Goal: Task Accomplishment & Management: Use online tool/utility

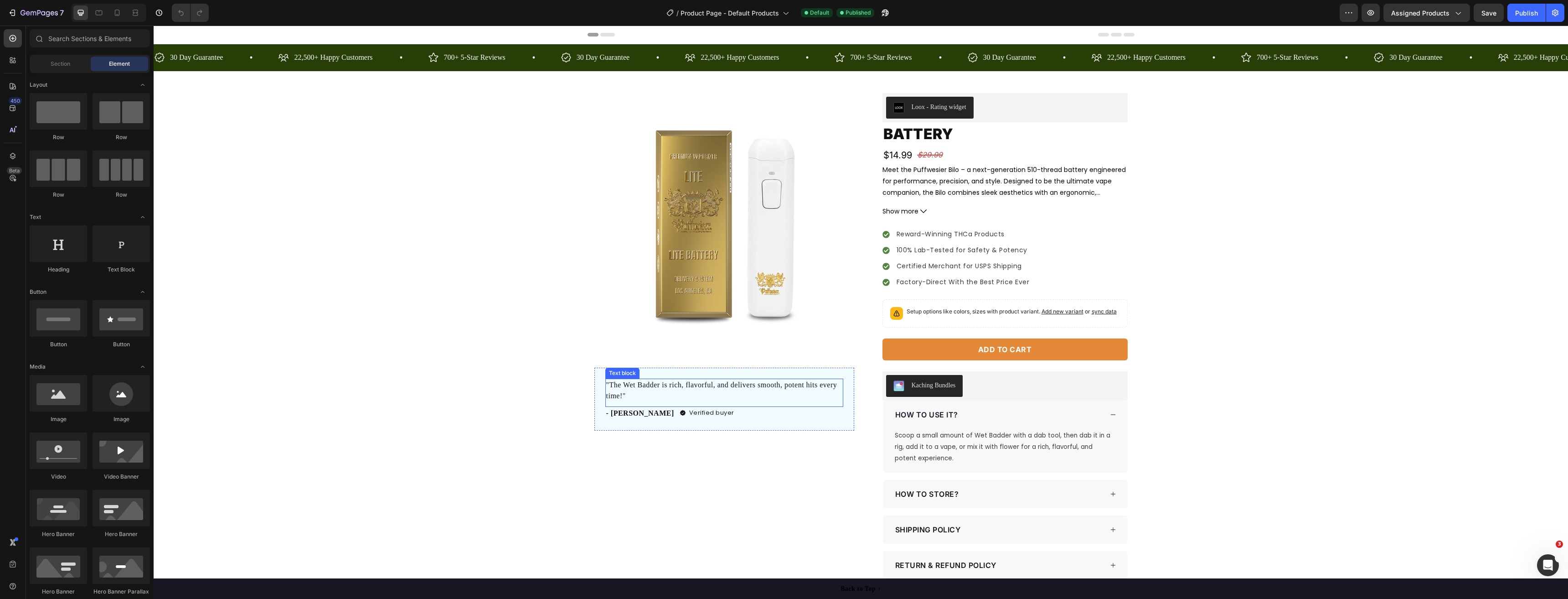
click at [727, 382] on p ""The Wet Badder is rich, flavorful, and delivers smooth, potent hits every time…" at bounding box center [724, 391] width 236 height 22
click at [727, 382] on p ""The Wet Badder is rich, flavorful, and delivers smooth, potent hits every time…" at bounding box center [724, 391] width 236 height 22
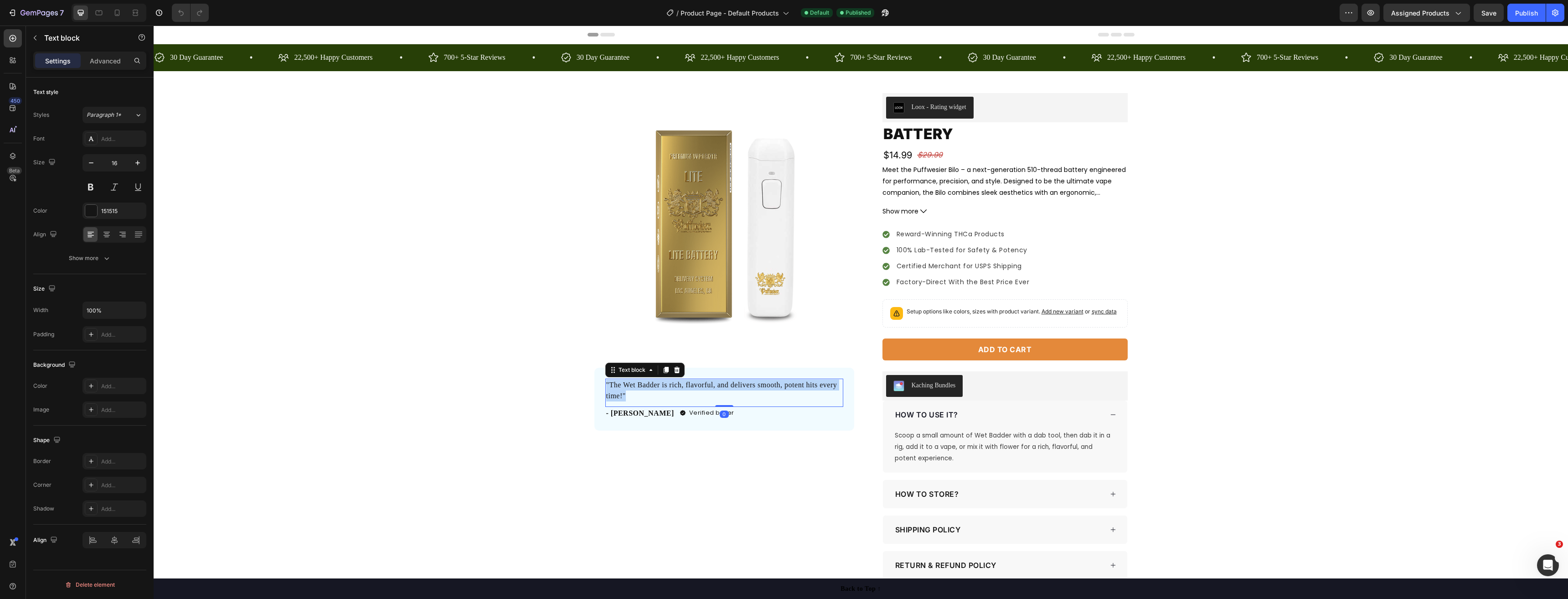
click at [727, 382] on p ""The Wet Badder is rich, flavorful, and delivers smooth, potent hits every time…" at bounding box center [724, 391] width 236 height 22
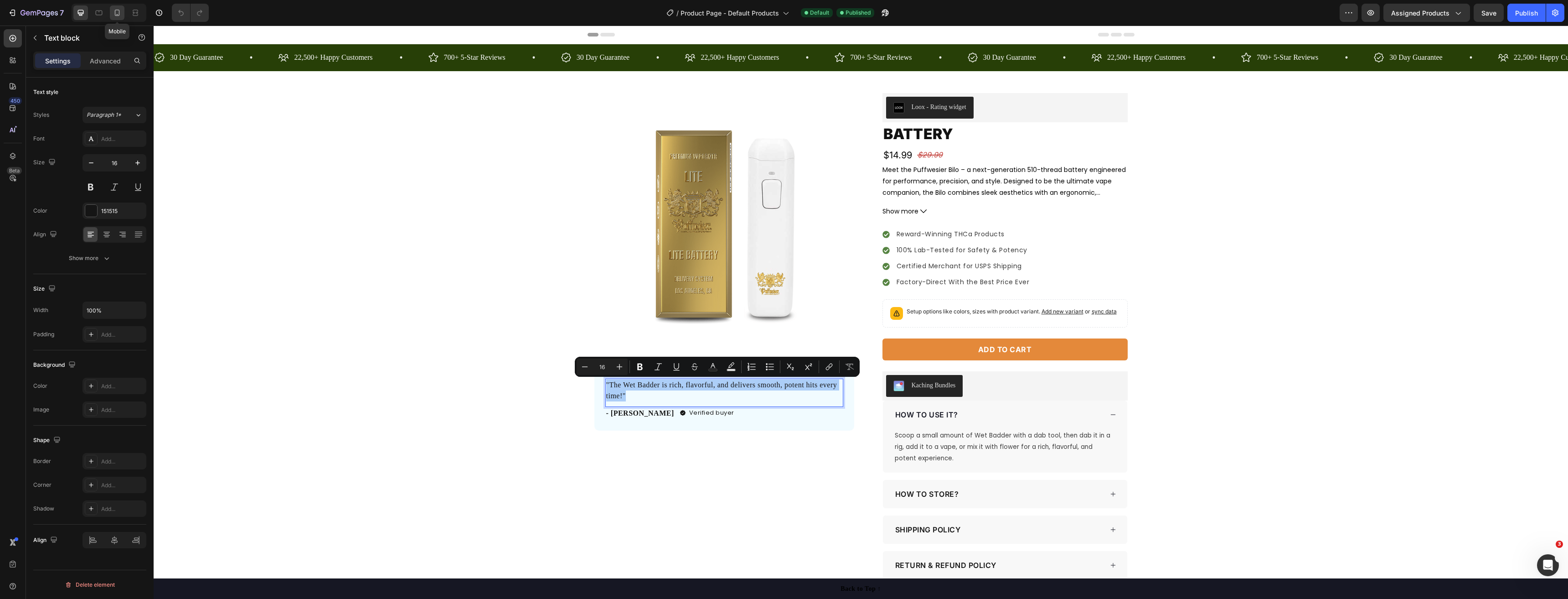
click at [120, 11] on icon at bounding box center [117, 12] width 9 height 9
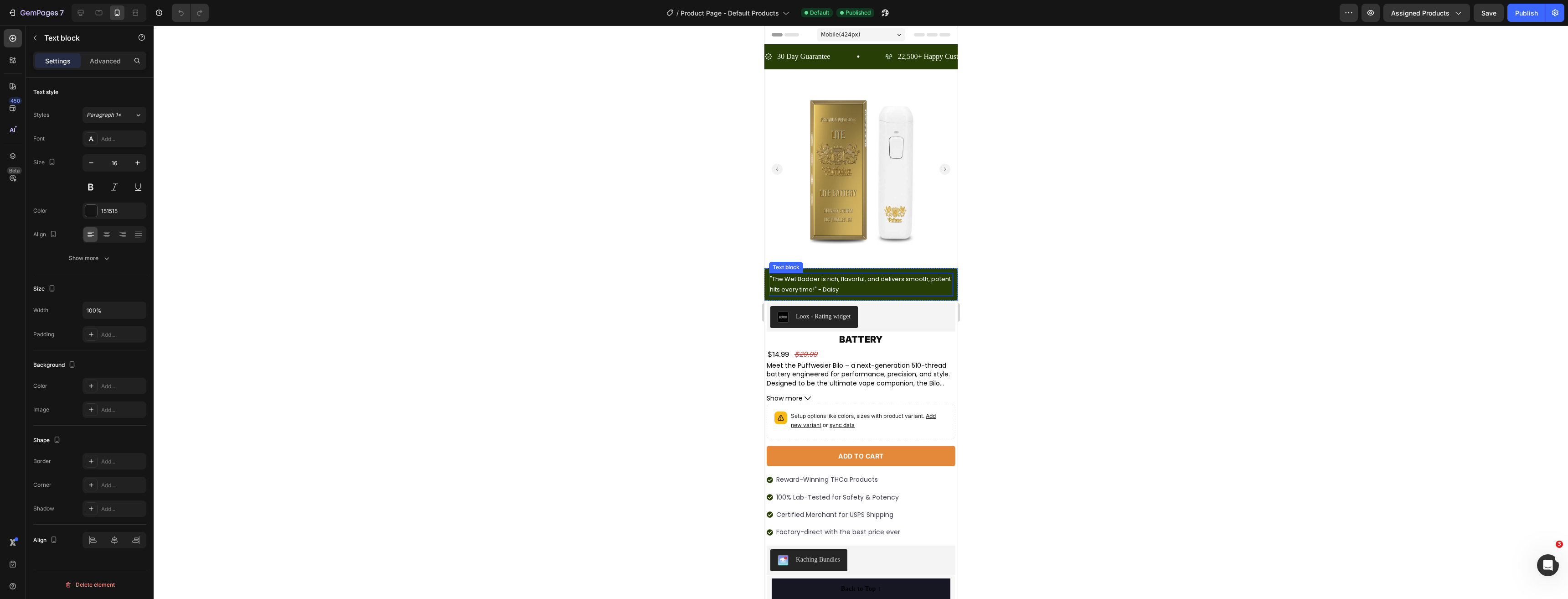
click at [833, 276] on p ""The Wet Badder is rich, flavorful, and delivers smooth, potent hits every time…" at bounding box center [860, 284] width 182 height 21
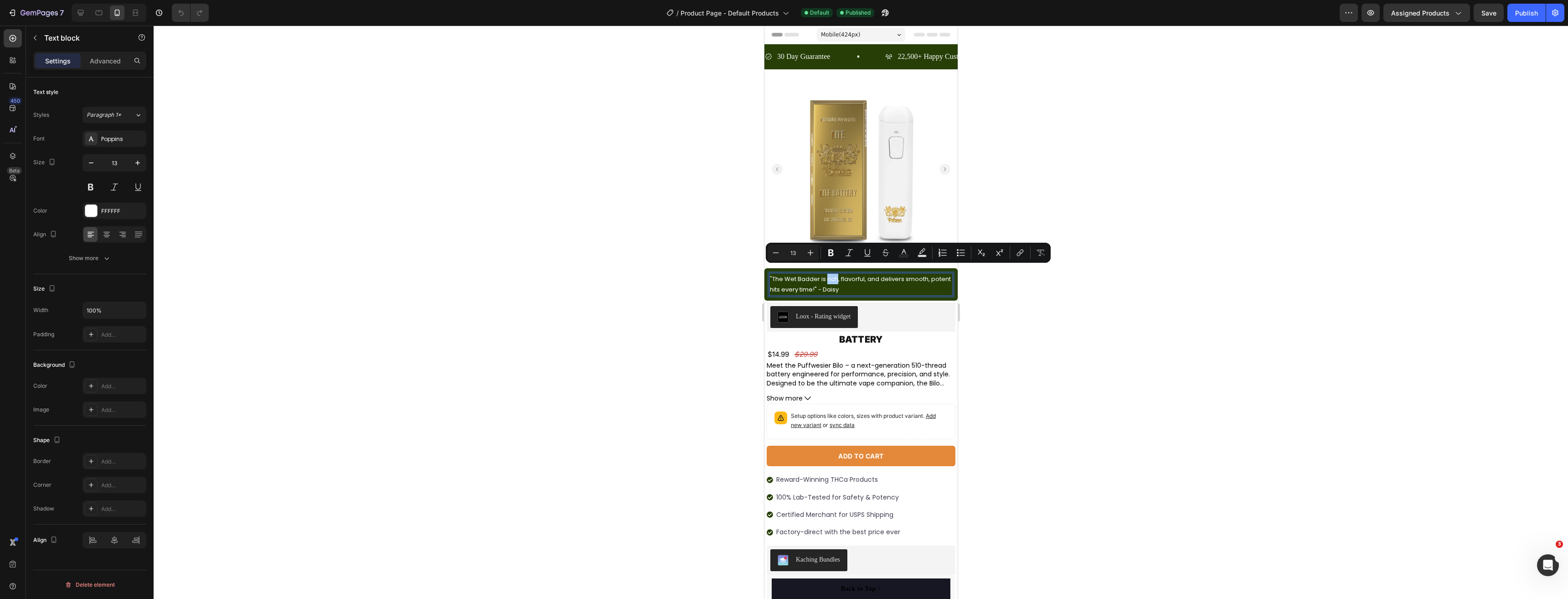
click at [643, 270] on div at bounding box center [861, 312] width 1414 height 573
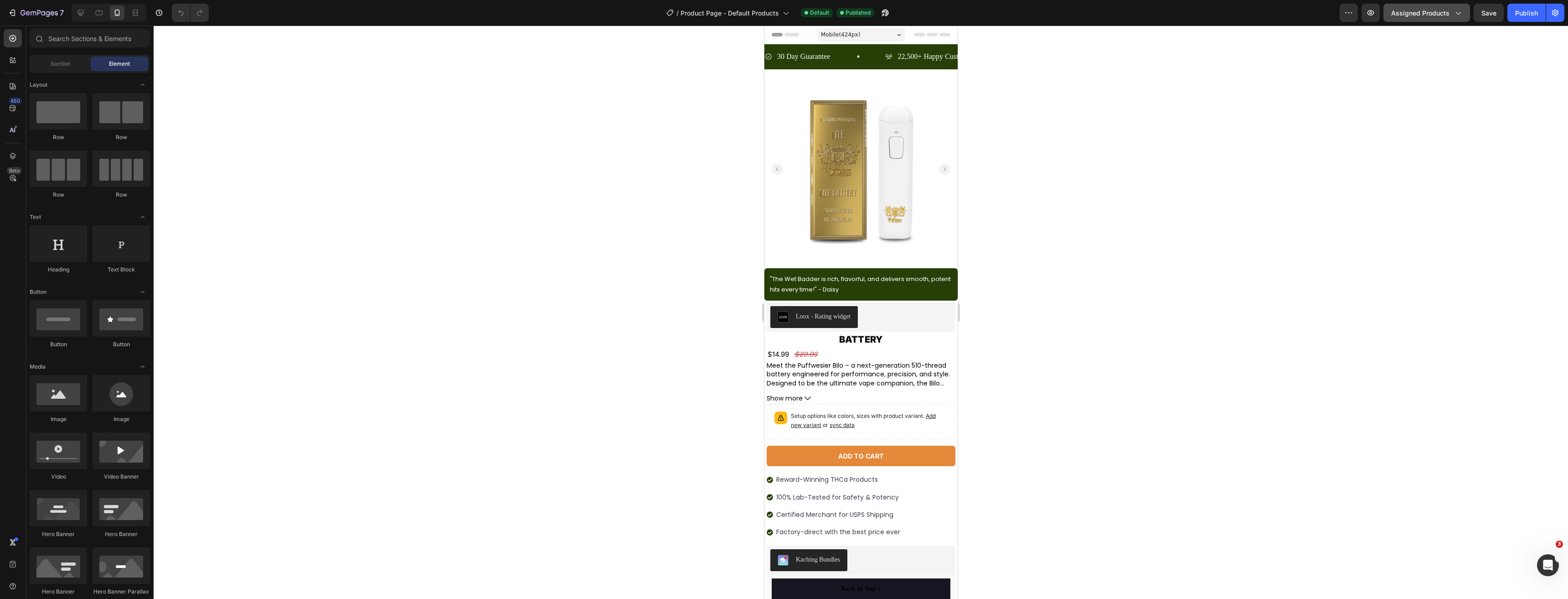
click at [1437, 14] on span "Assigned Products" at bounding box center [1420, 13] width 58 height 10
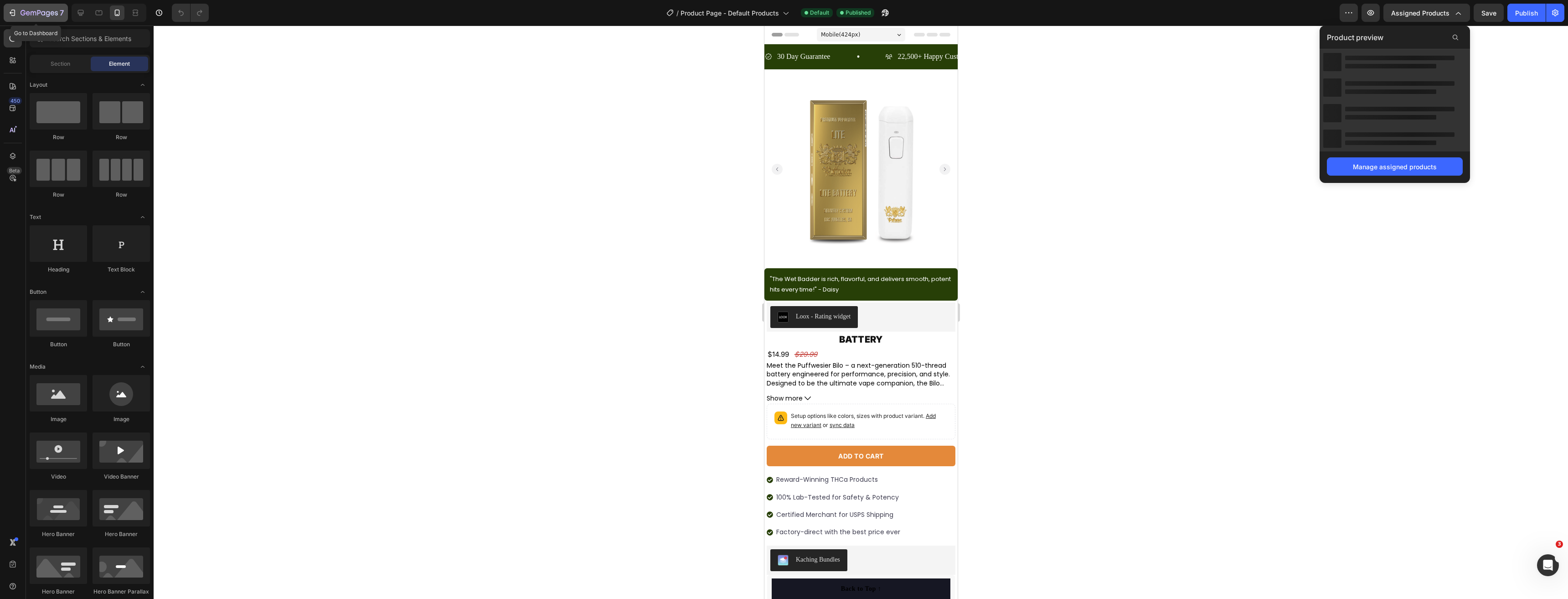
click at [17, 14] on div "7" at bounding box center [35, 13] width 56 height 11
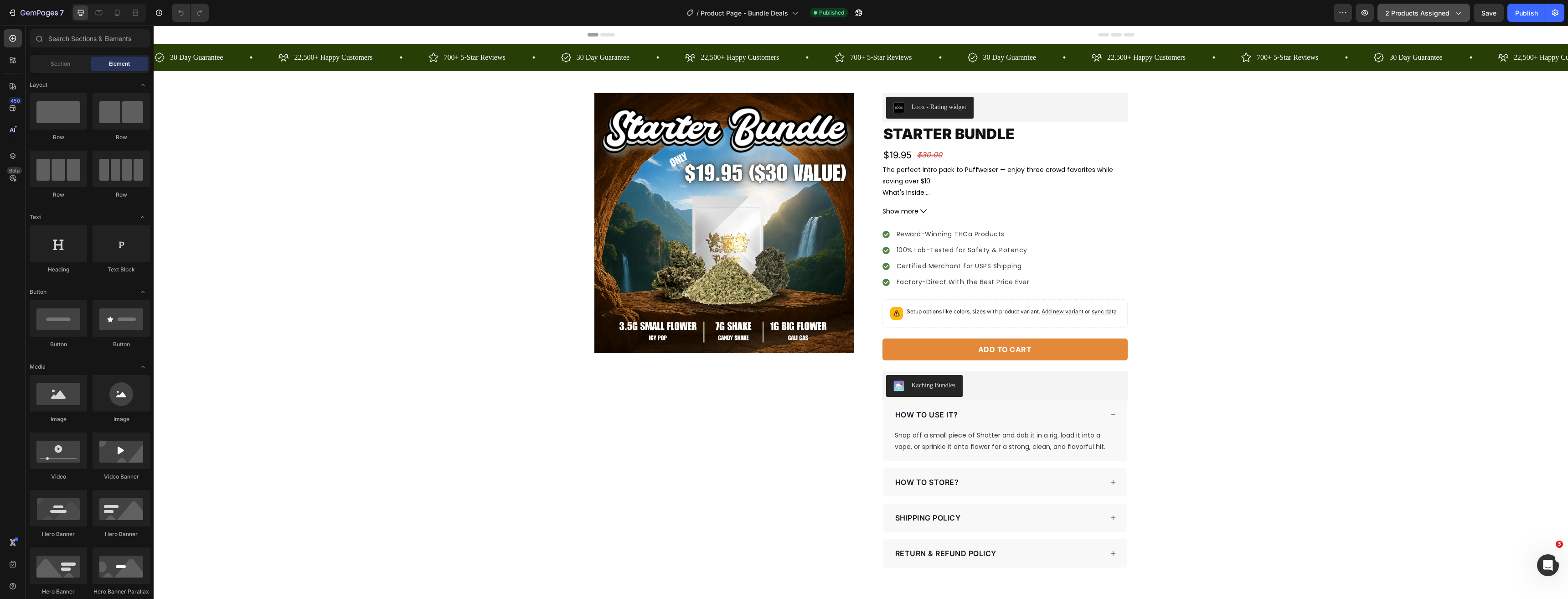
click at [1416, 14] on span "2 products assigned" at bounding box center [1417, 13] width 64 height 10
click at [117, 15] on icon at bounding box center [117, 12] width 9 height 9
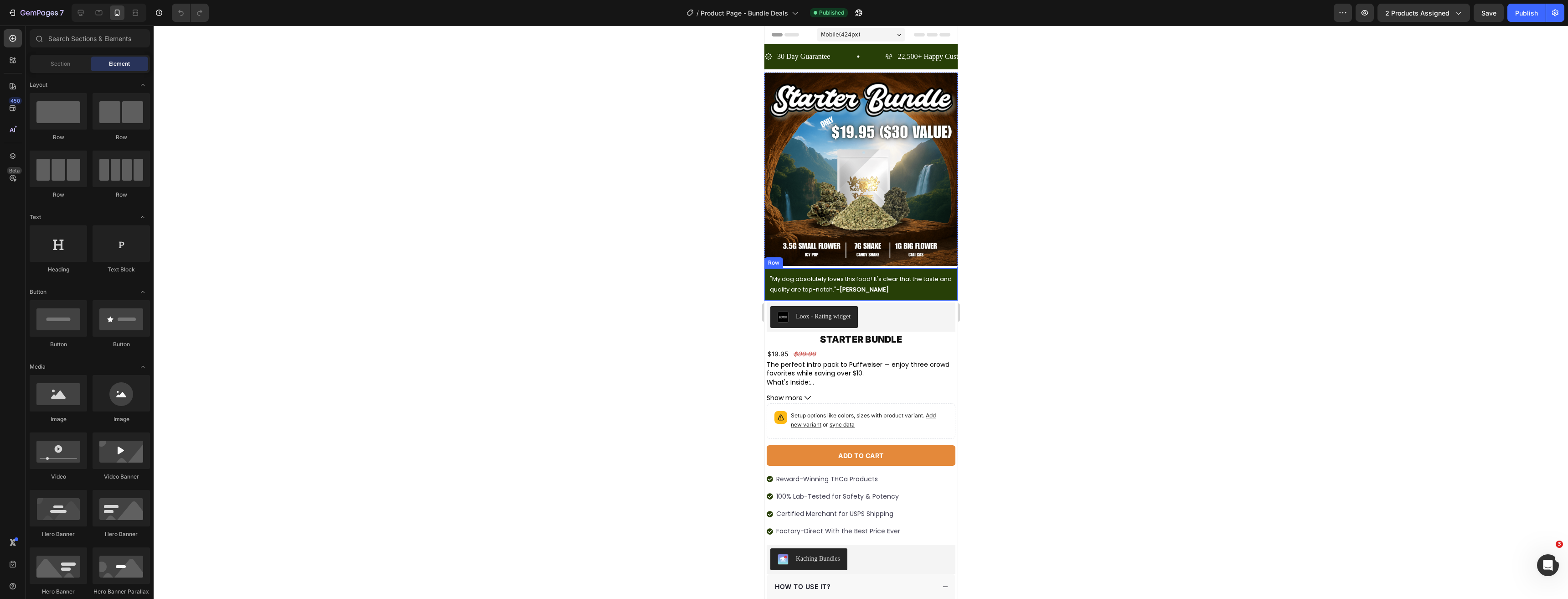
click at [920, 289] on div ""My dog absolutely loves this food! It's clear that the taste and quality are t…" at bounding box center [860, 284] width 193 height 33
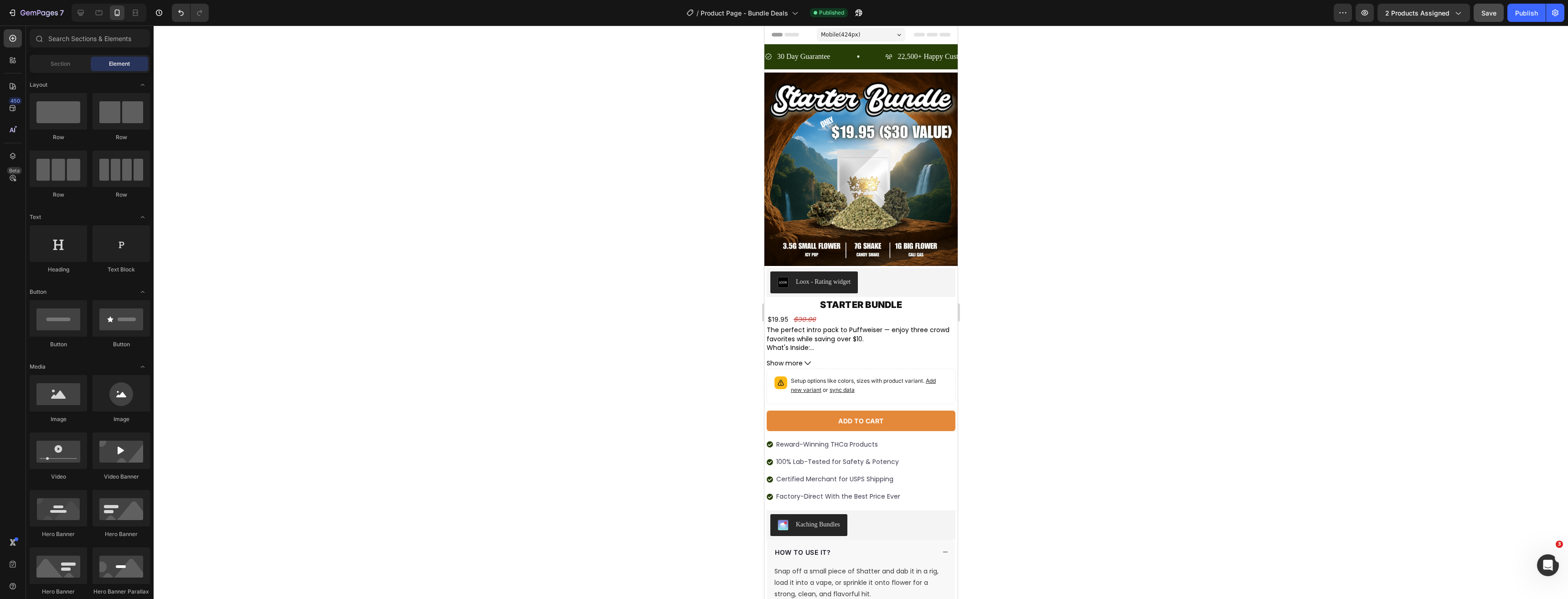
click at [1488, 17] on div "Save" at bounding box center [1489, 13] width 15 height 10
click at [1523, 13] on div "Publish" at bounding box center [1526, 13] width 23 height 10
click at [1414, 21] on button "2 products assigned" at bounding box center [1424, 12] width 93 height 18
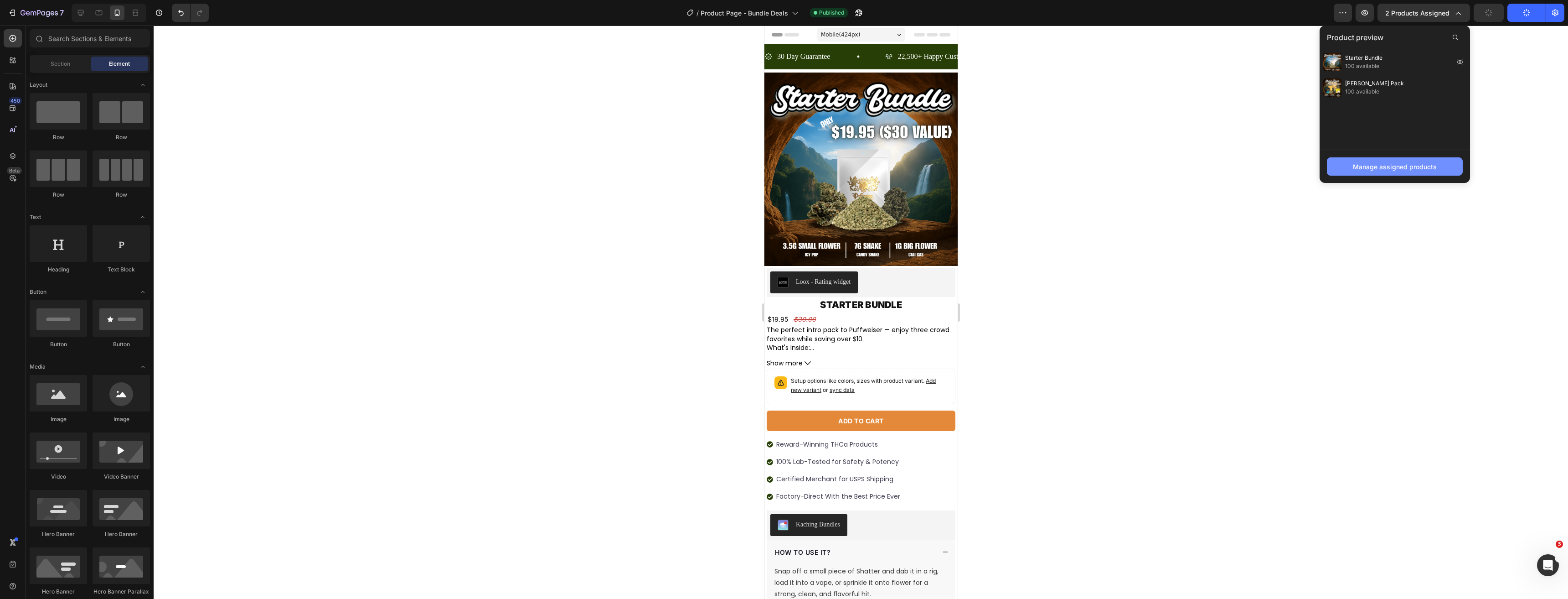
click at [1369, 162] on div "Manage assigned products" at bounding box center [1394, 167] width 84 height 10
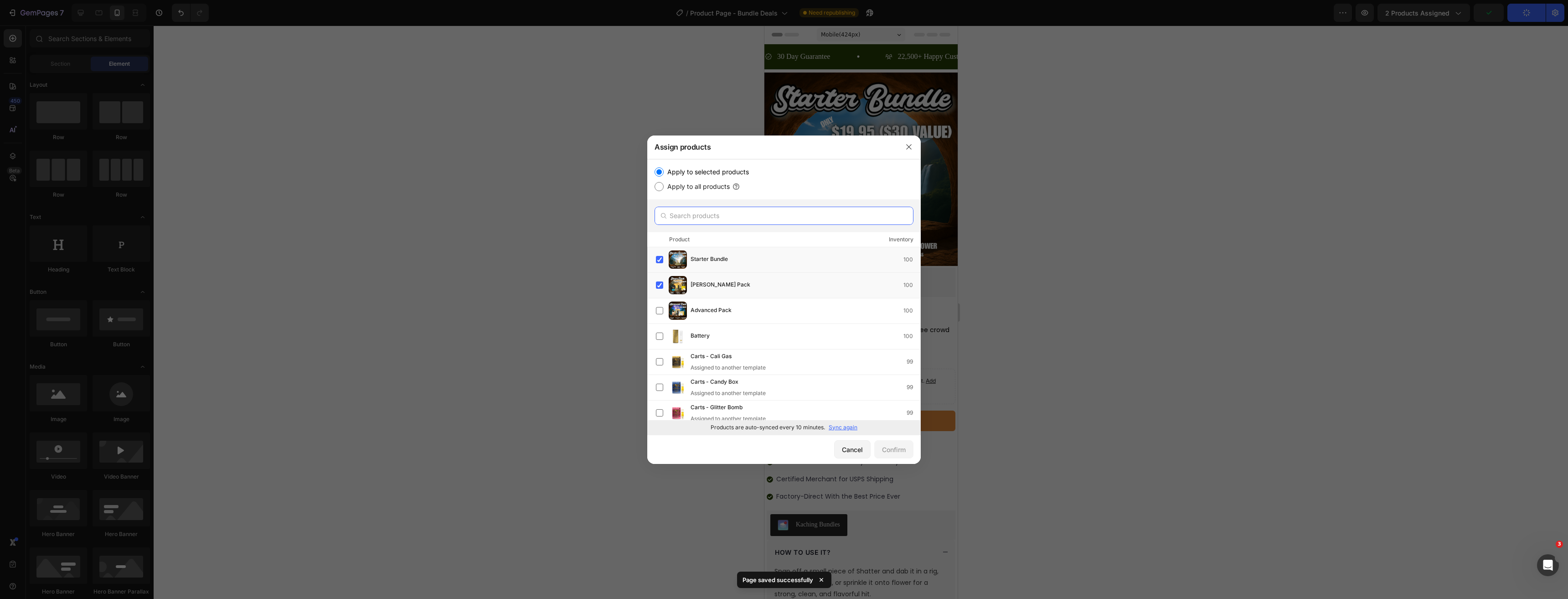
click at [726, 220] on input "text" at bounding box center [784, 215] width 259 height 18
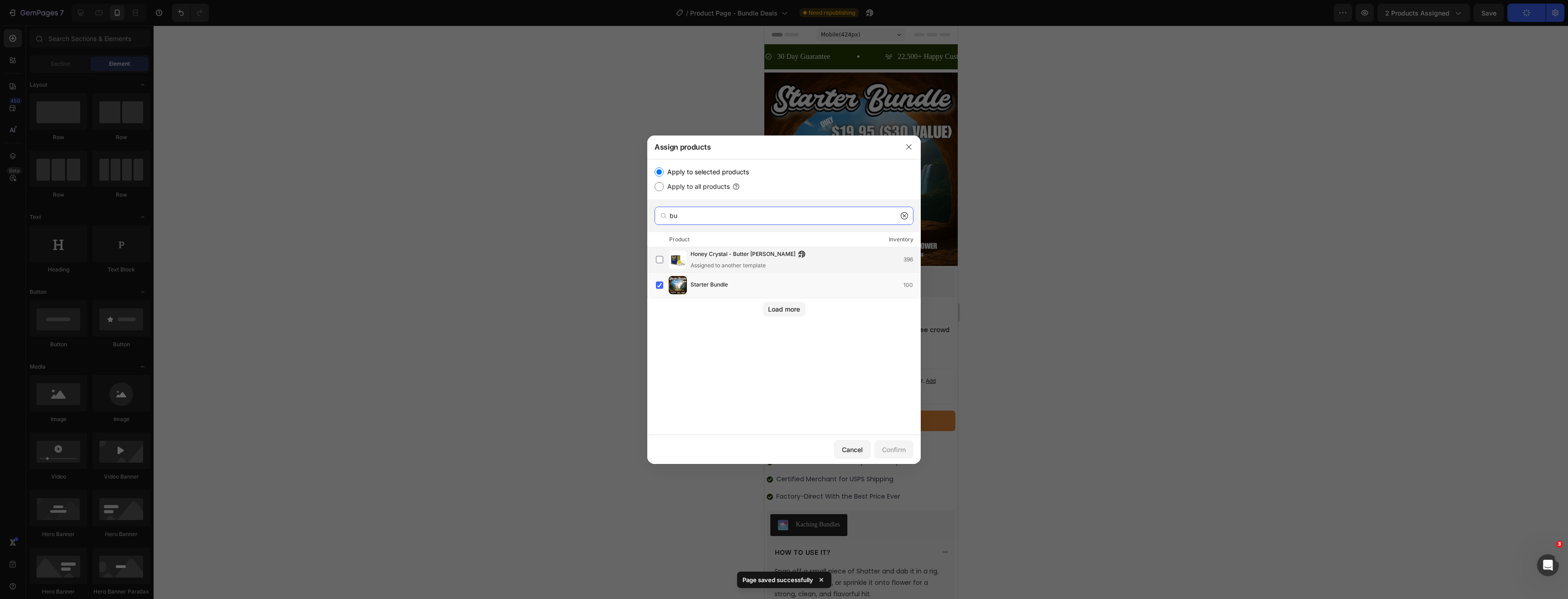
type input "b"
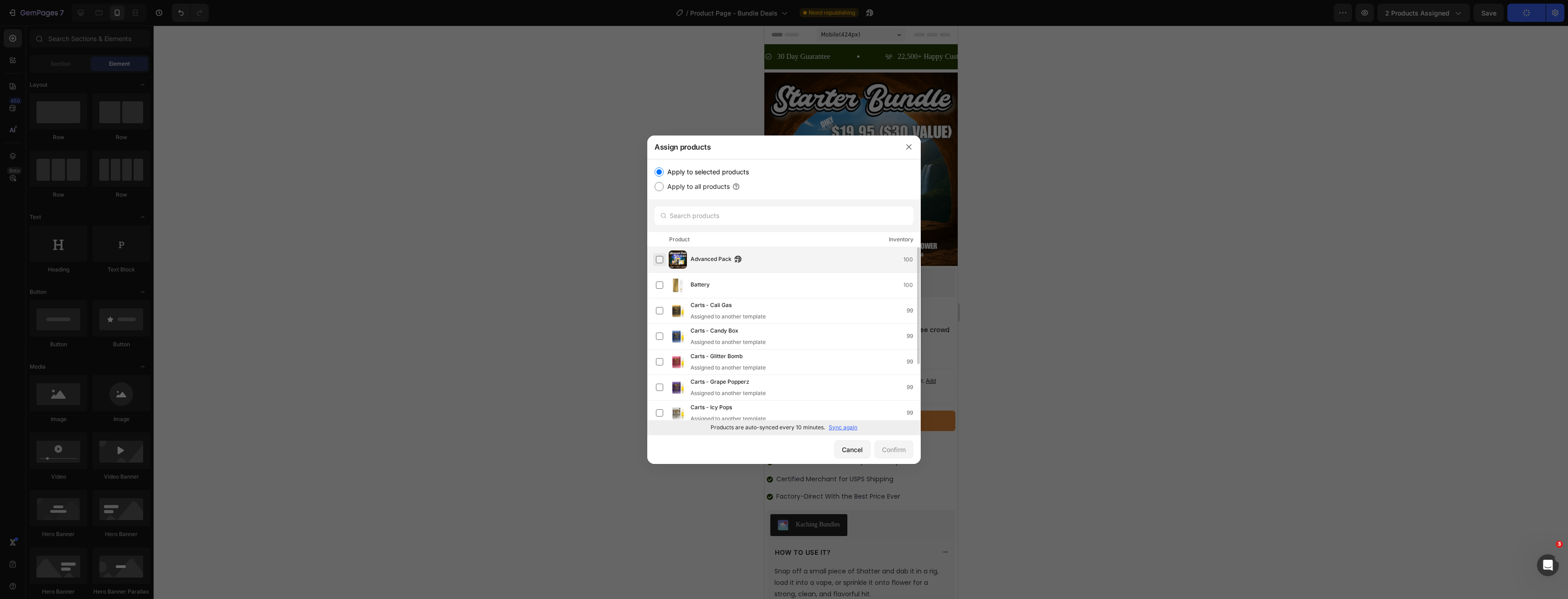
click at [657, 263] on label at bounding box center [659, 260] width 8 height 8
click at [891, 446] on div "Confirm" at bounding box center [894, 449] width 24 height 10
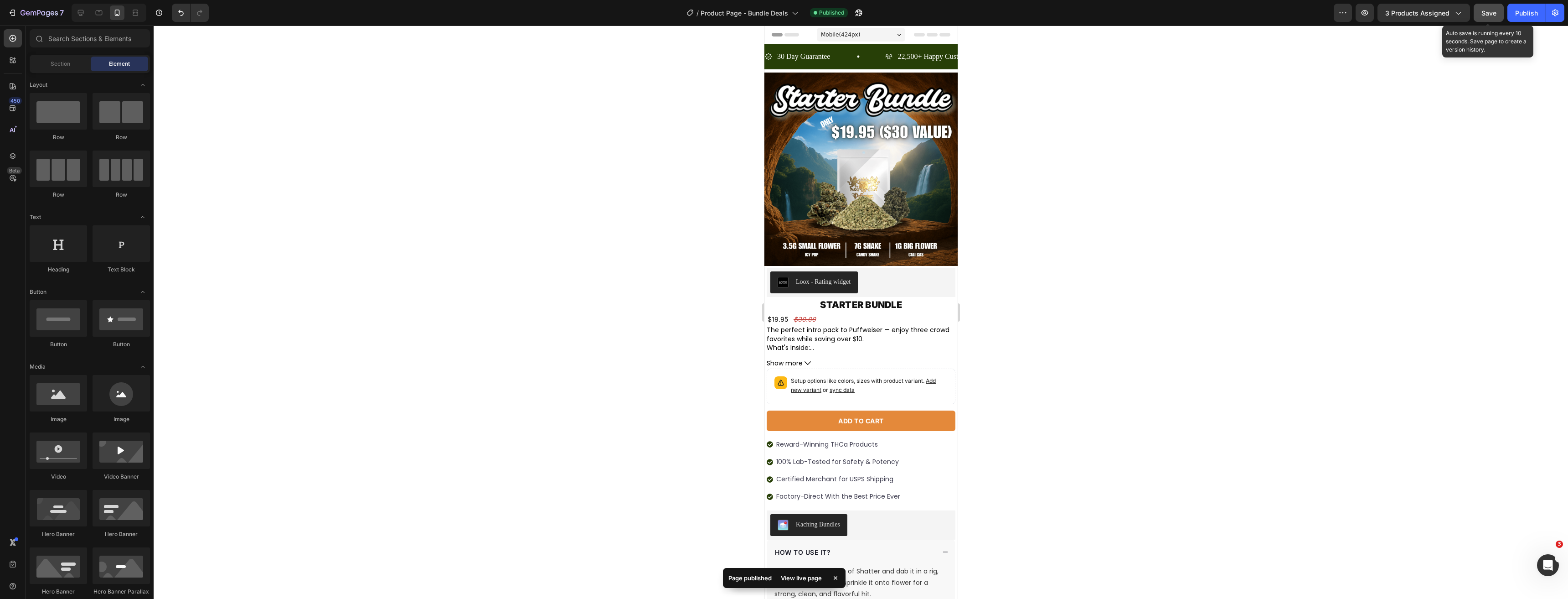
click at [1484, 11] on span "Save" at bounding box center [1489, 12] width 15 height 8
click at [1514, 17] on button "Publish" at bounding box center [1526, 12] width 38 height 18
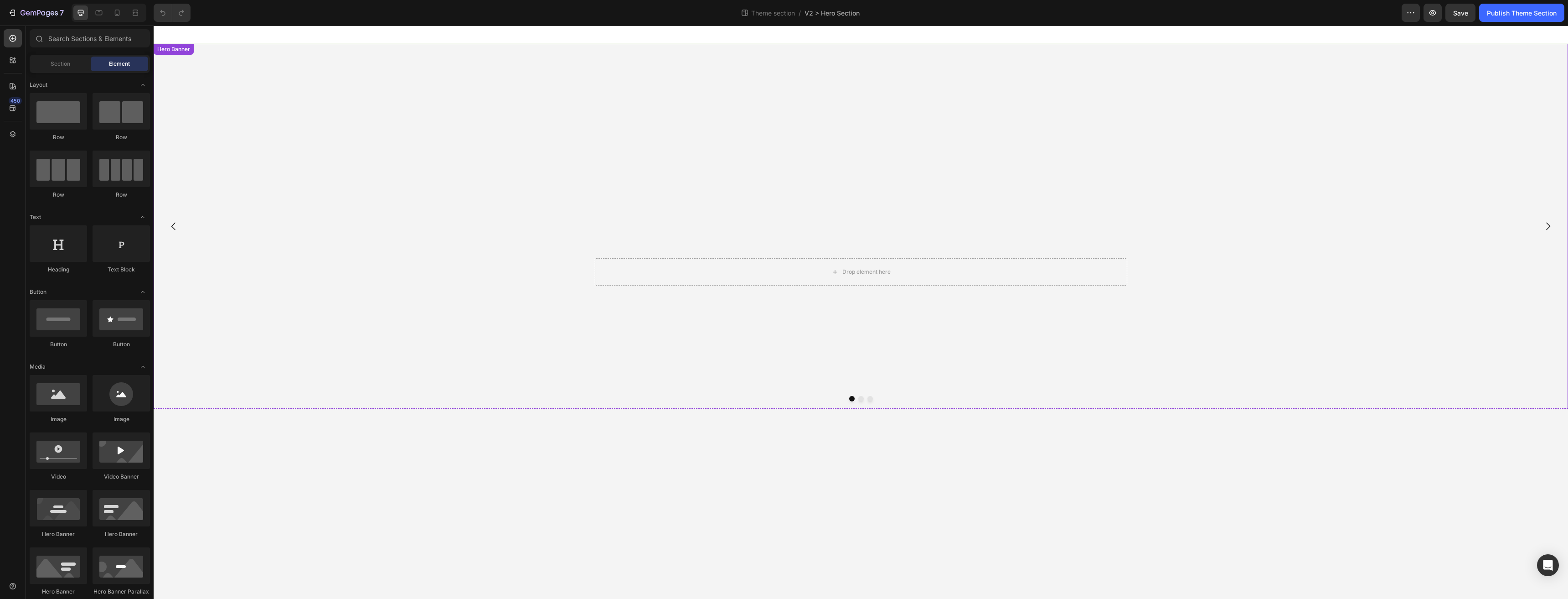
click at [541, 137] on video "Background Image" at bounding box center [861, 397] width 1414 height 708
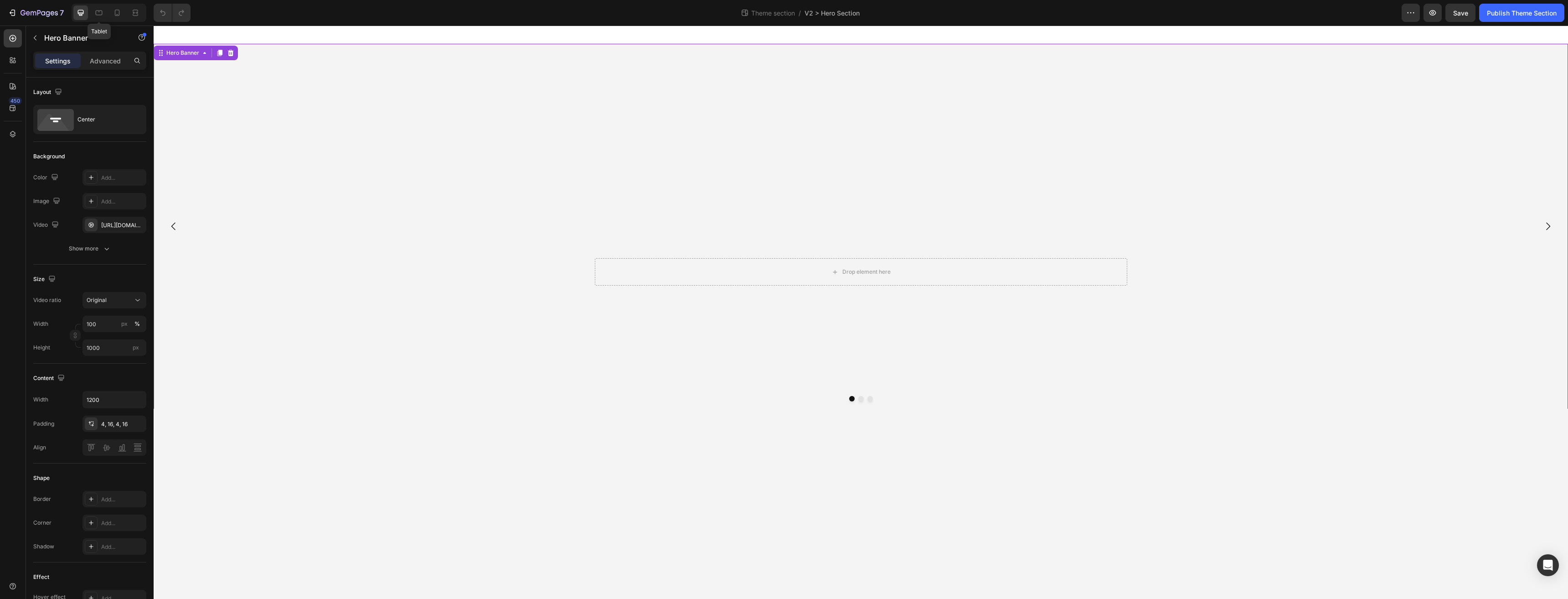
click at [143, 14] on div "Tablet" at bounding box center [109, 12] width 75 height 18
click at [138, 13] on icon at bounding box center [135, 12] width 9 height 9
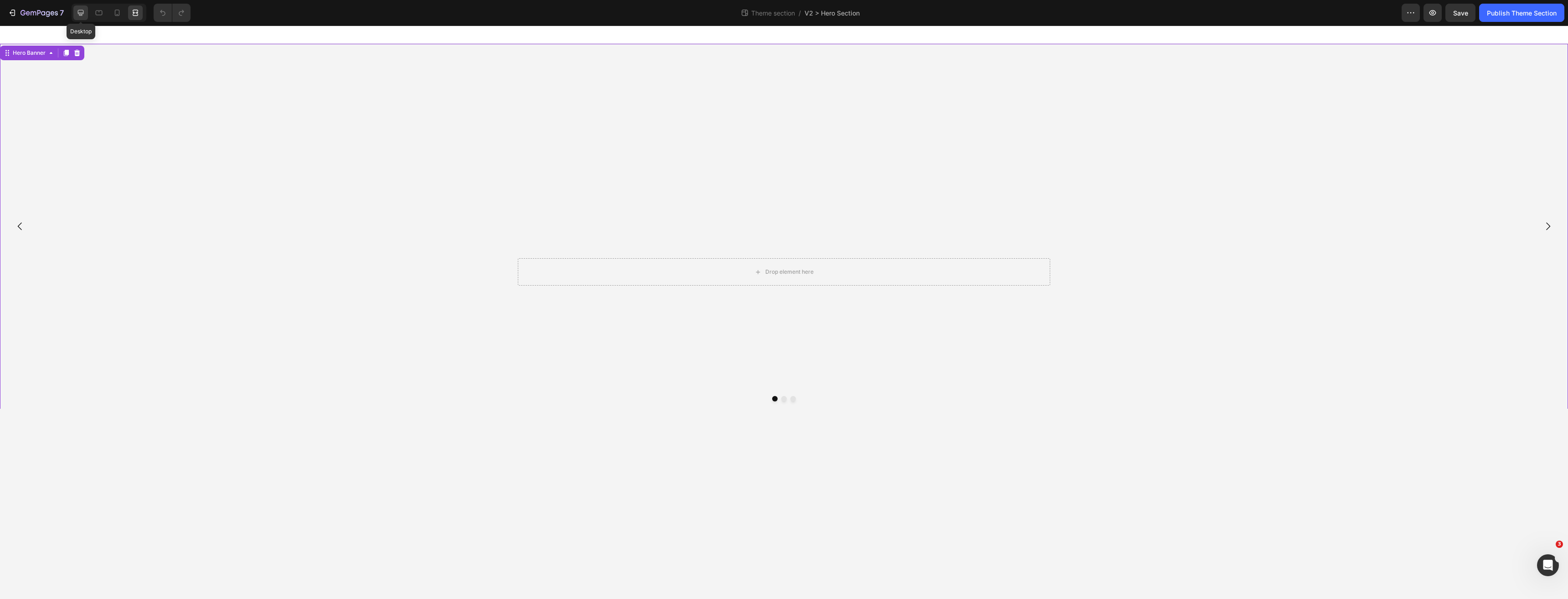
click at [81, 17] on div at bounding box center [80, 12] width 15 height 15
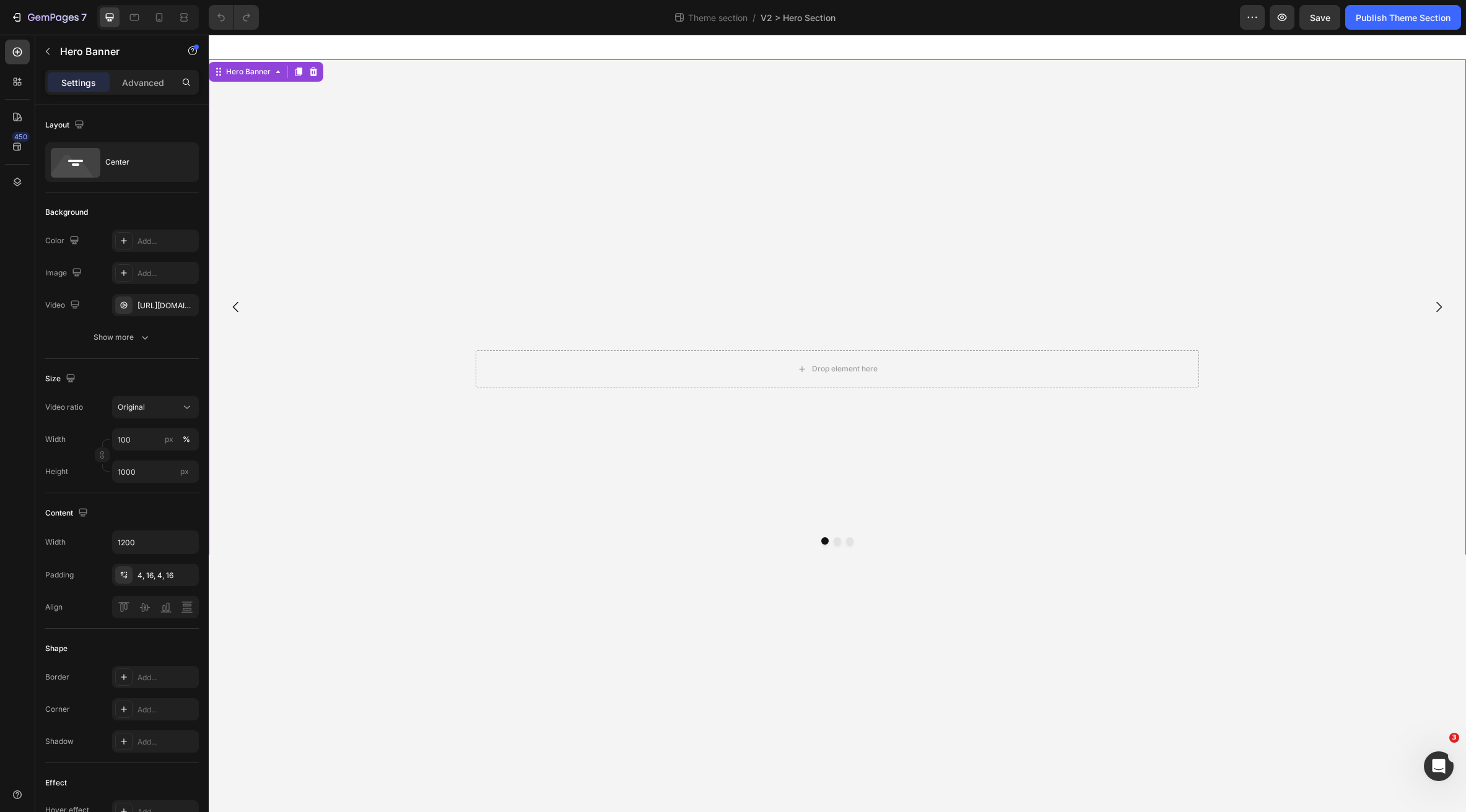
drag, startPoint x: 803, startPoint y: 137, endPoint x: 785, endPoint y: 140, distance: 18.2
click at [803, 136] on video "Background Image" at bounding box center [837, 373] width 1257 height 629
click at [128, 18] on icon at bounding box center [134, 17] width 12 height 12
type input "400"
type input "100%"
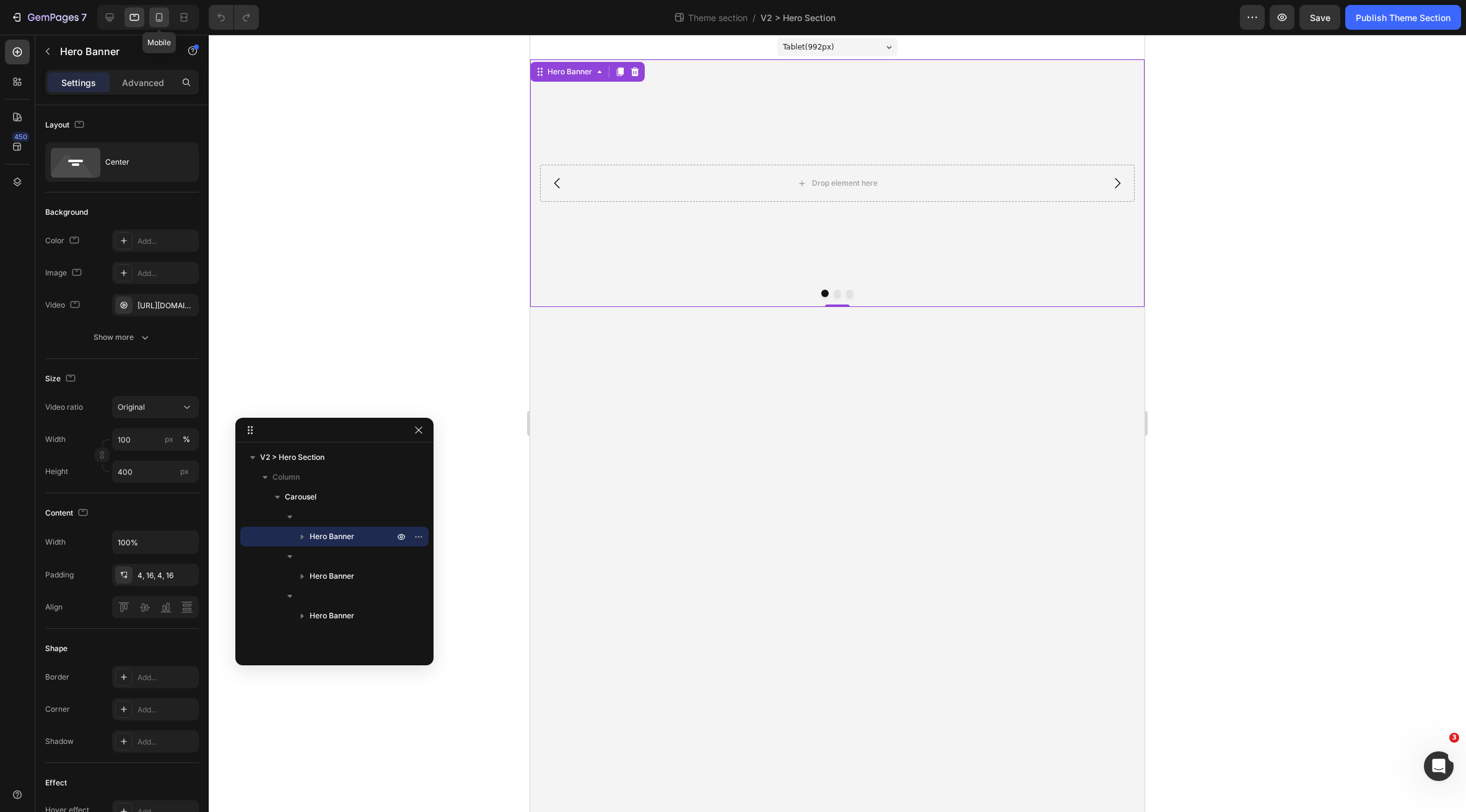
click at [163, 19] on icon at bounding box center [159, 17] width 7 height 8
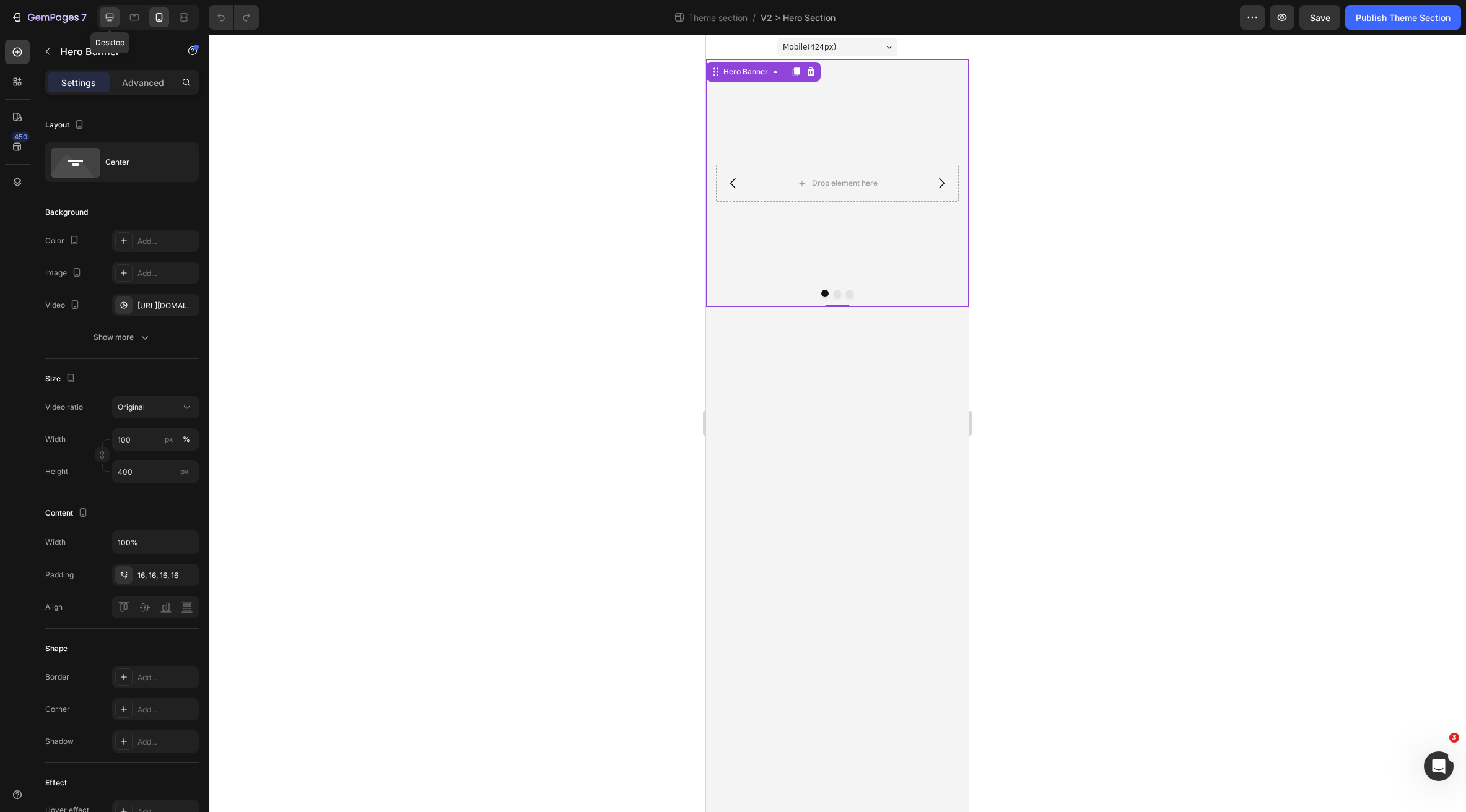
click at [101, 19] on div at bounding box center [109, 17] width 20 height 20
type input "1000"
type input "1200"
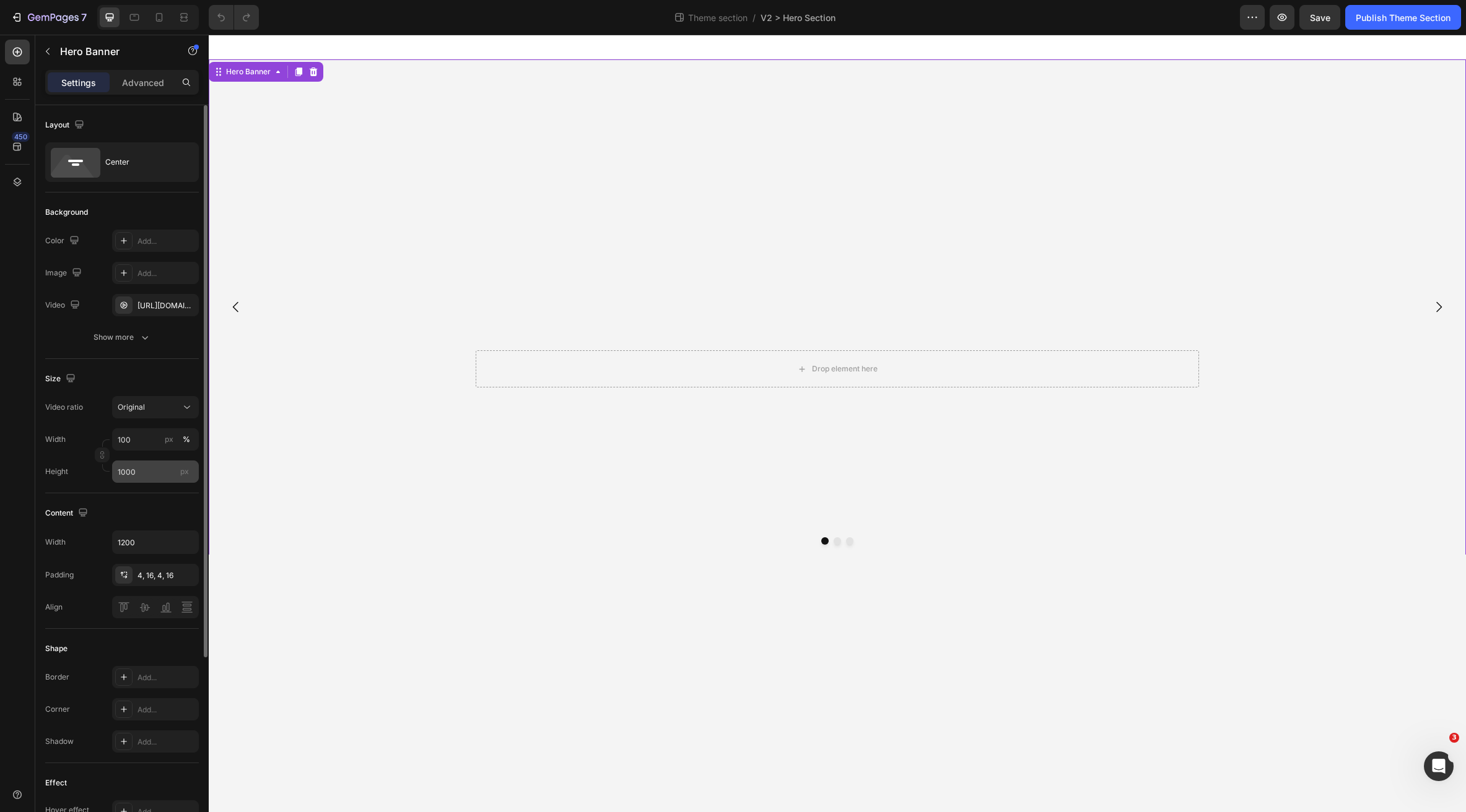
click at [182, 475] on span "px" at bounding box center [184, 472] width 8 height 9
click at [182, 475] on input "1000" at bounding box center [155, 472] width 87 height 23
click at [169, 469] on input "1000" at bounding box center [155, 472] width 87 height 23
click at [177, 502] on span "Auto" at bounding box center [181, 502] width 16 height 11
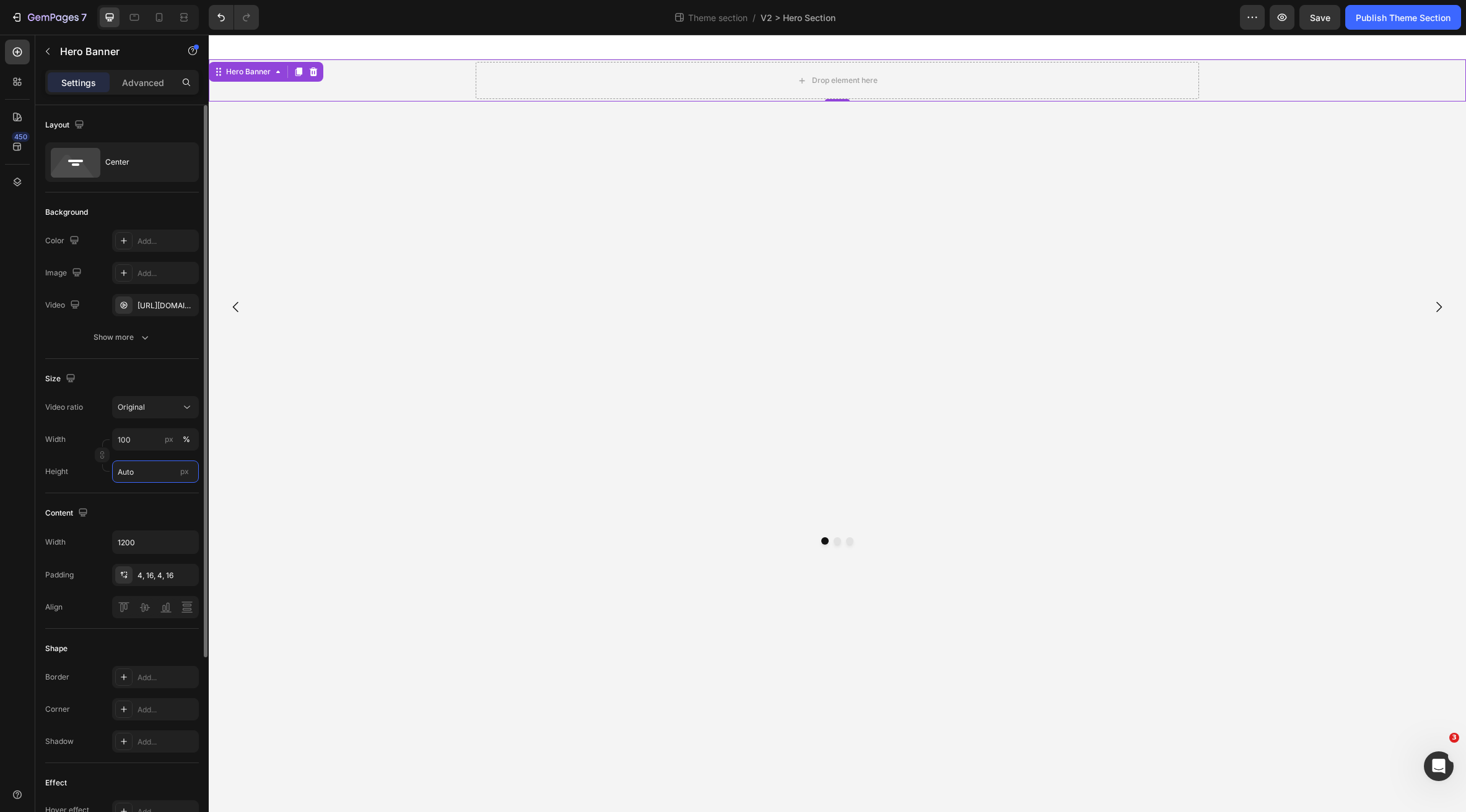
click at [173, 473] on input "Auto" at bounding box center [155, 472] width 87 height 23
click at [162, 518] on div "Fit screen 100vh" at bounding box center [143, 523] width 102 height 23
type input "100 vh"
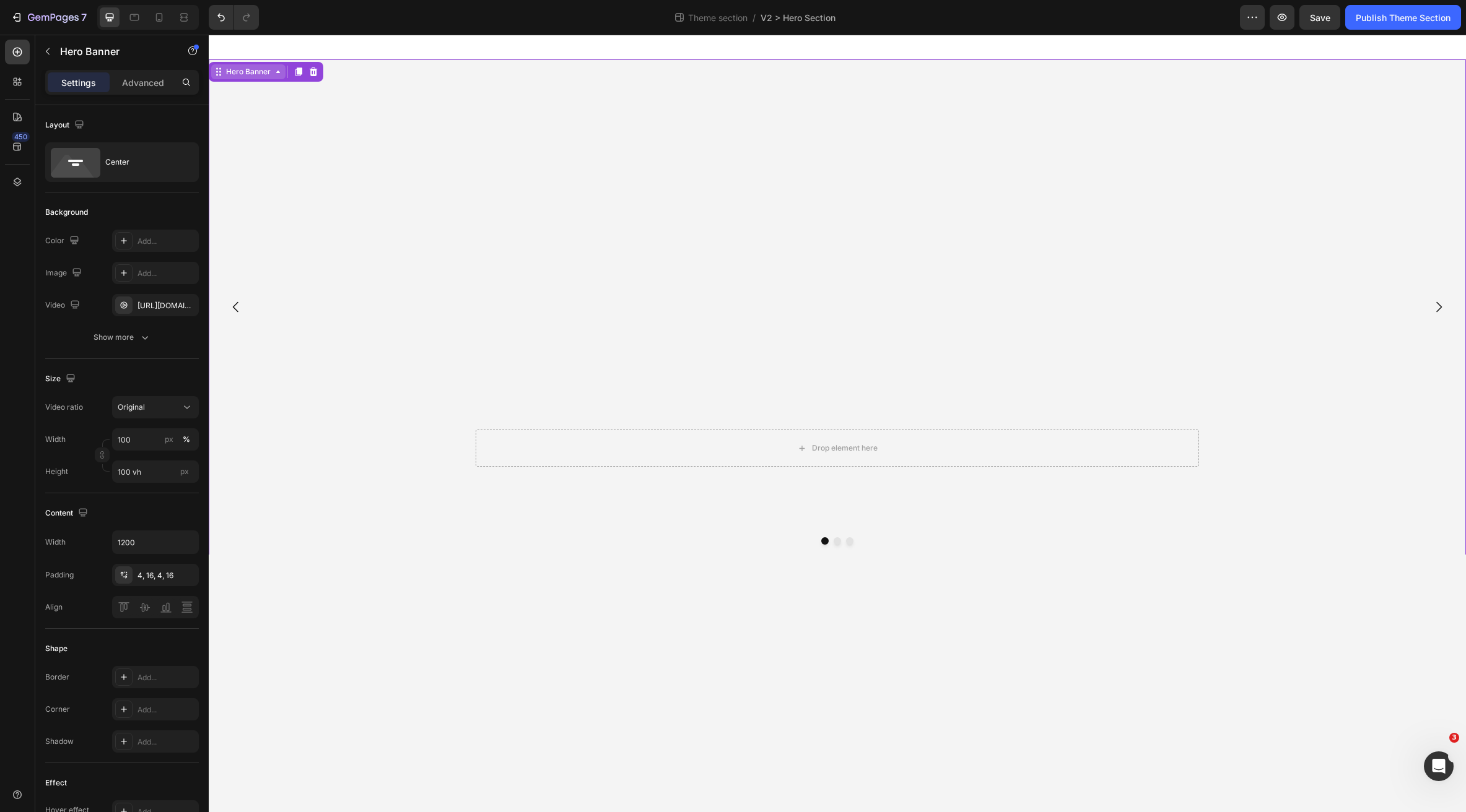
click at [264, 71] on div "Hero Banner" at bounding box center [248, 71] width 50 height 11
click at [257, 71] on div "Hero Banner" at bounding box center [248, 71] width 50 height 11
click at [264, 72] on div "Hero Banner" at bounding box center [248, 71] width 50 height 11
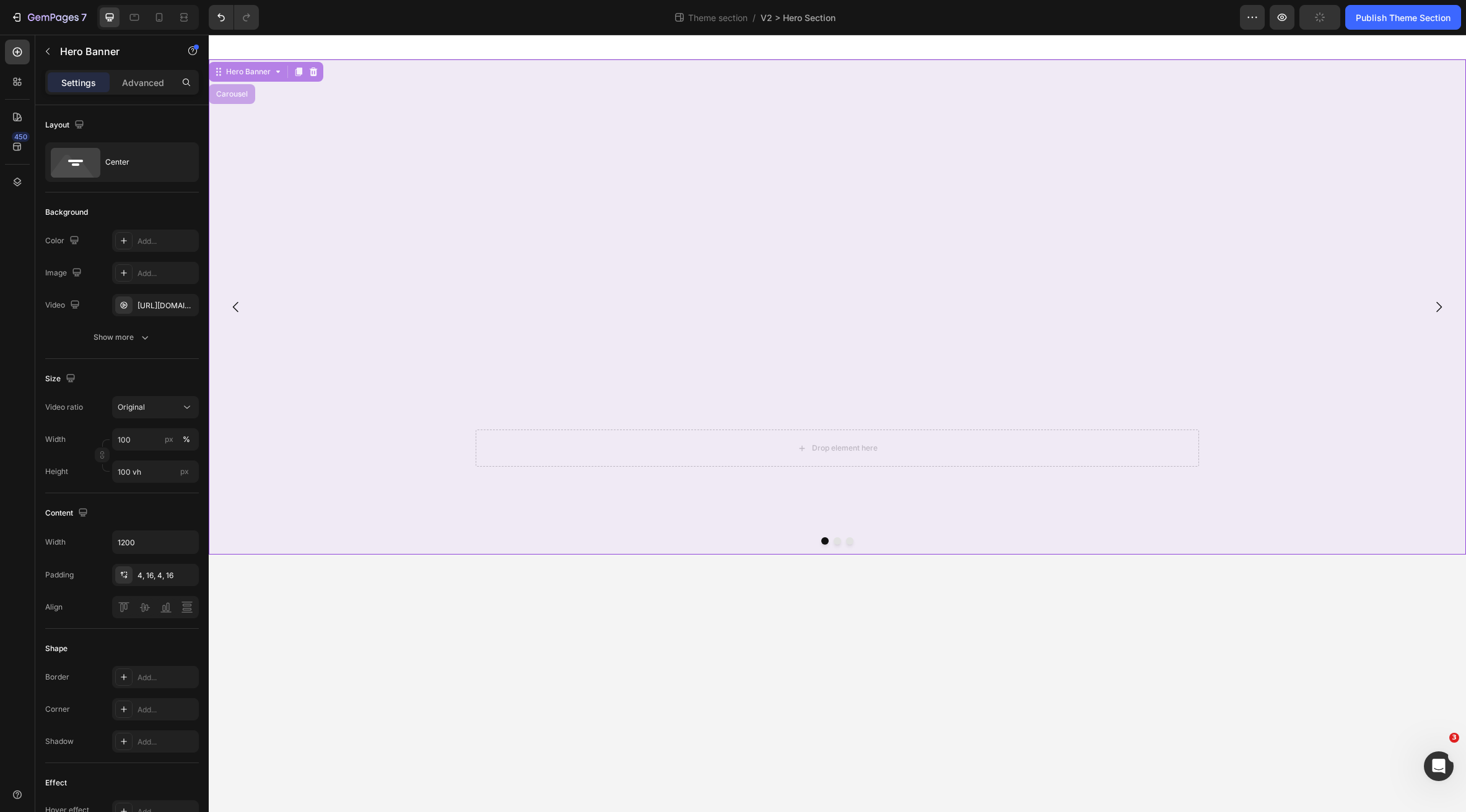
click at [234, 97] on div "Carousel" at bounding box center [231, 94] width 37 height 8
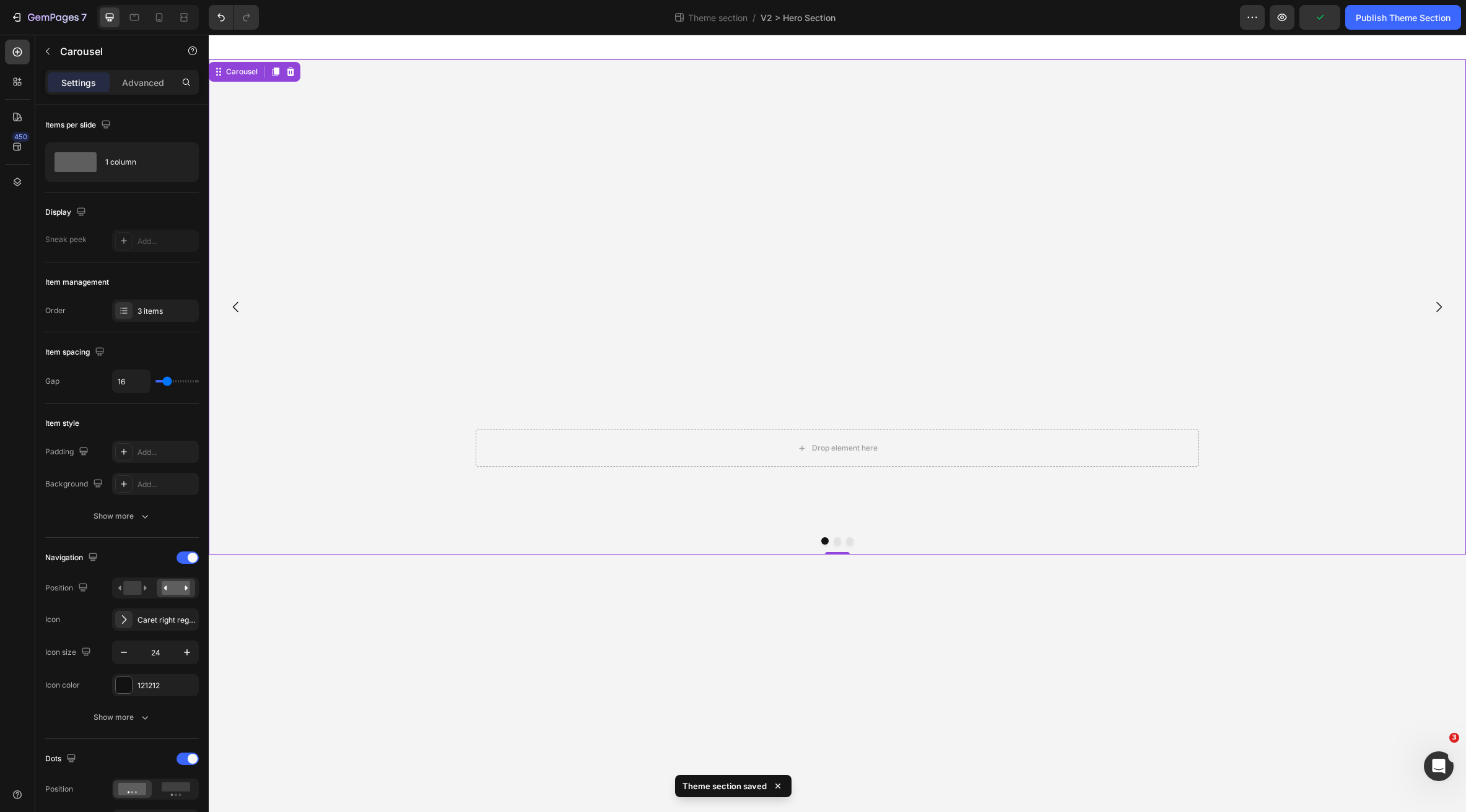
click at [839, 542] on button "Dot" at bounding box center [838, 541] width 8 height 8
click at [523, 391] on video "Background Image" at bounding box center [837, 373] width 1257 height 629
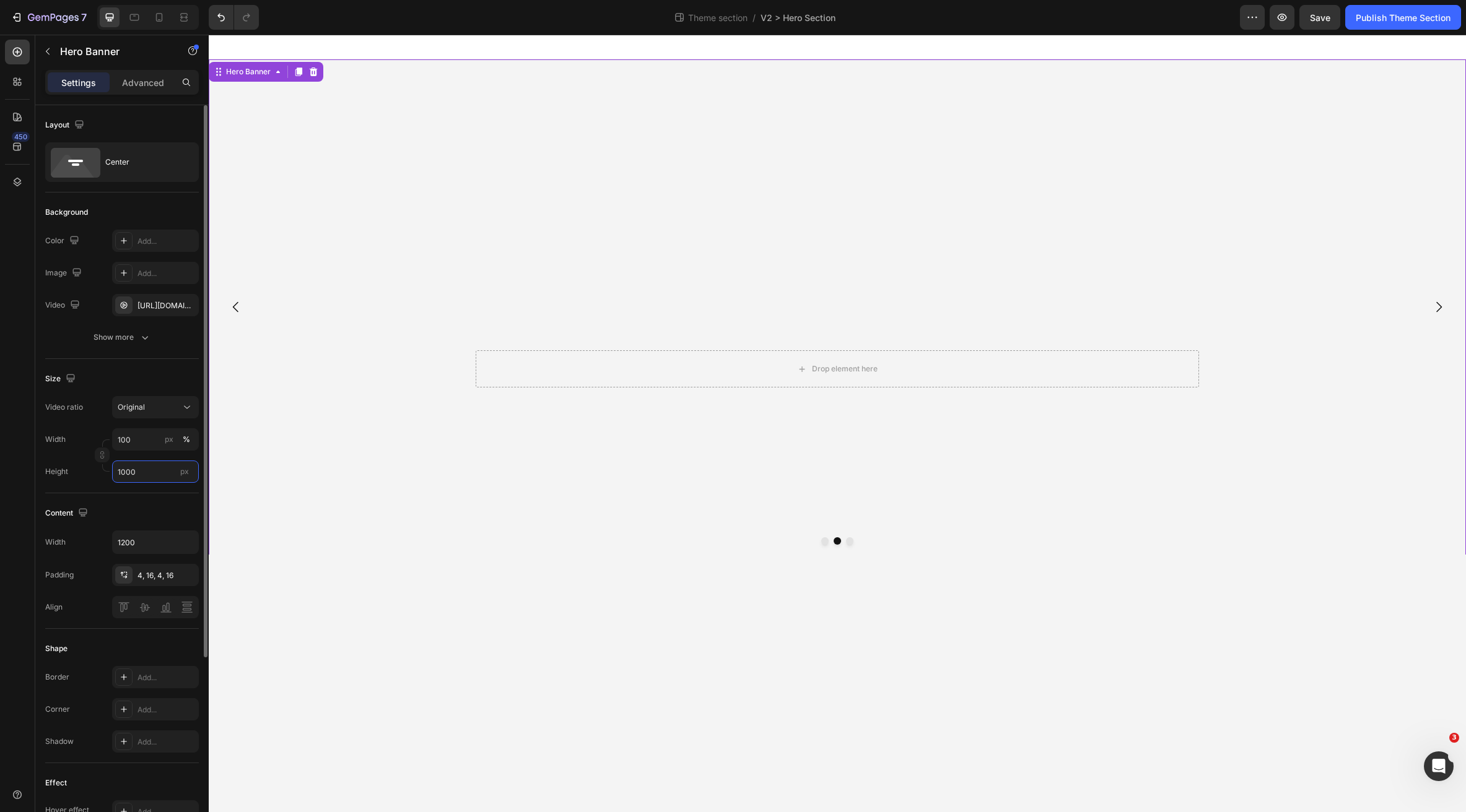
click at [146, 469] on input "1000" at bounding box center [155, 472] width 87 height 23
click at [151, 522] on span "Fit screen" at bounding box center [134, 523] width 35 height 11
click at [171, 475] on input "100 vh" at bounding box center [155, 472] width 87 height 23
click at [159, 496] on p "Fit content Auto" at bounding box center [152, 502] width 71 height 11
click at [166, 476] on input "Auto" at bounding box center [155, 472] width 87 height 23
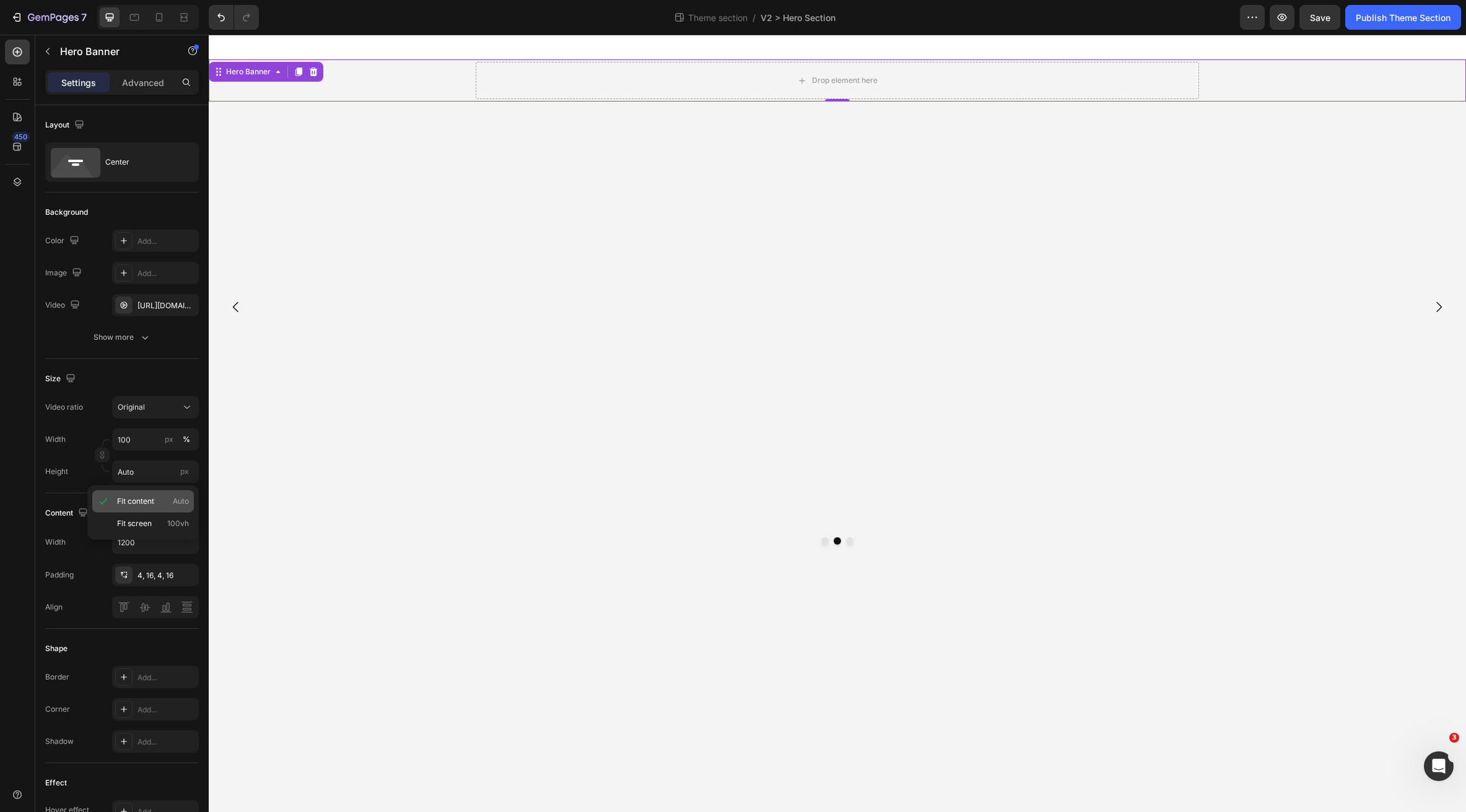
click at [153, 511] on div "Fit content Auto" at bounding box center [143, 502] width 102 height 23
click at [165, 475] on input "Auto" at bounding box center [155, 472] width 87 height 23
click at [151, 516] on div "Fit screen 100vh" at bounding box center [143, 523] width 102 height 23
type input "100 vh"
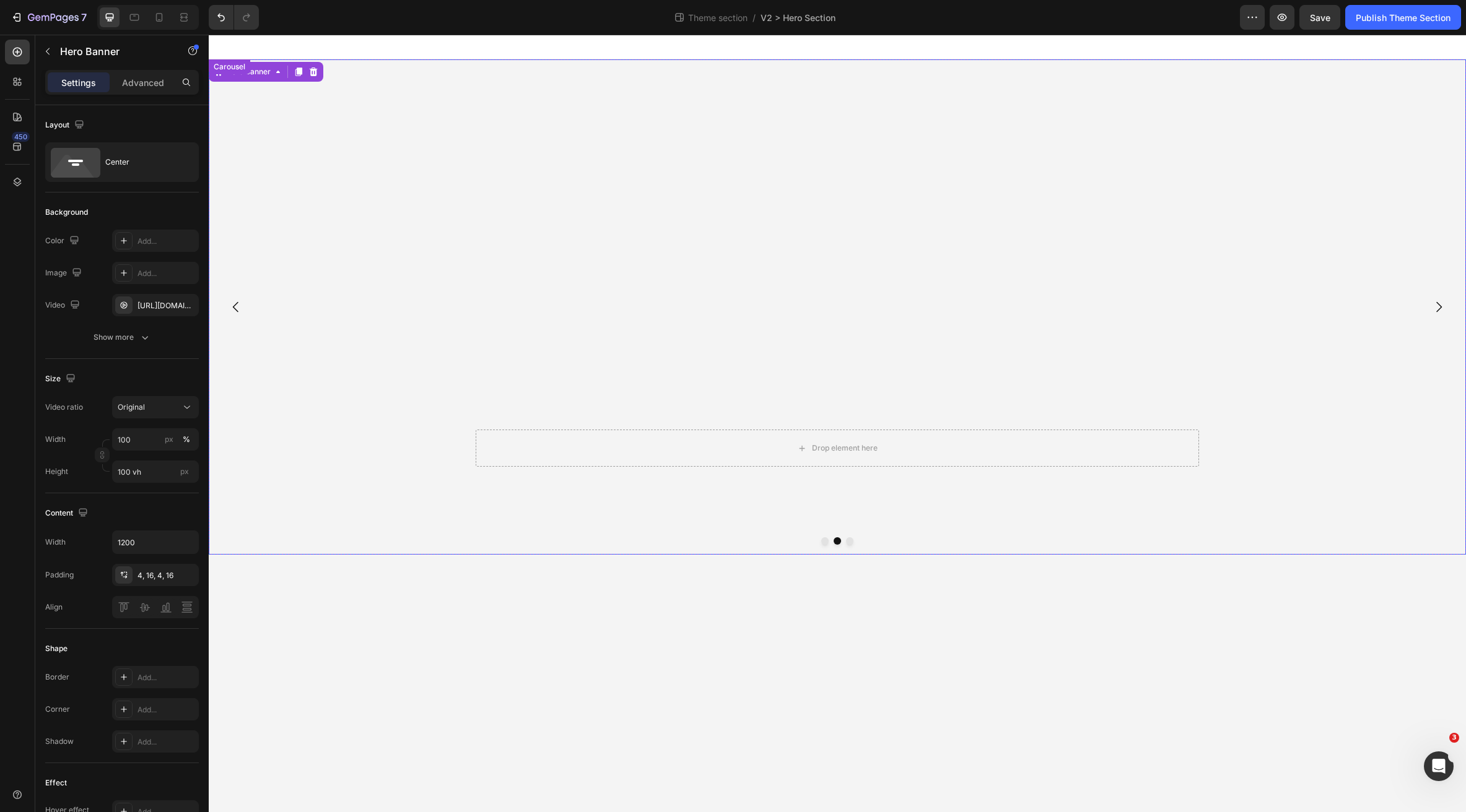
click at [849, 541] on button "Dot" at bounding box center [850, 541] width 8 height 8
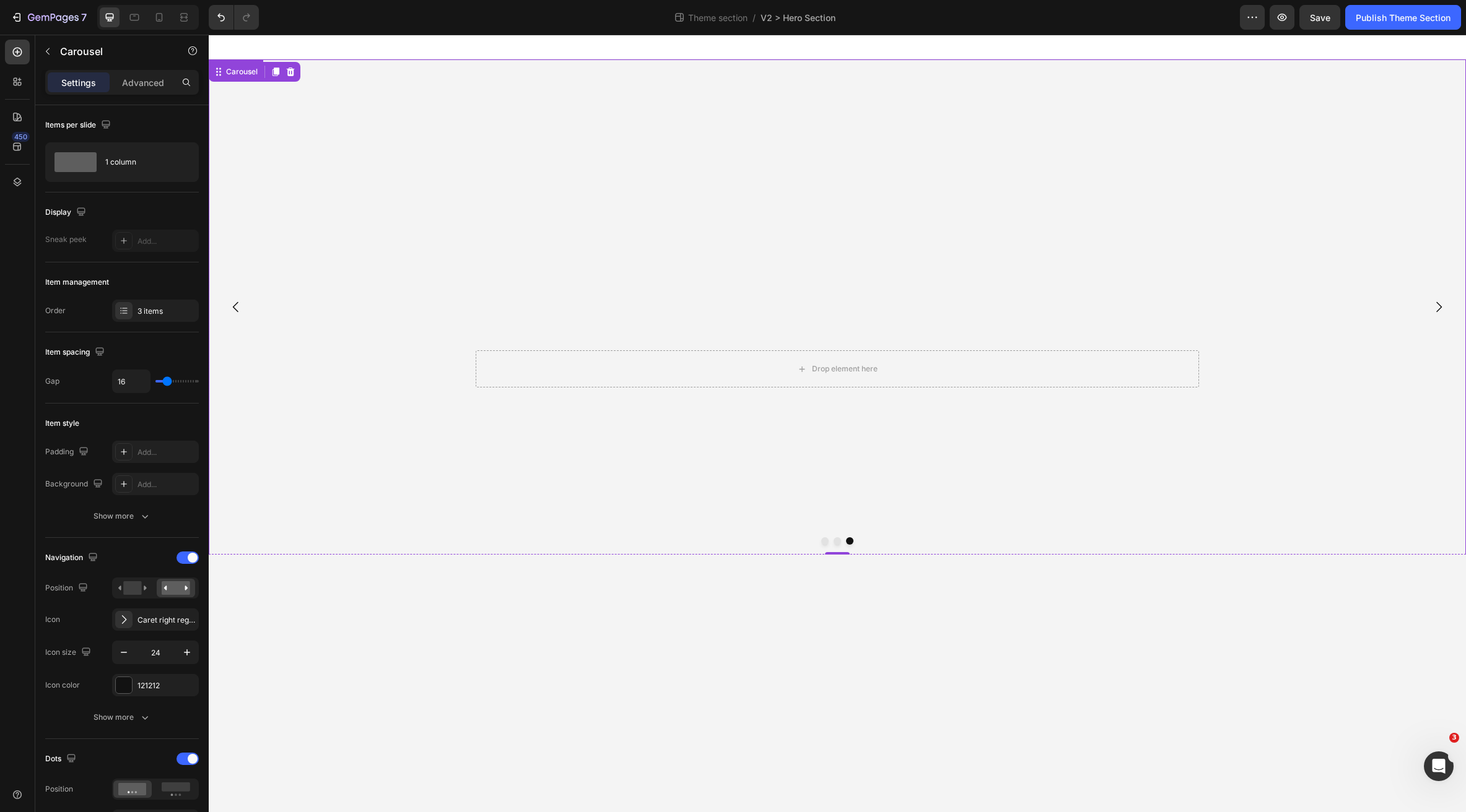
click at [428, 409] on video "Background Image" at bounding box center [837, 373] width 1257 height 629
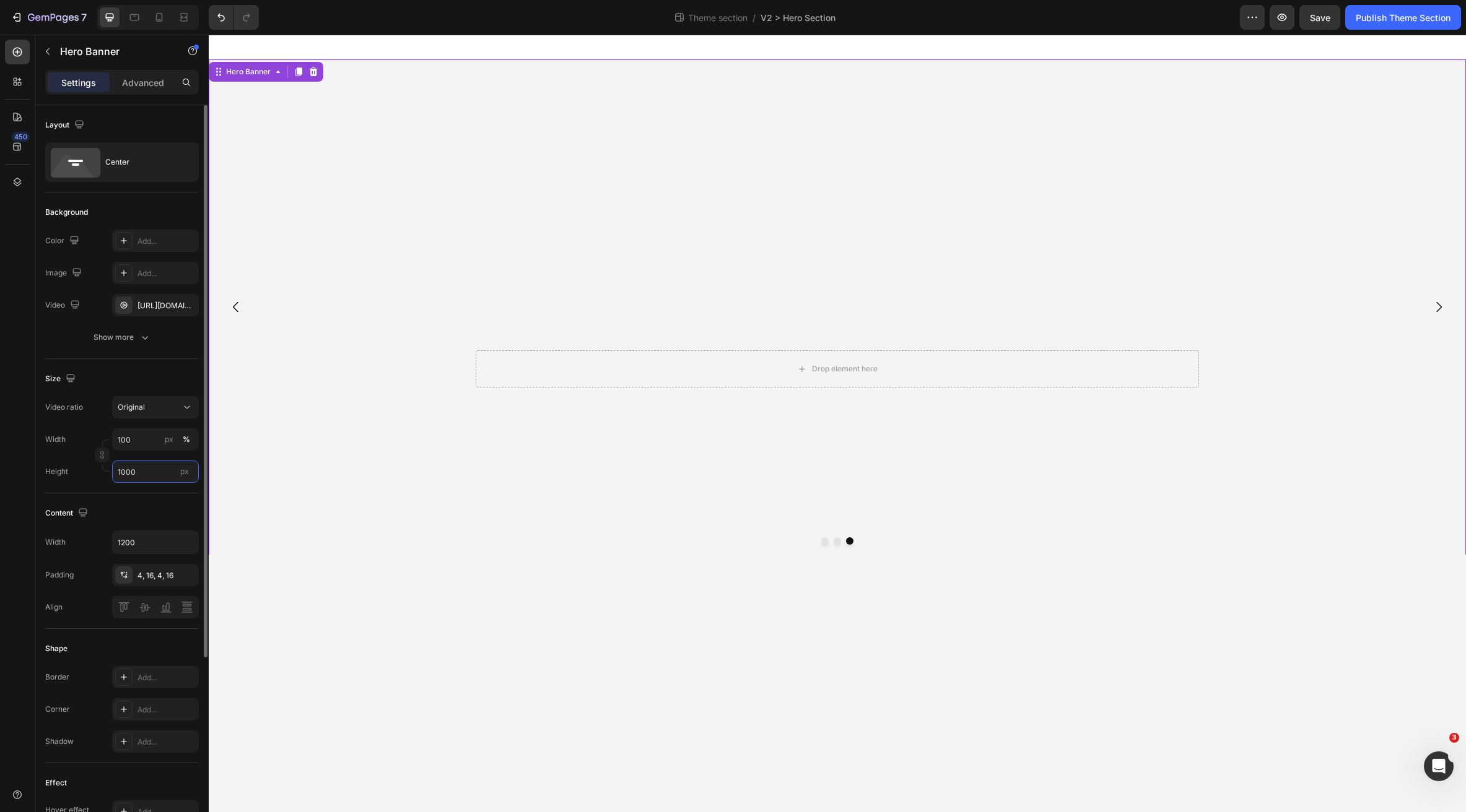
drag, startPoint x: 159, startPoint y: 473, endPoint x: 161, endPoint y: 483, distance: 10.2
click at [159, 473] on input "1000" at bounding box center [155, 472] width 87 height 23
click at [160, 519] on div "Fit screen 100vh" at bounding box center [143, 523] width 102 height 23
type input "100 vh"
click at [1336, 21] on button "Save" at bounding box center [1319, 17] width 40 height 24
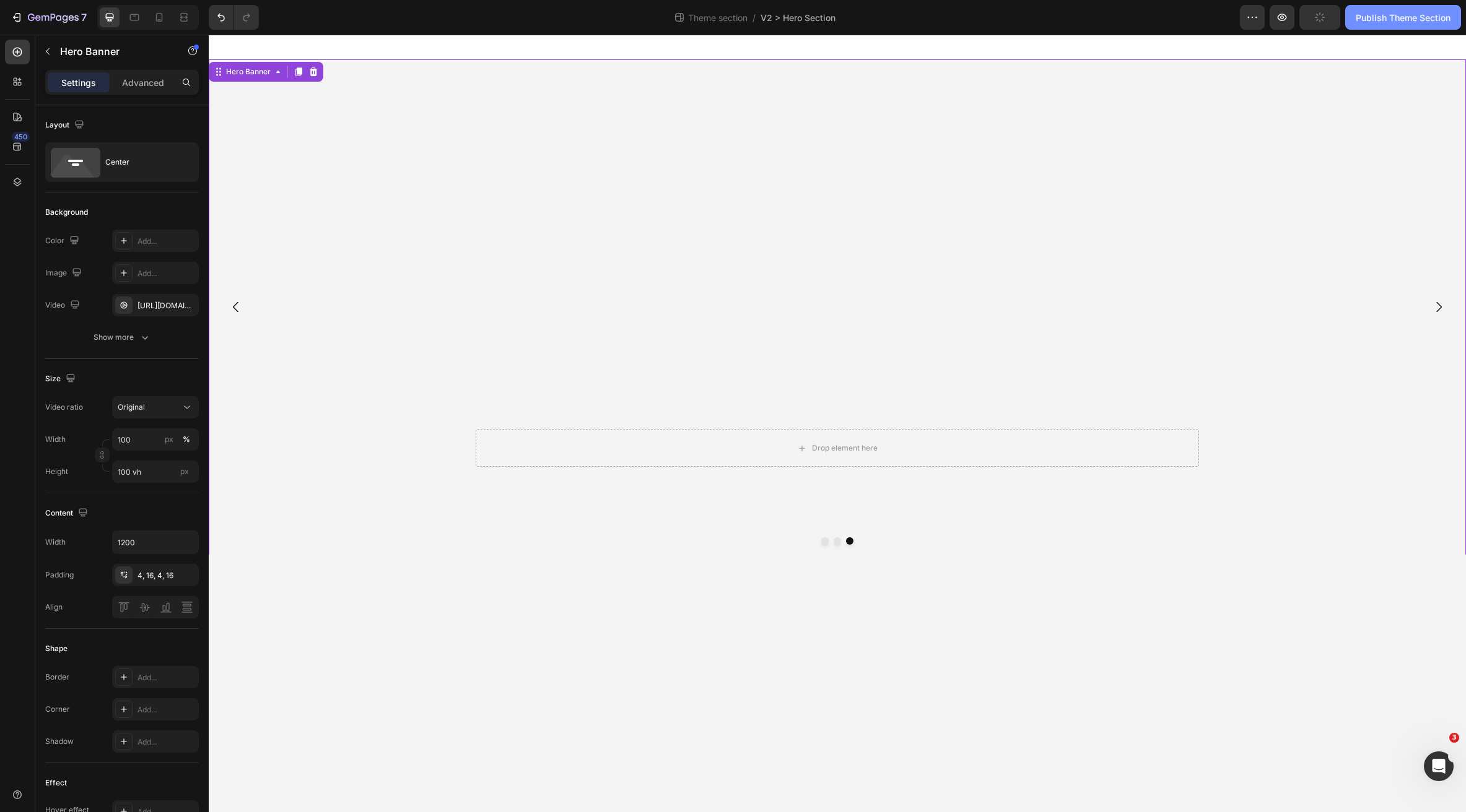
click at [1362, 22] on div "Publish Theme Section" at bounding box center [1403, 18] width 95 height 13
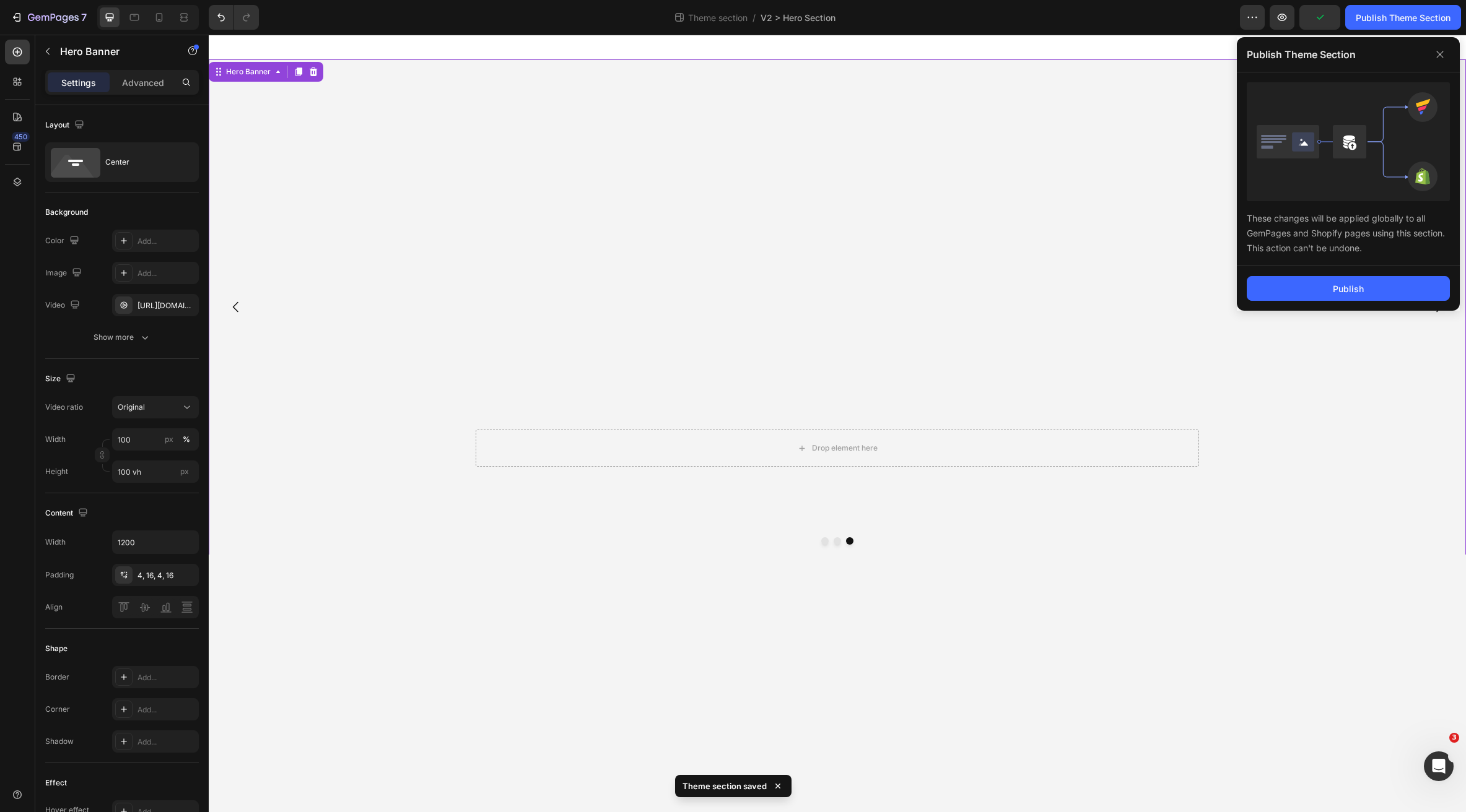
drag, startPoint x: 1348, startPoint y: 295, endPoint x: 1353, endPoint y: 305, distance: 11.2
click at [1348, 296] on button "Publish" at bounding box center [1348, 289] width 203 height 24
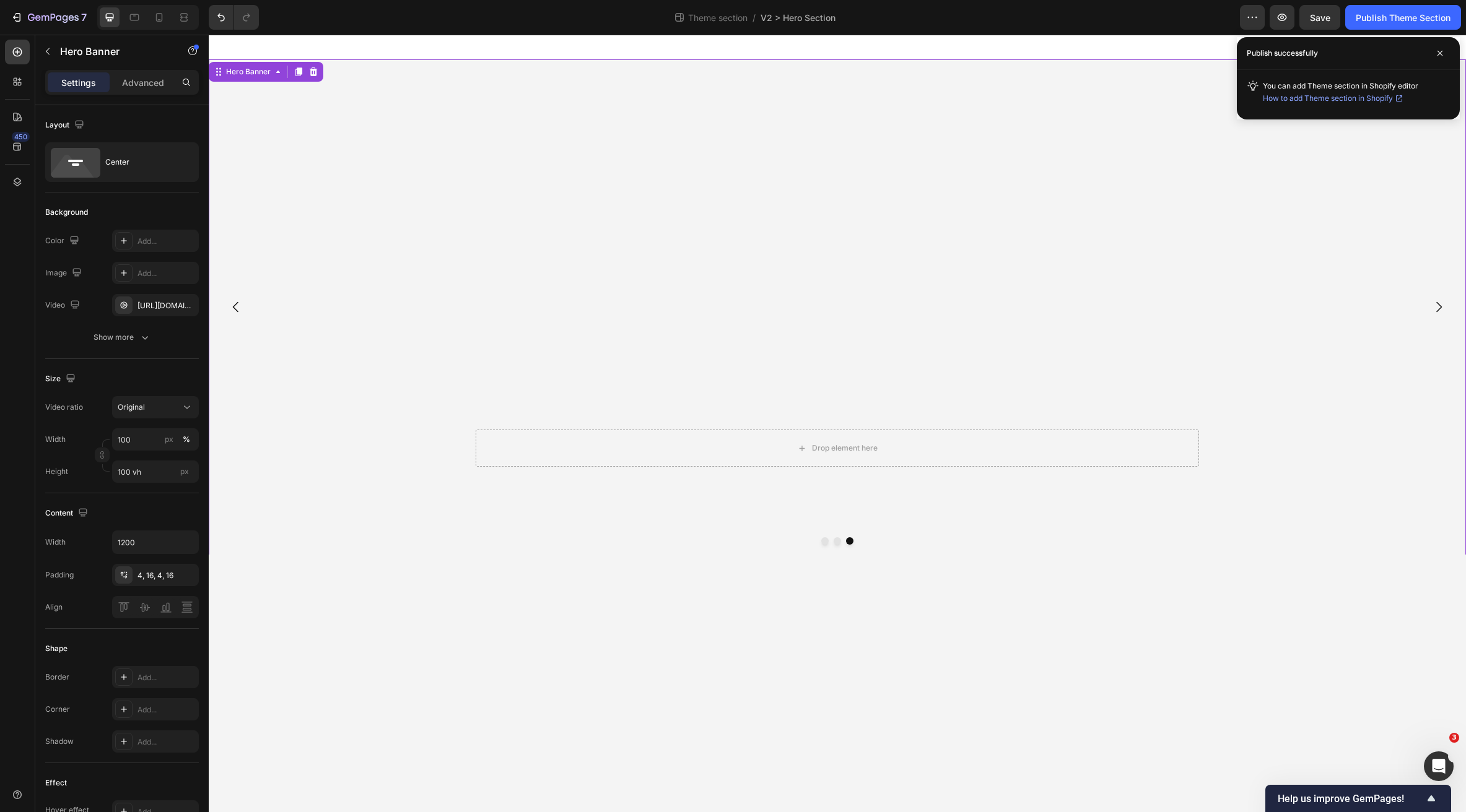
click at [1305, 636] on body "Drop element here Hero Banner Drop element here Hero Banner Drop element here H…" at bounding box center [837, 423] width 1257 height 777
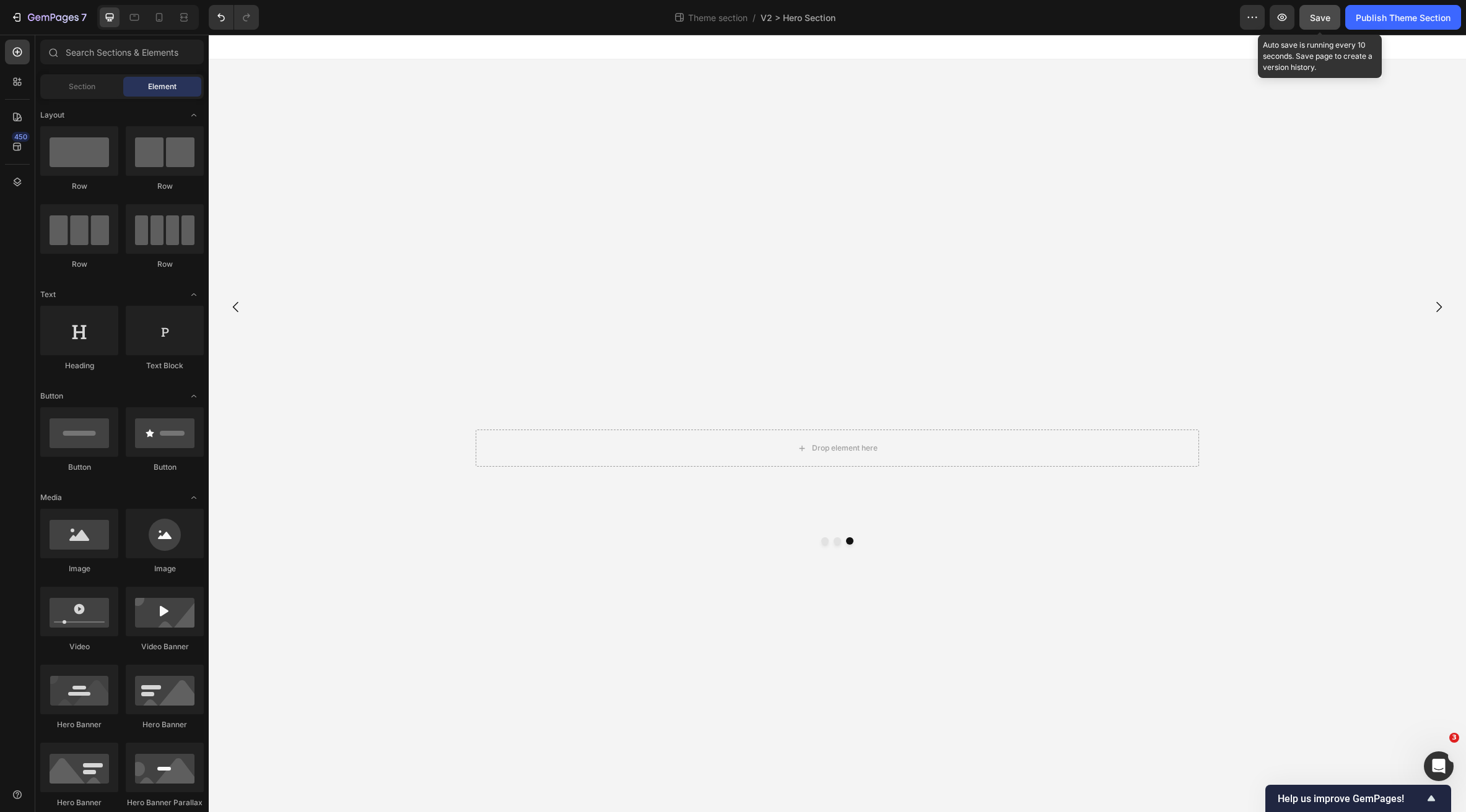
click at [1315, 19] on span "Save" at bounding box center [1320, 17] width 21 height 10
click at [482, 616] on body "Drop element here Hero Banner Drop element here Hero Banner Drop element here H…" at bounding box center [837, 423] width 1257 height 777
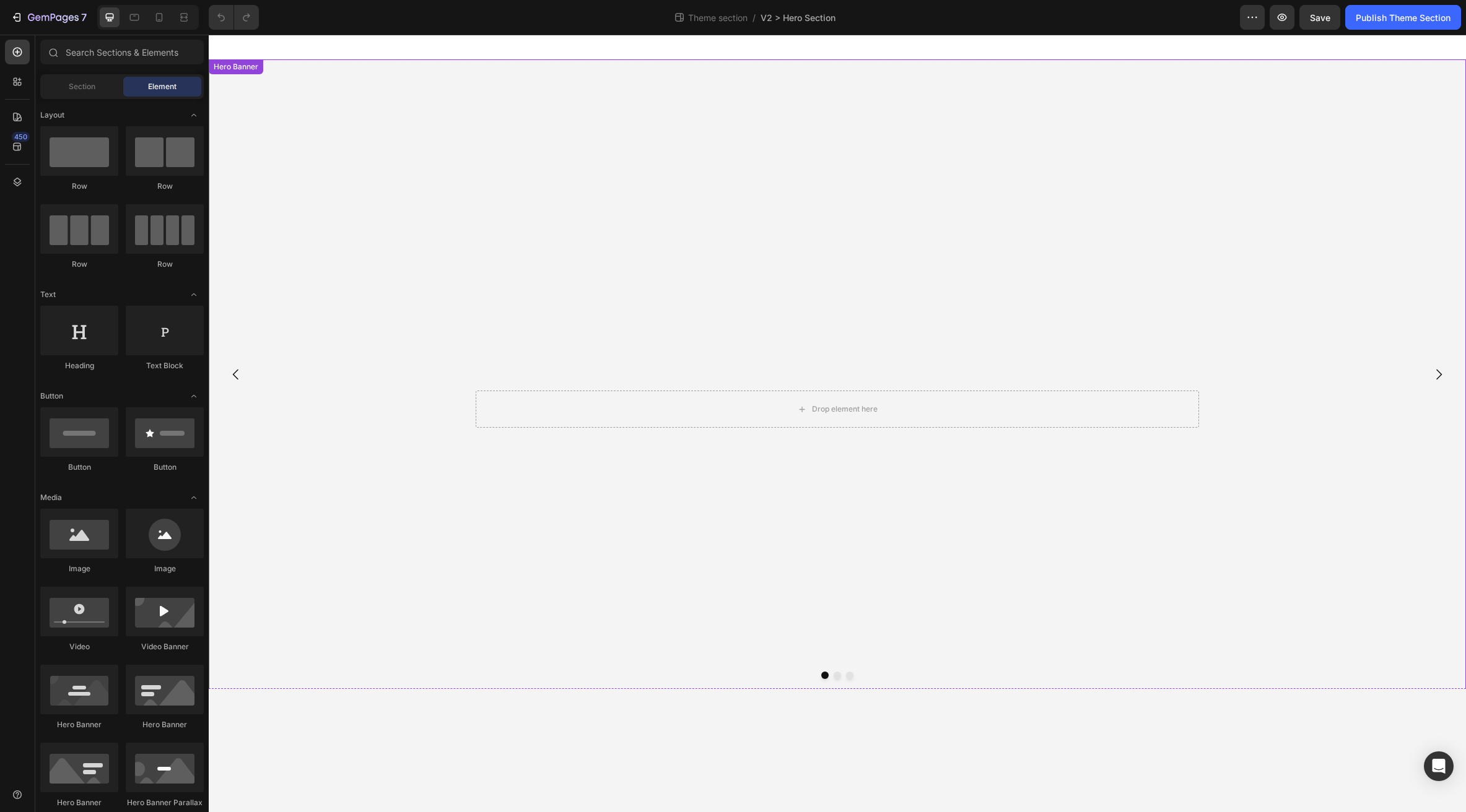
click at [355, 270] on video "Background Image" at bounding box center [837, 373] width 1257 height 629
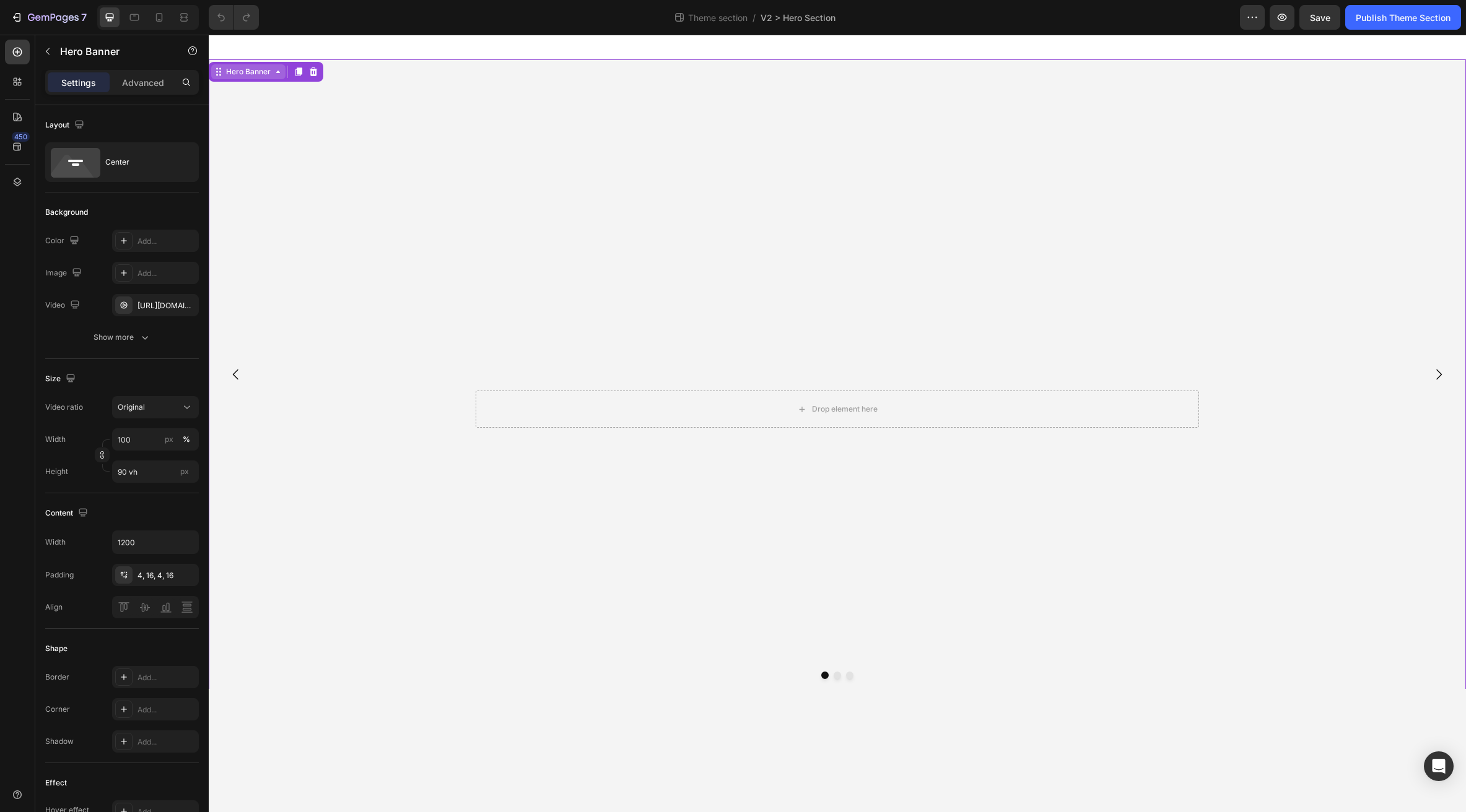
click at [264, 72] on div "Hero Banner" at bounding box center [248, 71] width 50 height 11
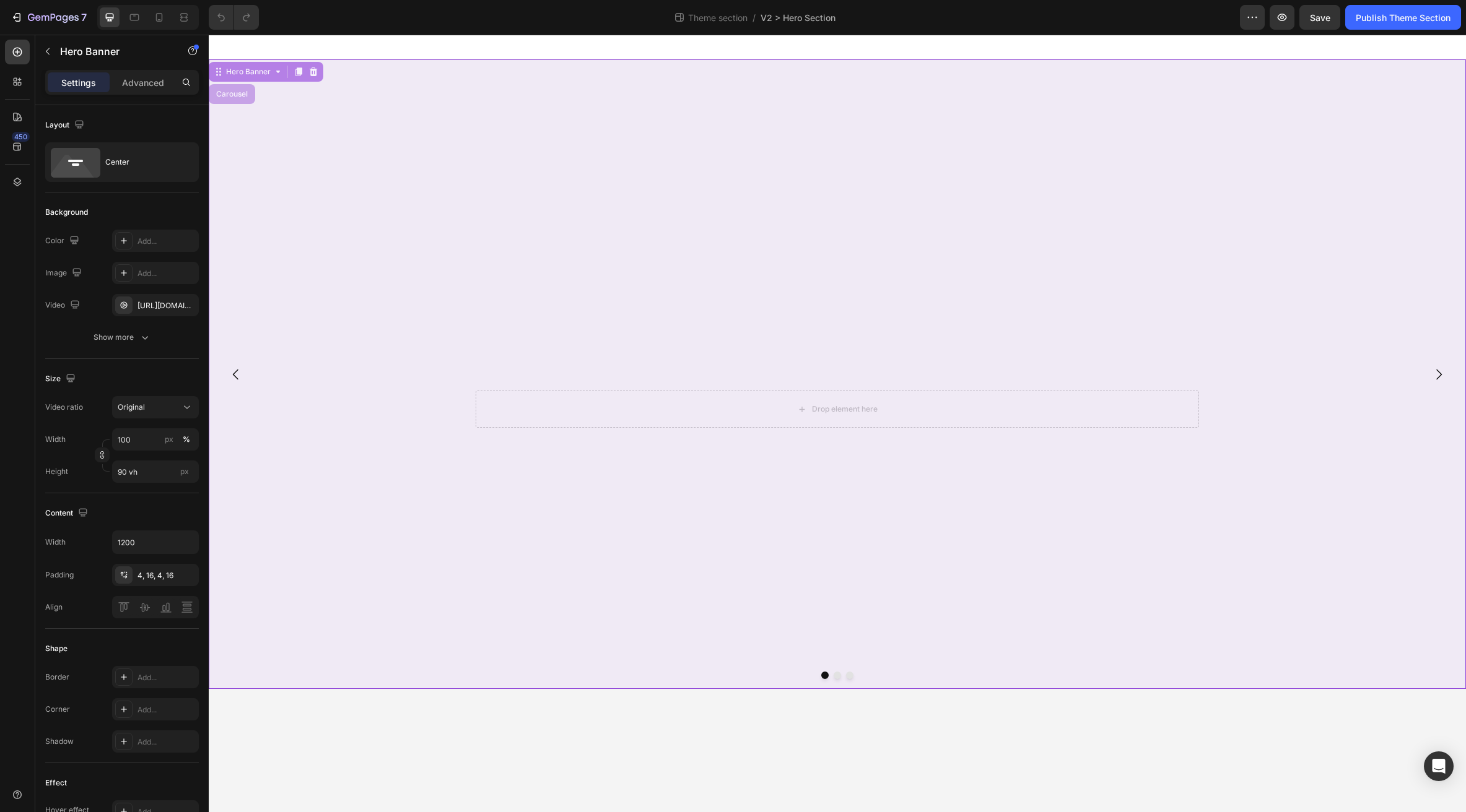
click at [239, 94] on div "Carousel" at bounding box center [231, 94] width 37 height 8
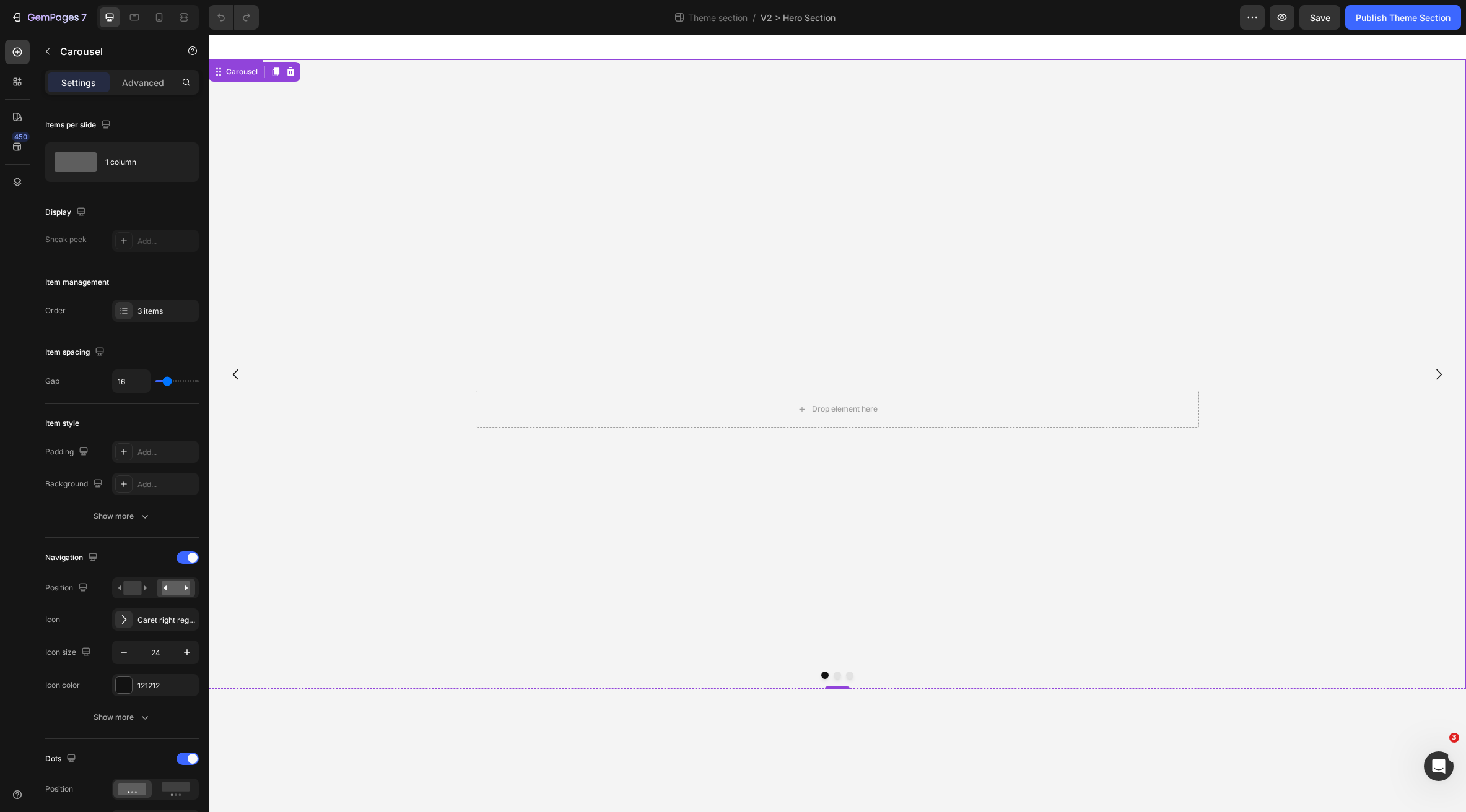
click at [619, 231] on video "Background Image" at bounding box center [837, 373] width 1257 height 629
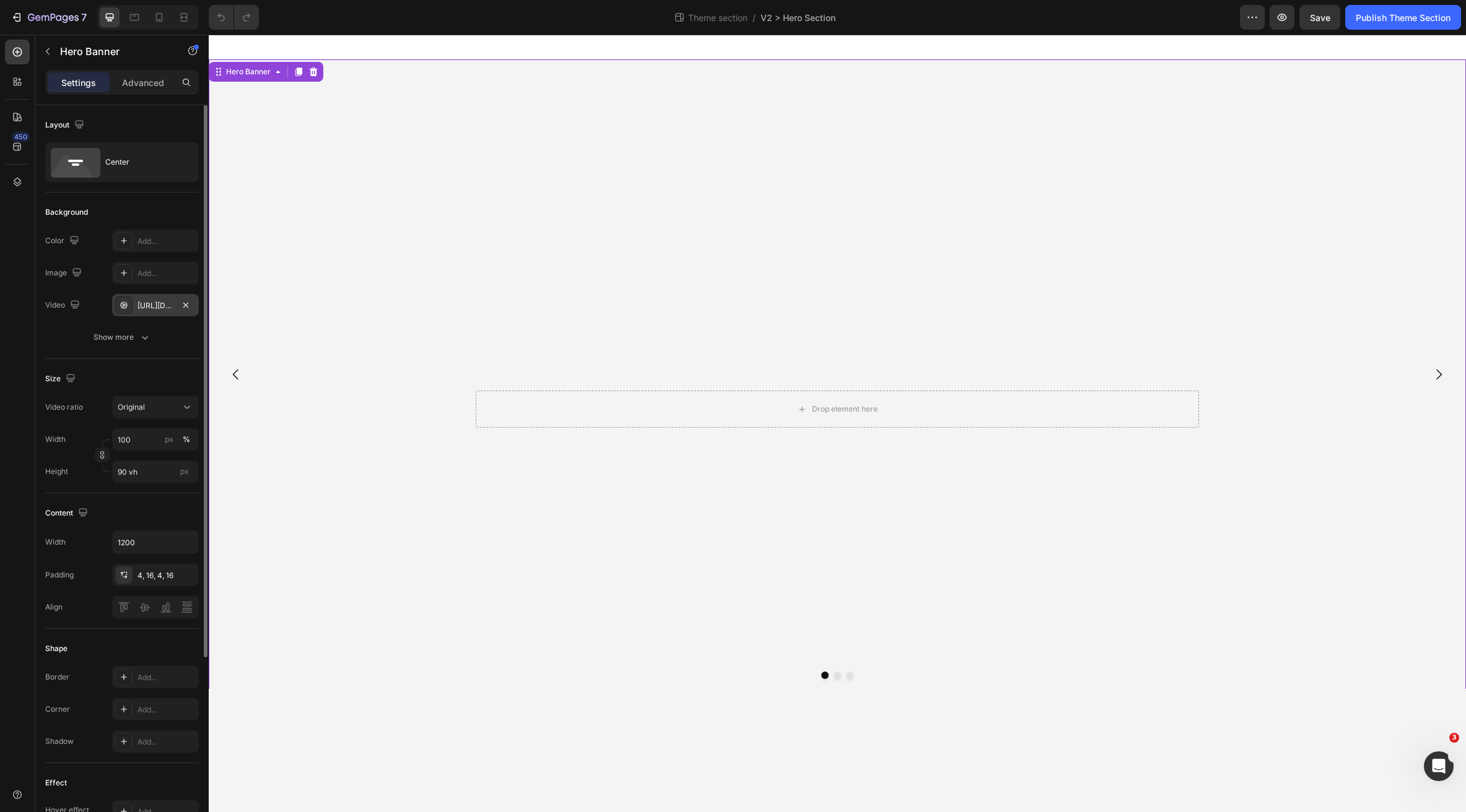
click at [137, 305] on div "https://cdn.shopify.com/videos/c/o/v/9e1962a0fbfc46c5b206814bee474a2f.mp4" at bounding box center [155, 305] width 36 height 11
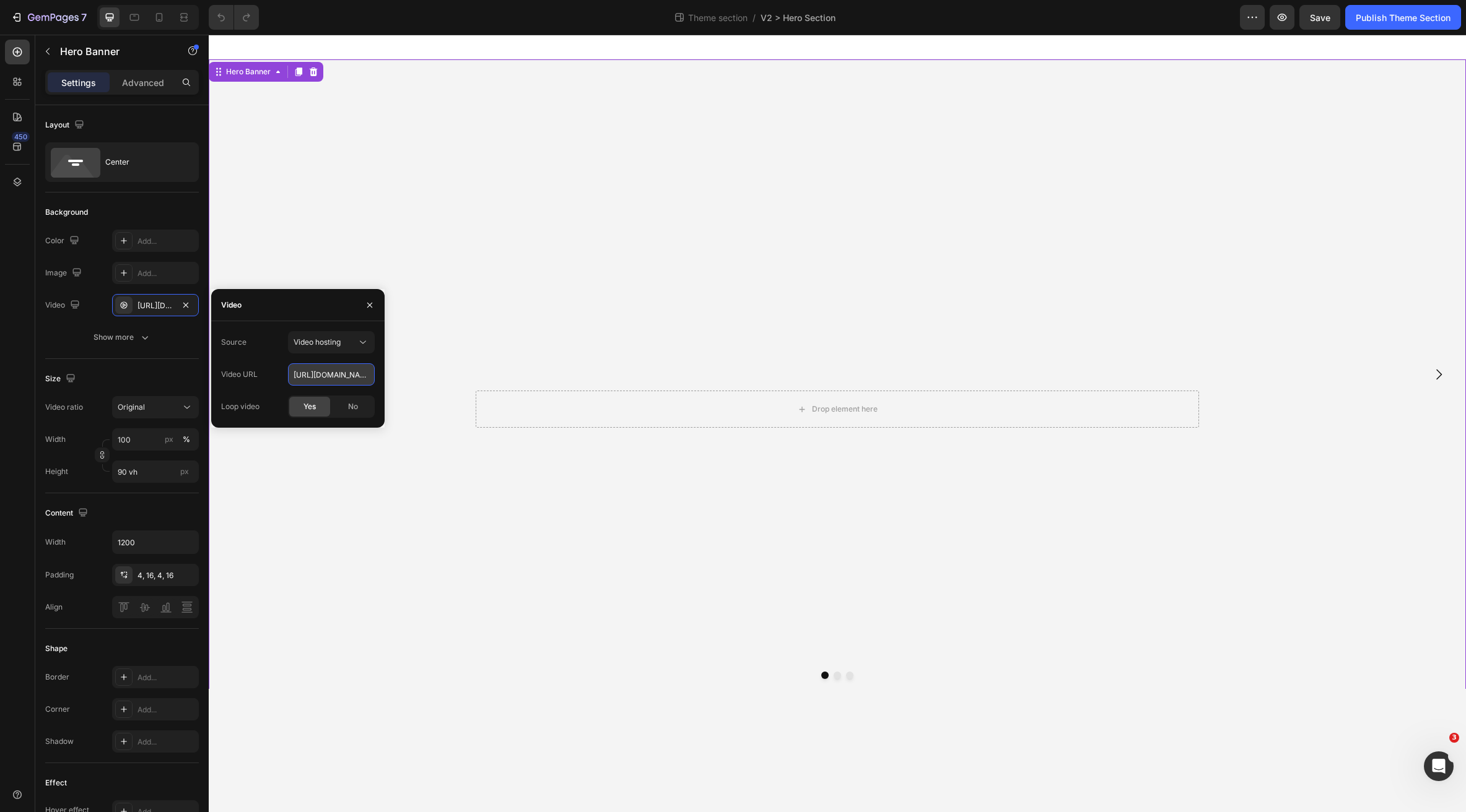
click at [327, 377] on input "https://cdn.shopify.com/videos/c/o/v/9e1962a0fbfc46c5b206814bee474a2f.mp4" at bounding box center [331, 375] width 87 height 23
click at [421, 501] on video "Background Image" at bounding box center [837, 373] width 1257 height 629
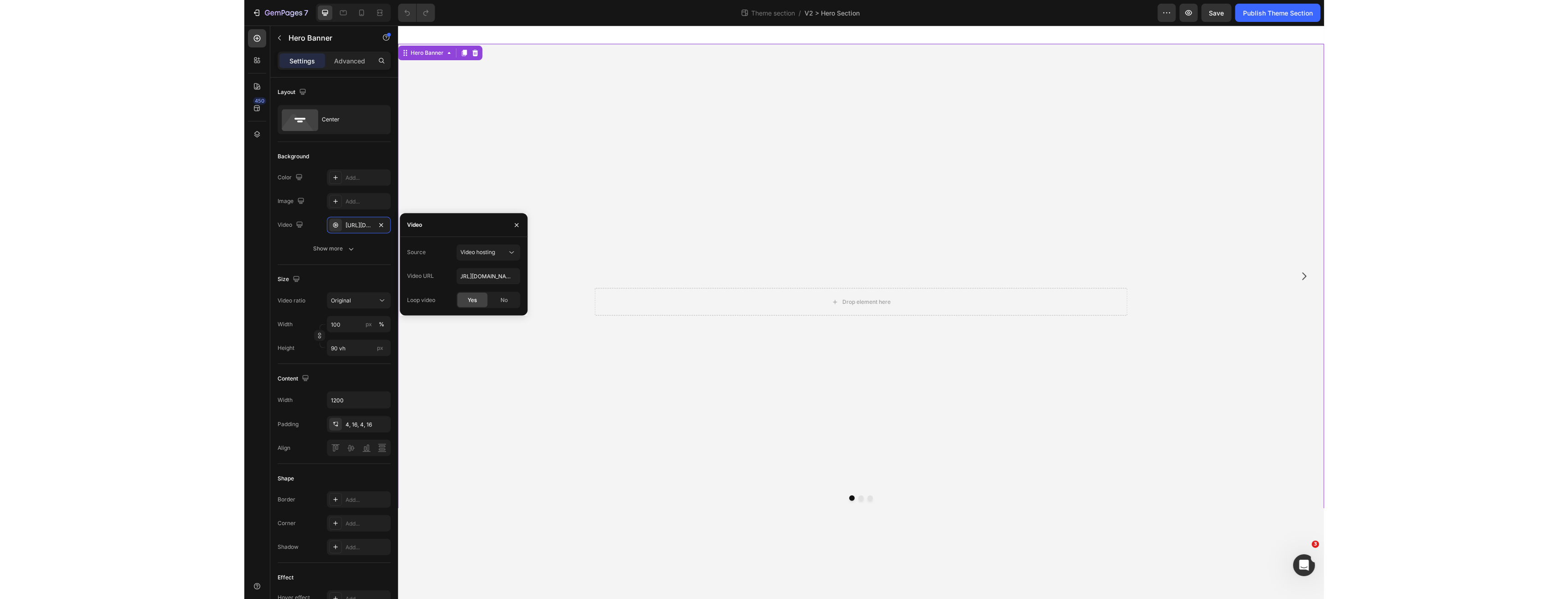
scroll to position [0, 0]
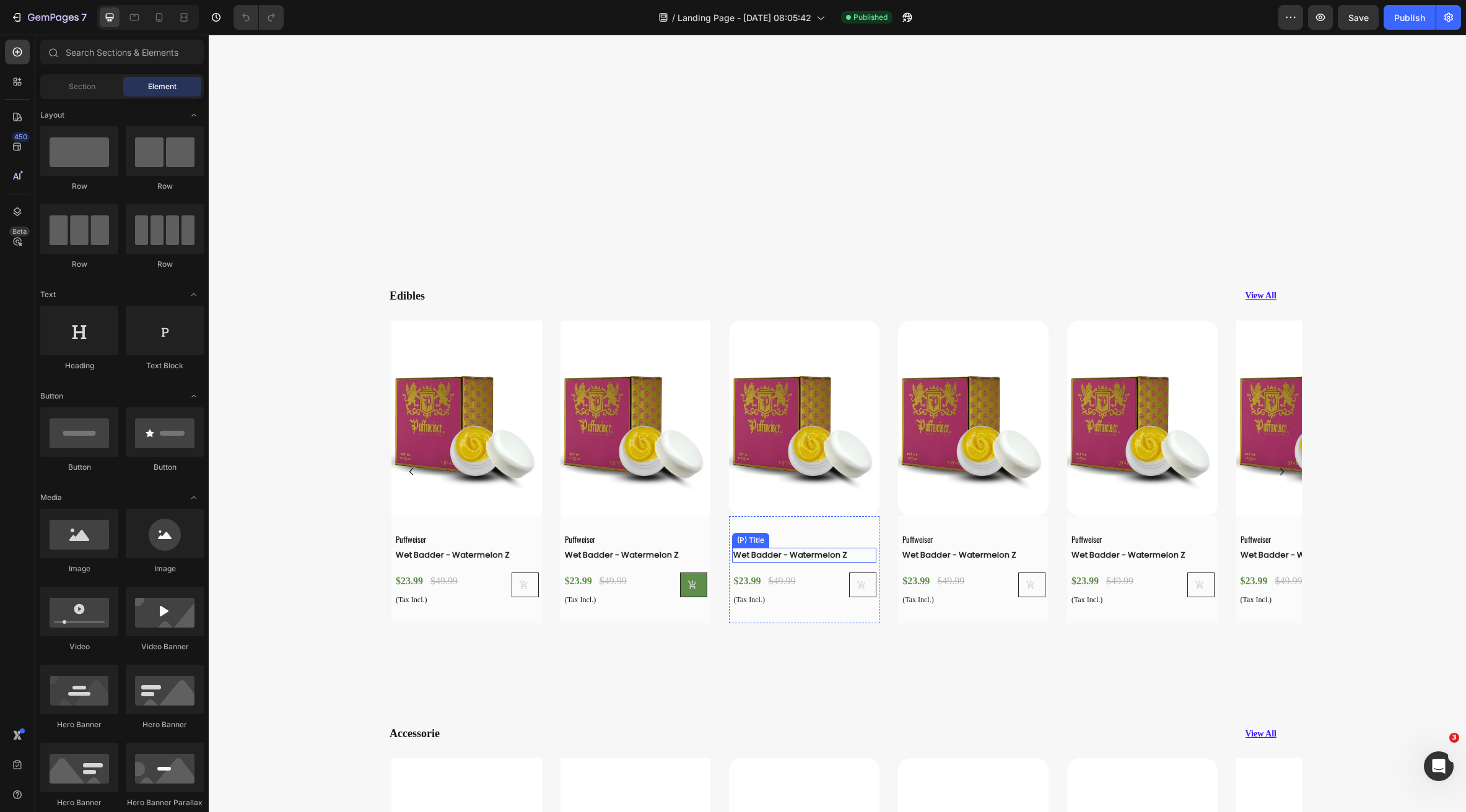
scroll to position [2835, 0]
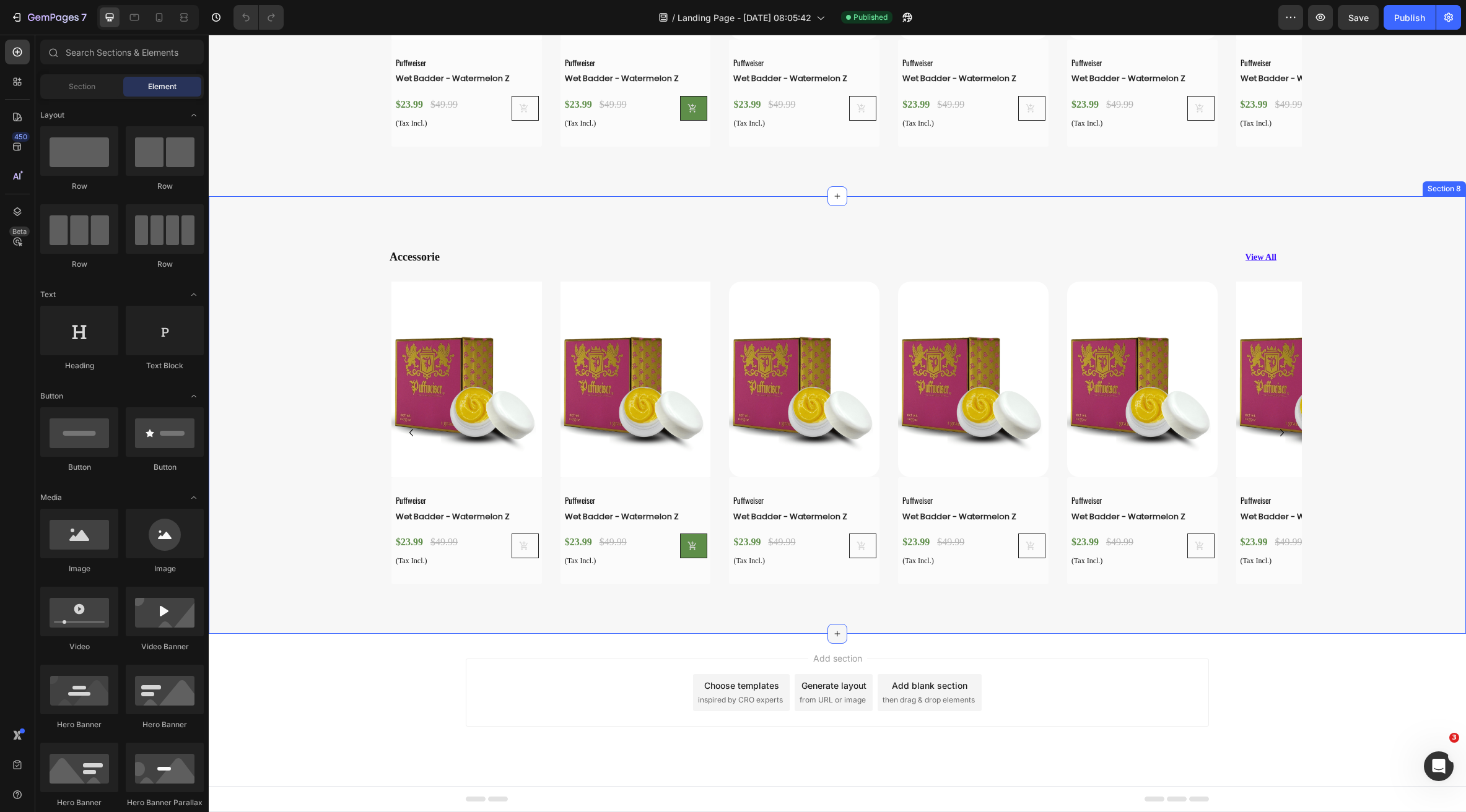
click at [835, 632] on icon at bounding box center [837, 633] width 10 height 10
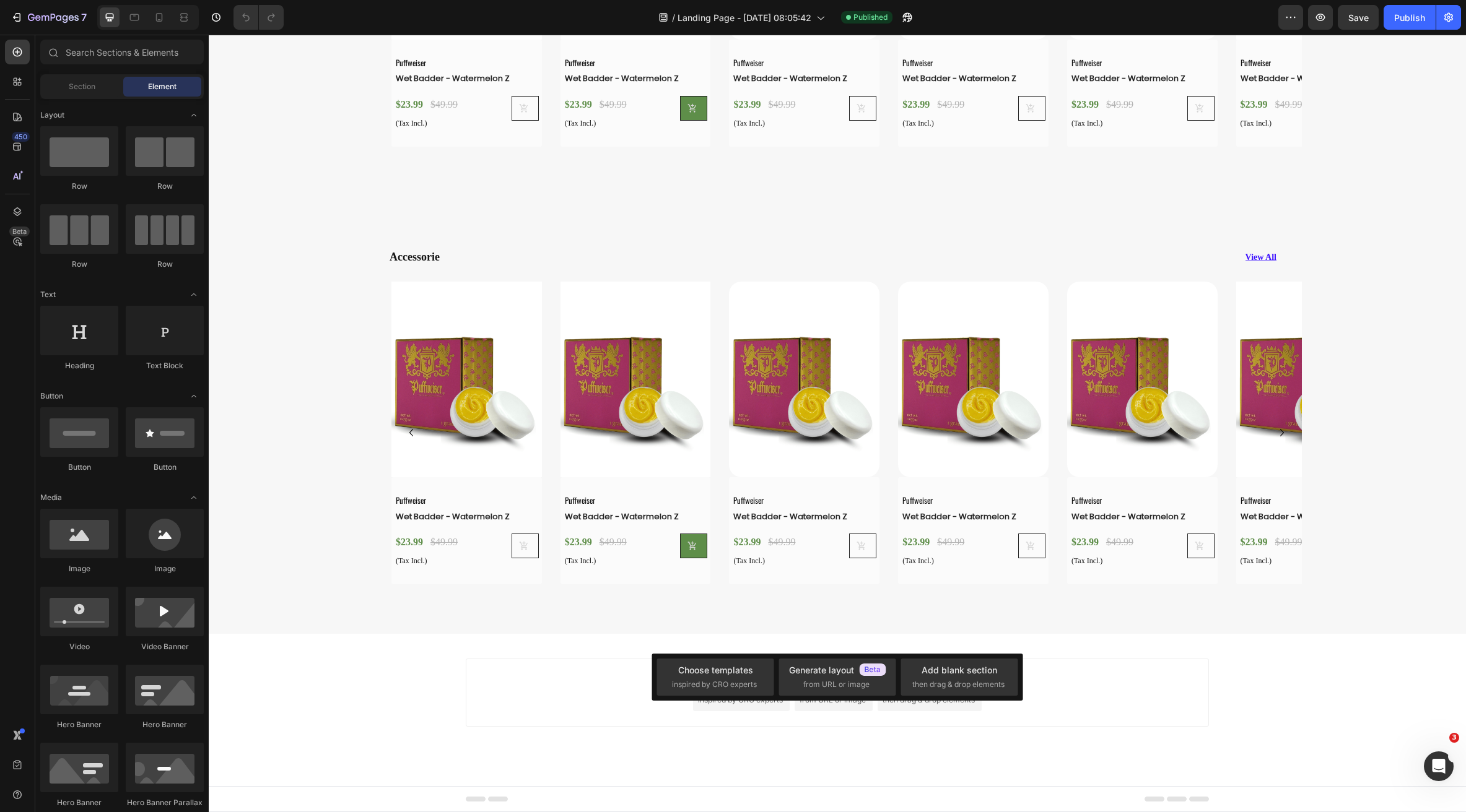
click at [1112, 659] on div "Add section Choose templates inspired by CRO experts Generate layout from URL o…" at bounding box center [837, 693] width 743 height 68
click at [988, 609] on div "Accessorie Heading View All Button Row Row Product Images Puffweiser Text Block…" at bounding box center [837, 415] width 1257 height 438
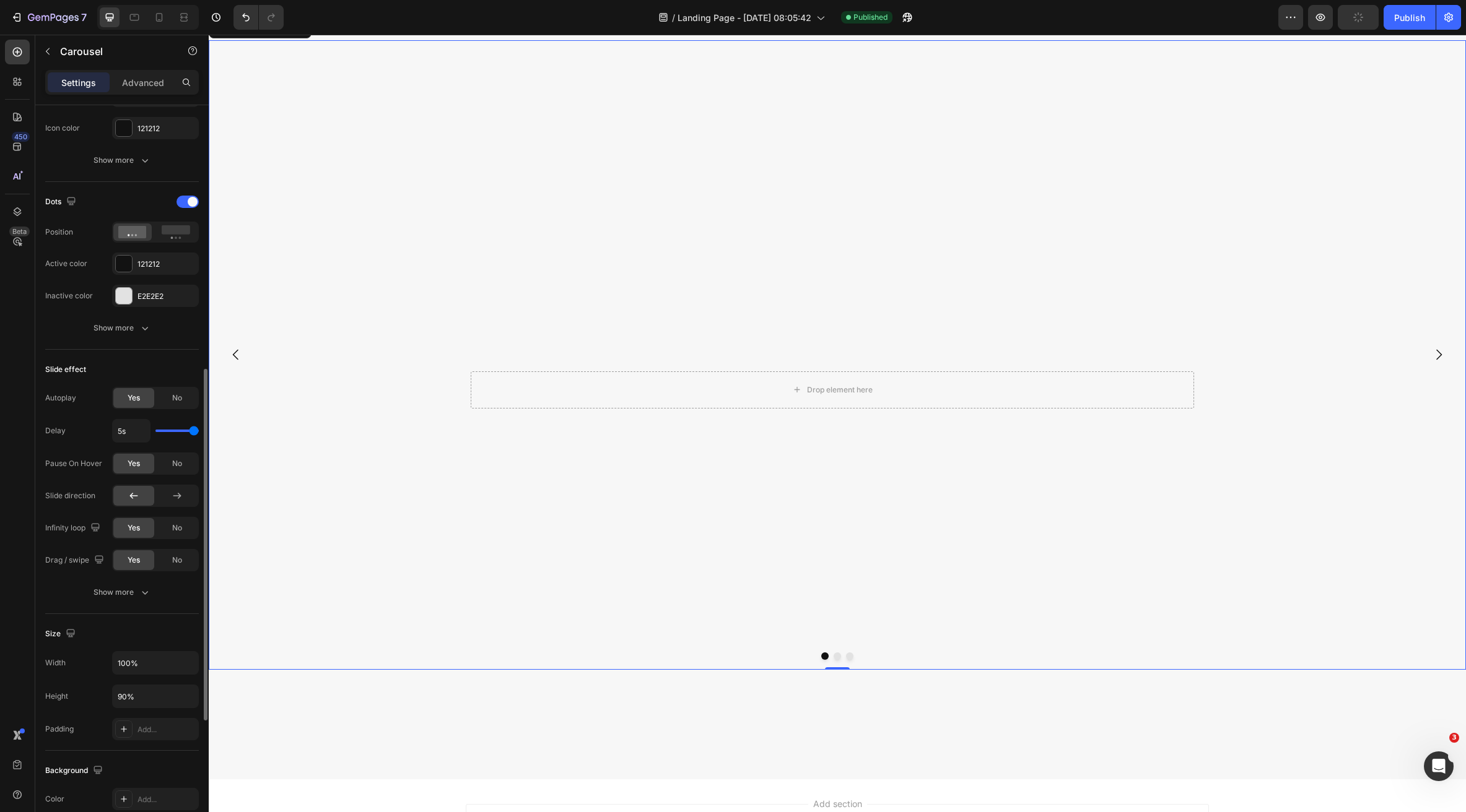
scroll to position [804, 0]
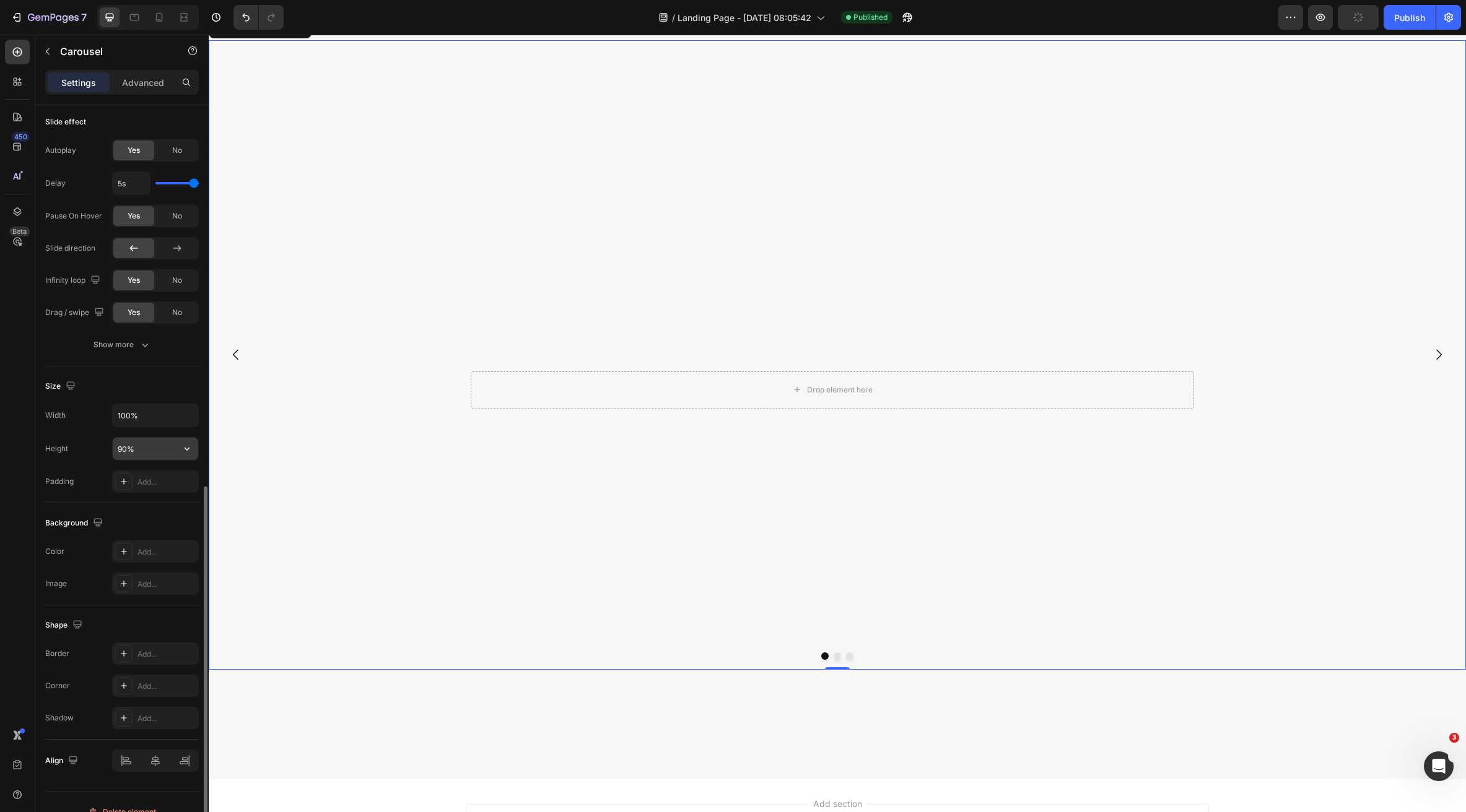
click at [129, 447] on input "90%" at bounding box center [155, 449] width 86 height 23
click at [181, 449] on button "button" at bounding box center [187, 449] width 23 height 23
click at [168, 479] on p "Fit content Auto" at bounding box center [151, 480] width 71 height 11
type input "Auto"
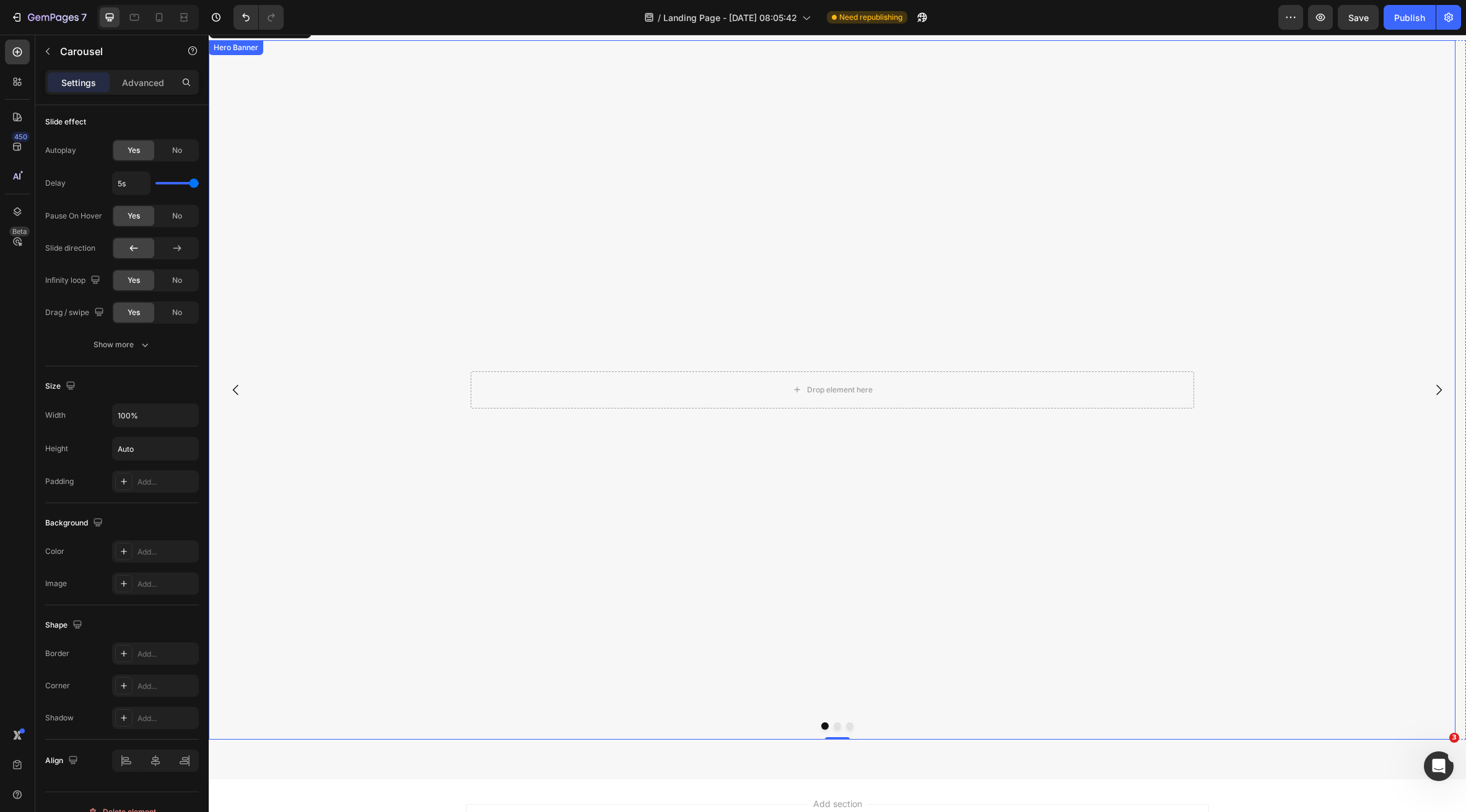
click at [497, 458] on video "Background Image" at bounding box center [832, 351] width 1247 height 623
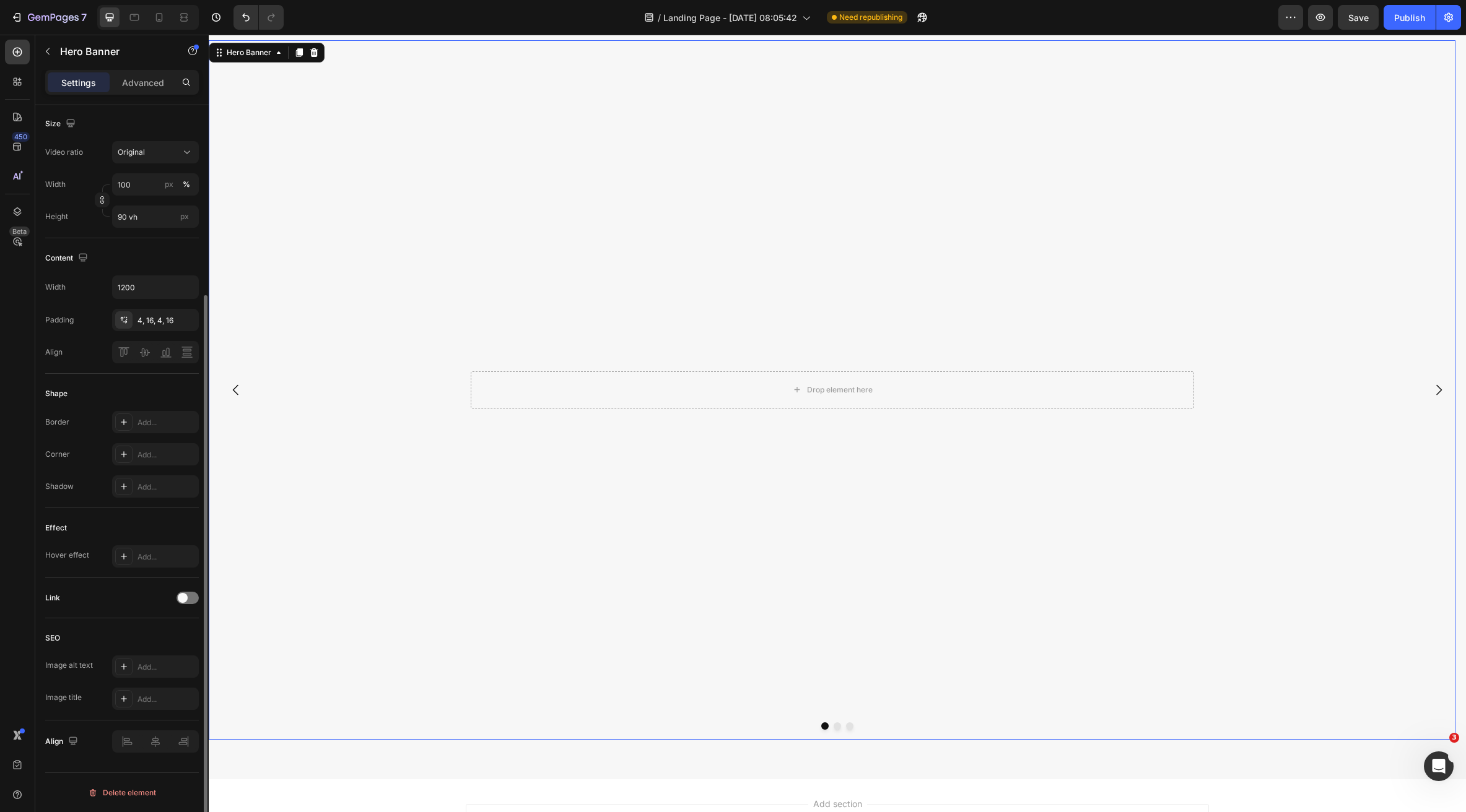
scroll to position [0, 0]
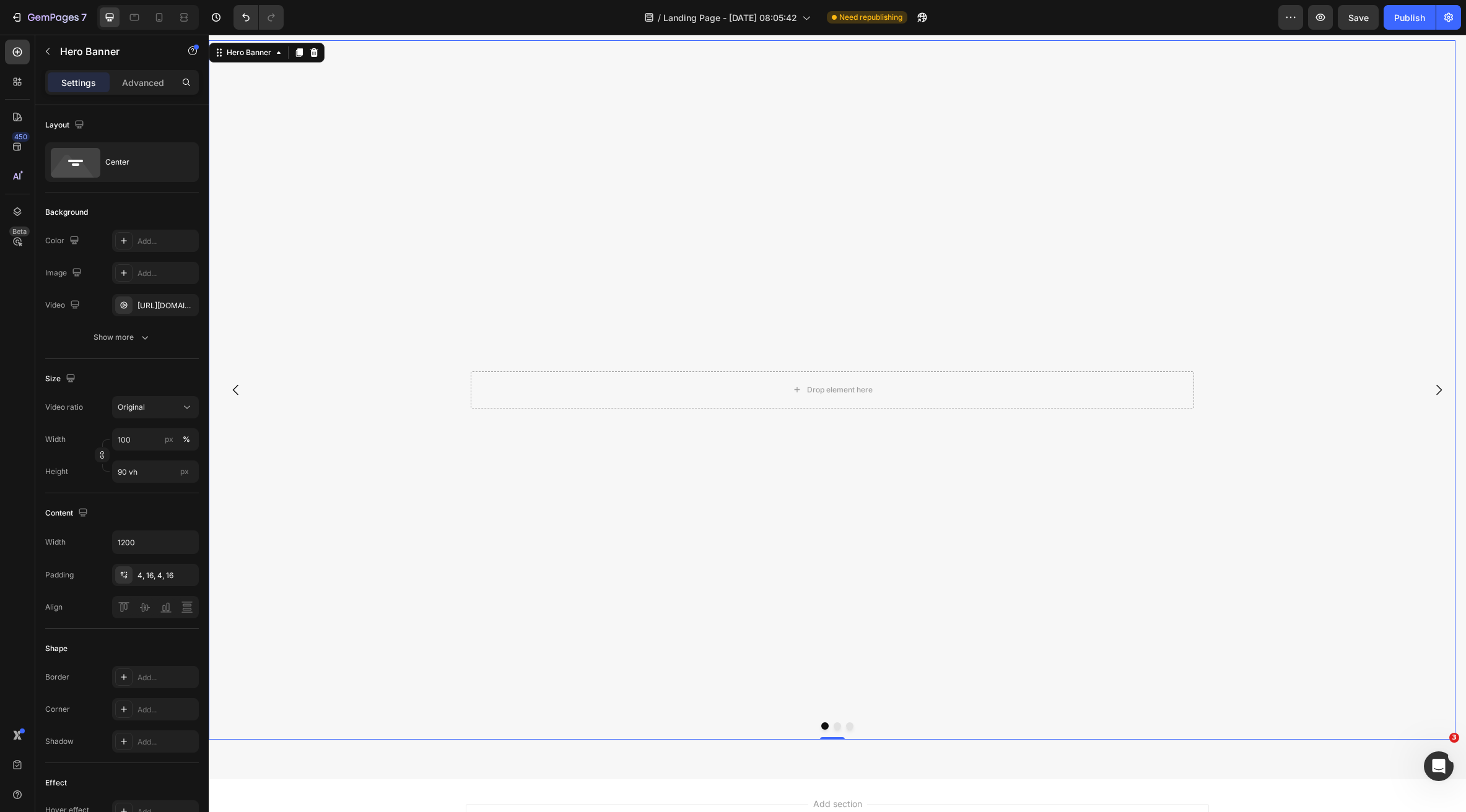
click at [834, 727] on button "Dot" at bounding box center [838, 726] width 8 height 8
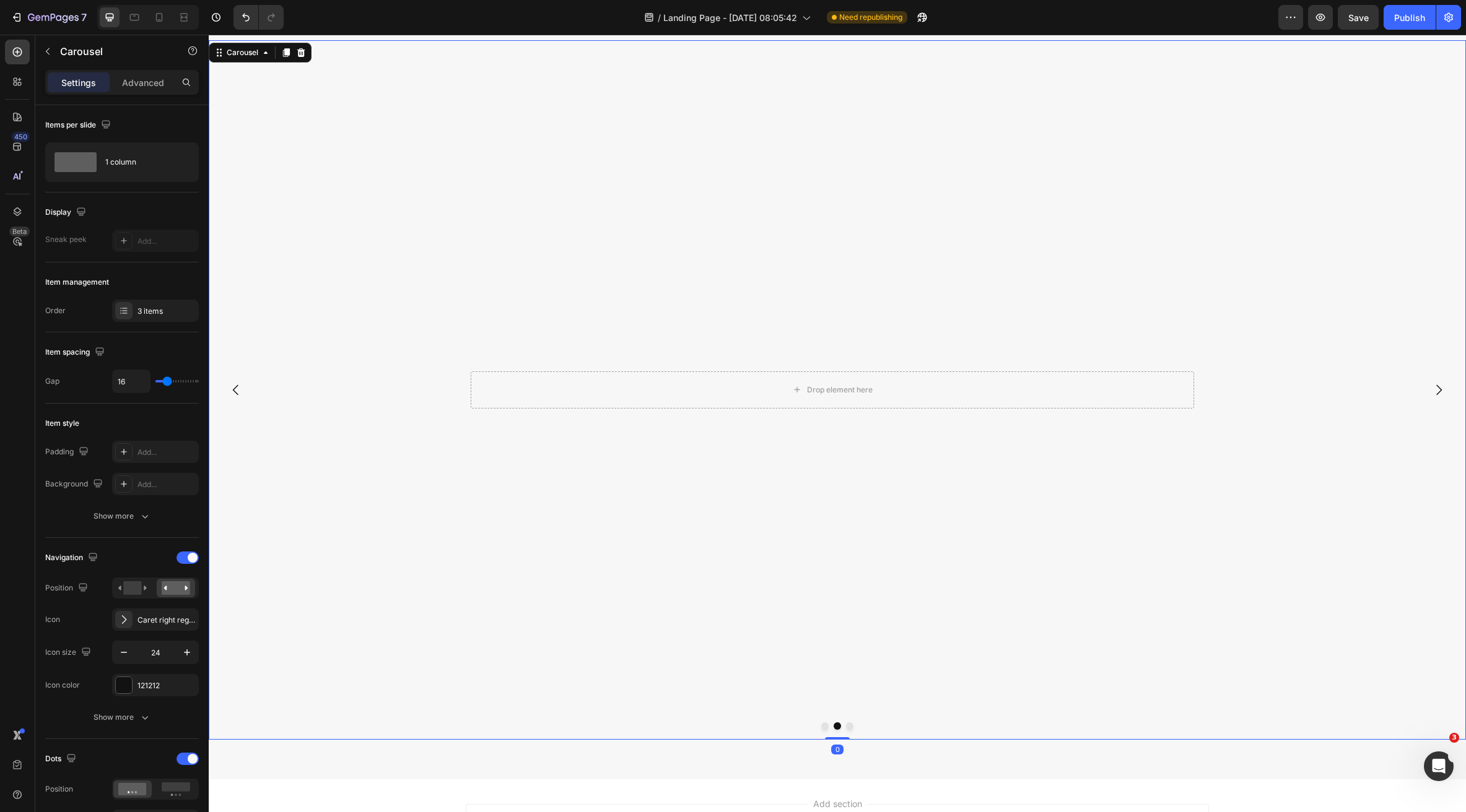
click at [846, 726] on button "Dot" at bounding box center [850, 726] width 8 height 8
click at [821, 726] on button "Dot" at bounding box center [825, 726] width 8 height 8
click at [654, 420] on video "Background Image" at bounding box center [832, 351] width 1247 height 623
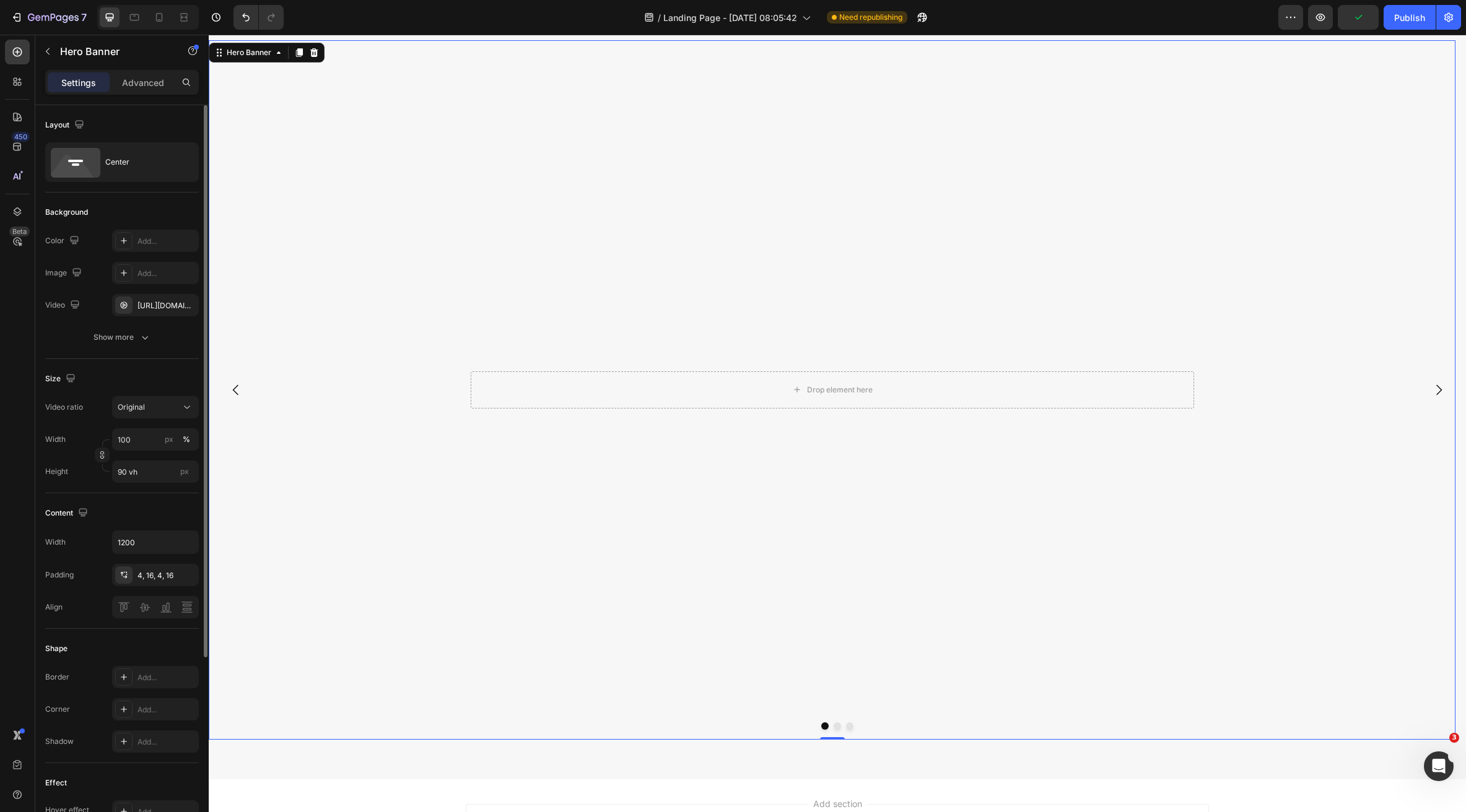
click at [390, 432] on video "Background Image" at bounding box center [832, 351] width 1247 height 623
click at [150, 307] on div "[URL][DOMAIN_NAME]" at bounding box center [155, 305] width 36 height 11
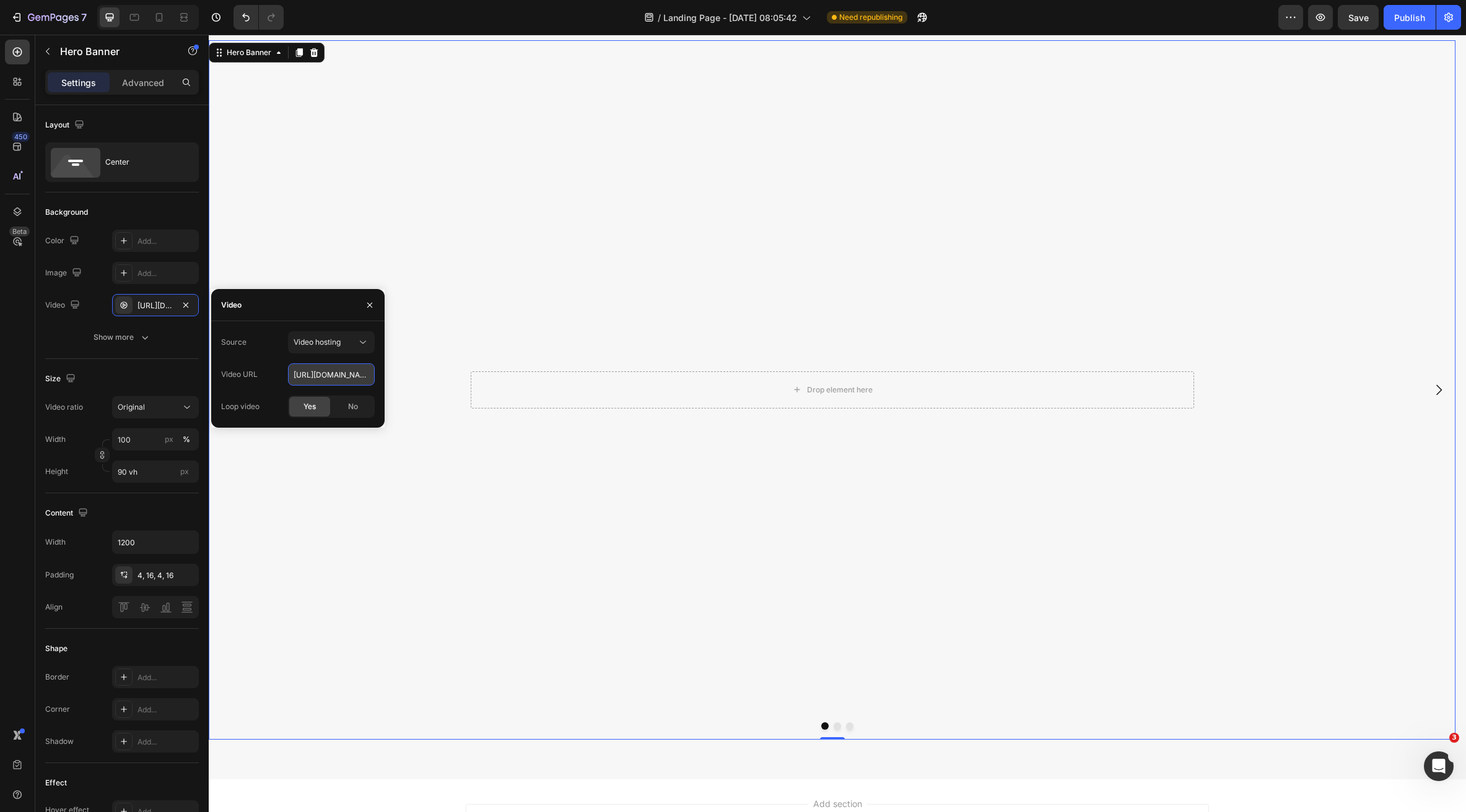
click at [317, 374] on input "[URL][DOMAIN_NAME]" at bounding box center [331, 375] width 87 height 23
click at [834, 723] on button "Dot" at bounding box center [838, 726] width 8 height 8
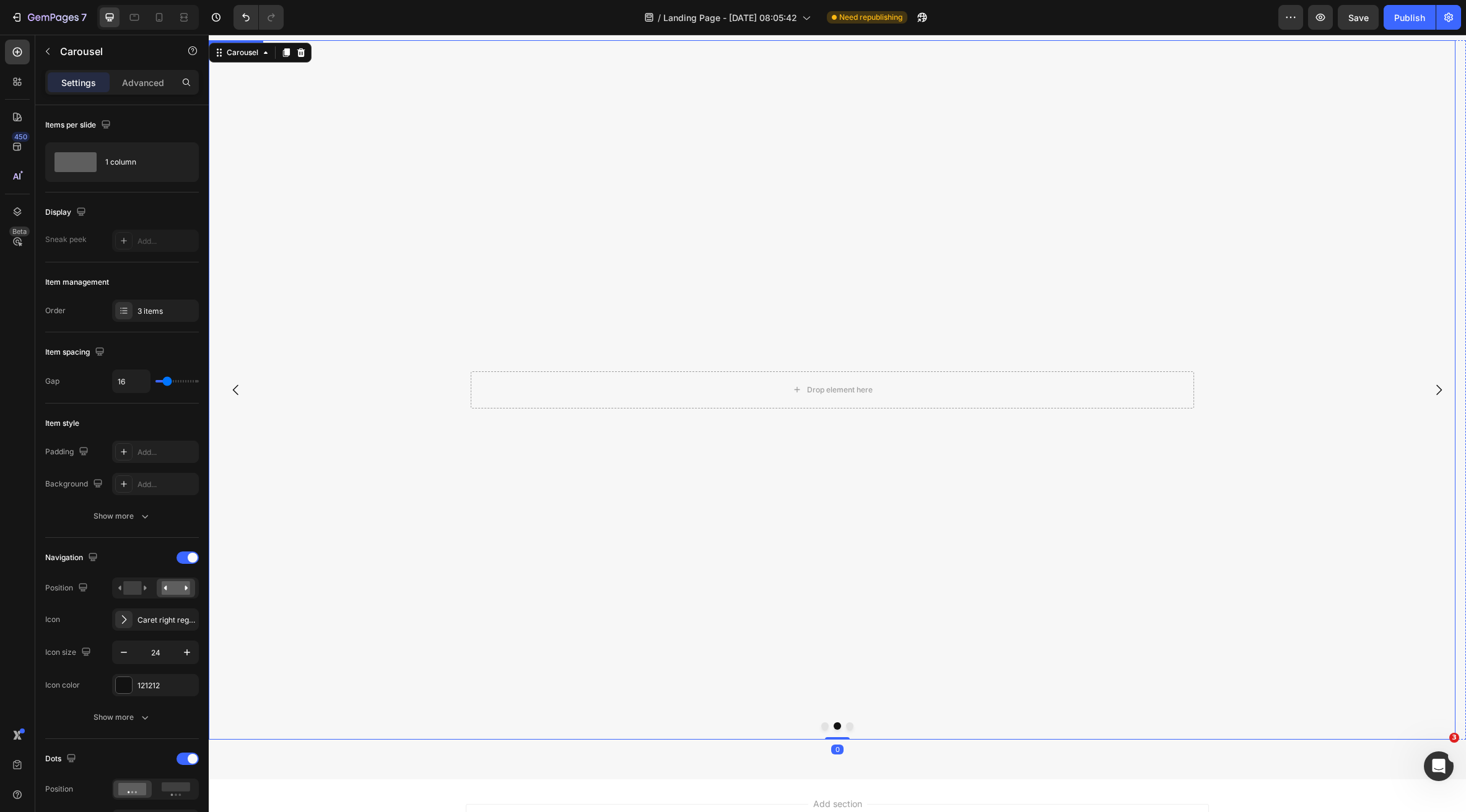
click at [502, 434] on video "Background Image" at bounding box center [832, 351] width 1247 height 623
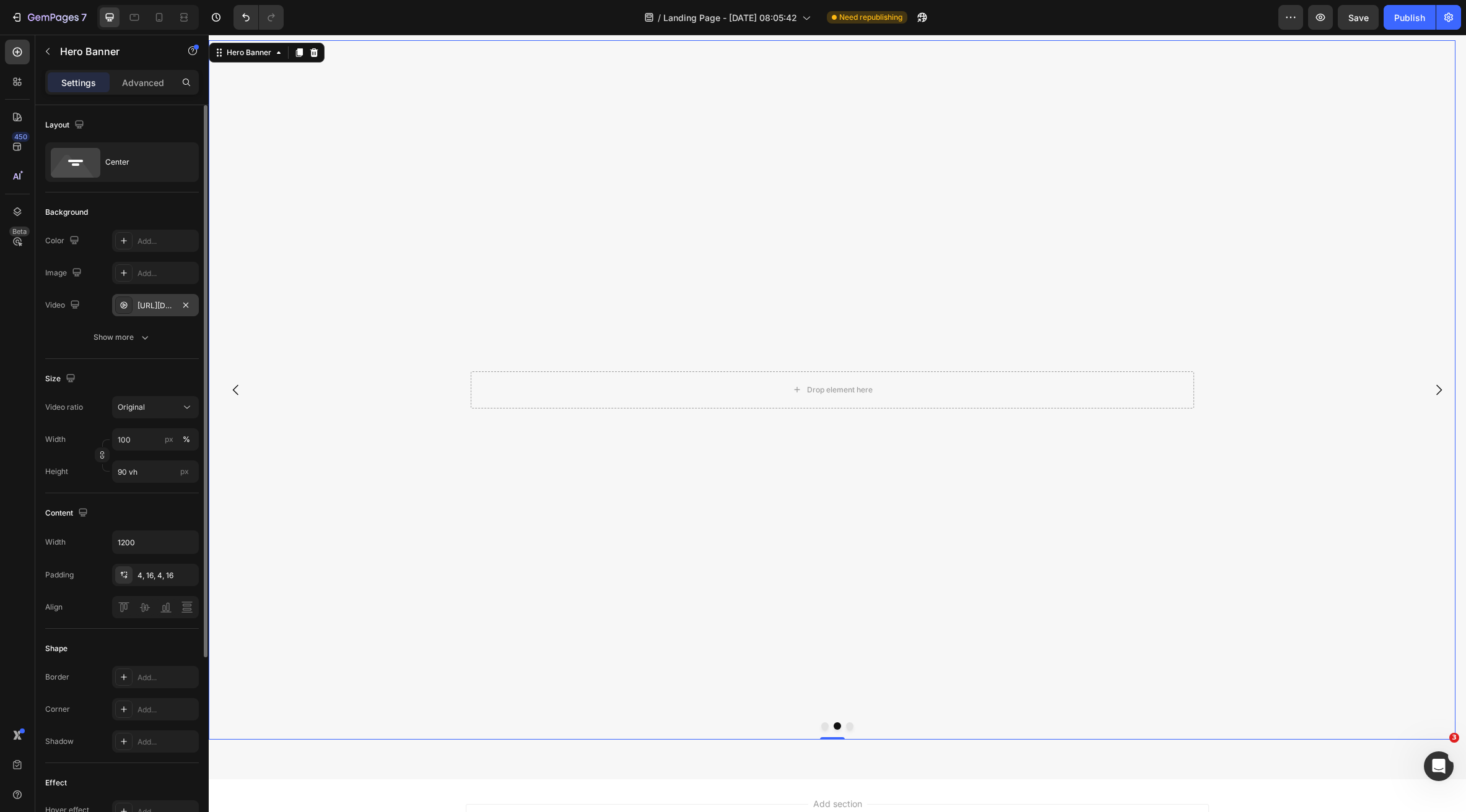
click at [155, 302] on div "https://cdn.shopify.com/videos/c/o/v/f6eb637f92aa44ab8d08fa795ff4c49b.mp4" at bounding box center [155, 305] width 36 height 11
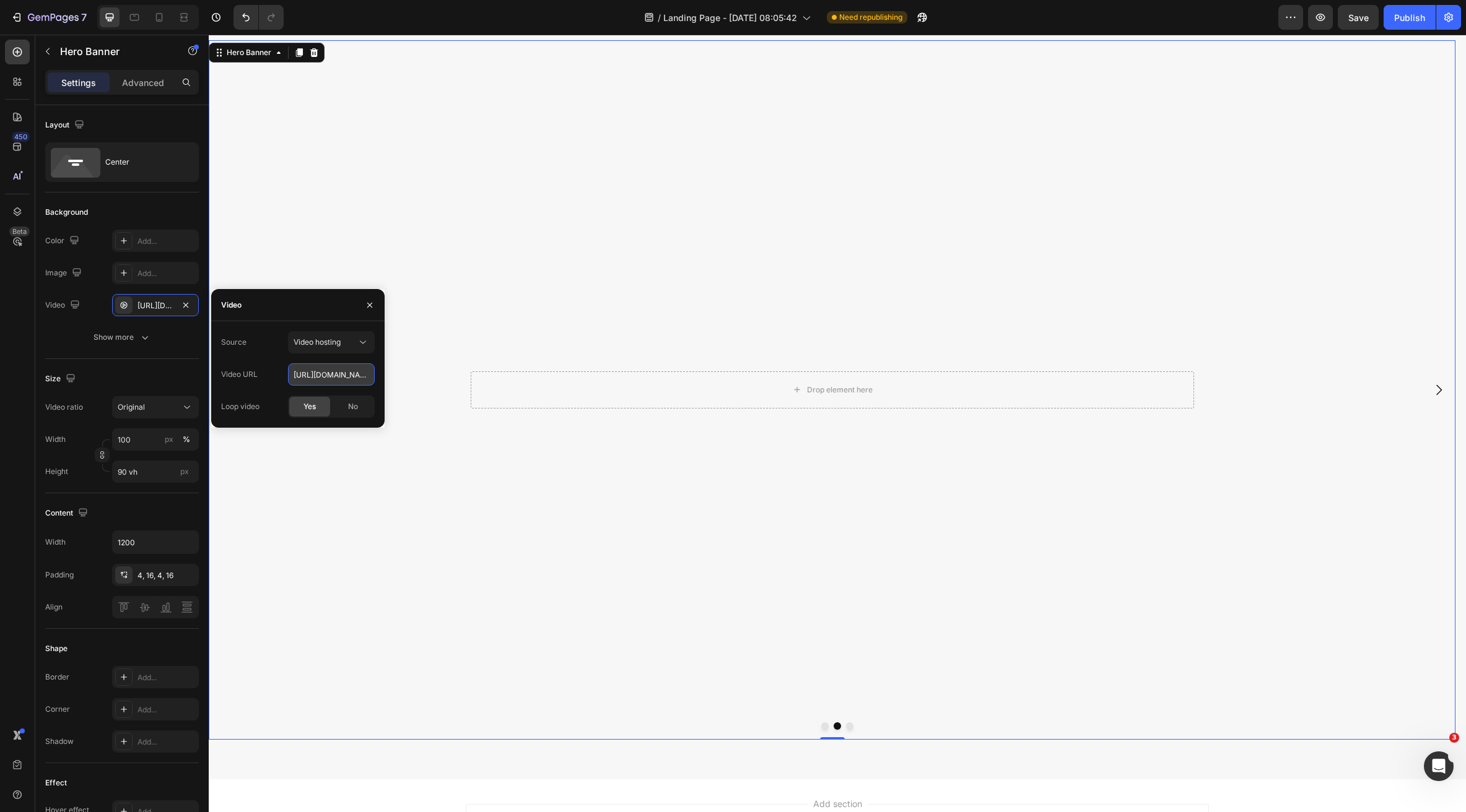
click at [322, 367] on input "https://cdn.shopify.com/videos/c/o/v/f6eb637f92aa44ab8d08fa795ff4c49b.mp4" at bounding box center [331, 375] width 87 height 23
click at [846, 726] on button "Dot" at bounding box center [850, 726] width 8 height 8
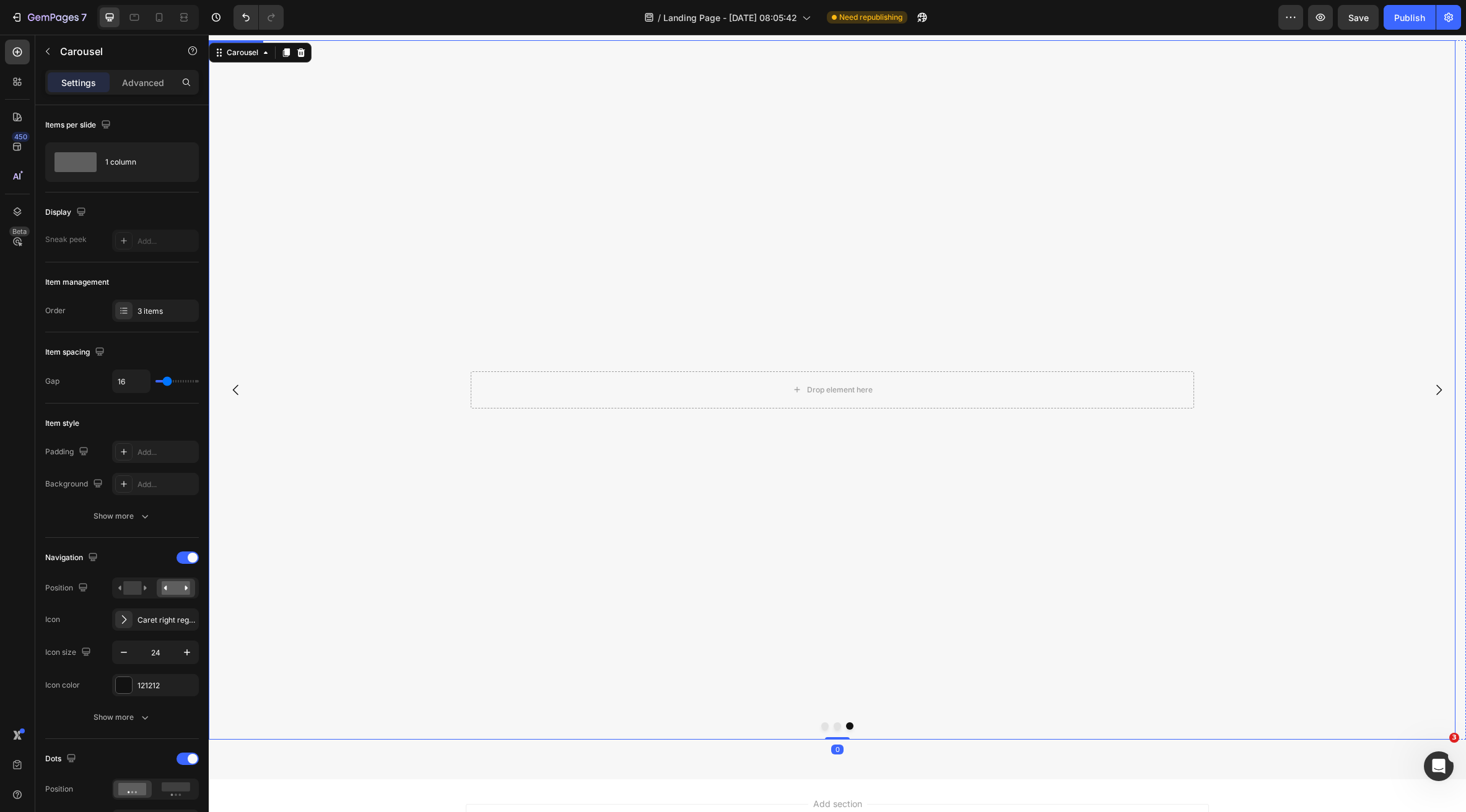
click at [550, 447] on video "Background Image" at bounding box center [832, 351] width 1247 height 623
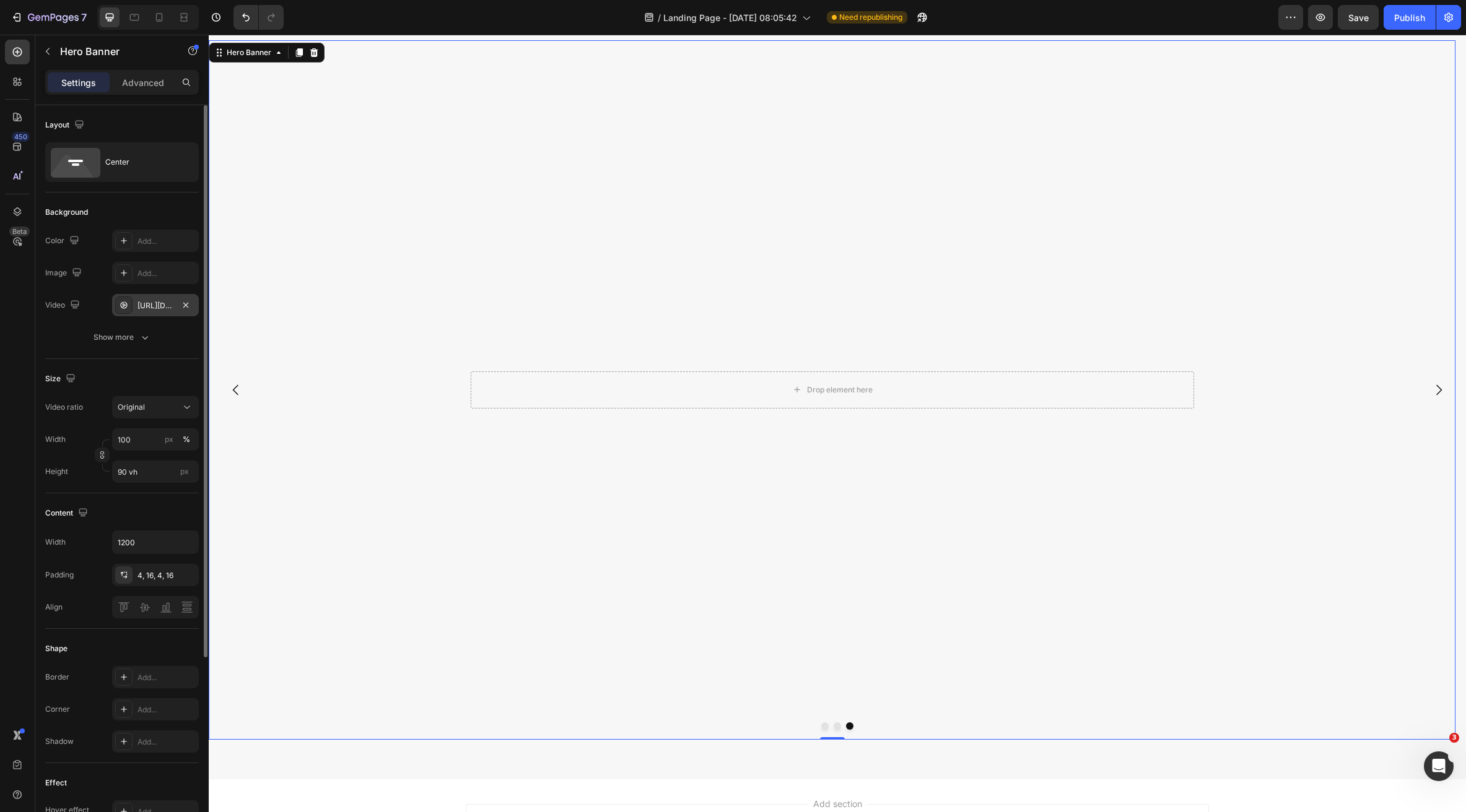
click at [137, 309] on div "https://cdn.shopify.com/videos/c/o/v/4f29bbb7e50542a7b2f50a07db2bcee7.mp4" at bounding box center [155, 305] width 87 height 23
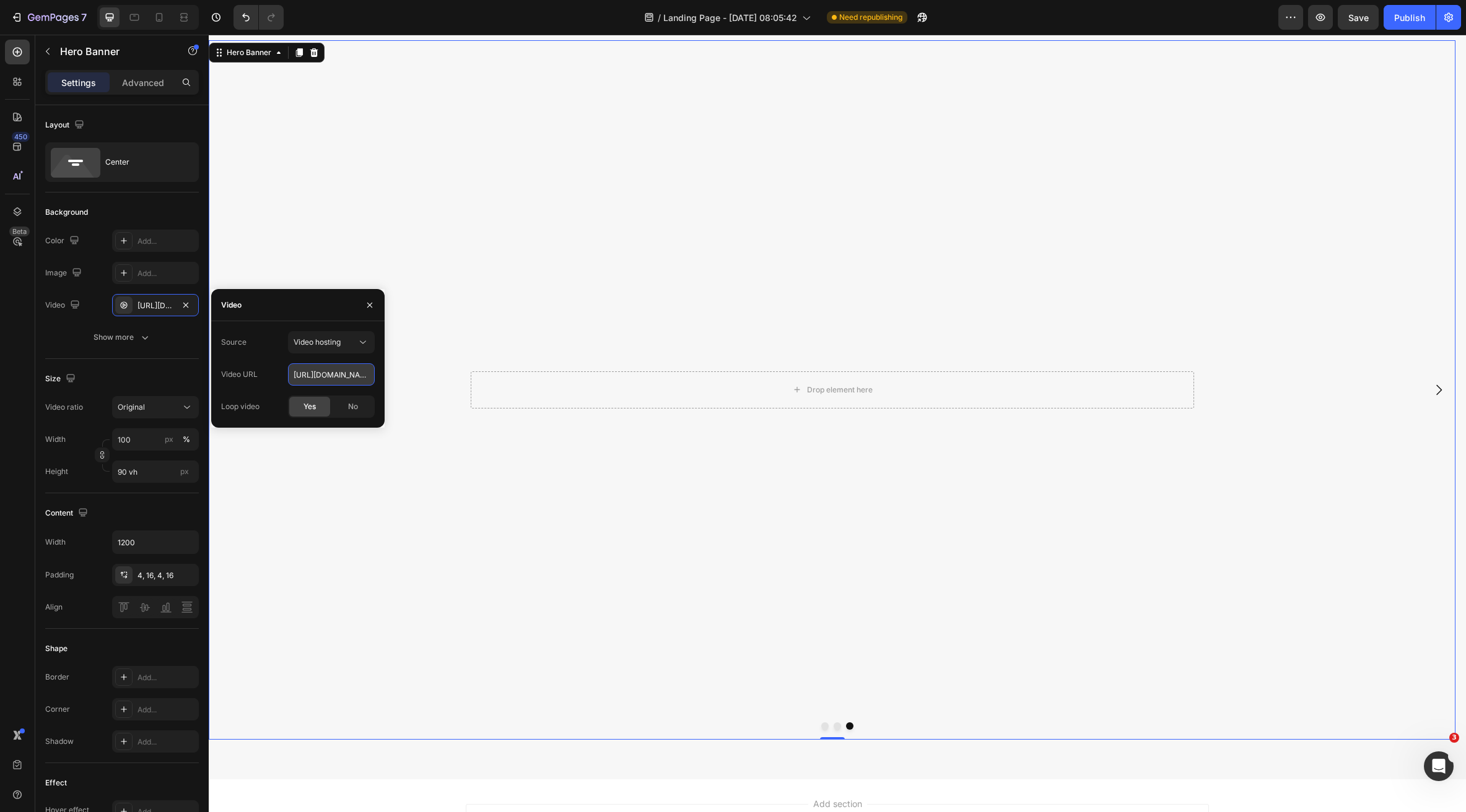
click at [308, 371] on input "https://cdn.shopify.com/videos/c/o/v/4f29bbb7e50542a7b2f50a07db2bcee7.mp4" at bounding box center [331, 375] width 87 height 23
click at [591, 674] on div "Background Image" at bounding box center [832, 390] width 1247 height 699
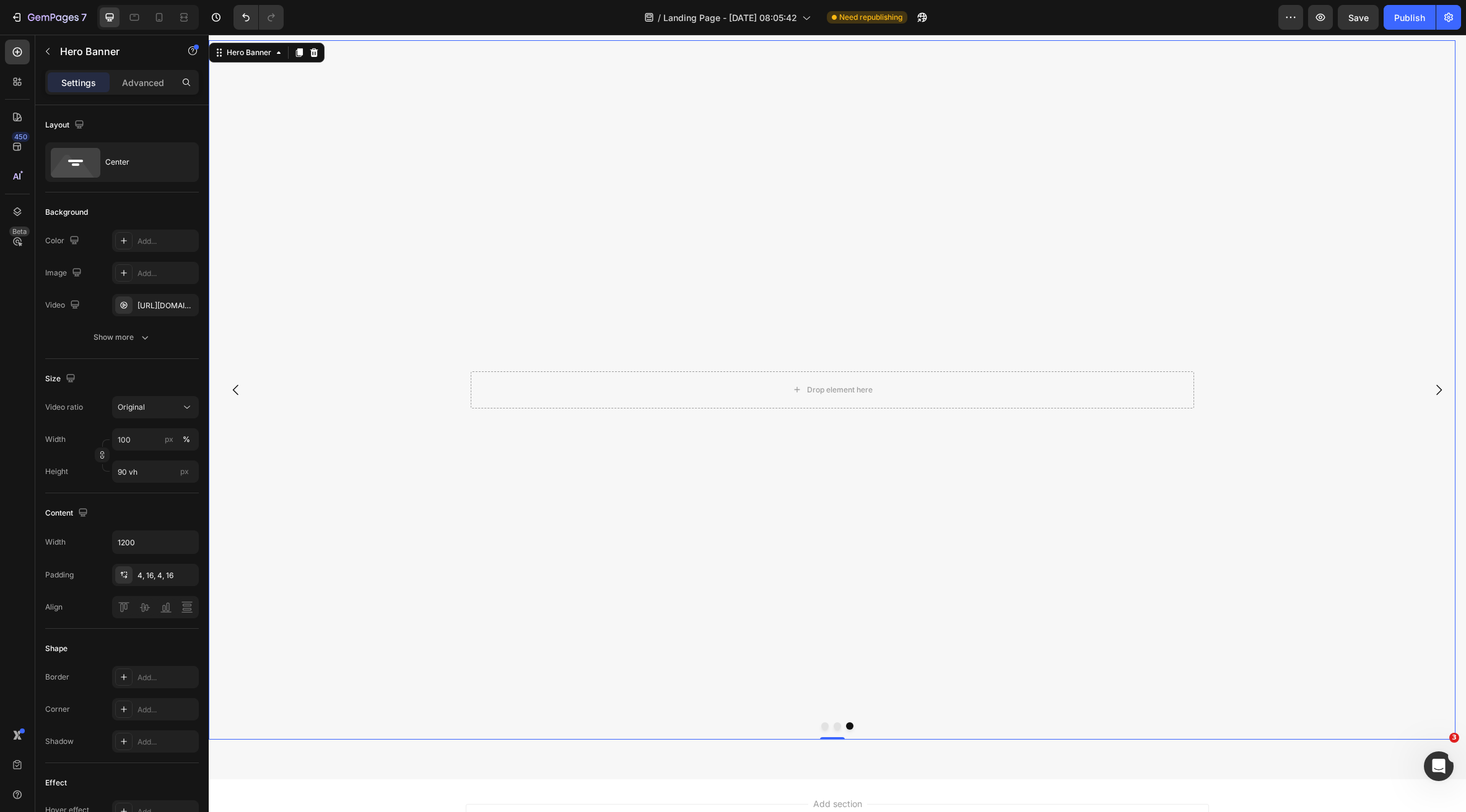
click at [667, 453] on video "Background Image" at bounding box center [832, 351] width 1247 height 623
click at [465, 280] on video "Background Image" at bounding box center [832, 351] width 1247 height 623
click at [187, 307] on icon "button" at bounding box center [185, 304] width 10 height 10
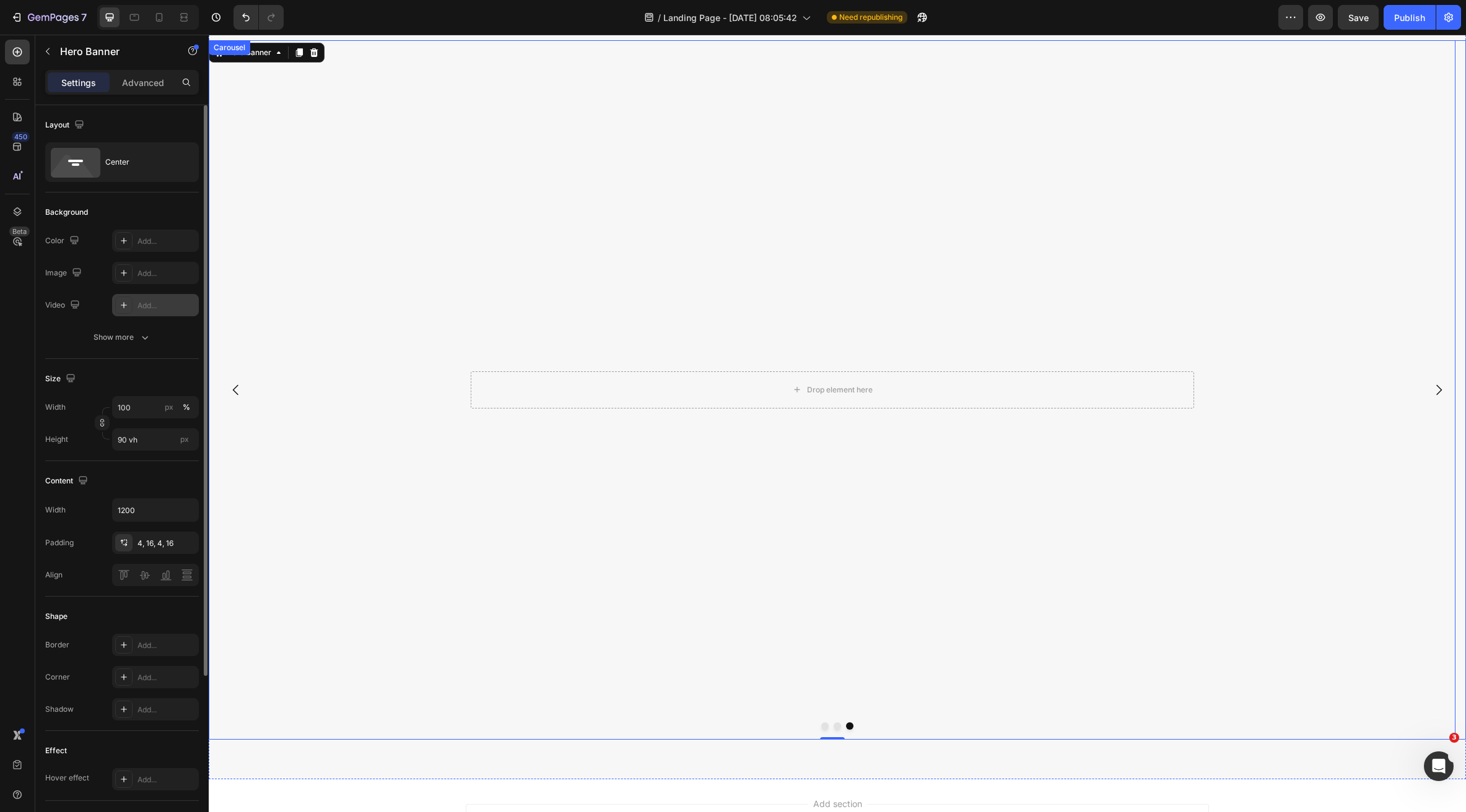
click at [828, 728] on div at bounding box center [837, 726] width 1257 height 8
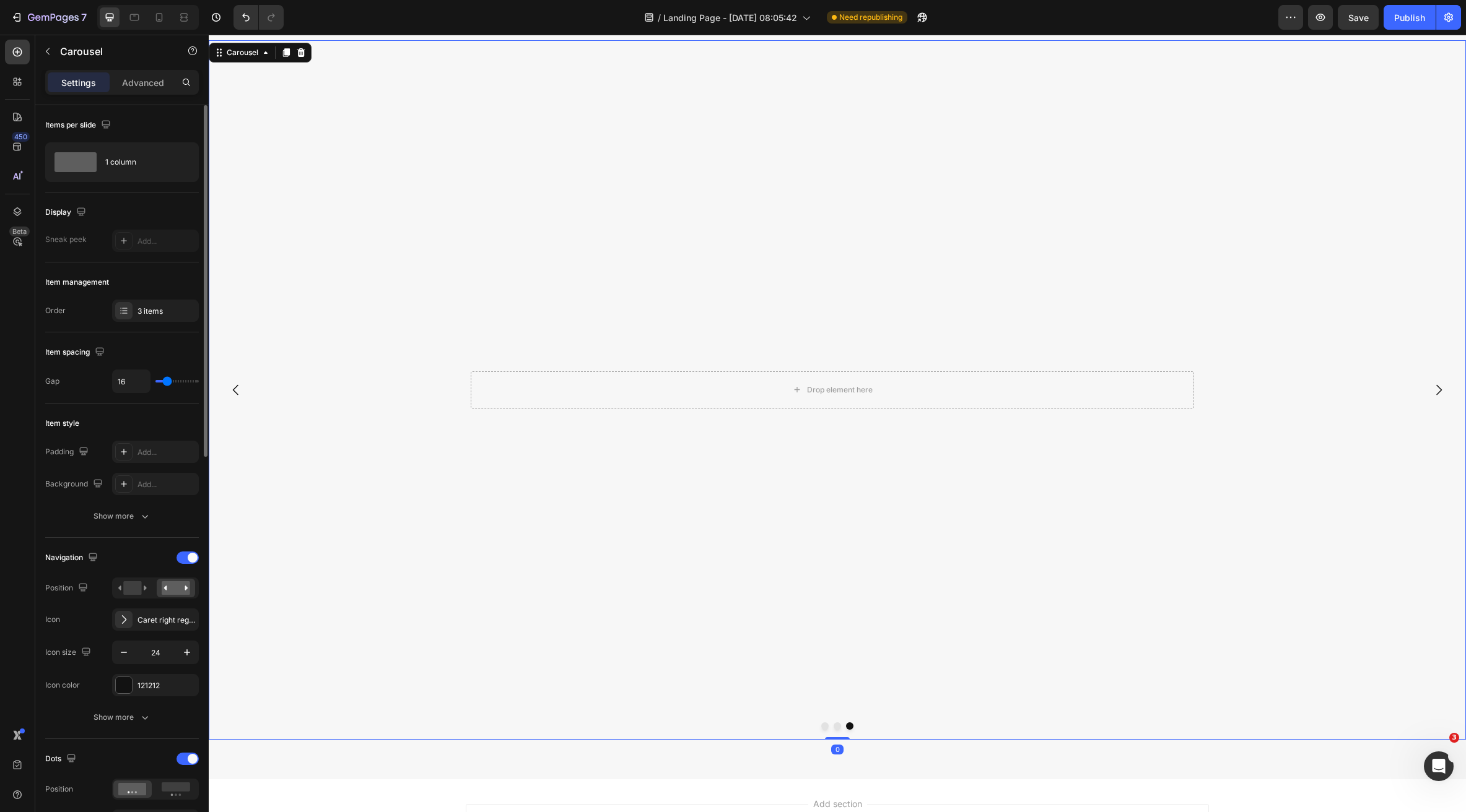
click at [834, 726] on button "Dot" at bounding box center [838, 726] width 8 height 8
click at [520, 342] on video "Background Image" at bounding box center [832, 351] width 1247 height 623
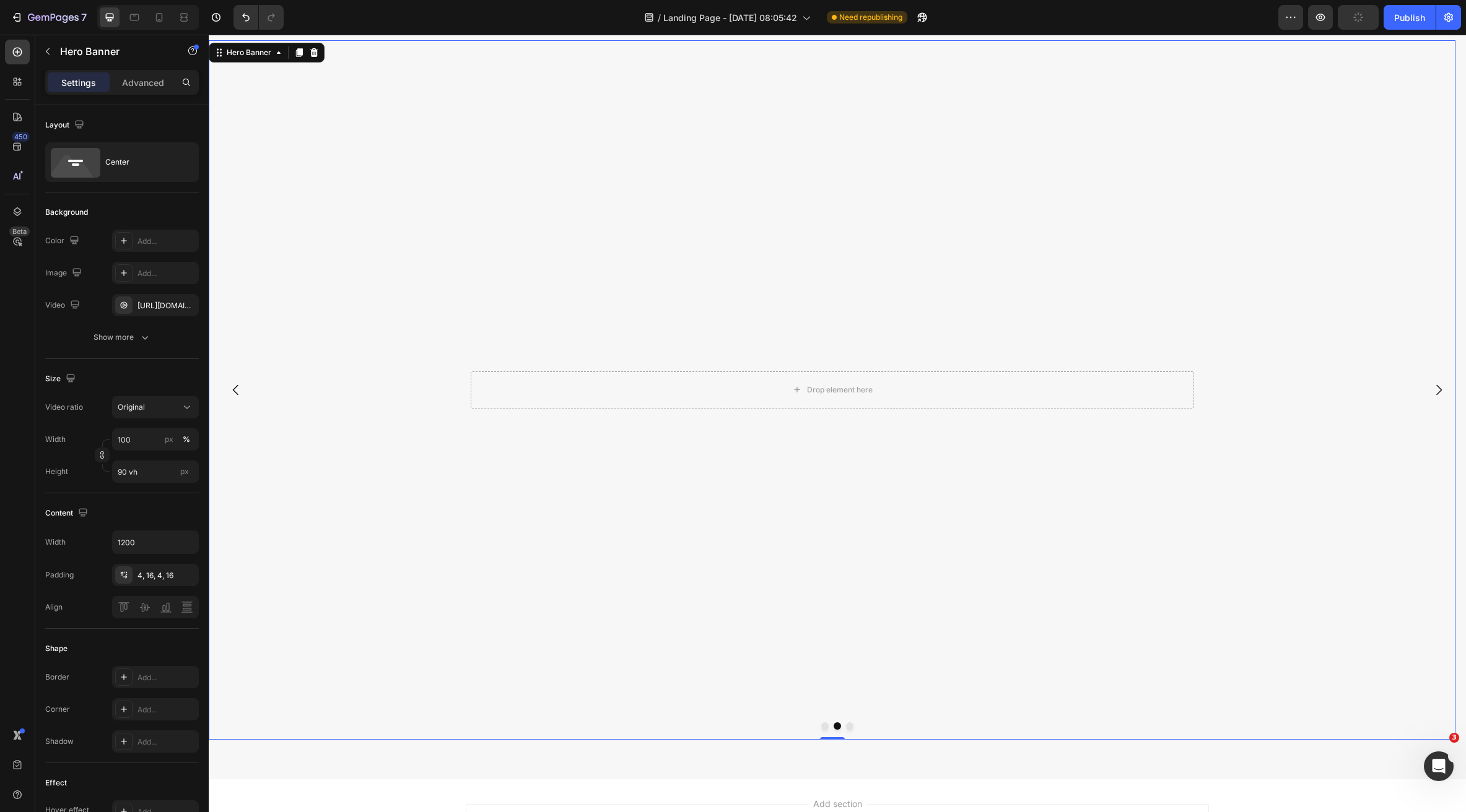
drag, startPoint x: 362, startPoint y: 208, endPoint x: 362, endPoint y: 214, distance: 6.0
click at [362, 208] on video "Background Image" at bounding box center [832, 351] width 1247 height 623
click at [188, 304] on icon "button" at bounding box center [185, 304] width 10 height 10
click at [821, 726] on button "Dot" at bounding box center [825, 726] width 8 height 8
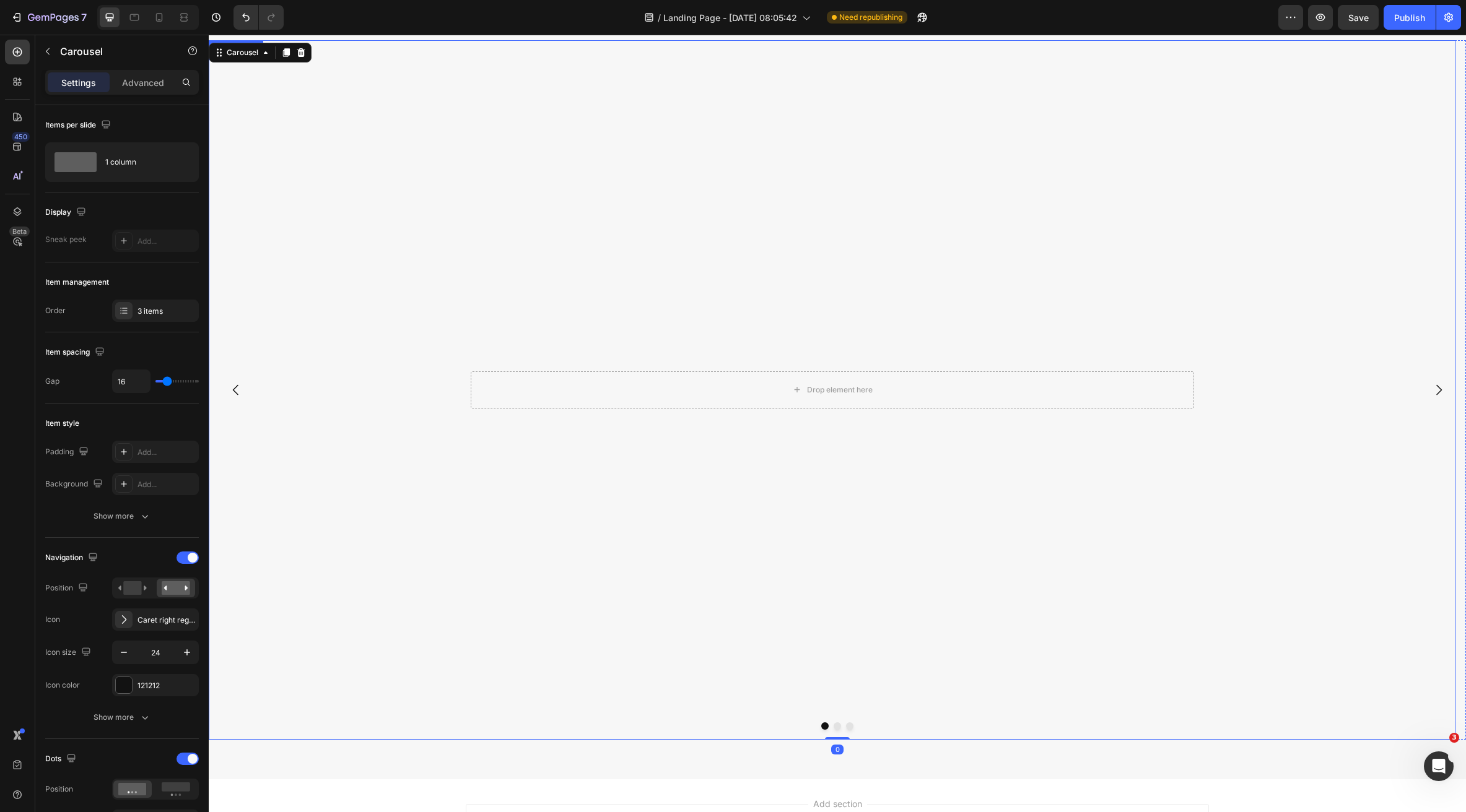
click at [472, 307] on video "Background Image" at bounding box center [832, 351] width 1247 height 623
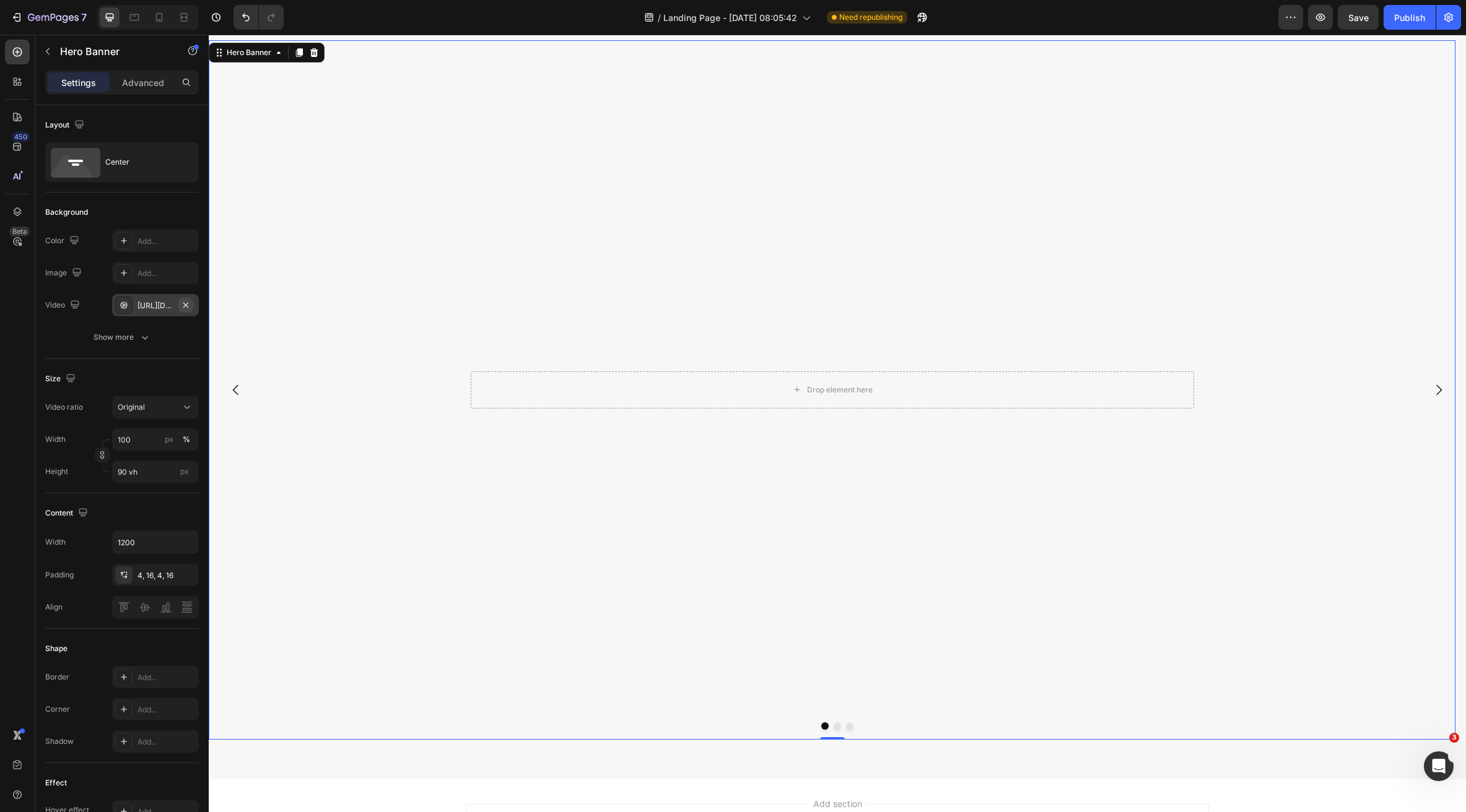
click at [185, 307] on icon "button" at bounding box center [185, 304] width 10 height 10
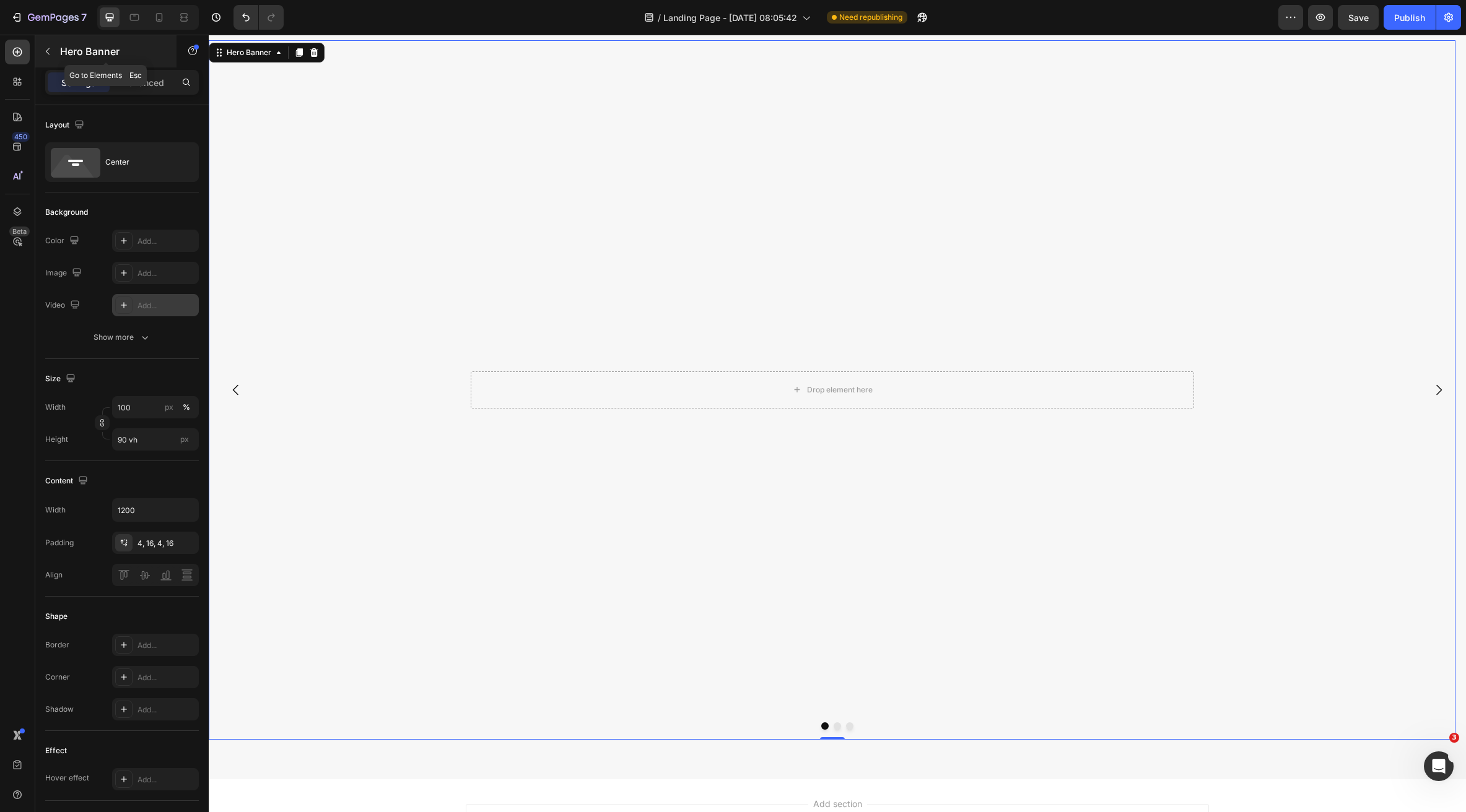
click at [88, 57] on p "Hero Banner" at bounding box center [113, 52] width 105 height 15
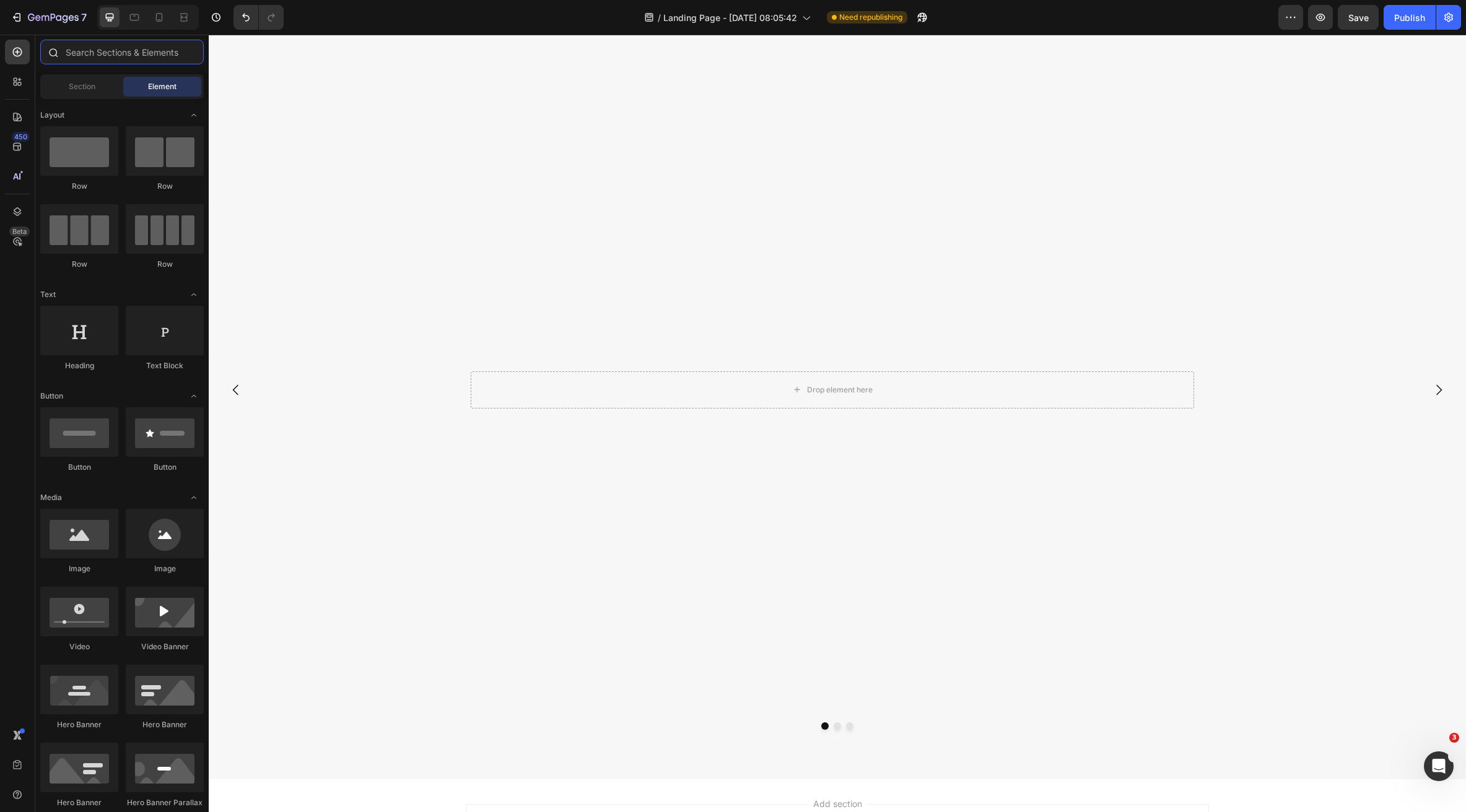
click at [164, 55] on input "text" at bounding box center [122, 52] width 164 height 24
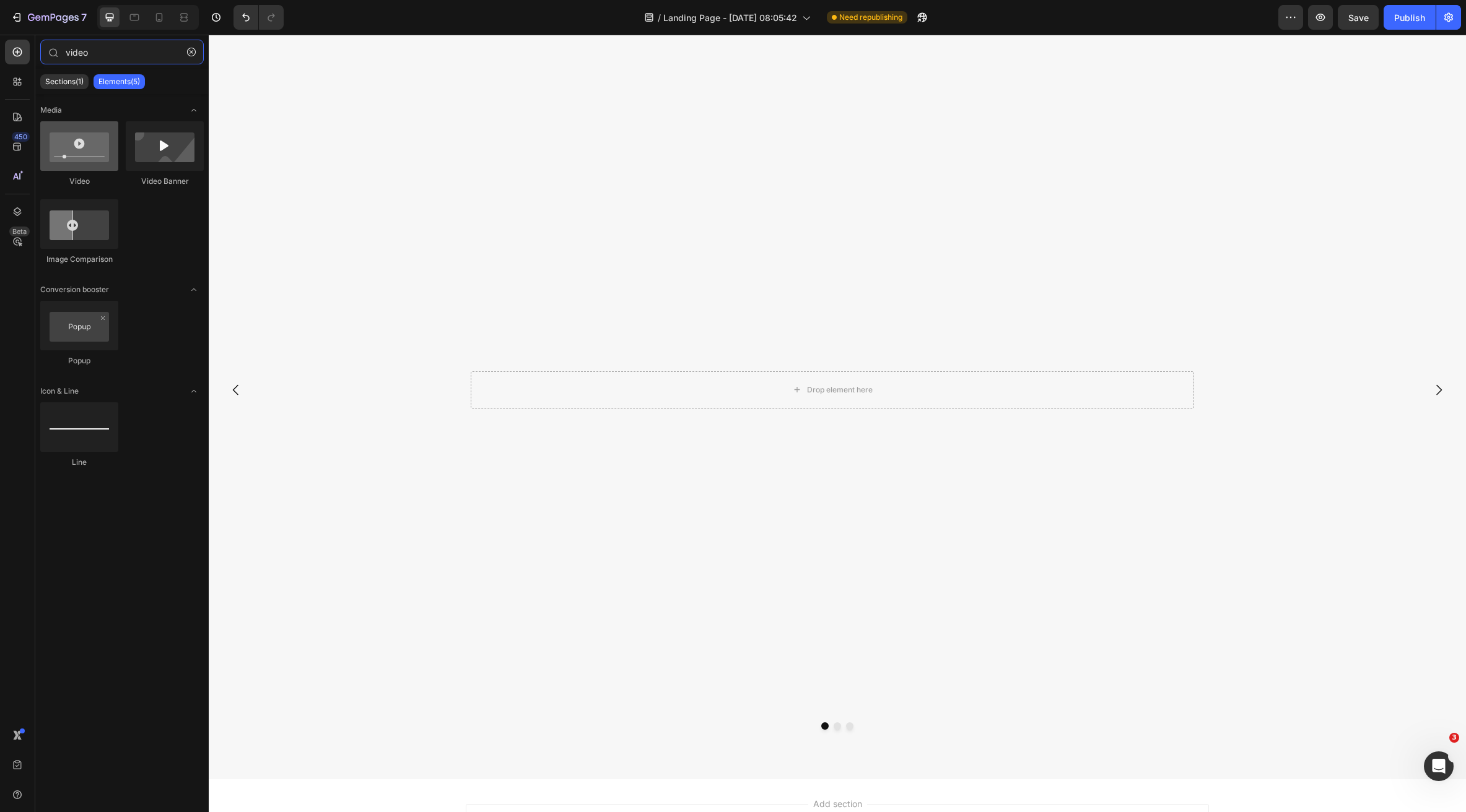
type input "video"
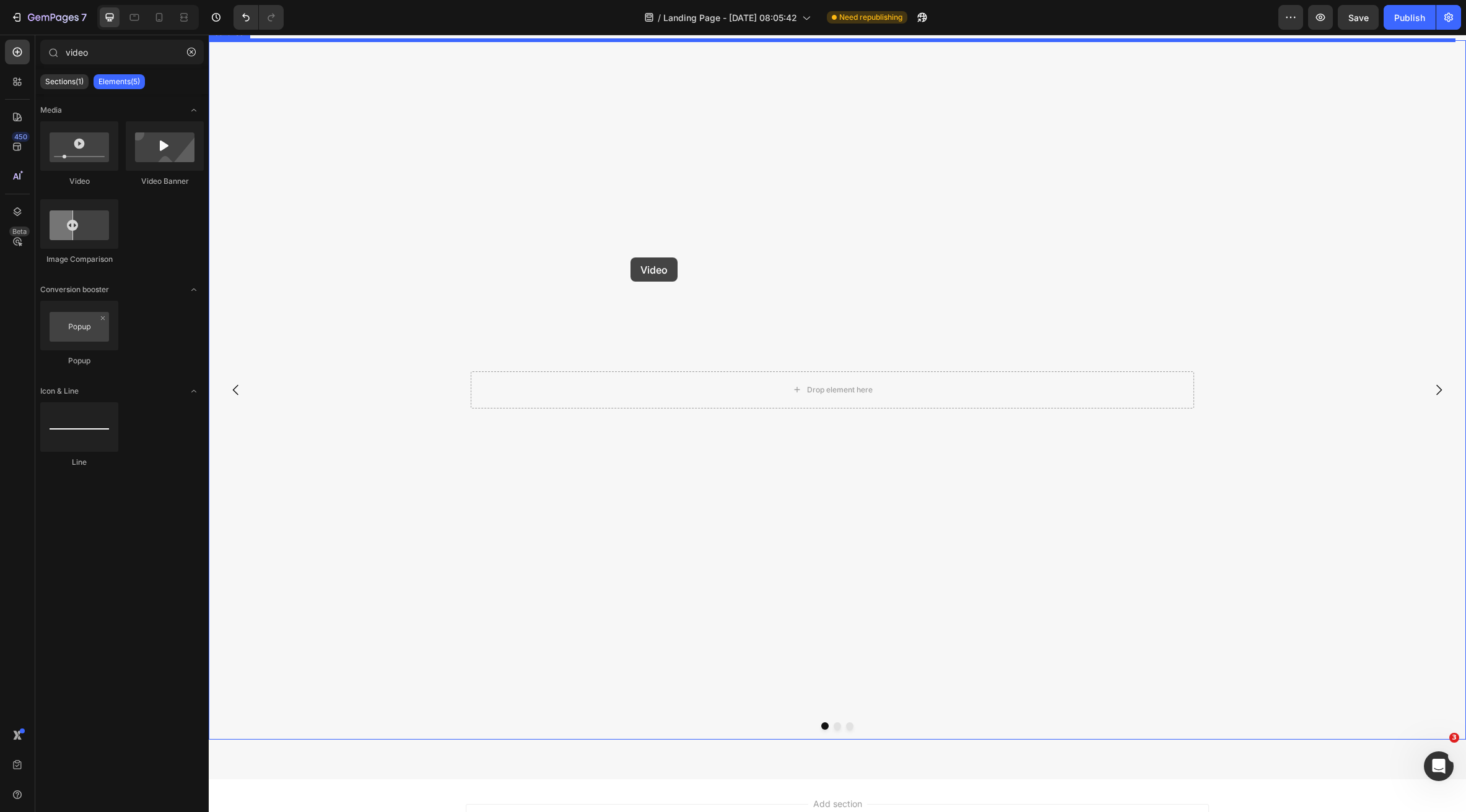
drag, startPoint x: 300, startPoint y: 193, endPoint x: 631, endPoint y: 258, distance: 337.3
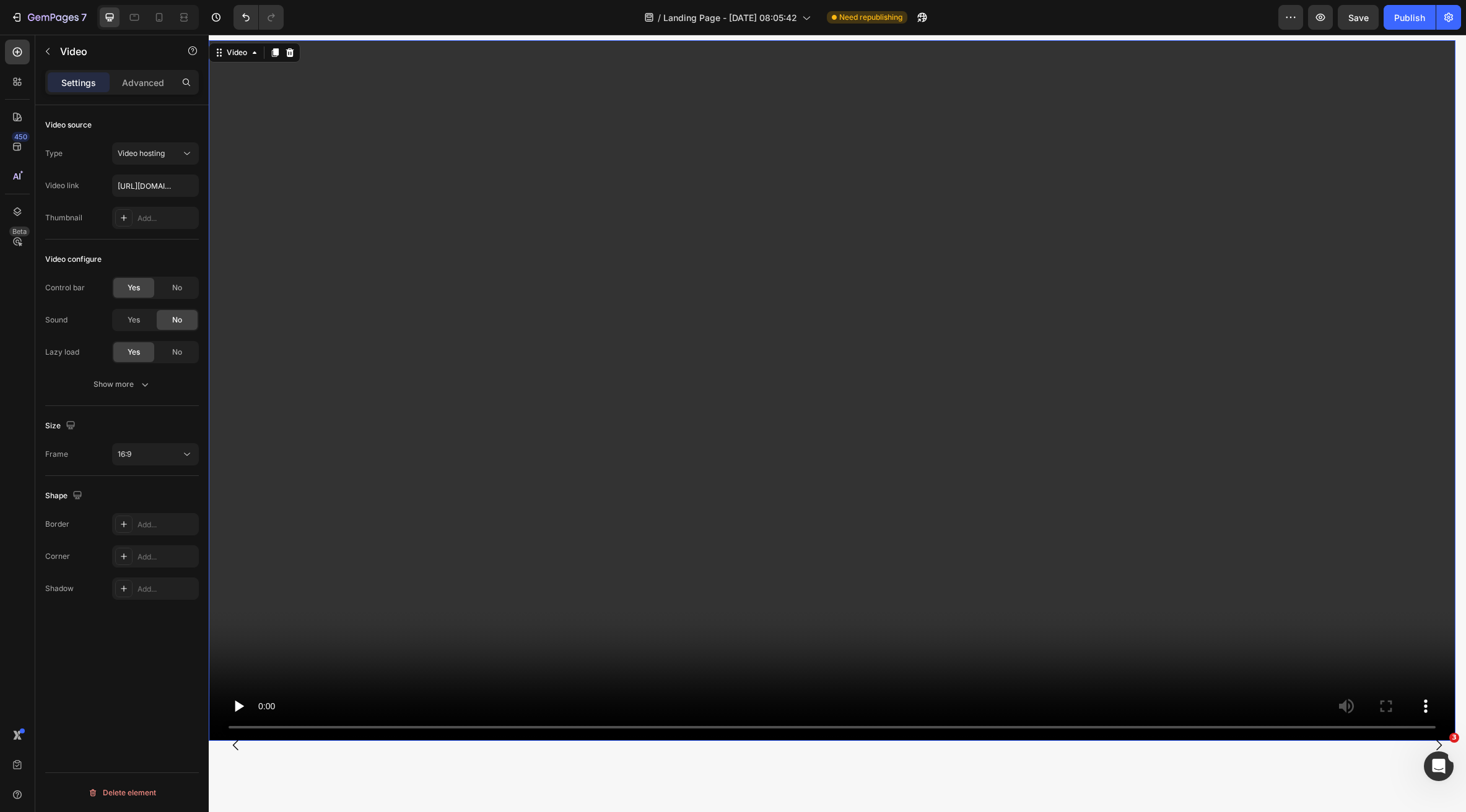
click at [481, 431] on video at bounding box center [832, 391] width 1247 height 701
click at [155, 184] on input "https://cdn.shopify.com/videos/c/o/v/2cd3deb506b54b009063f7270ab5cf2e.mp4" at bounding box center [155, 186] width 87 height 23
click at [150, 180] on input "https://cdn.shopify.com/videos/c/o/v/2cd3deb506b54b009063f7270ab5cf2e.mp4" at bounding box center [155, 186] width 87 height 23
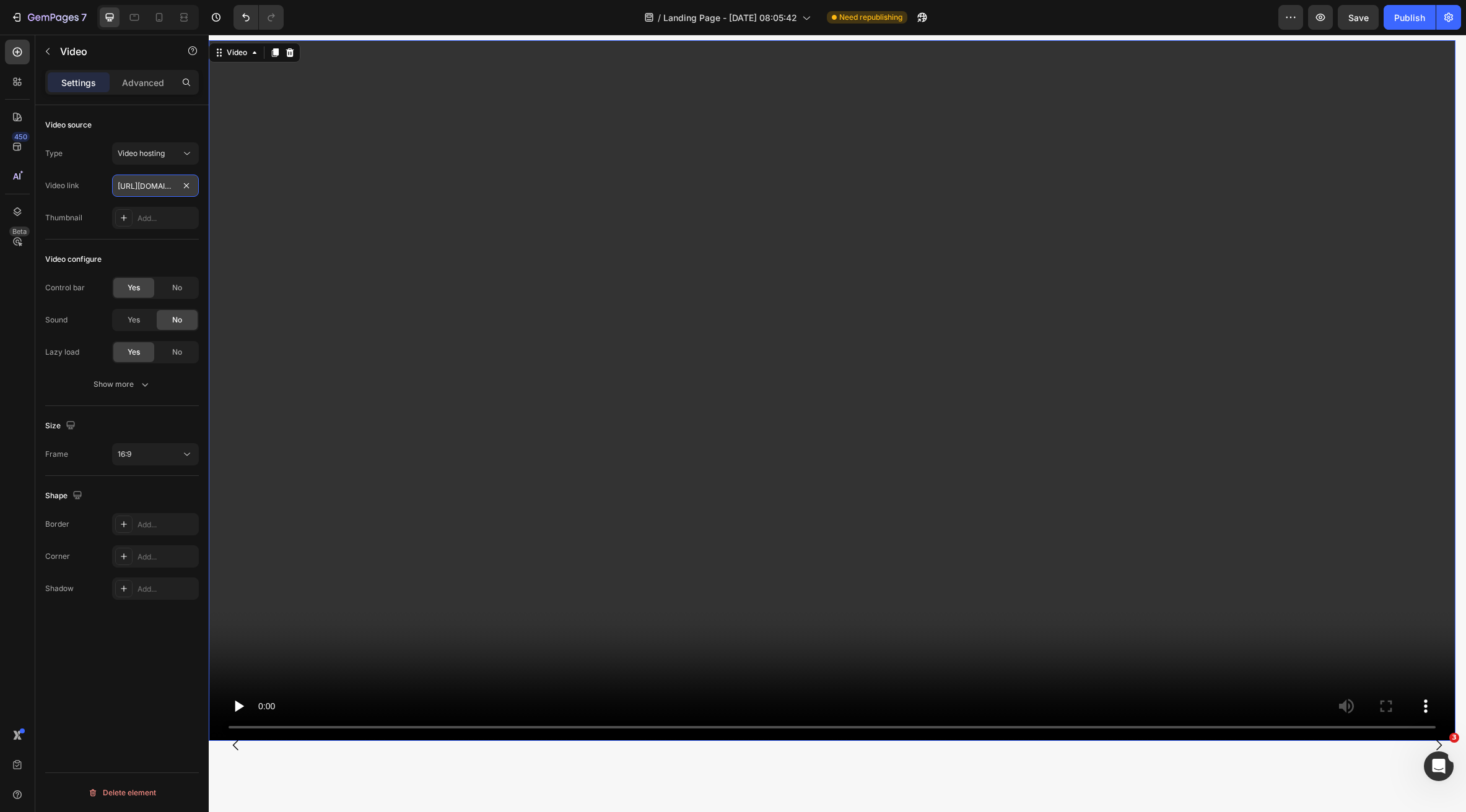
paste input "9e1962a0fbfc46c5b206814bee474a2f"
type input "https://cdn.shopify.com/videos/c/o/v/9e1962a0fbfc46c5b206814bee474a2f.mp4"
click at [148, 454] on div "16:9" at bounding box center [149, 455] width 63 height 11
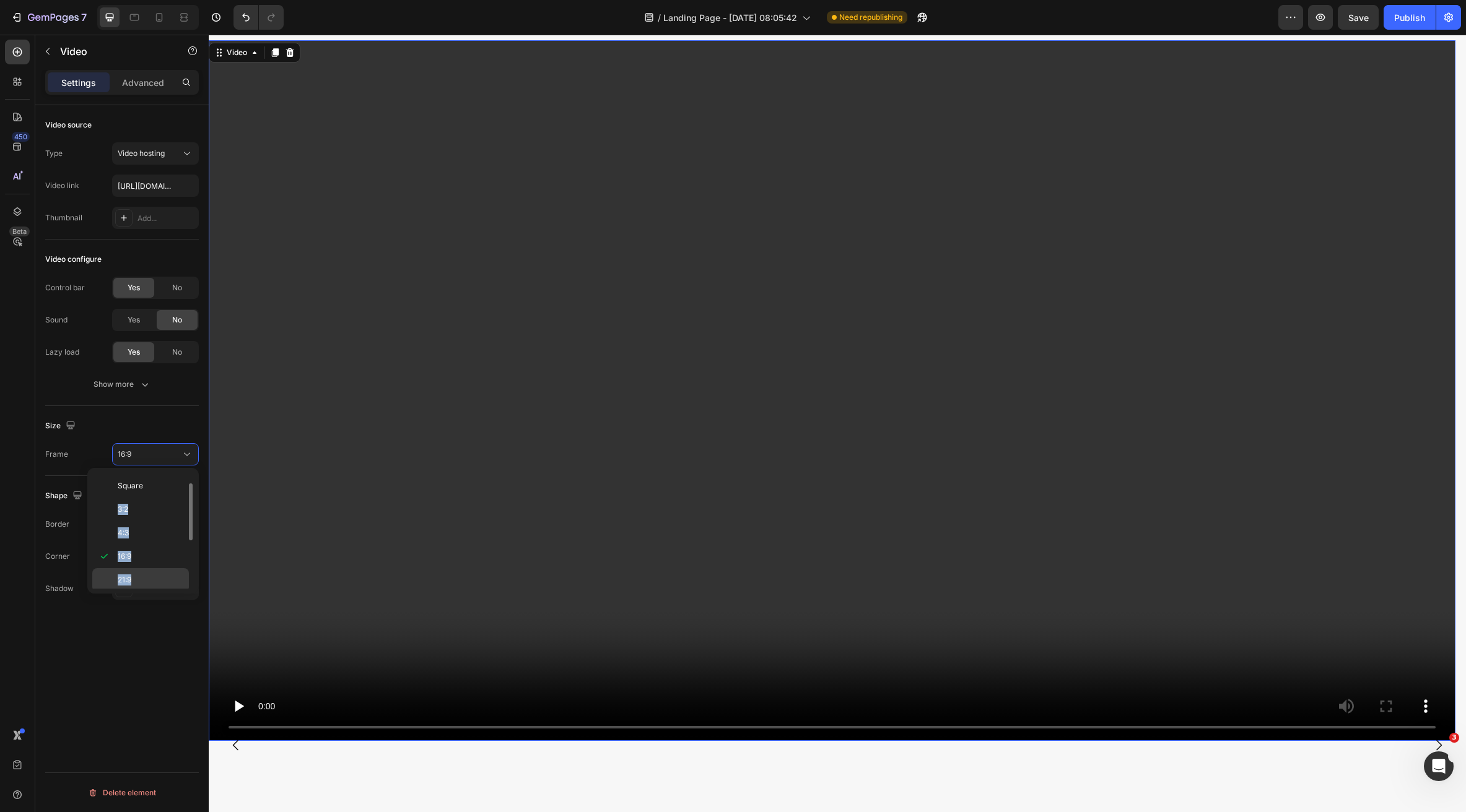
drag, startPoint x: 160, startPoint y: 485, endPoint x: 141, endPoint y: 577, distance: 93.9
click at [141, 577] on div "Original Square 3:2 4:3 16:9 21:9 2:3 3:4 9:16 Custom" at bounding box center [143, 530] width 102 height 116
click at [141, 577] on p "21:9" at bounding box center [150, 580] width 66 height 11
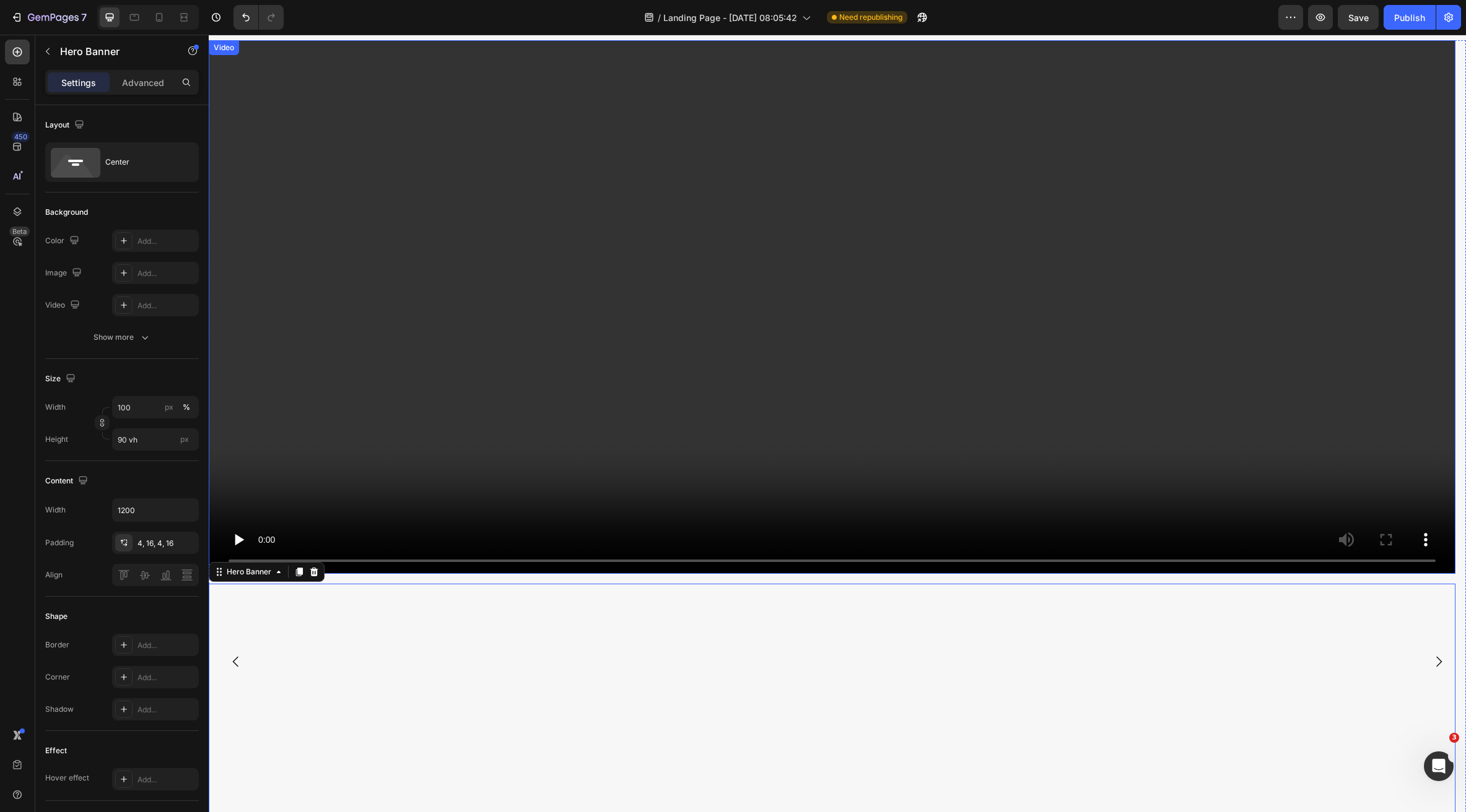
click at [479, 432] on video at bounding box center [832, 307] width 1247 height 534
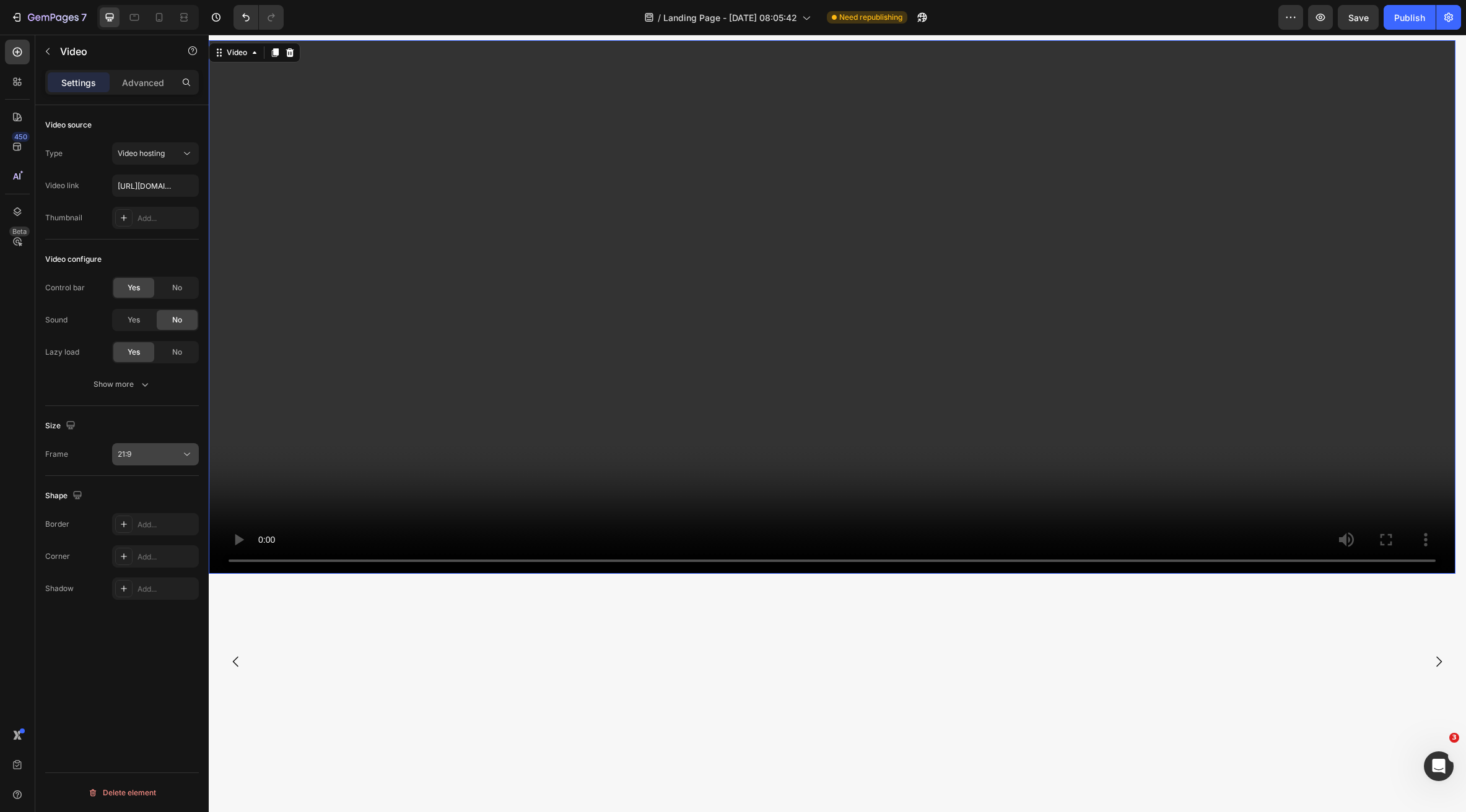
click at [160, 462] on button "21:9" at bounding box center [155, 455] width 87 height 23
click at [153, 492] on div "Original" at bounding box center [140, 484] width 97 height 23
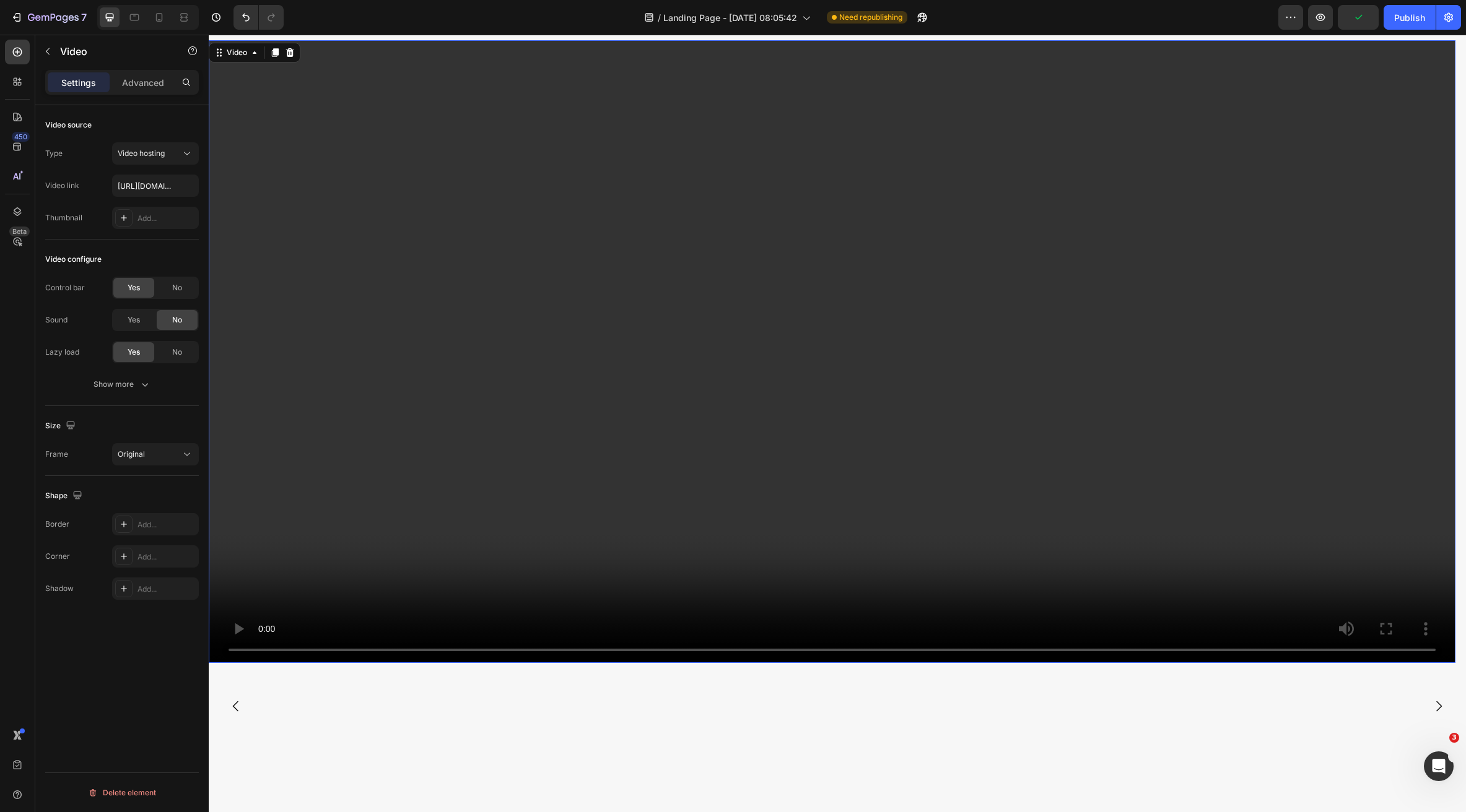
click at [713, 435] on video at bounding box center [832, 351] width 1247 height 623
click at [247, 54] on div "Video" at bounding box center [236, 53] width 25 height 11
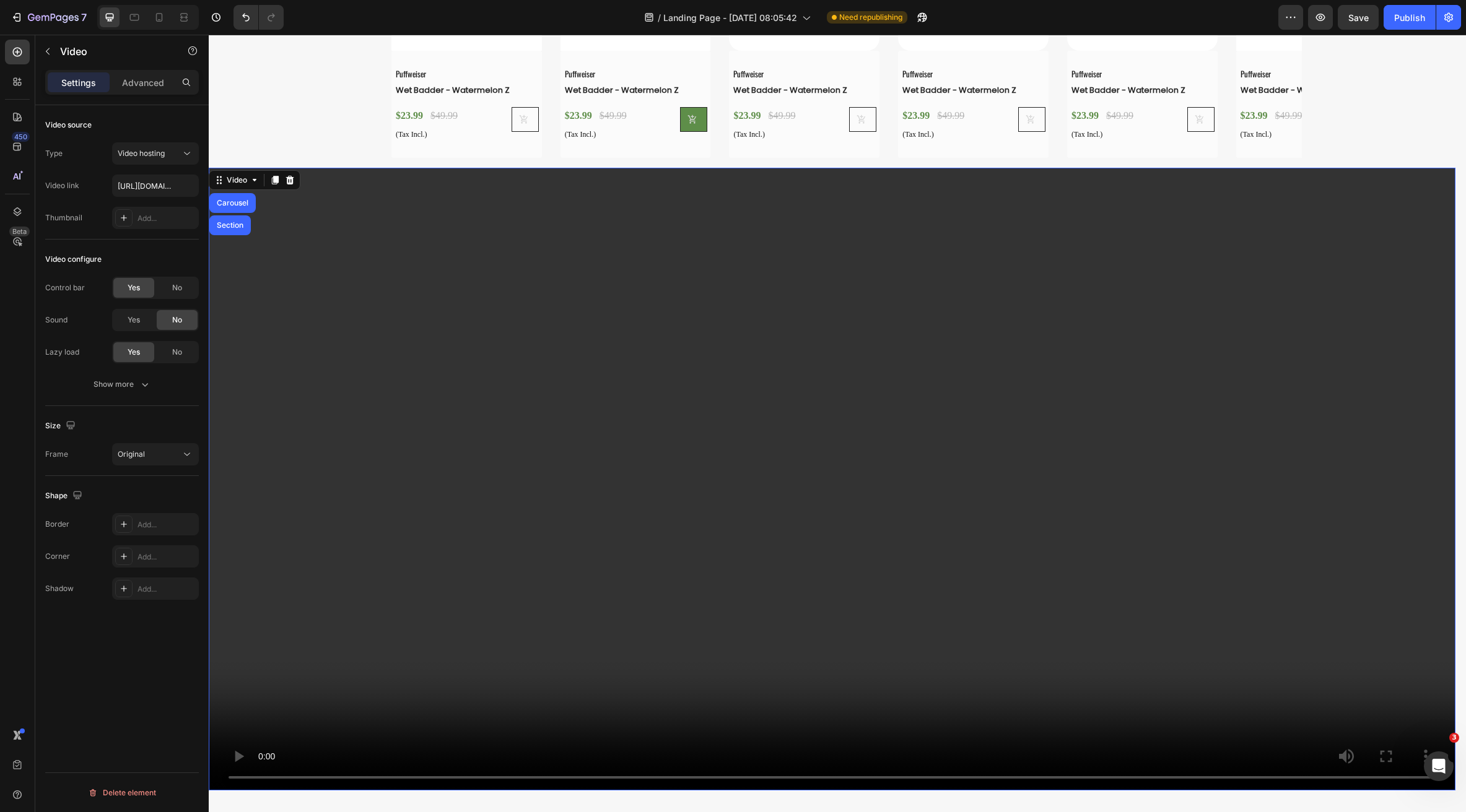
scroll to position [3328, 0]
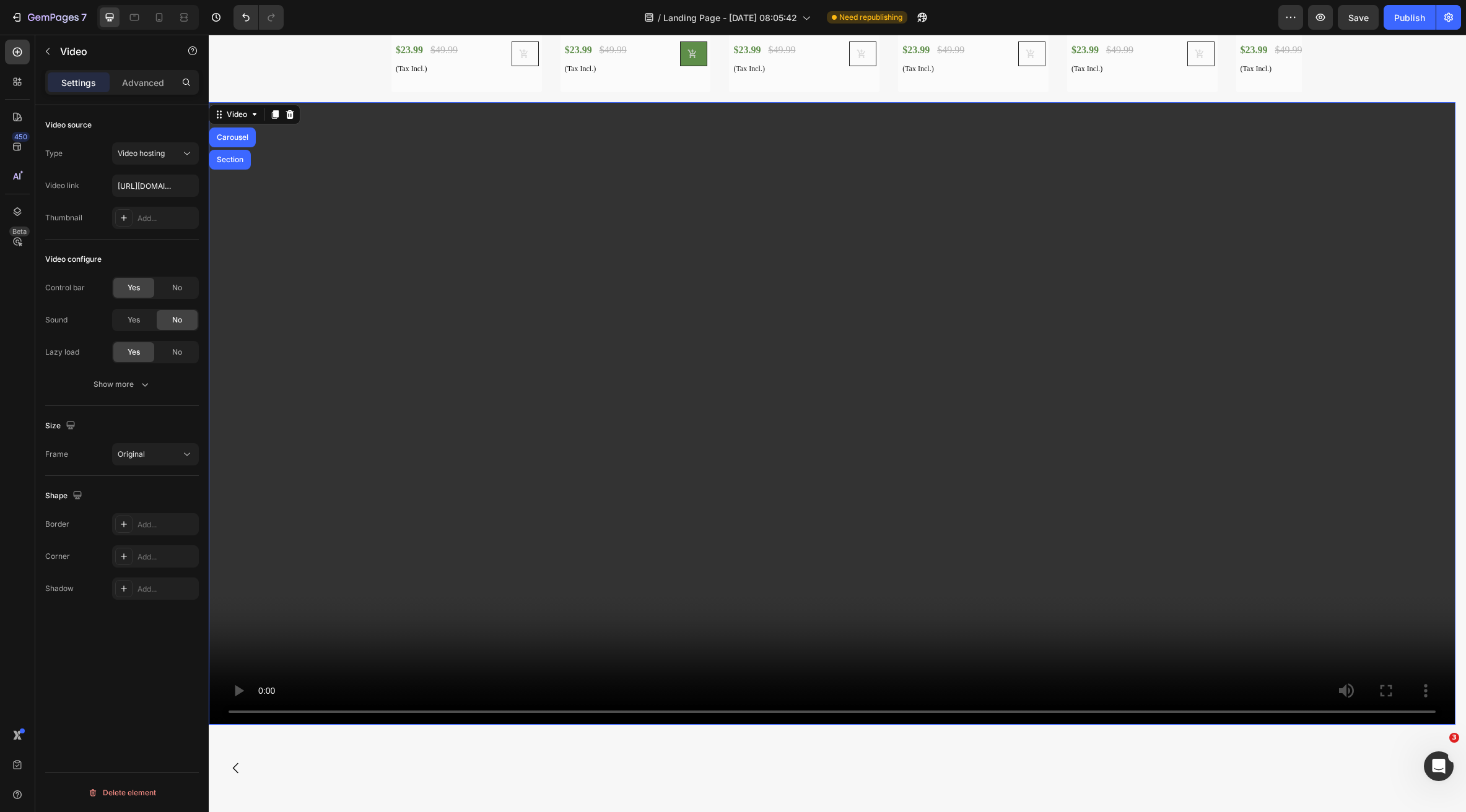
click at [522, 362] on video at bounding box center [832, 414] width 1247 height 623
click at [175, 289] on span "No" at bounding box center [177, 288] width 10 height 11
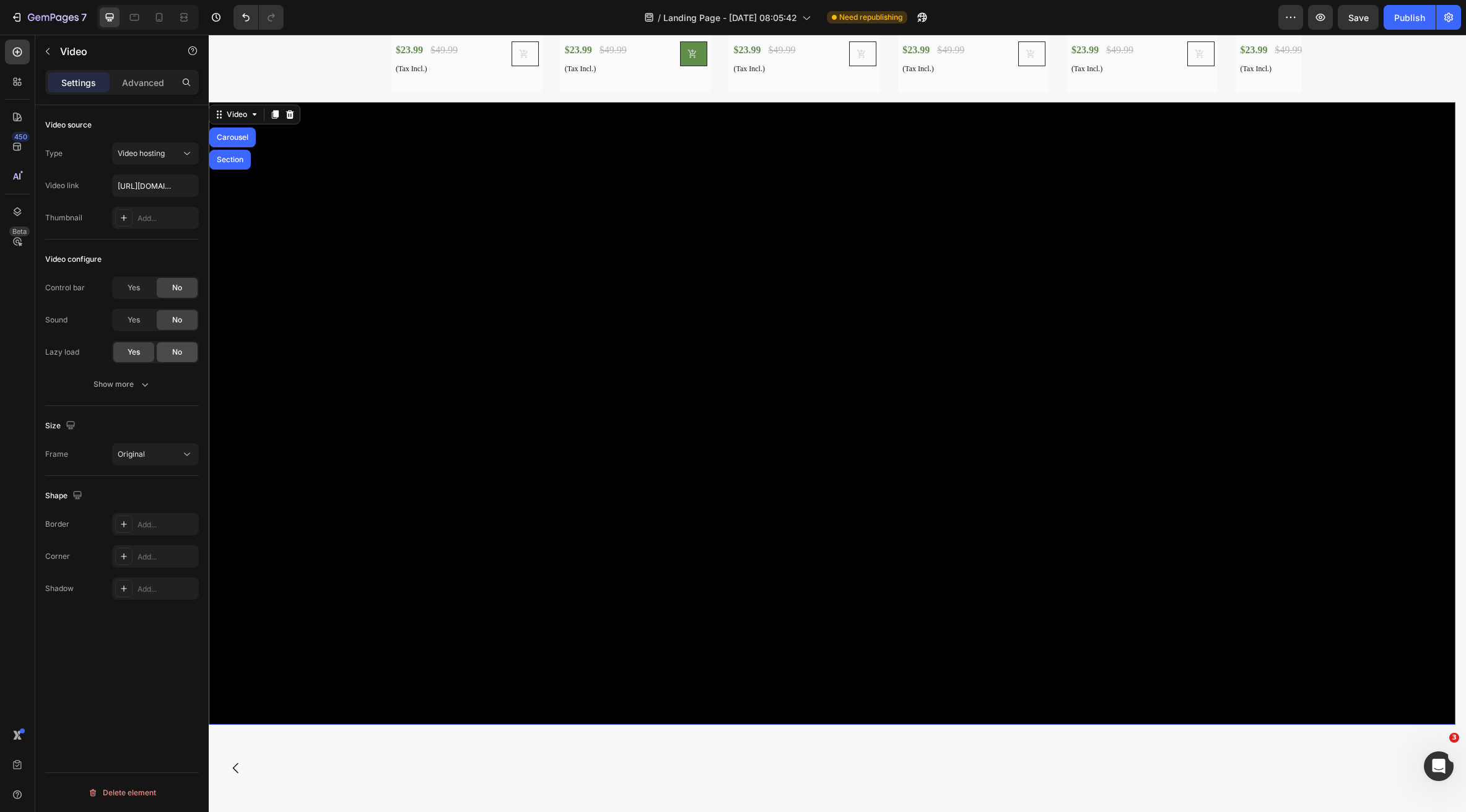
click at [171, 354] on div "No" at bounding box center [177, 351] width 40 height 20
click at [135, 351] on span "Yes" at bounding box center [134, 352] width 12 height 11
click at [171, 355] on div "No" at bounding box center [177, 351] width 40 height 20
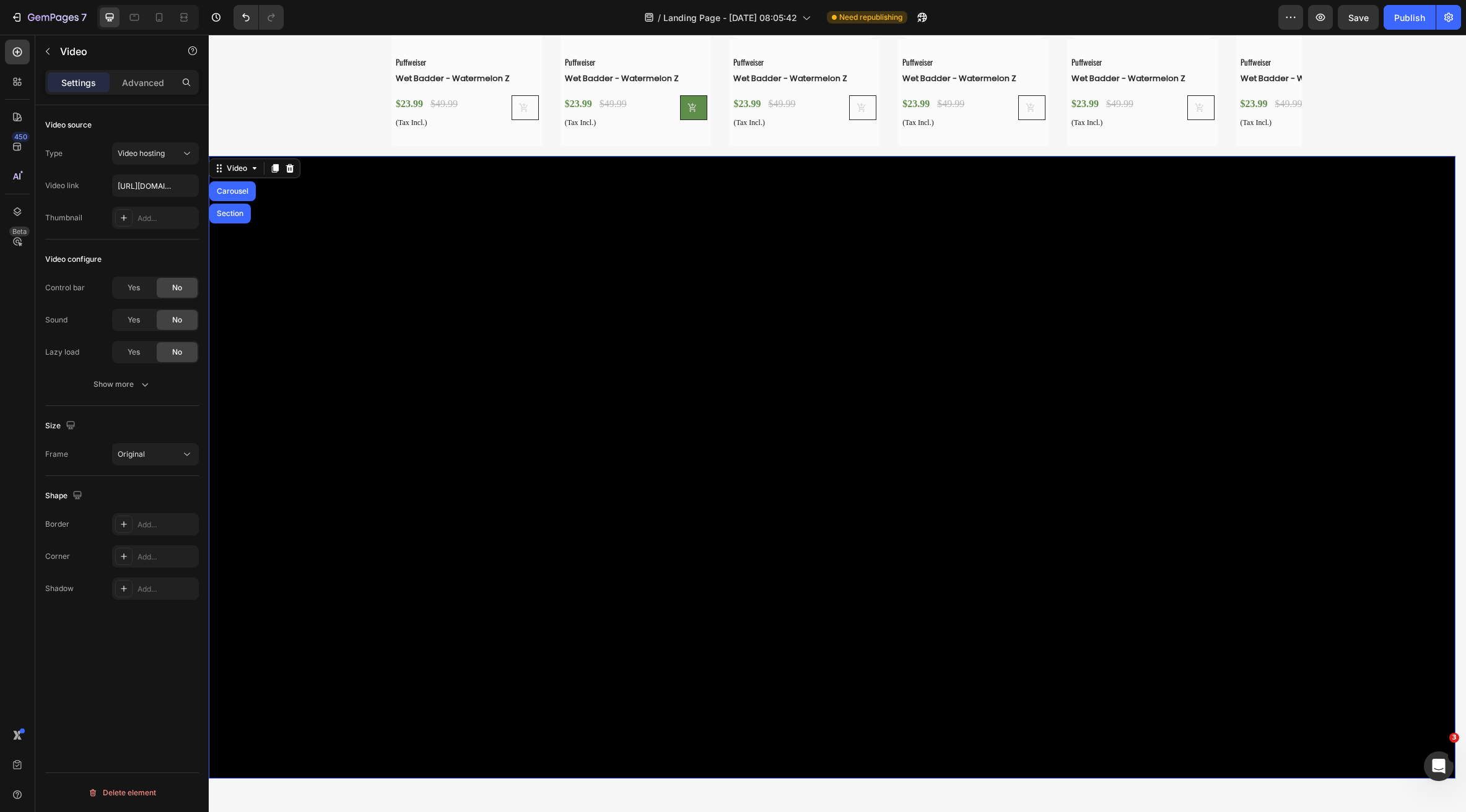
scroll to position [3266, 0]
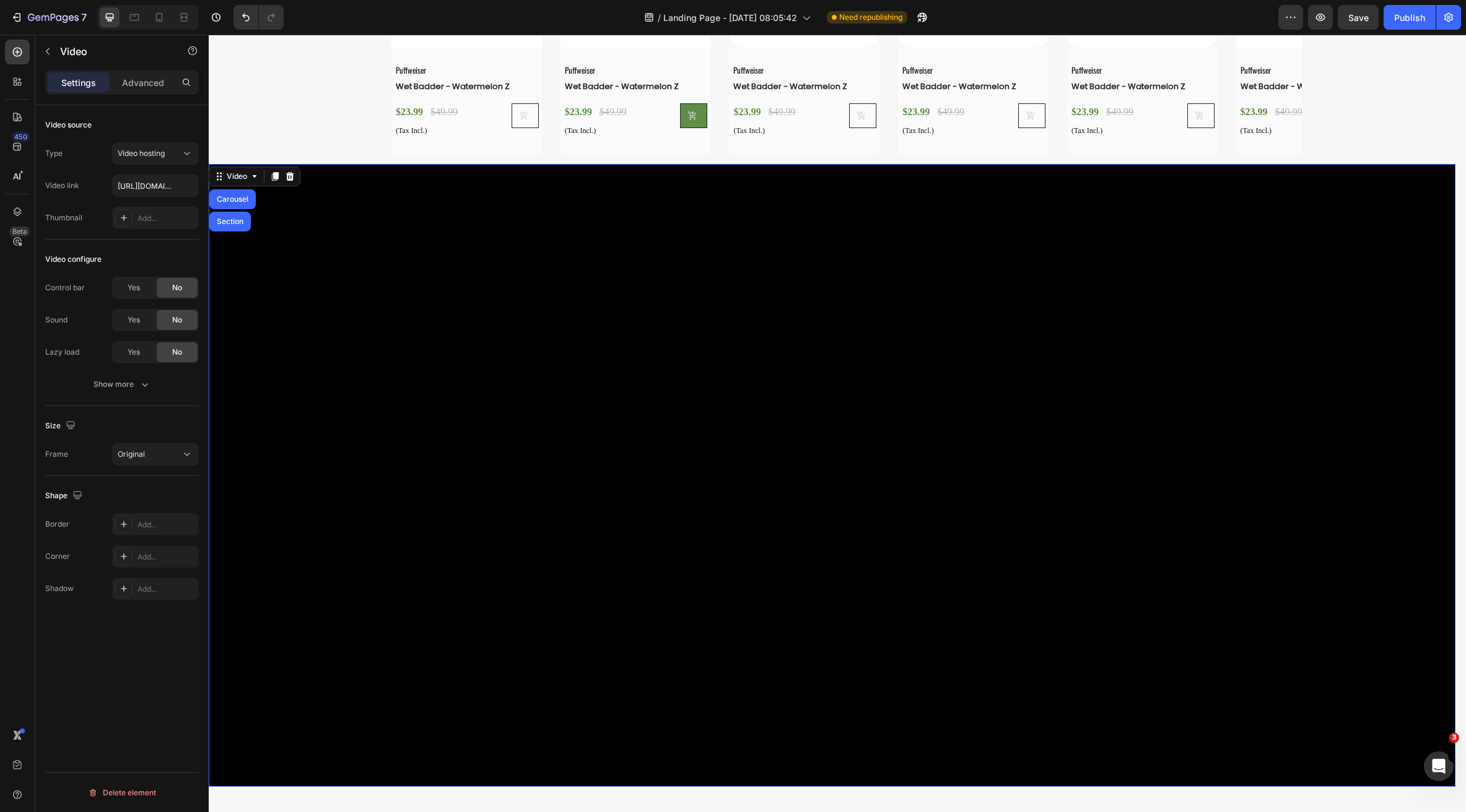
click at [553, 502] on video at bounding box center [832, 476] width 1247 height 623
click at [246, 179] on div "Video" at bounding box center [236, 177] width 25 height 11
click at [248, 180] on div "Video" at bounding box center [236, 177] width 25 height 11
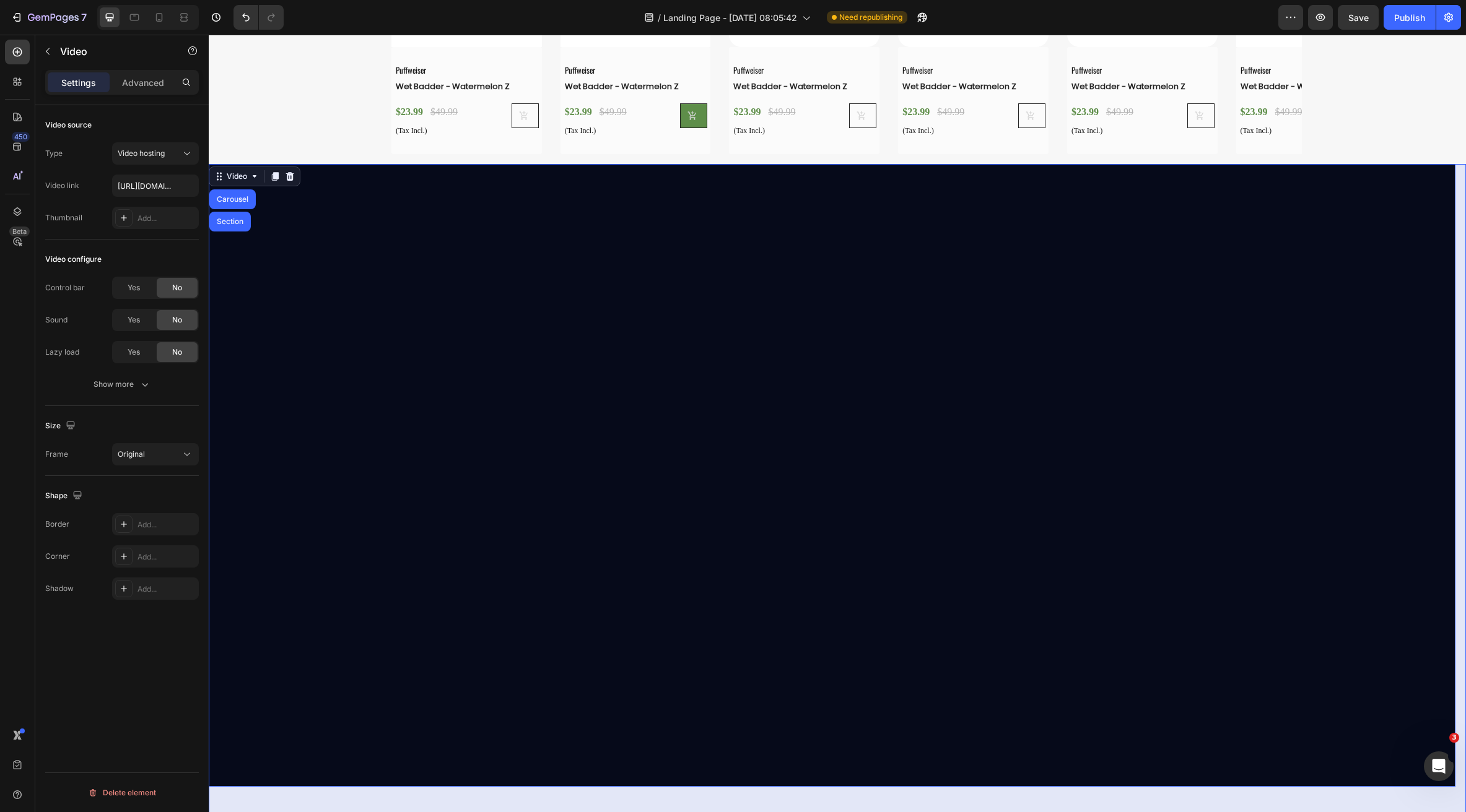
click at [241, 203] on div "Carousel" at bounding box center [232, 199] width 46 height 20
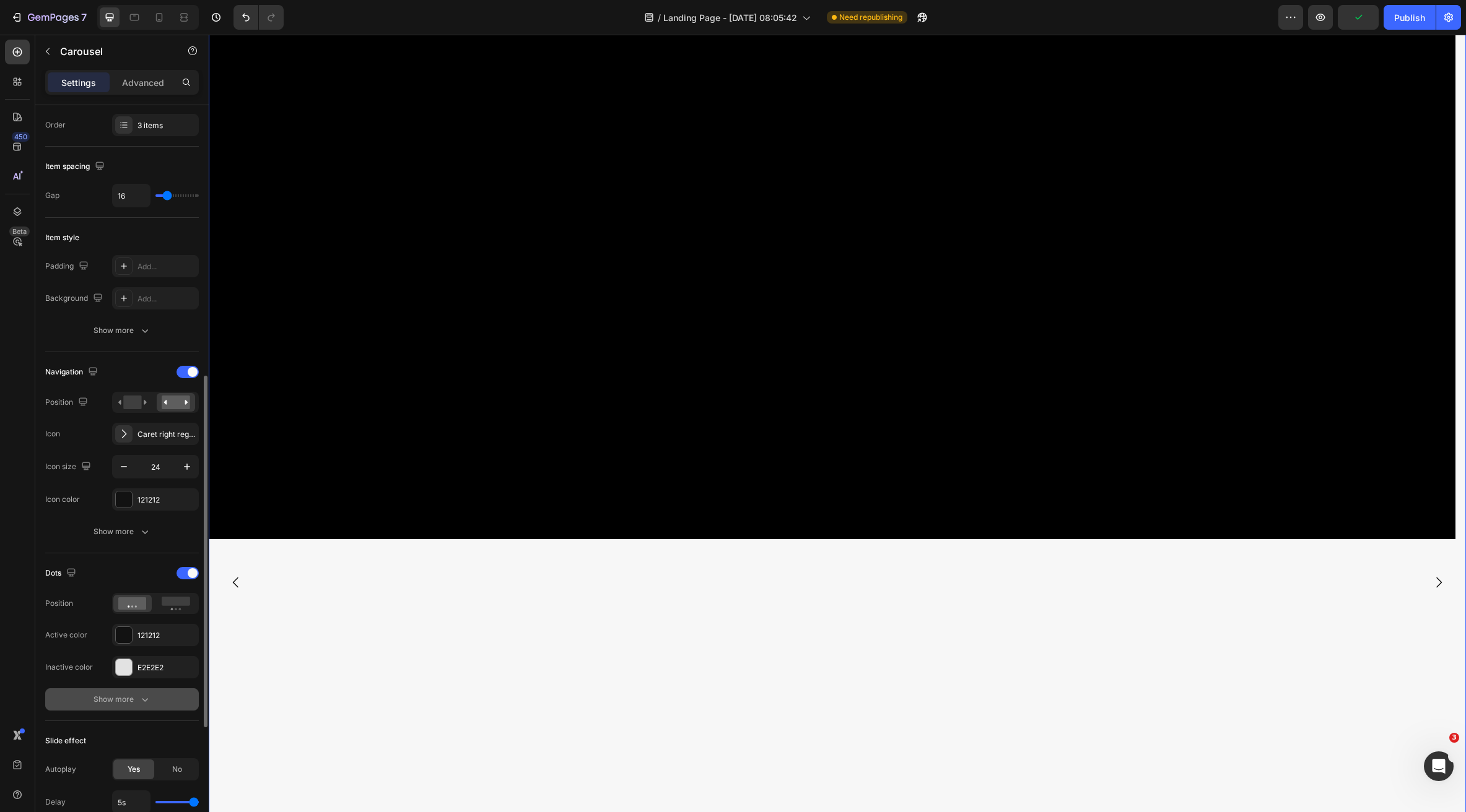
scroll to position [371, 0]
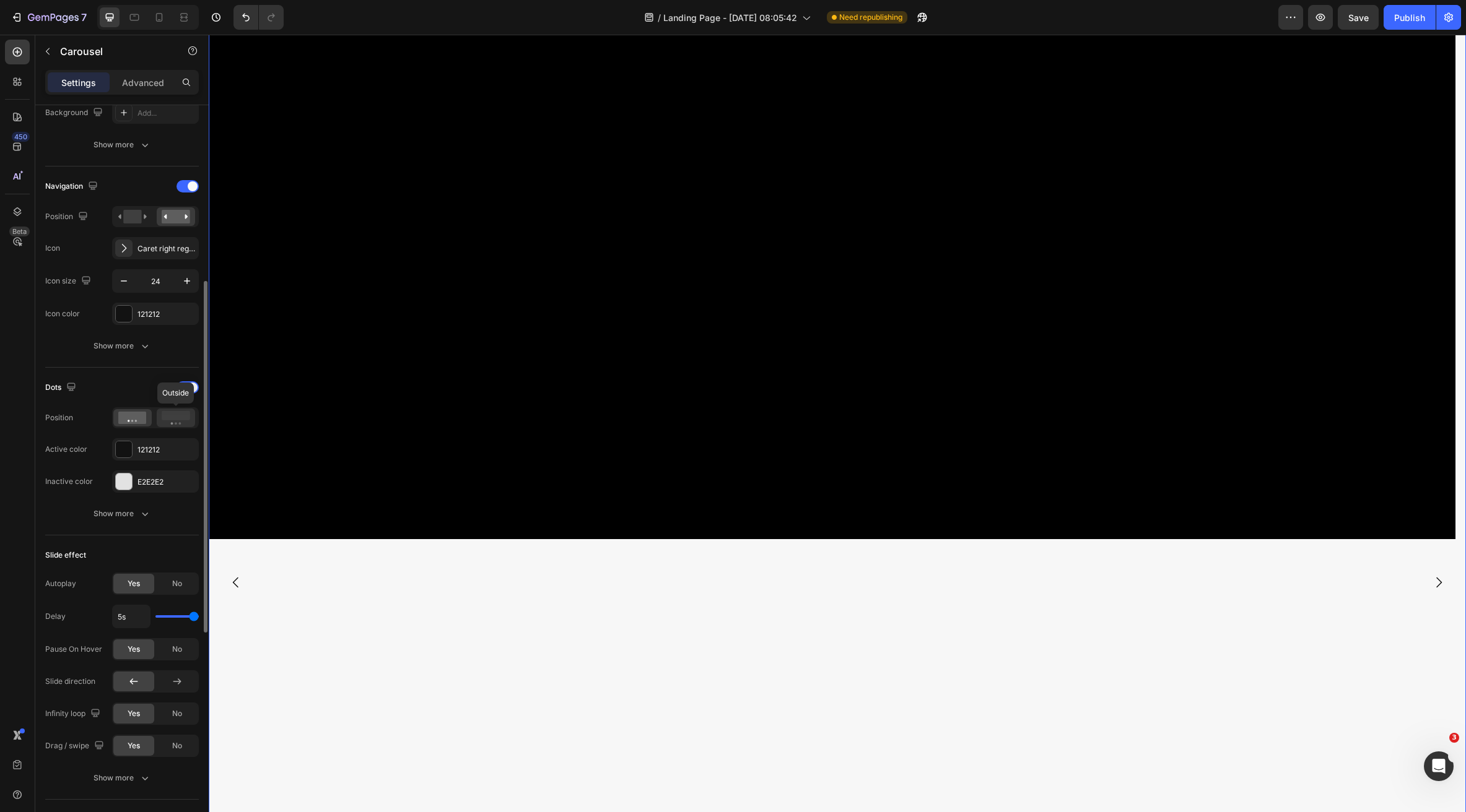
click at [175, 422] on icon at bounding box center [176, 417] width 28 height 13
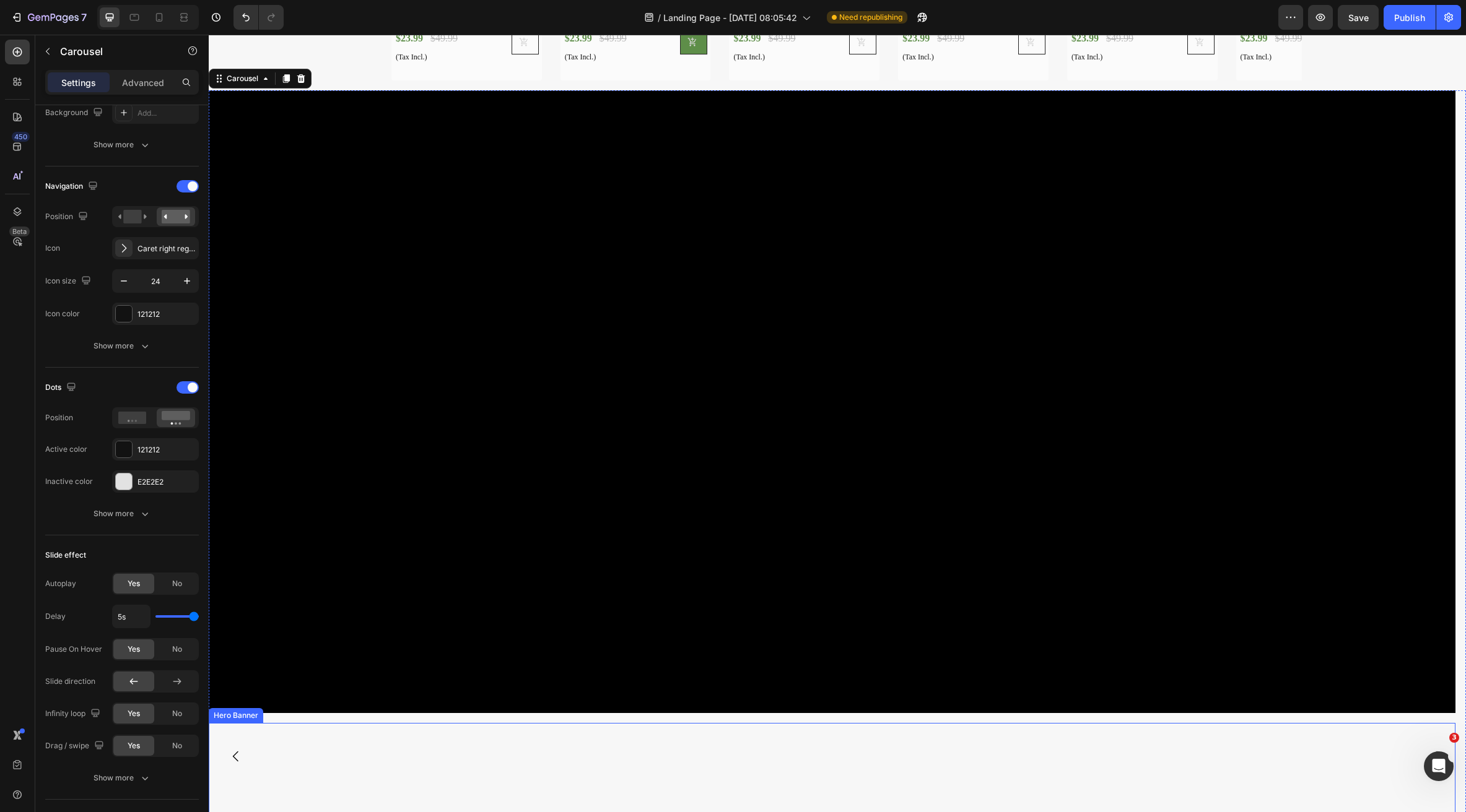
scroll to position [3328, 0]
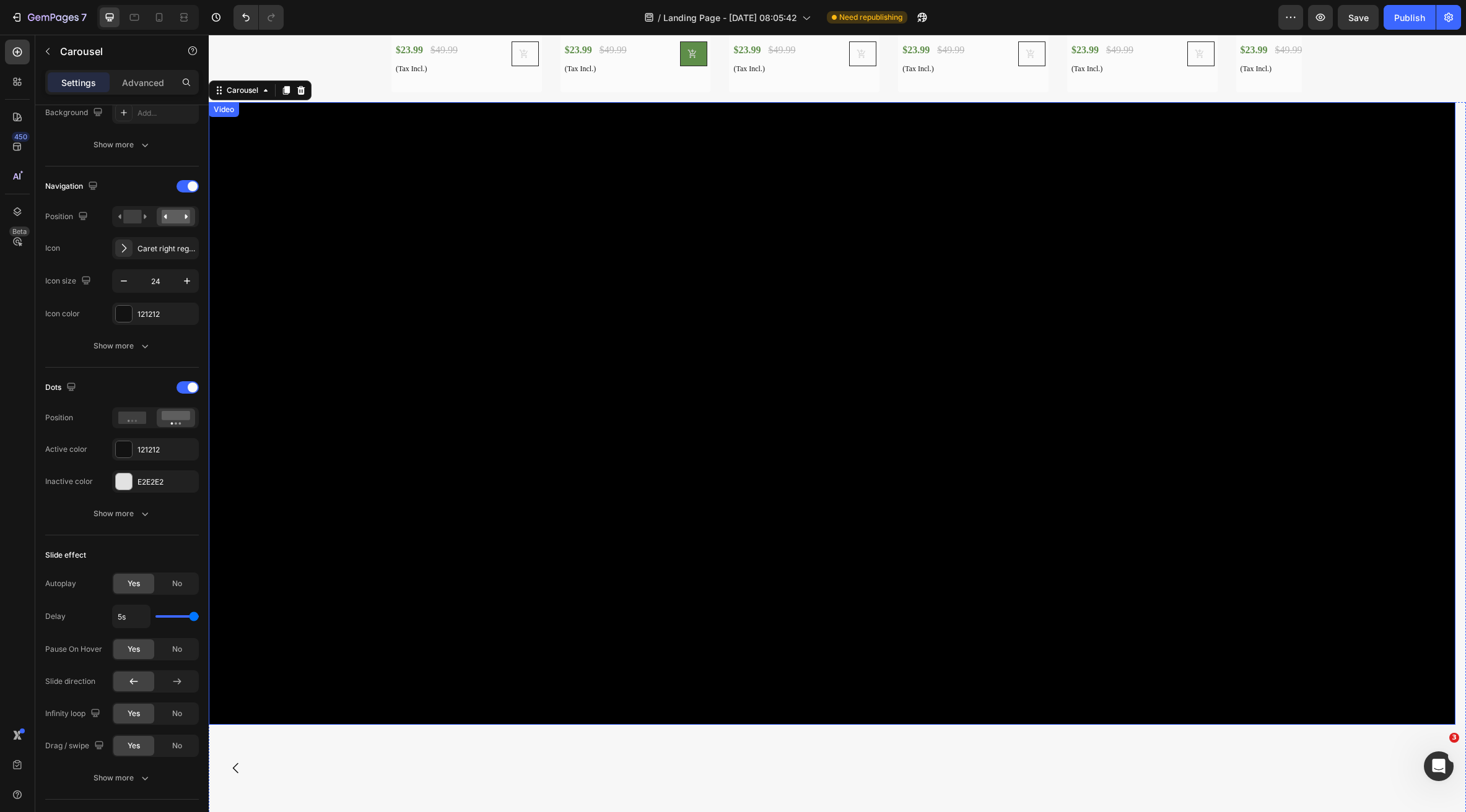
click at [464, 510] on video at bounding box center [832, 414] width 1247 height 623
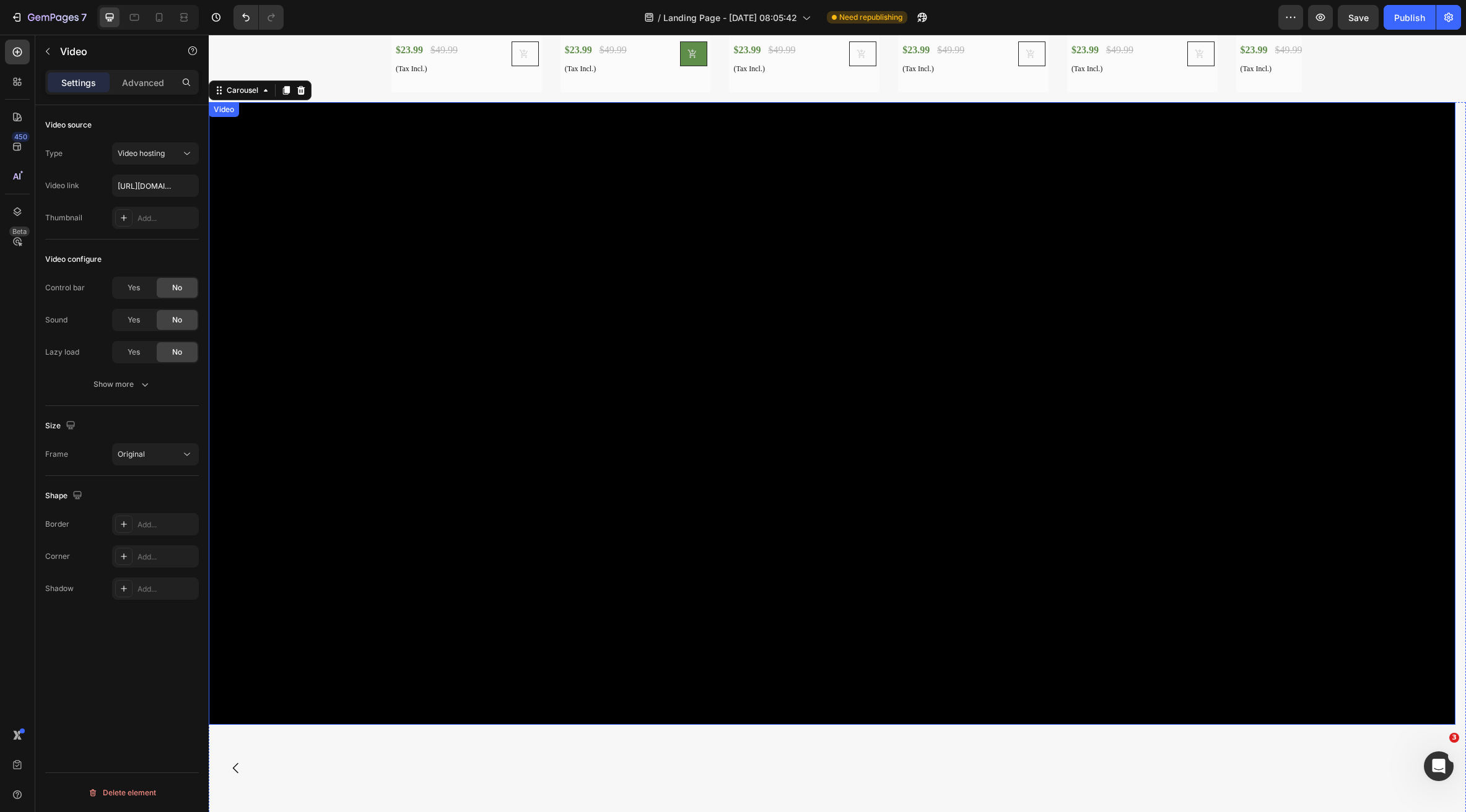
scroll to position [0, 0]
click at [249, 114] on icon at bounding box center [254, 115] width 10 height 10
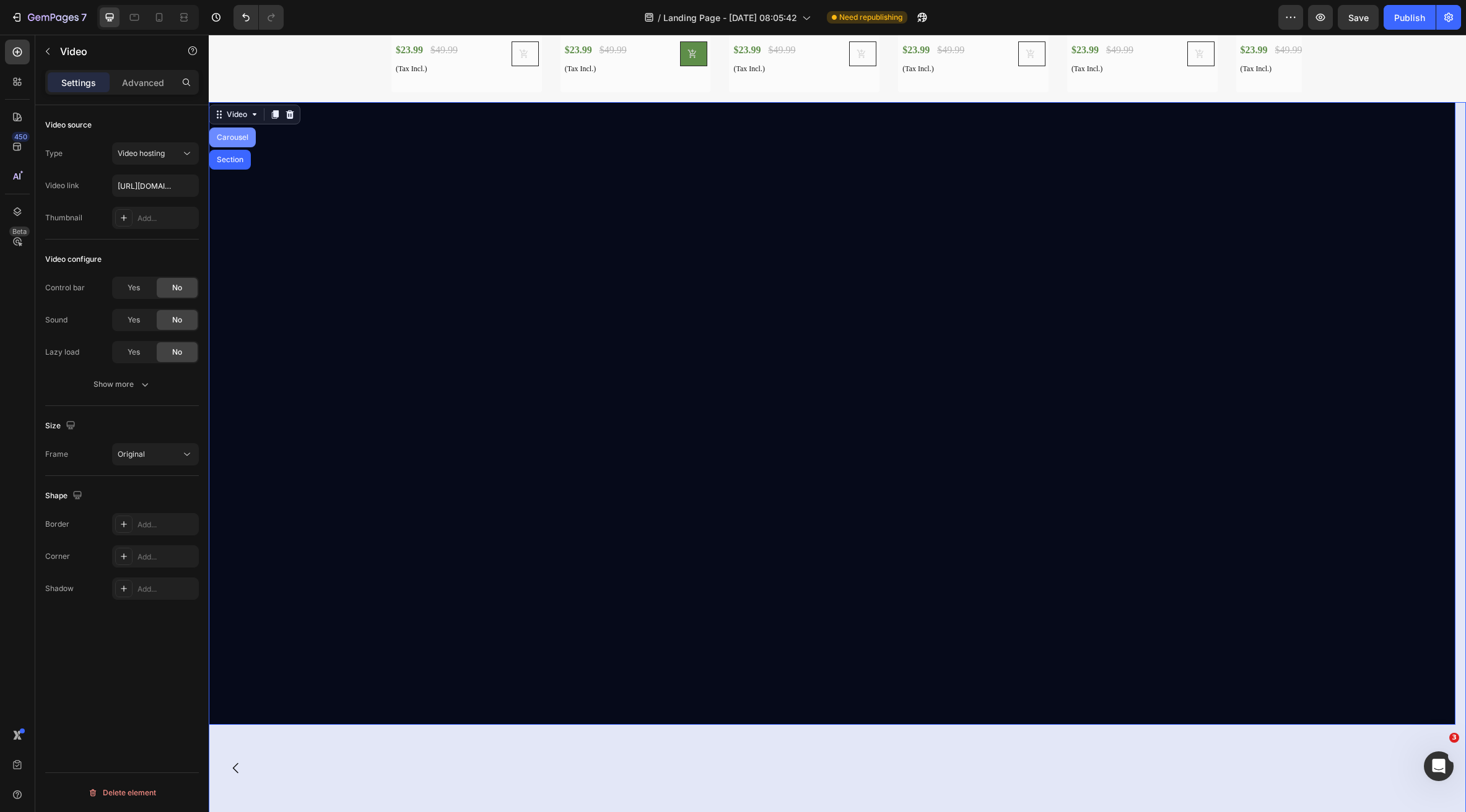
click at [235, 140] on div "Carousel" at bounding box center [232, 137] width 37 height 8
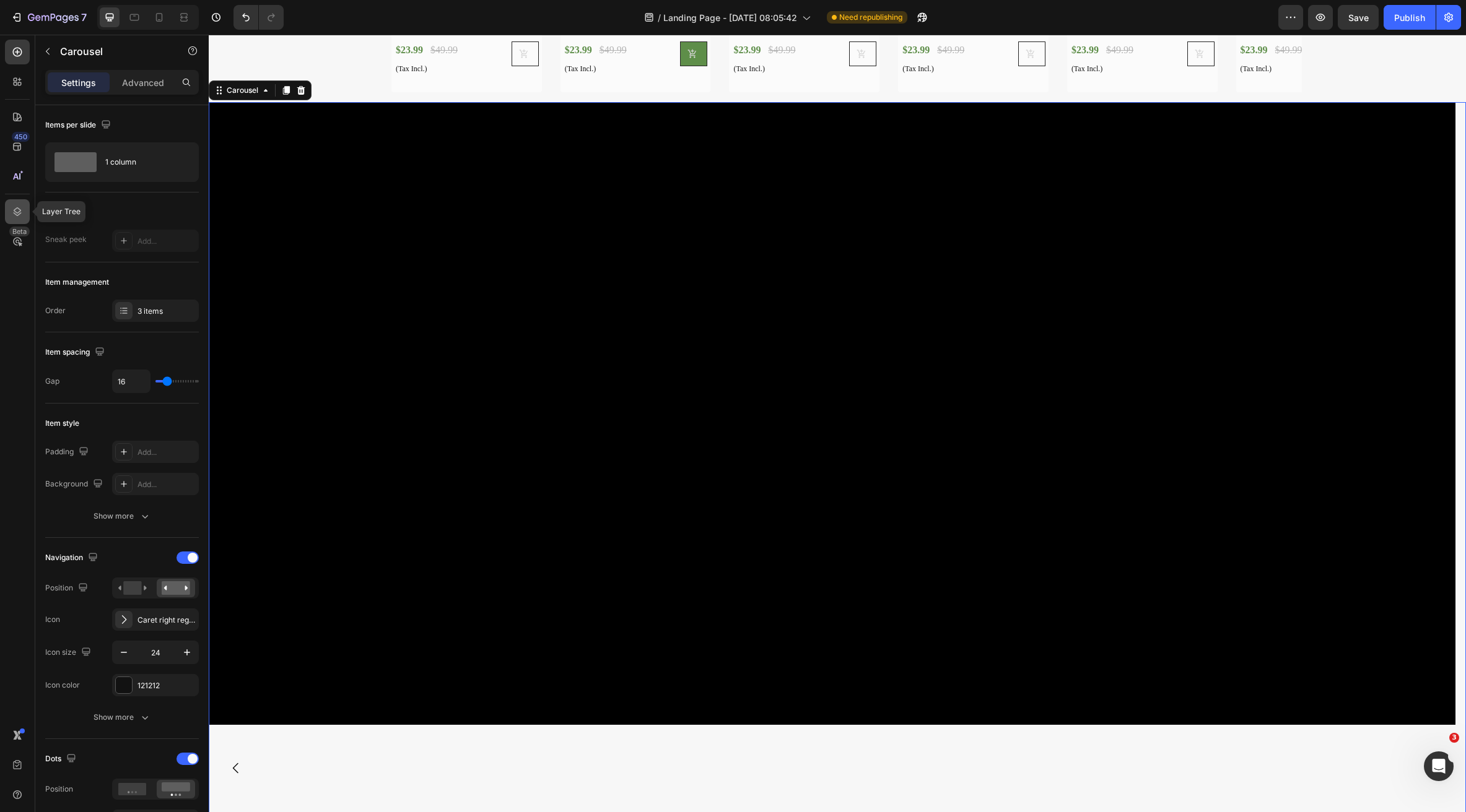
click at [19, 202] on div at bounding box center [17, 211] width 24 height 24
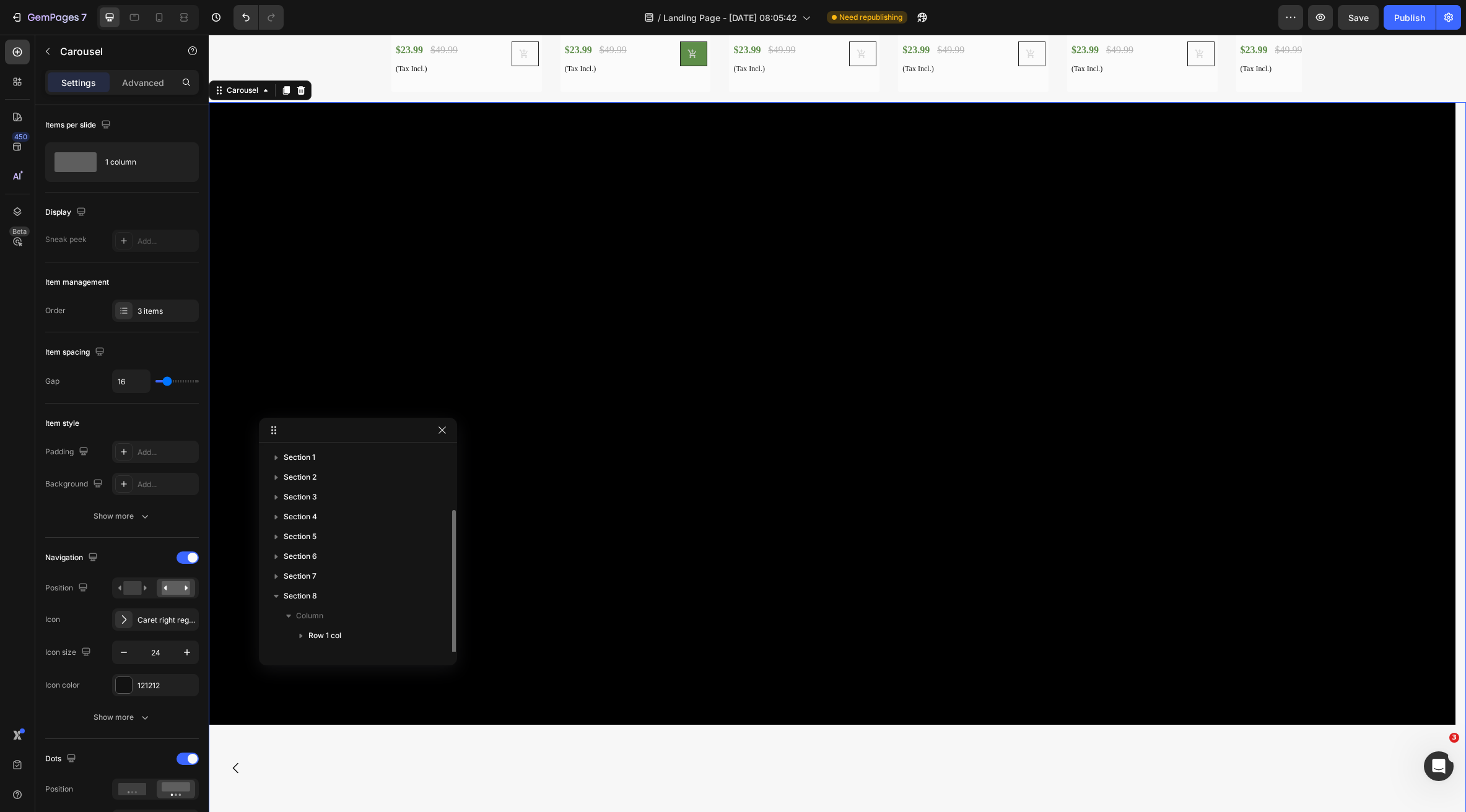
scroll to position [34, 0]
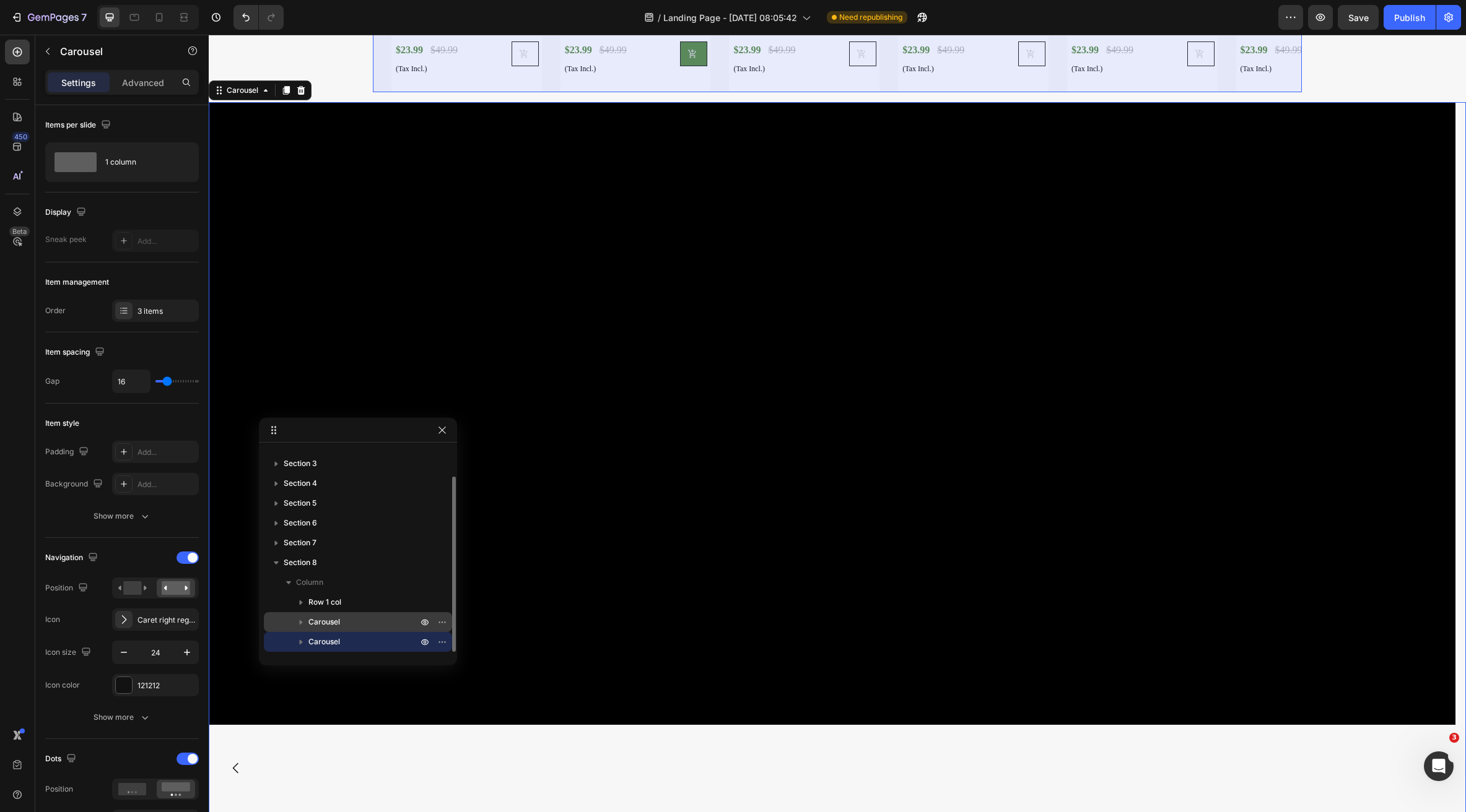
click at [324, 628] on span "Carousel" at bounding box center [324, 621] width 32 height 12
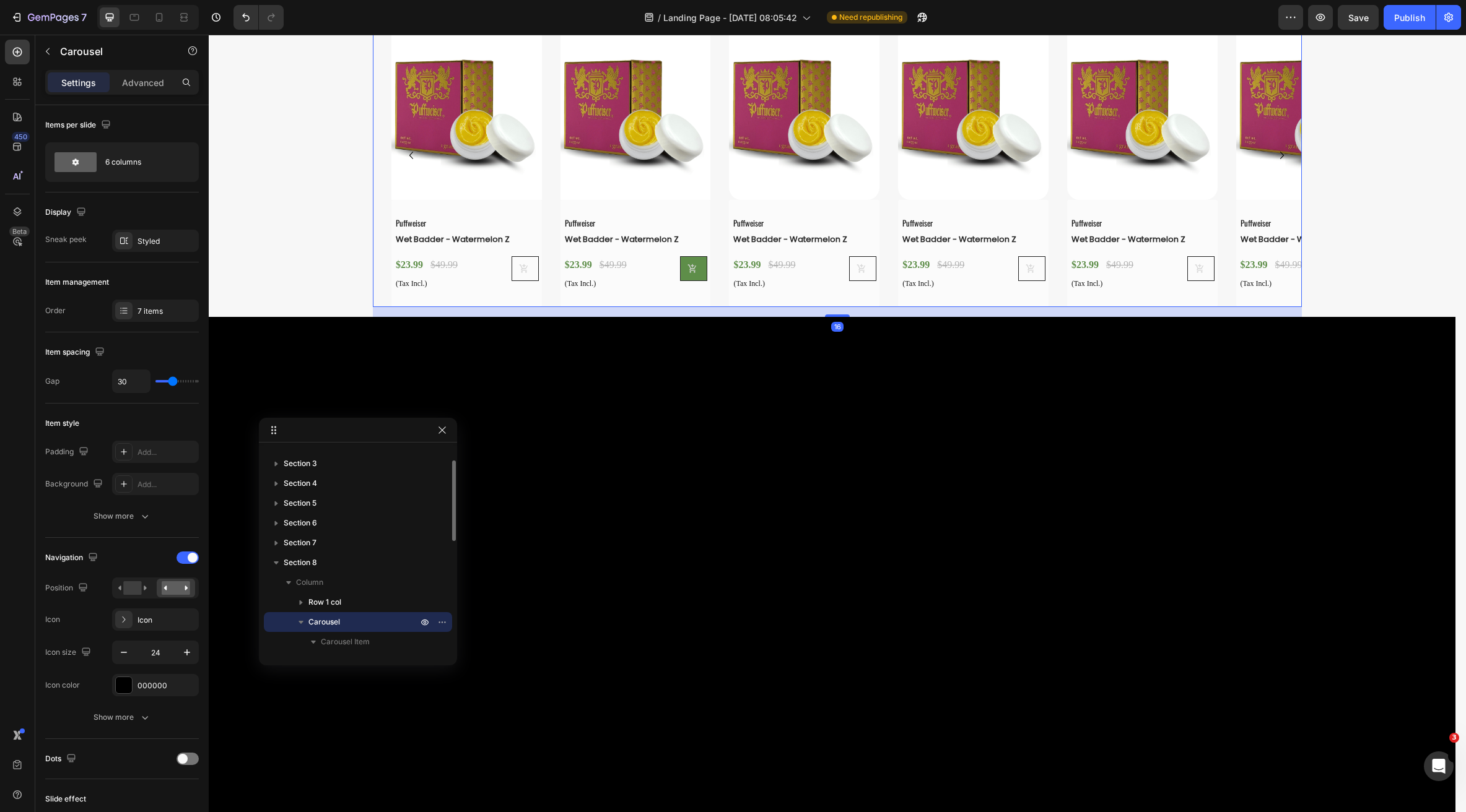
scroll to position [3038, 0]
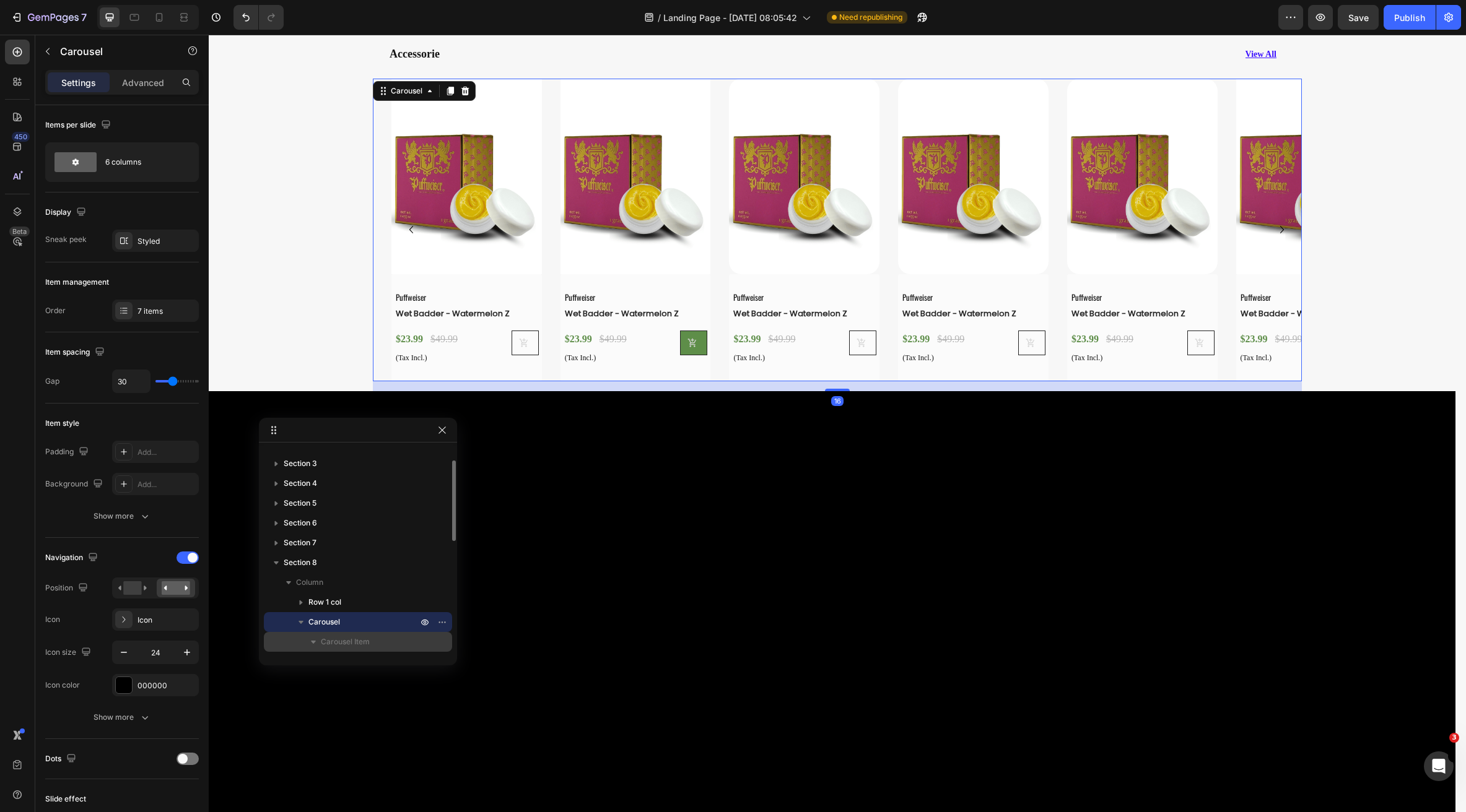
click at [332, 639] on span "Carousel Item" at bounding box center [345, 641] width 49 height 12
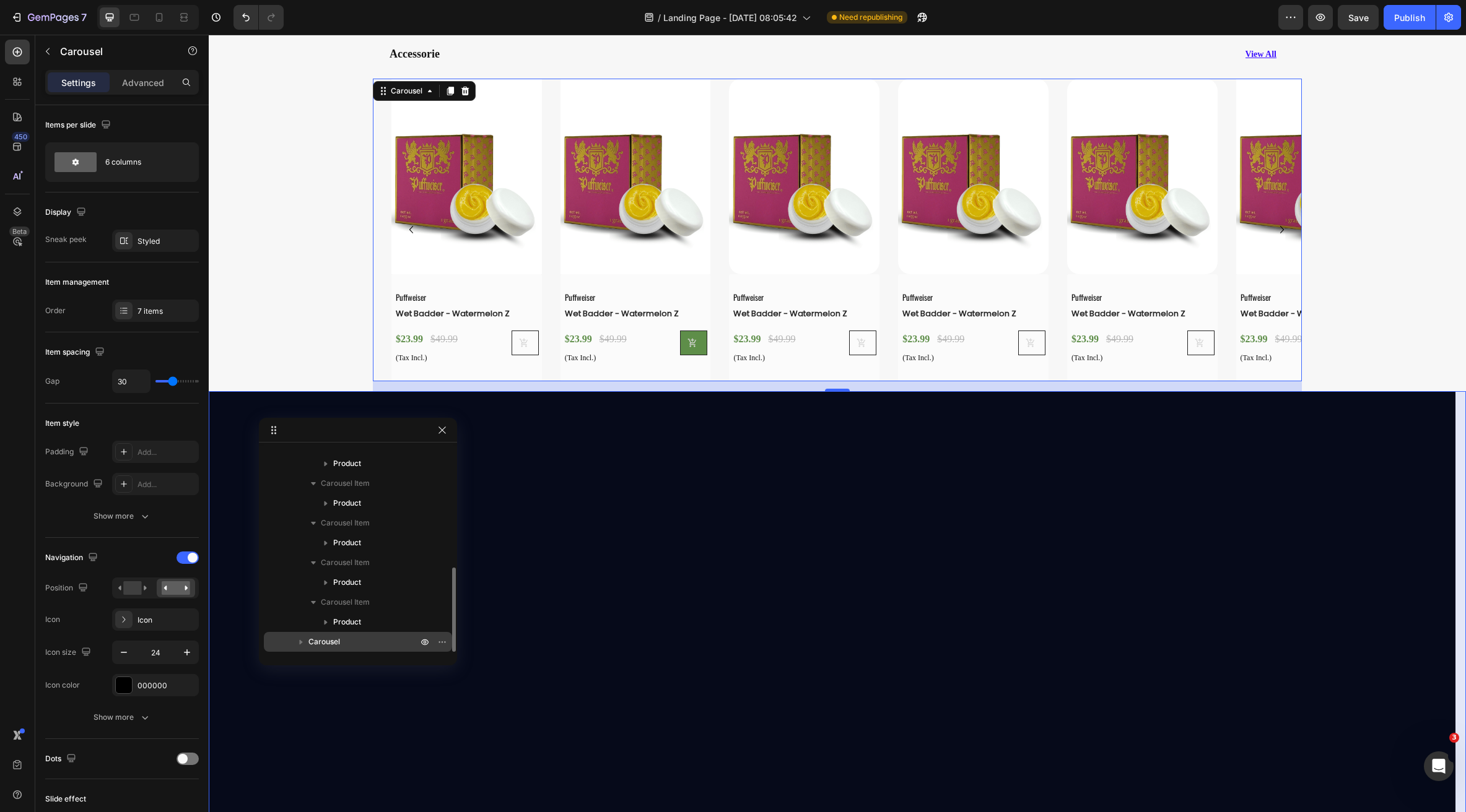
click at [333, 641] on span "Carousel" at bounding box center [324, 641] width 32 height 12
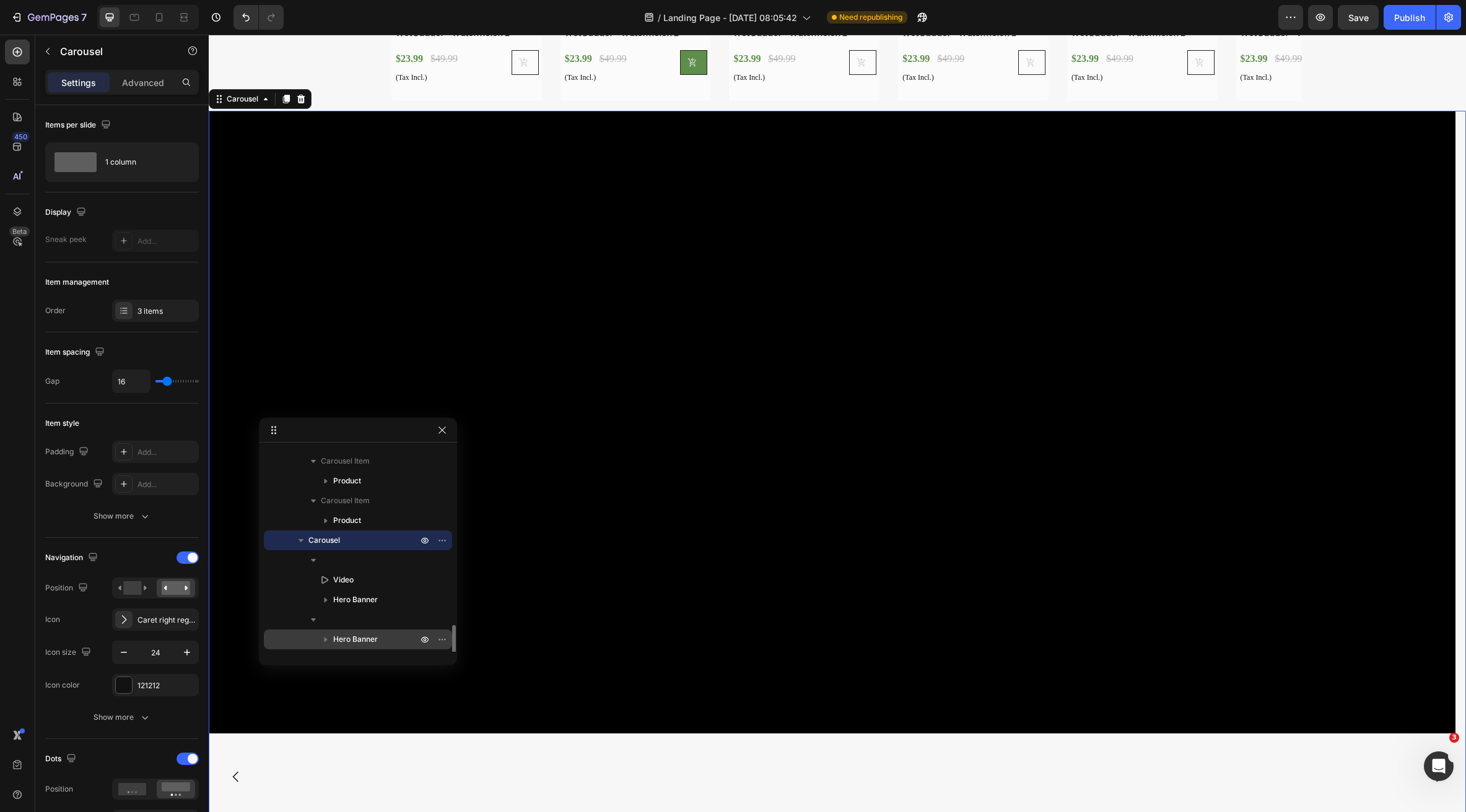
scroll to position [449, 0]
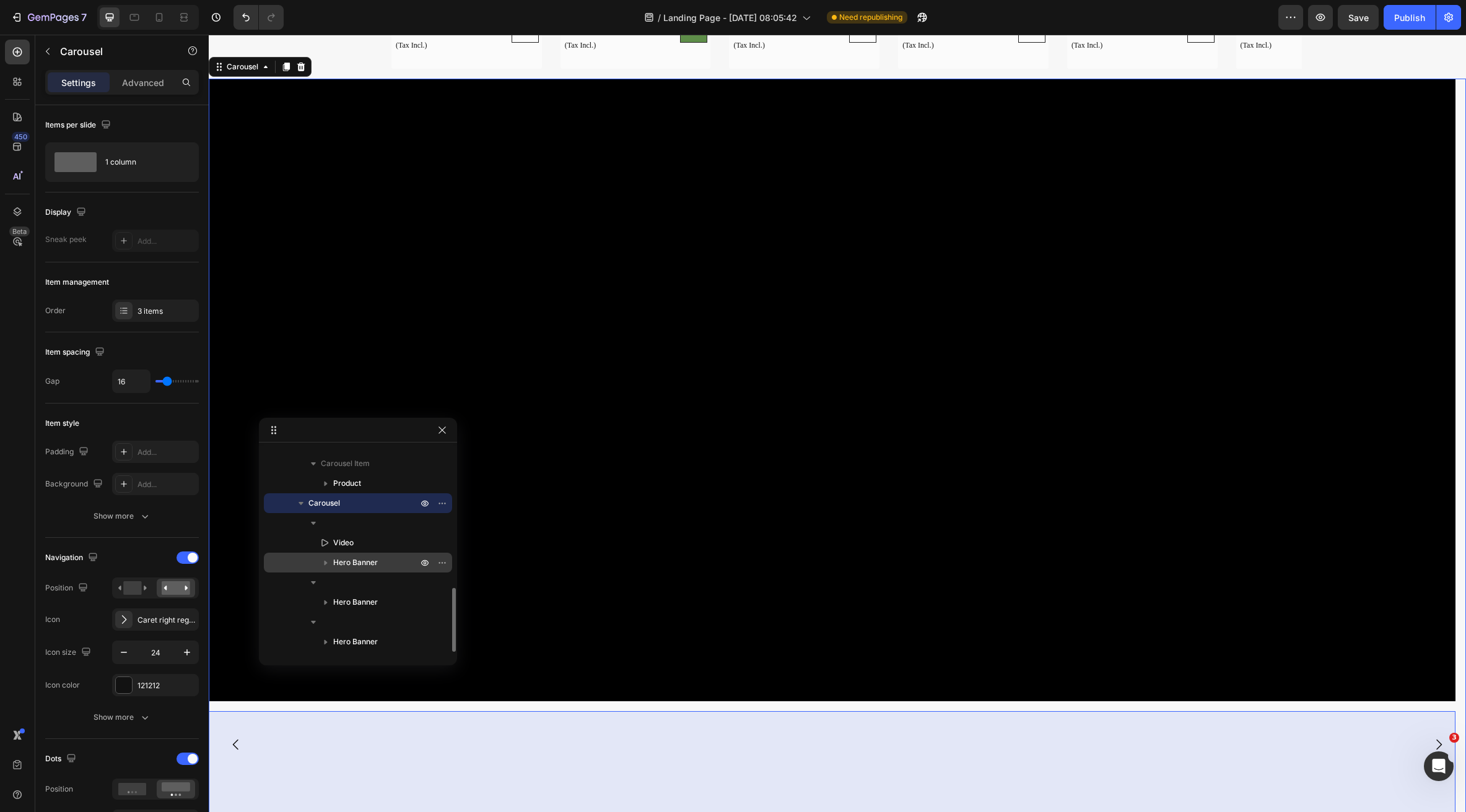
click at [348, 559] on span "Hero Banner" at bounding box center [355, 562] width 44 height 12
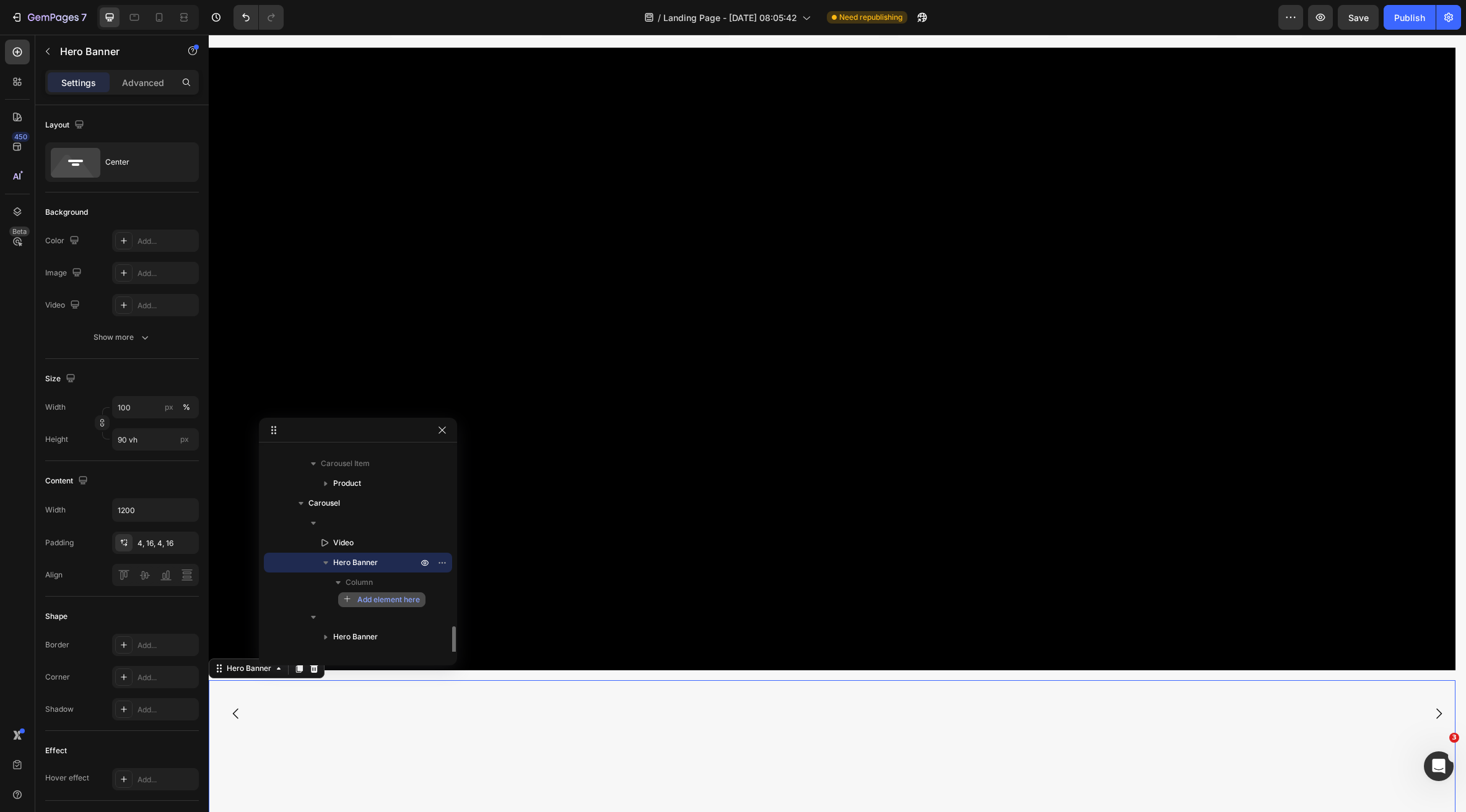
scroll to position [484, 0]
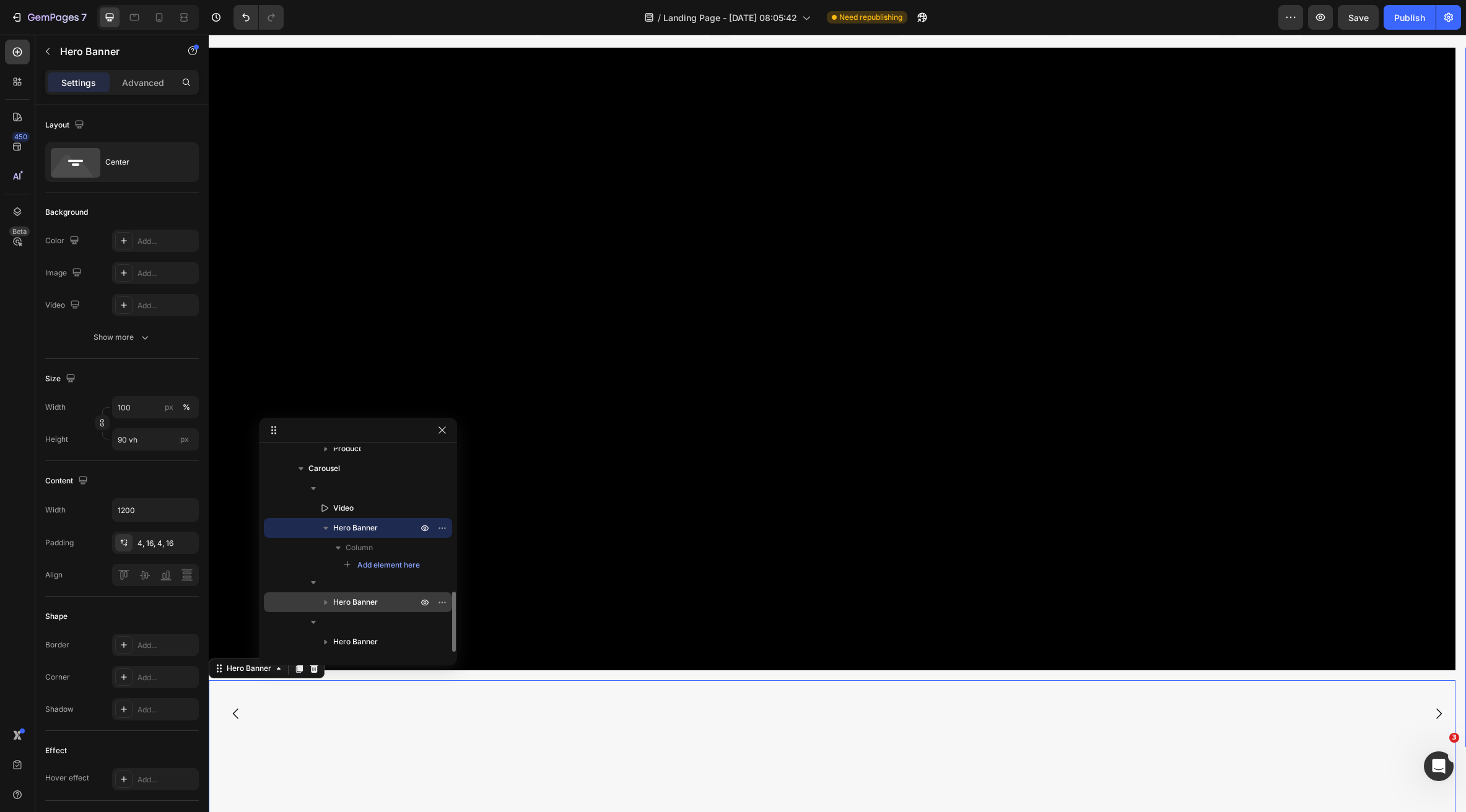
click at [360, 601] on span "Hero Banner" at bounding box center [355, 601] width 44 height 12
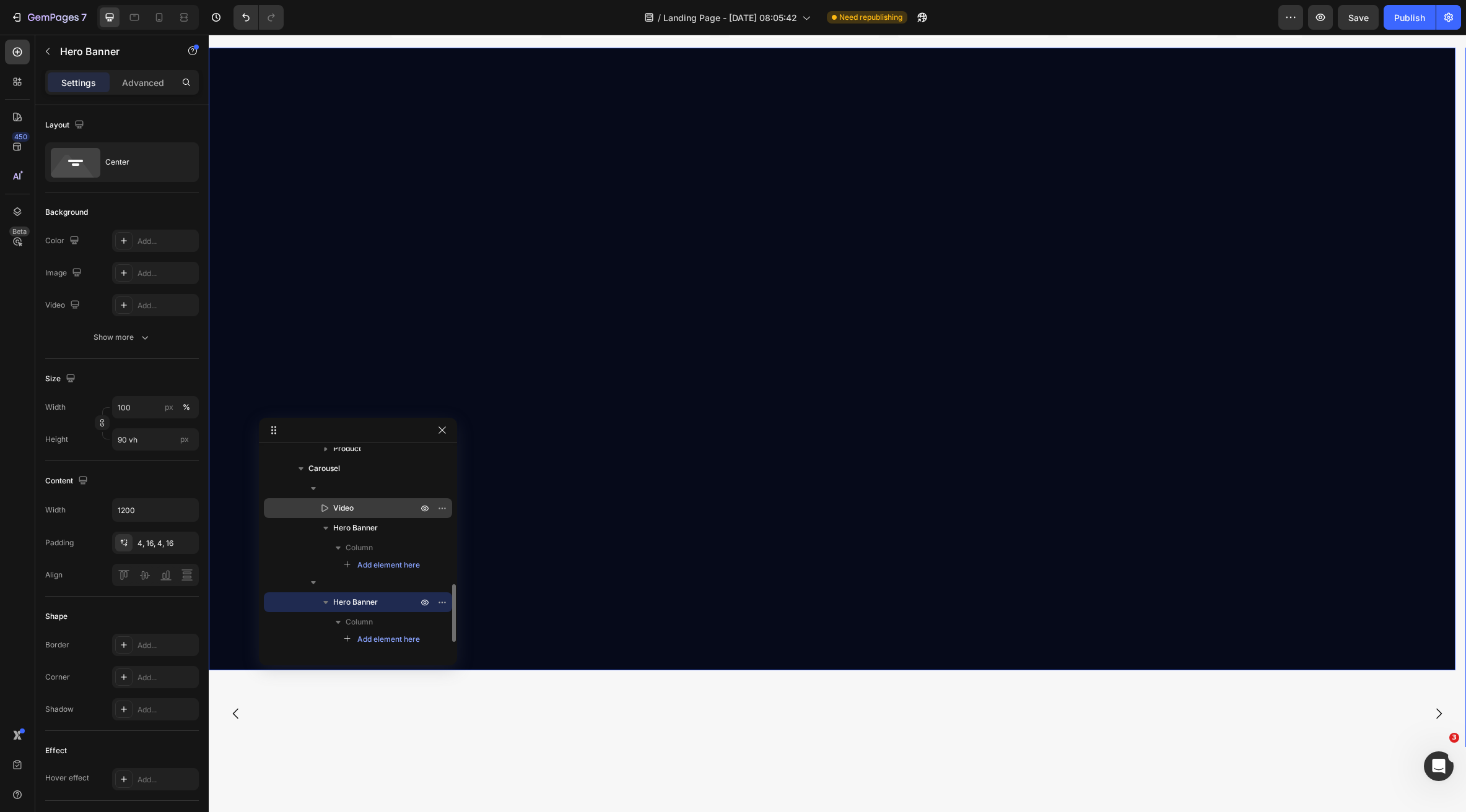
click at [371, 514] on div "Video" at bounding box center [358, 508] width 179 height 20
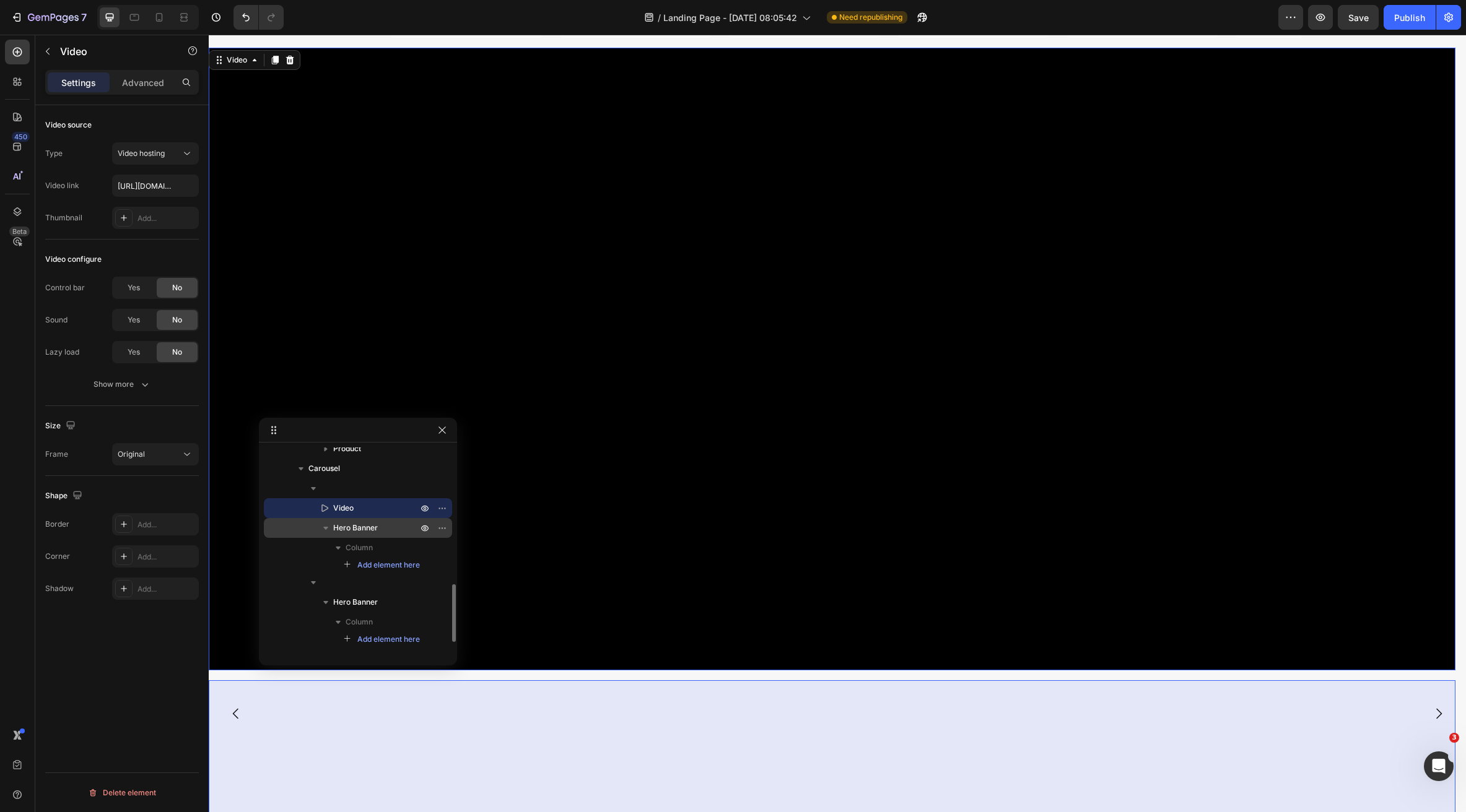
click at [364, 529] on span "Hero Banner" at bounding box center [355, 527] width 44 height 12
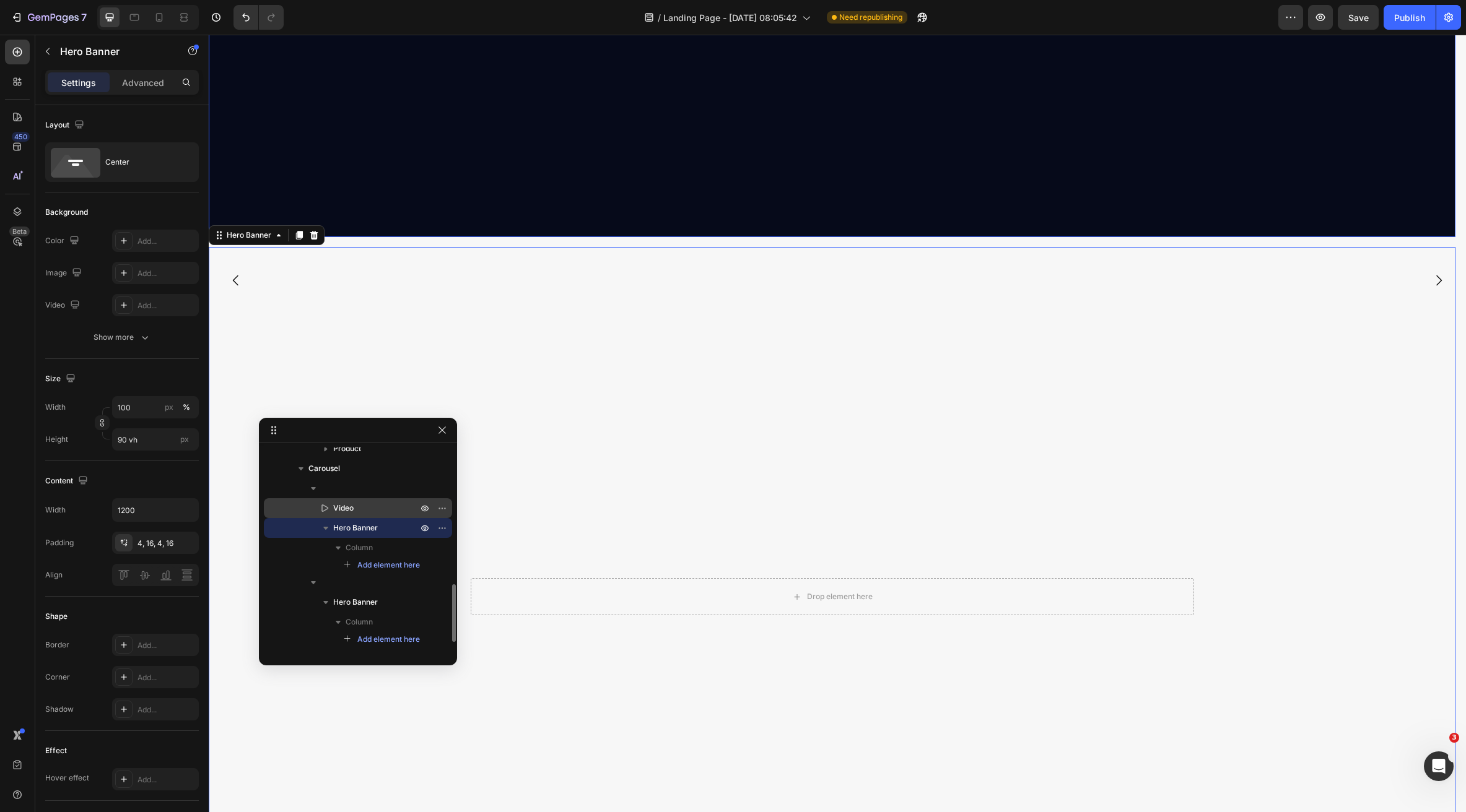
click at [364, 512] on p "Video" at bounding box center [362, 508] width 87 height 12
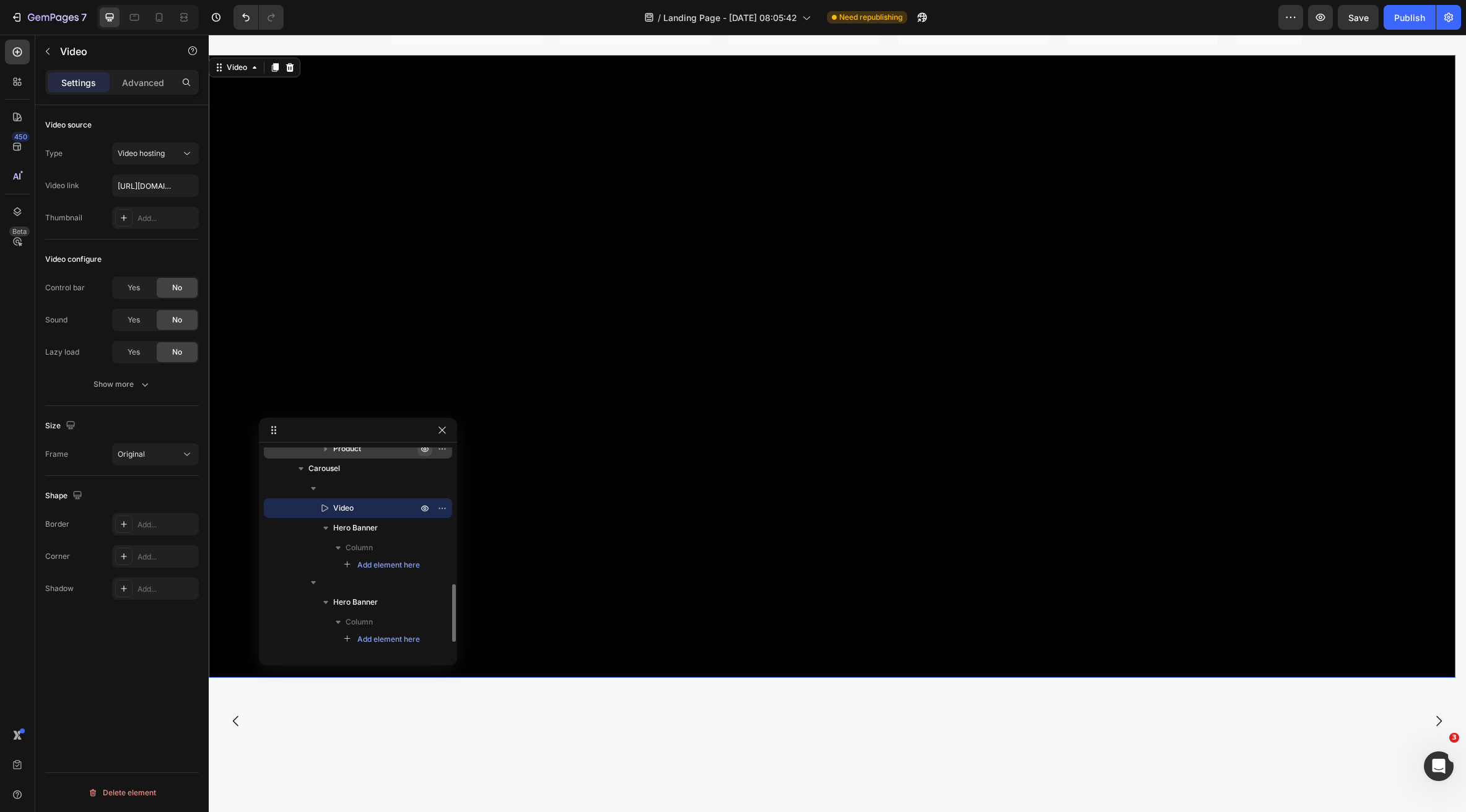
scroll to position [3351, 0]
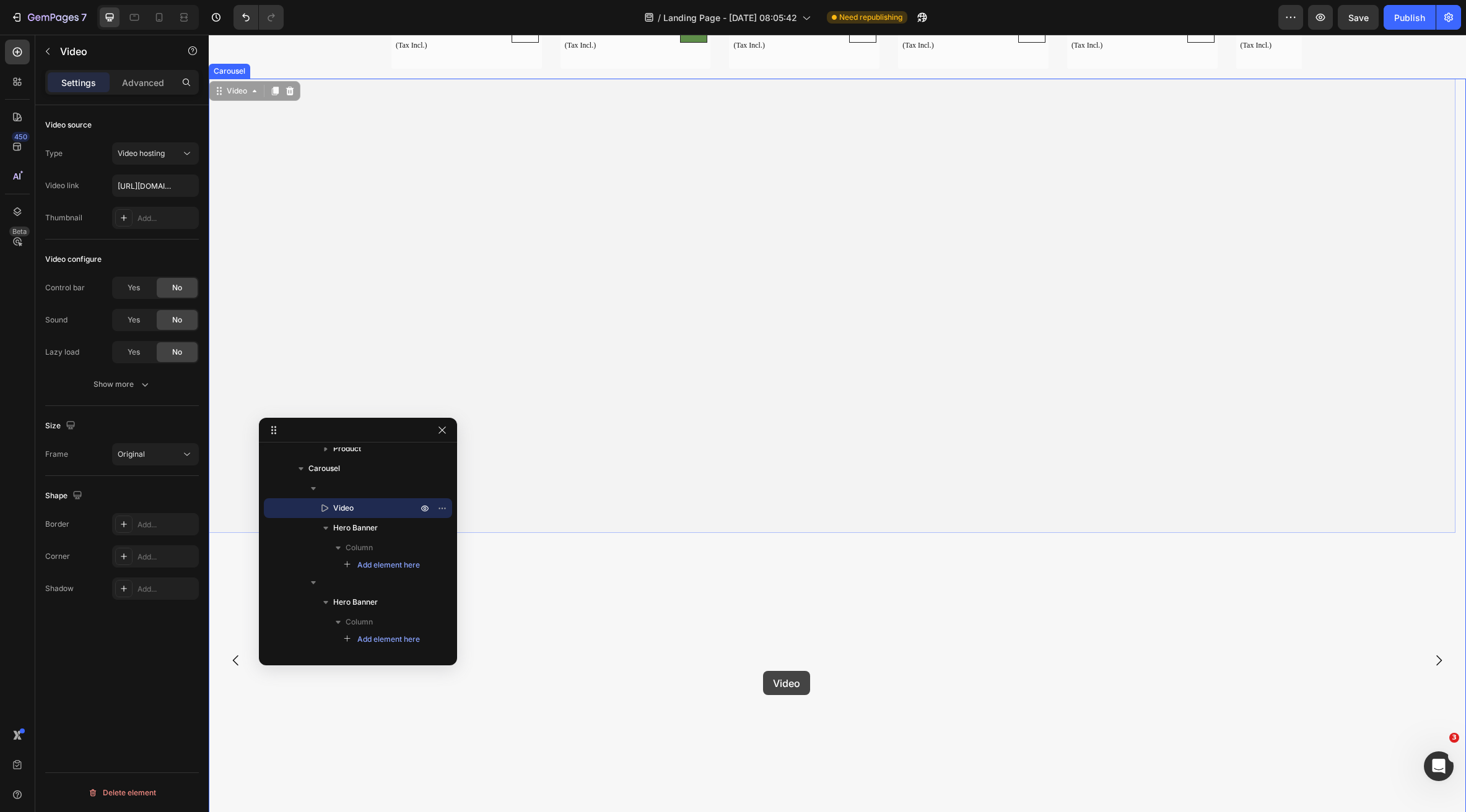
drag, startPoint x: 268, startPoint y: 142, endPoint x: 764, endPoint y: 671, distance: 725.2
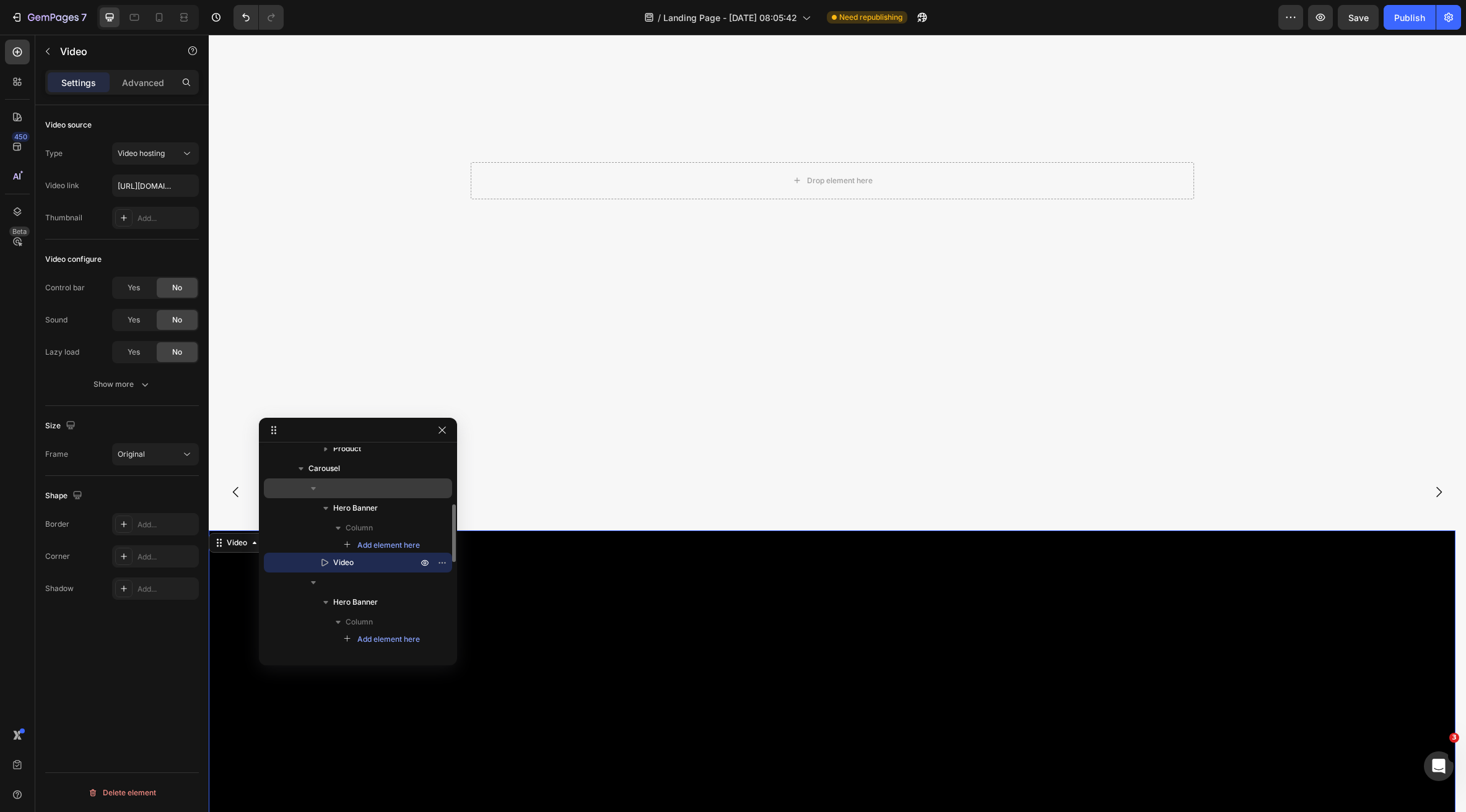
scroll to position [360, 0]
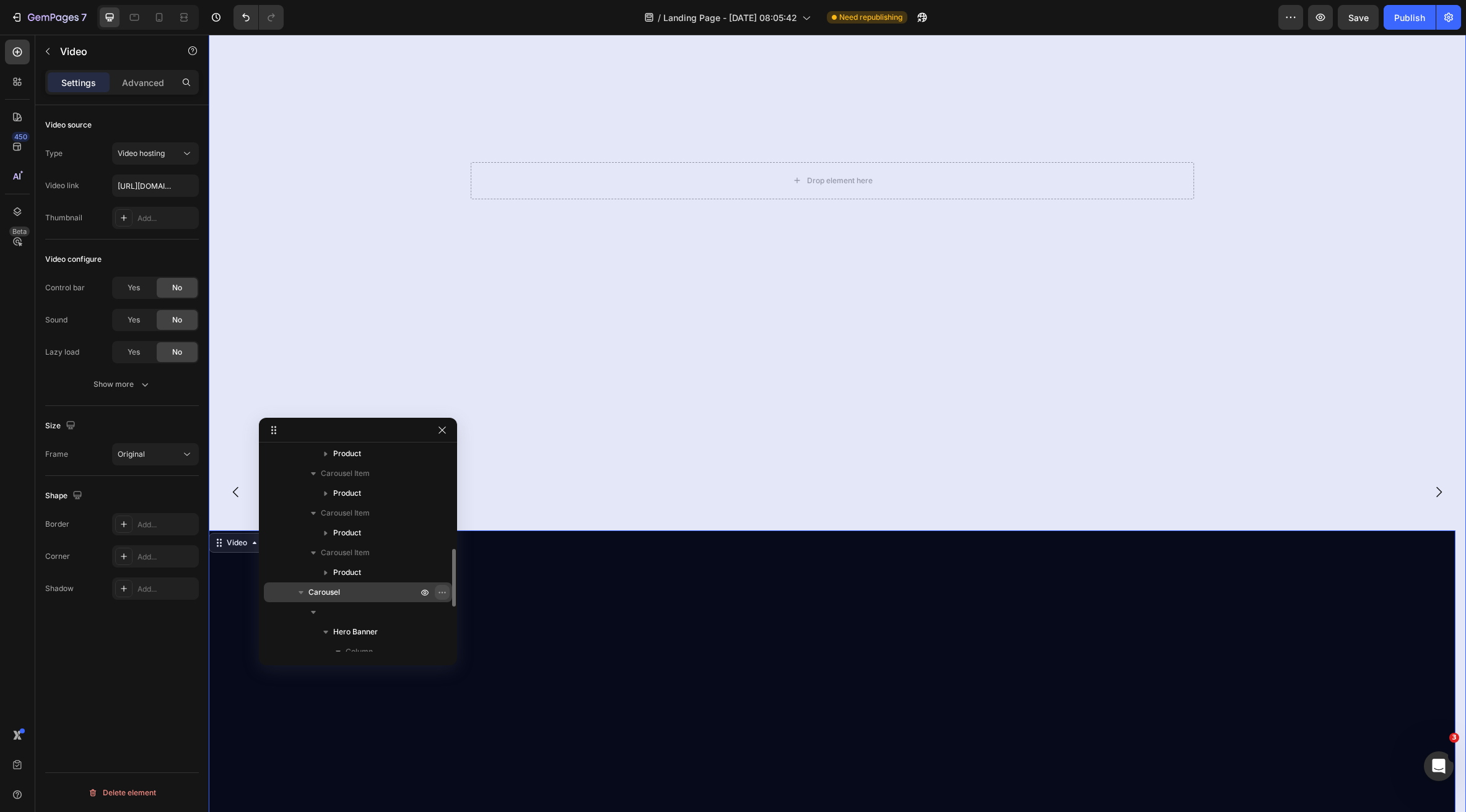
click at [356, 594] on p "Carousel" at bounding box center [364, 592] width 112 height 12
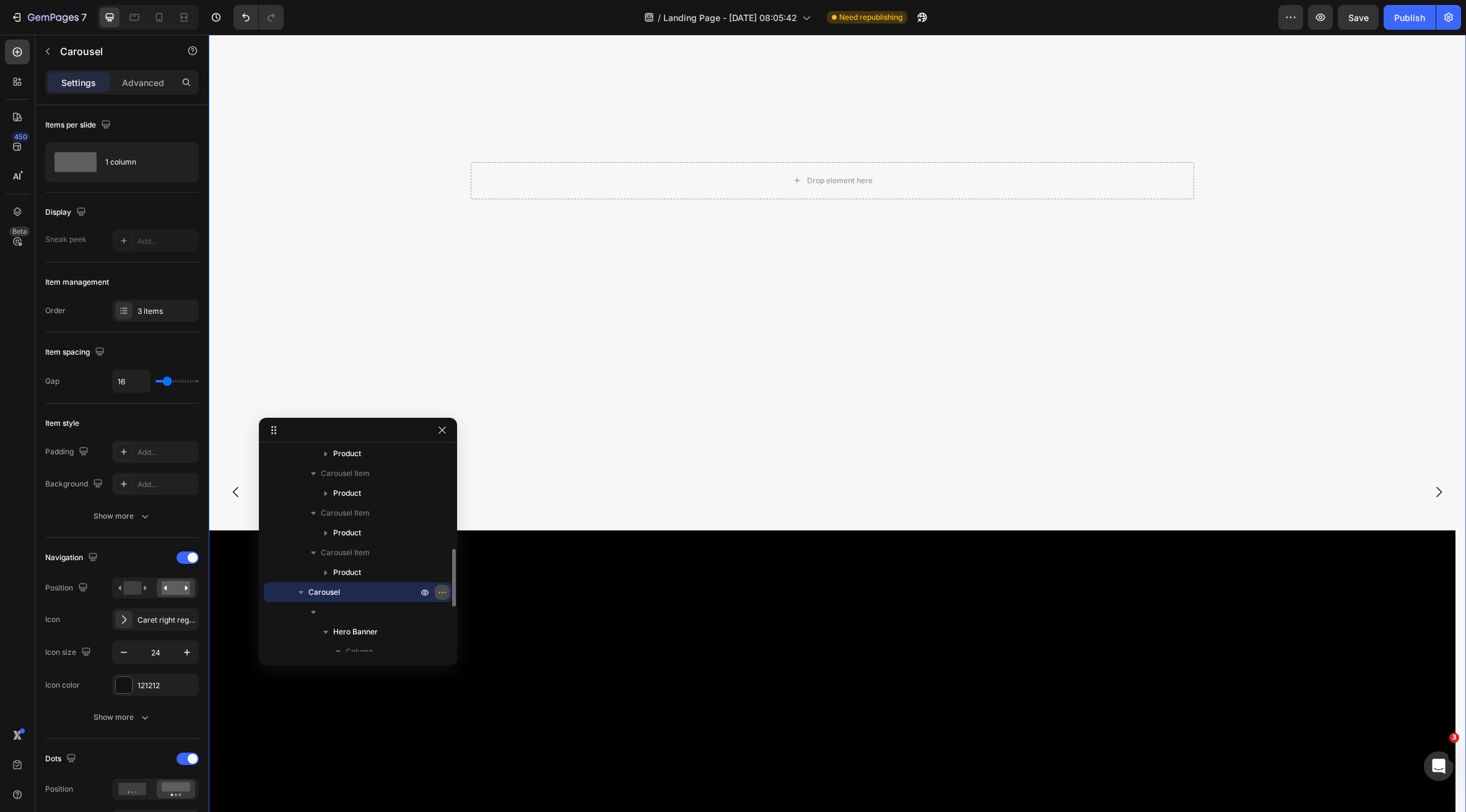
click at [438, 593] on icon "button" at bounding box center [442, 592] width 10 height 10
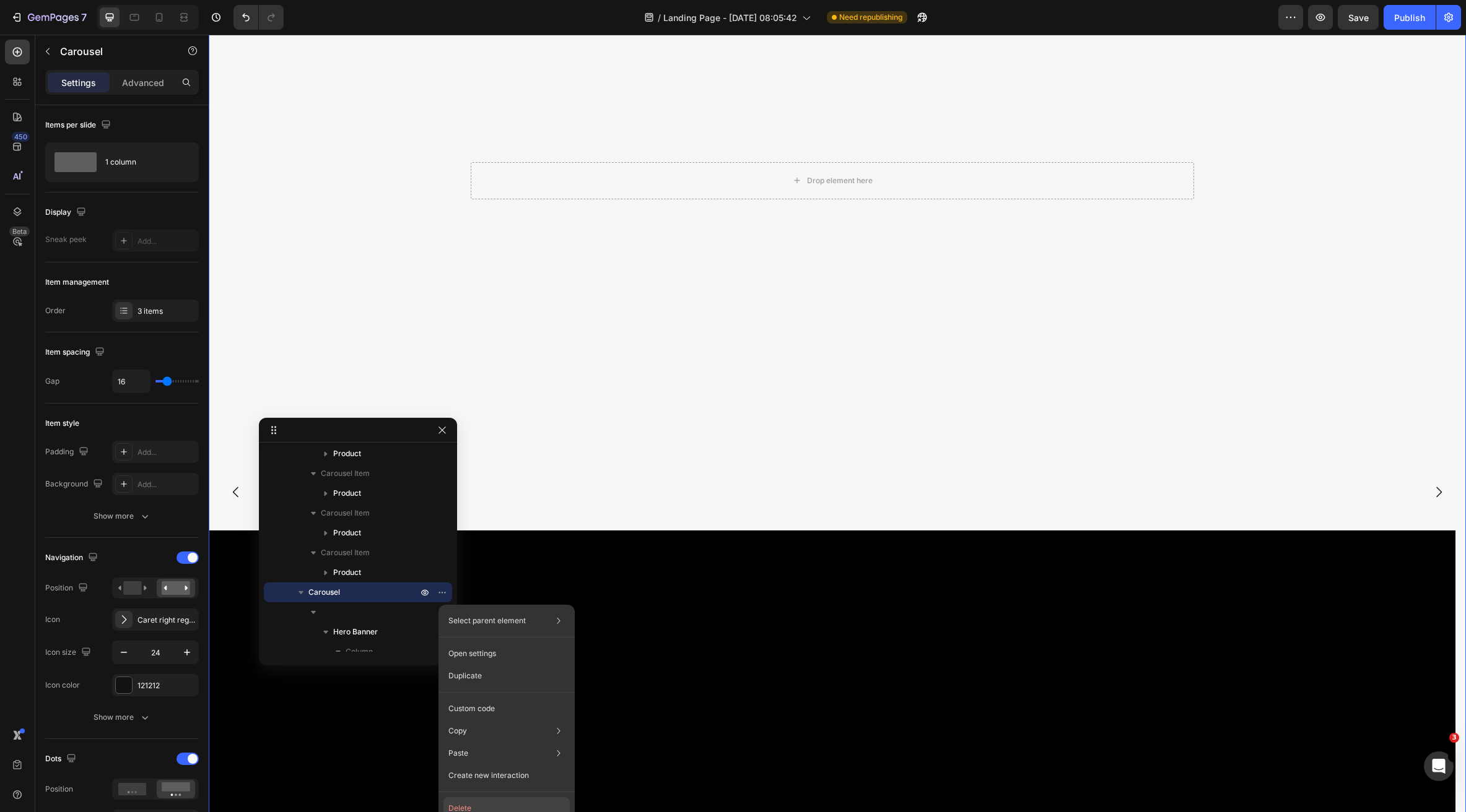
click at [481, 803] on button "Delete" at bounding box center [507, 808] width 126 height 23
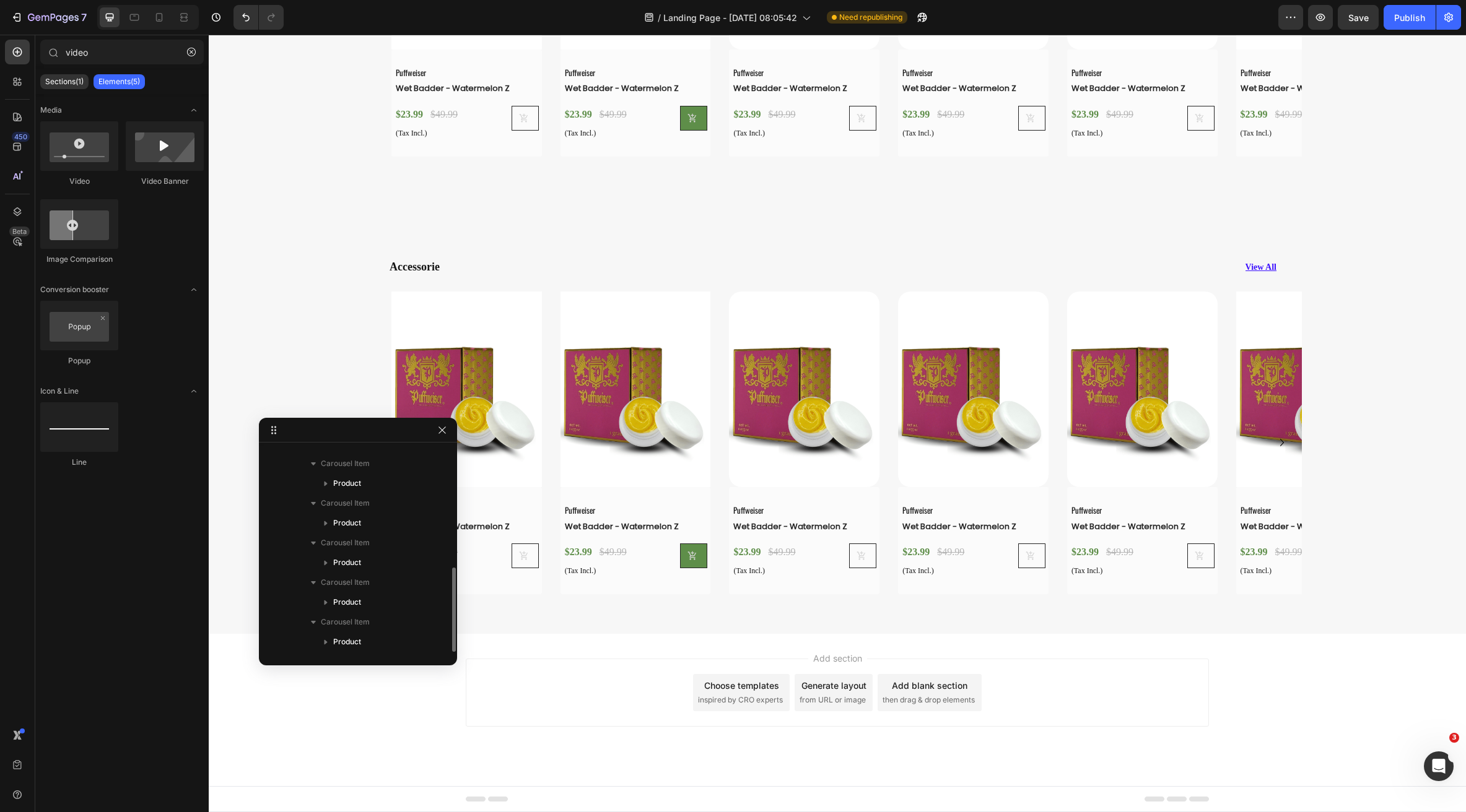
scroll to position [2826, 0]
click at [561, 717] on div "Add section Choose templates inspired by CRO experts Generate layout from URL o…" at bounding box center [837, 693] width 743 height 68
click at [625, 643] on div "Add section Choose templates inspired by CRO experts Generate layout from URL o…" at bounding box center [837, 710] width 1257 height 152
click at [780, 629] on div "Accessorie Heading View All Button Row Row Product Images Puffweiser Text Block…" at bounding box center [837, 419] width 1257 height 428
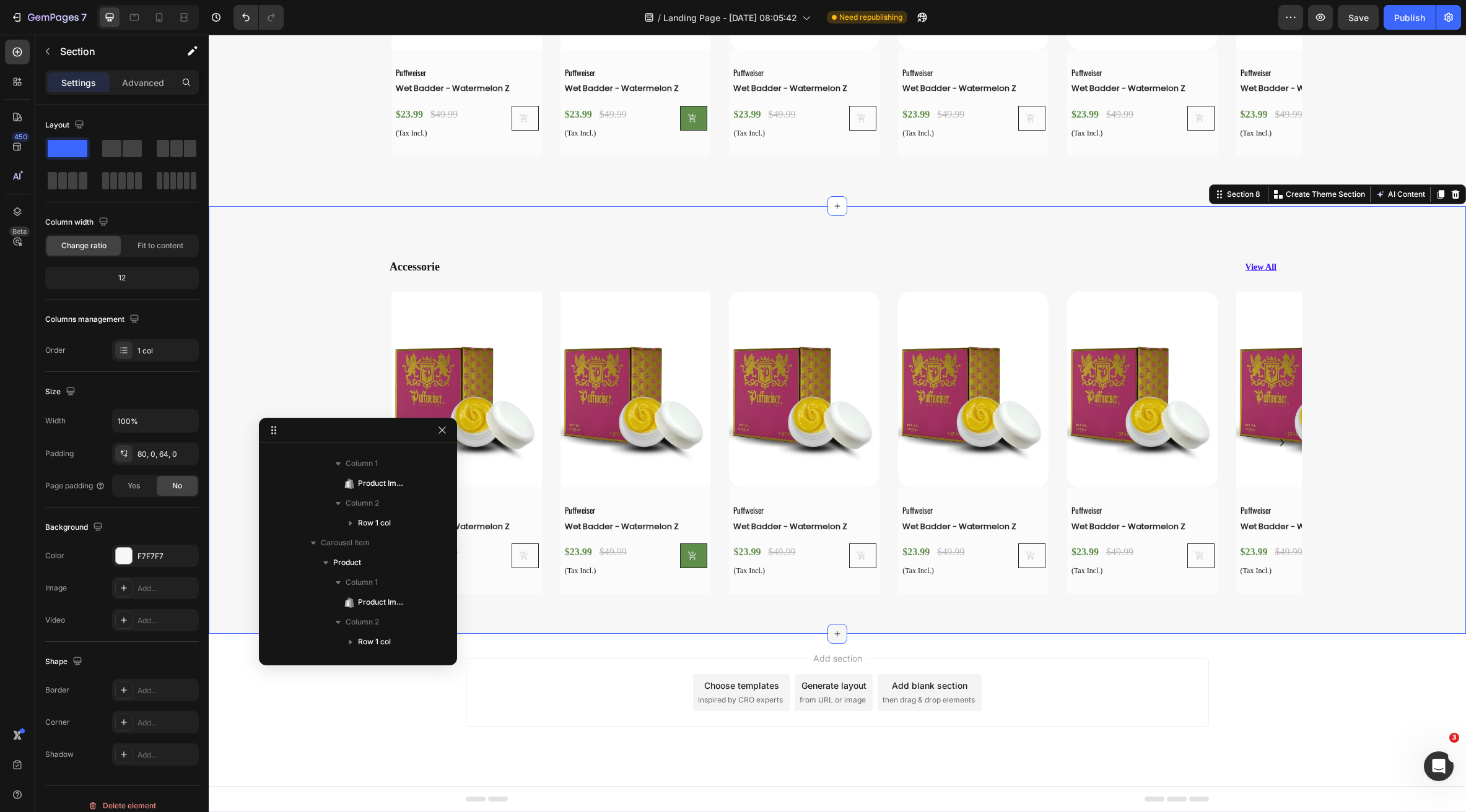
scroll to position [55, 0]
click at [832, 635] on icon at bounding box center [837, 633] width 10 height 10
click at [442, 435] on button "button" at bounding box center [442, 430] width 15 height 15
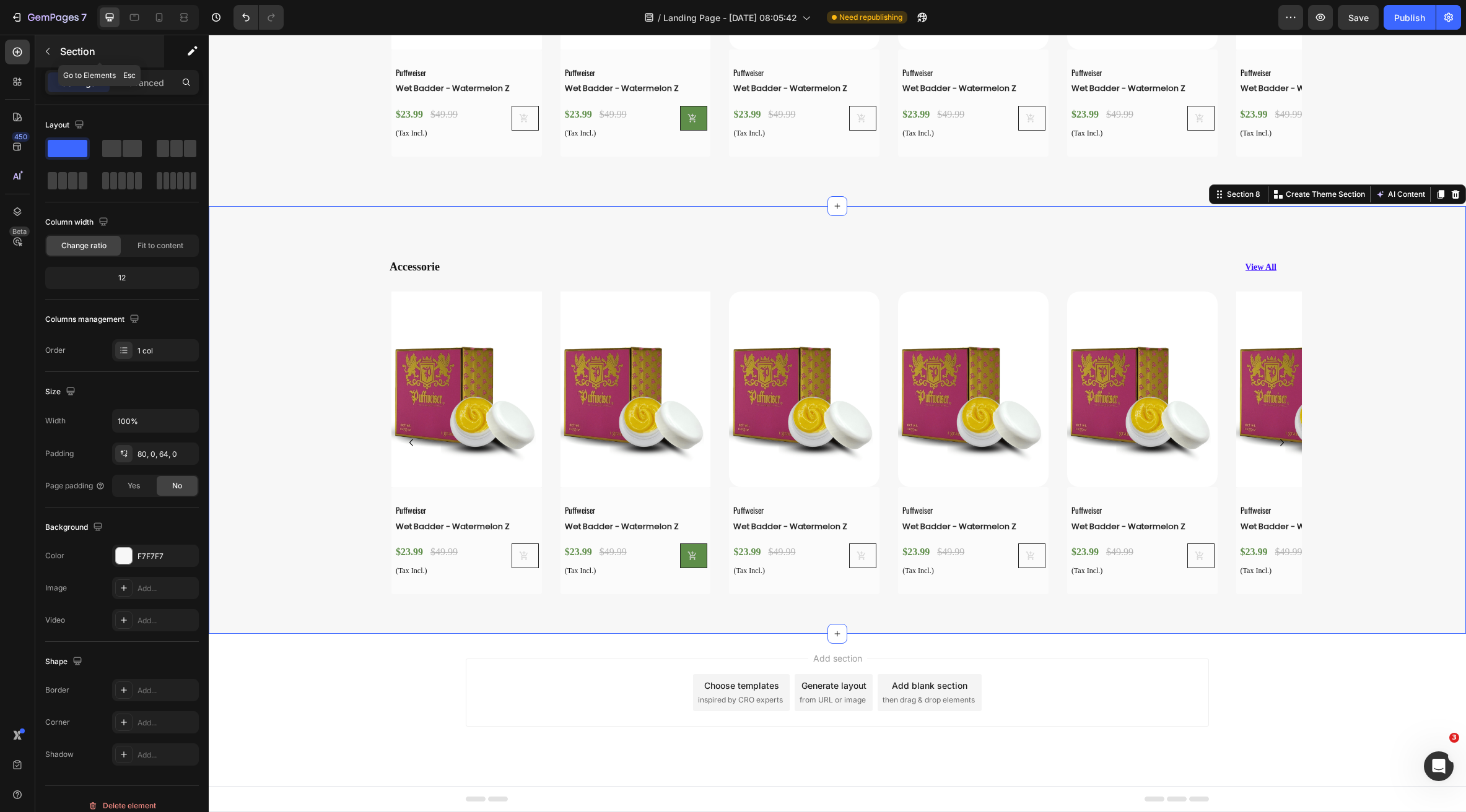
click at [80, 52] on p "Section" at bounding box center [111, 52] width 102 height 15
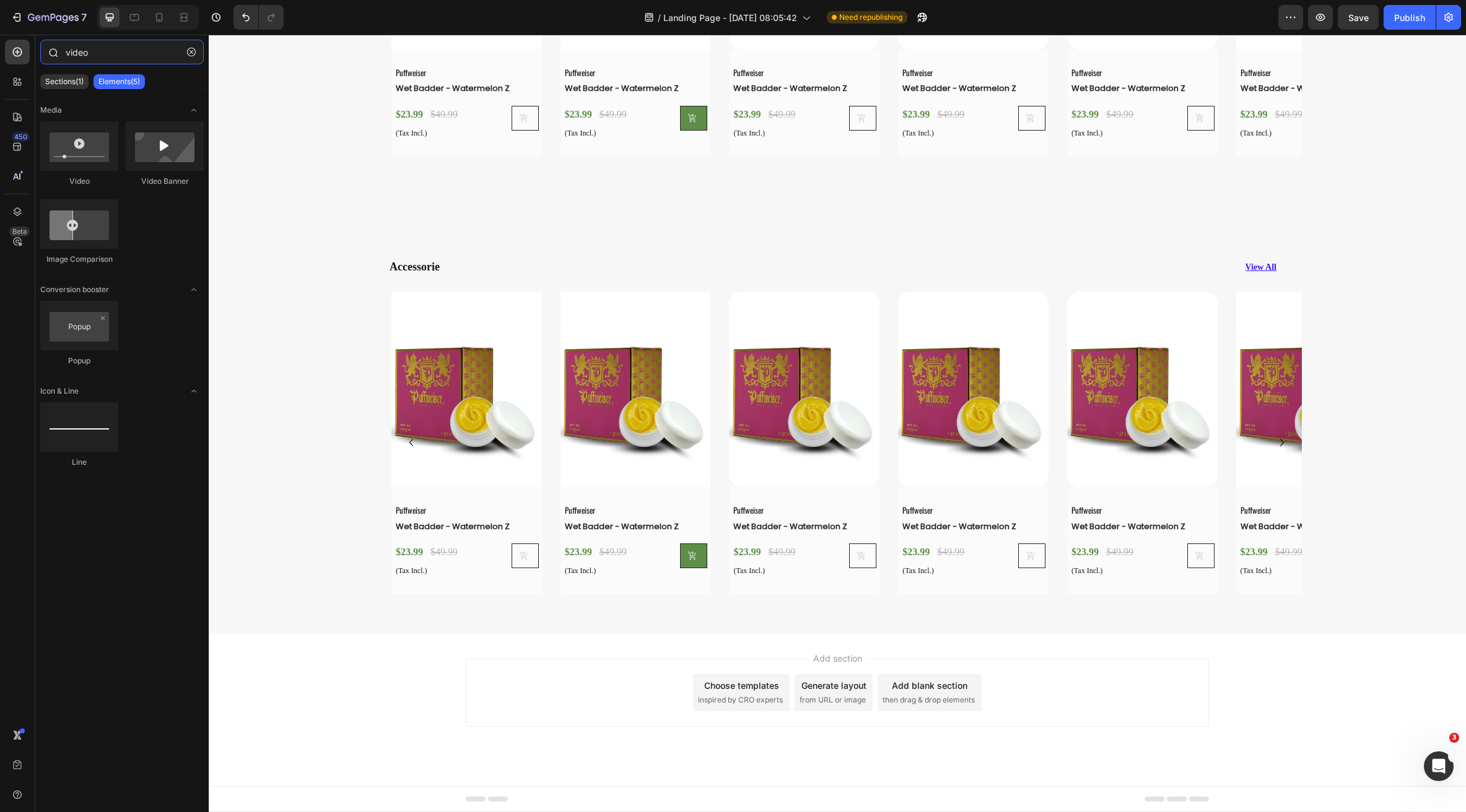
click at [106, 54] on input "video" at bounding box center [122, 52] width 164 height 24
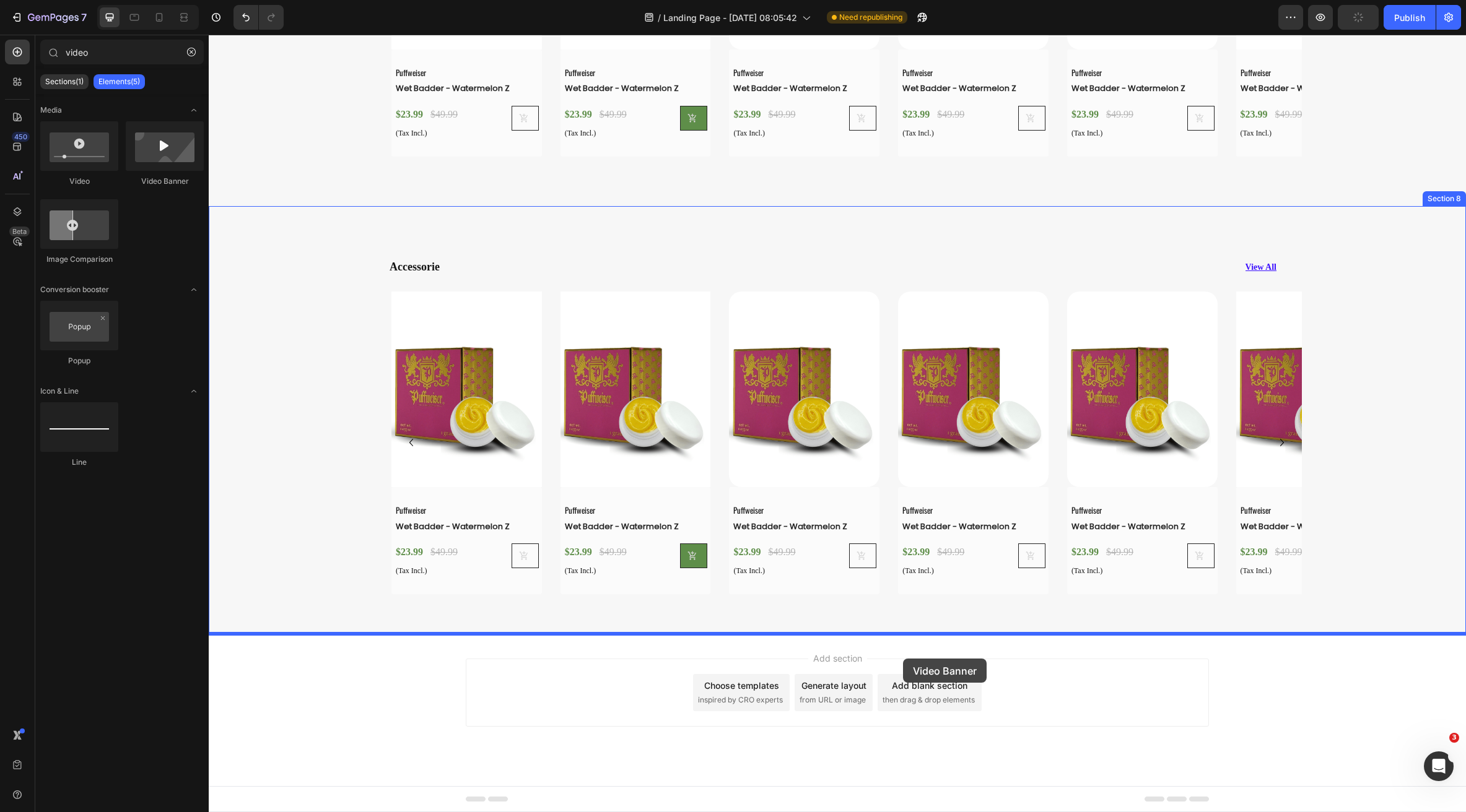
drag, startPoint x: 378, startPoint y: 182, endPoint x: 903, endPoint y: 659, distance: 709.3
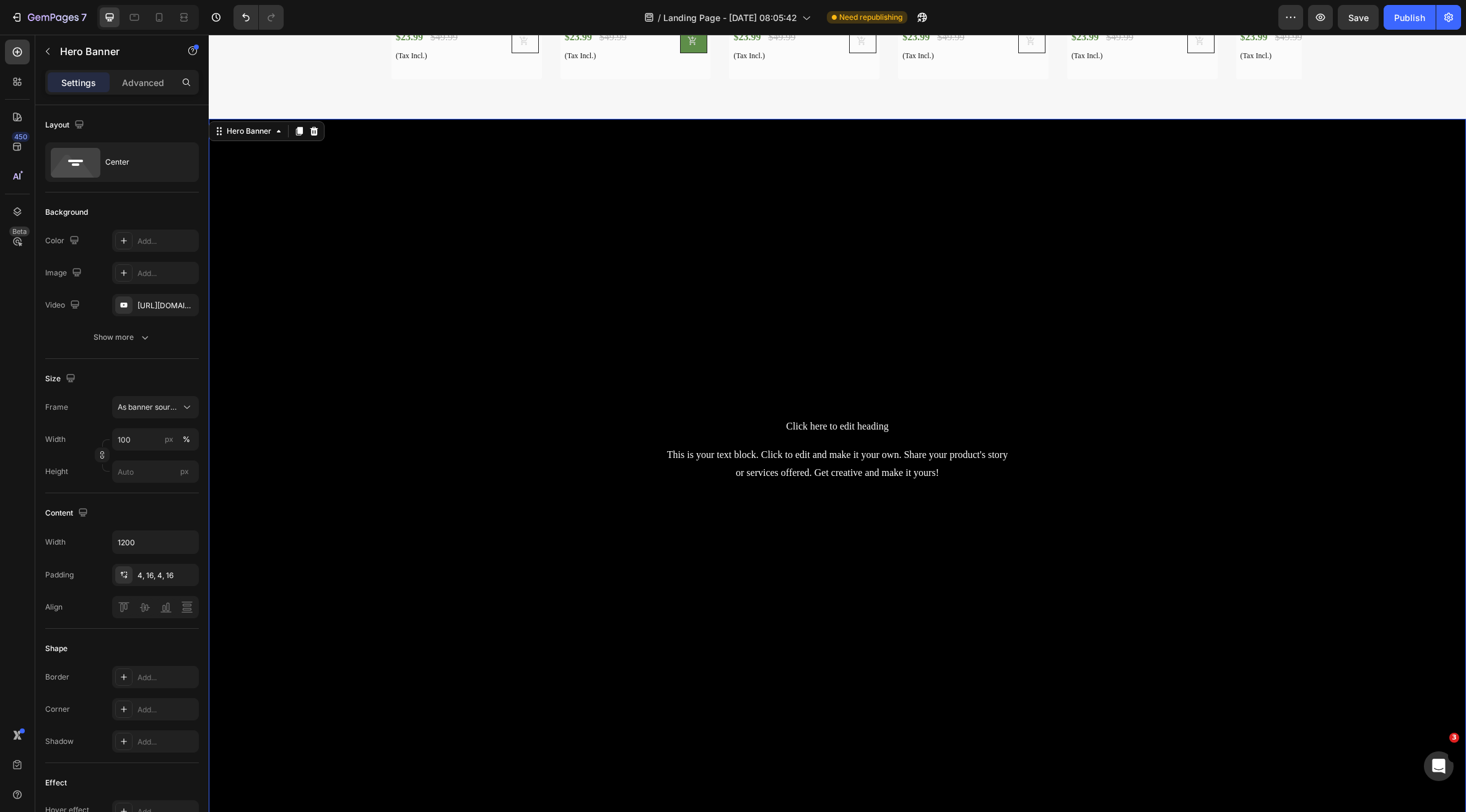
click at [557, 621] on div "Background Image" at bounding box center [837, 472] width 1257 height 707
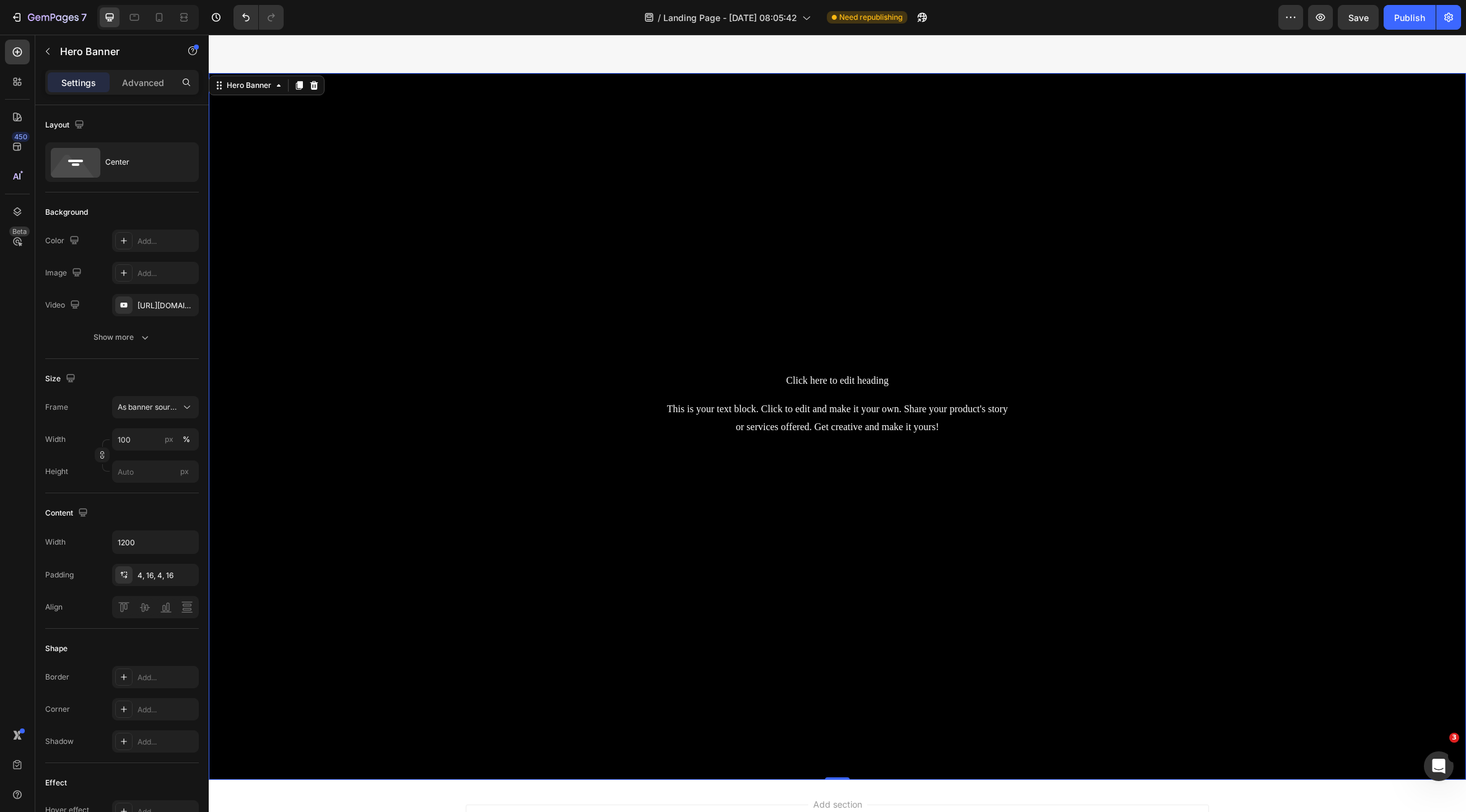
scroll to position [3279, 0]
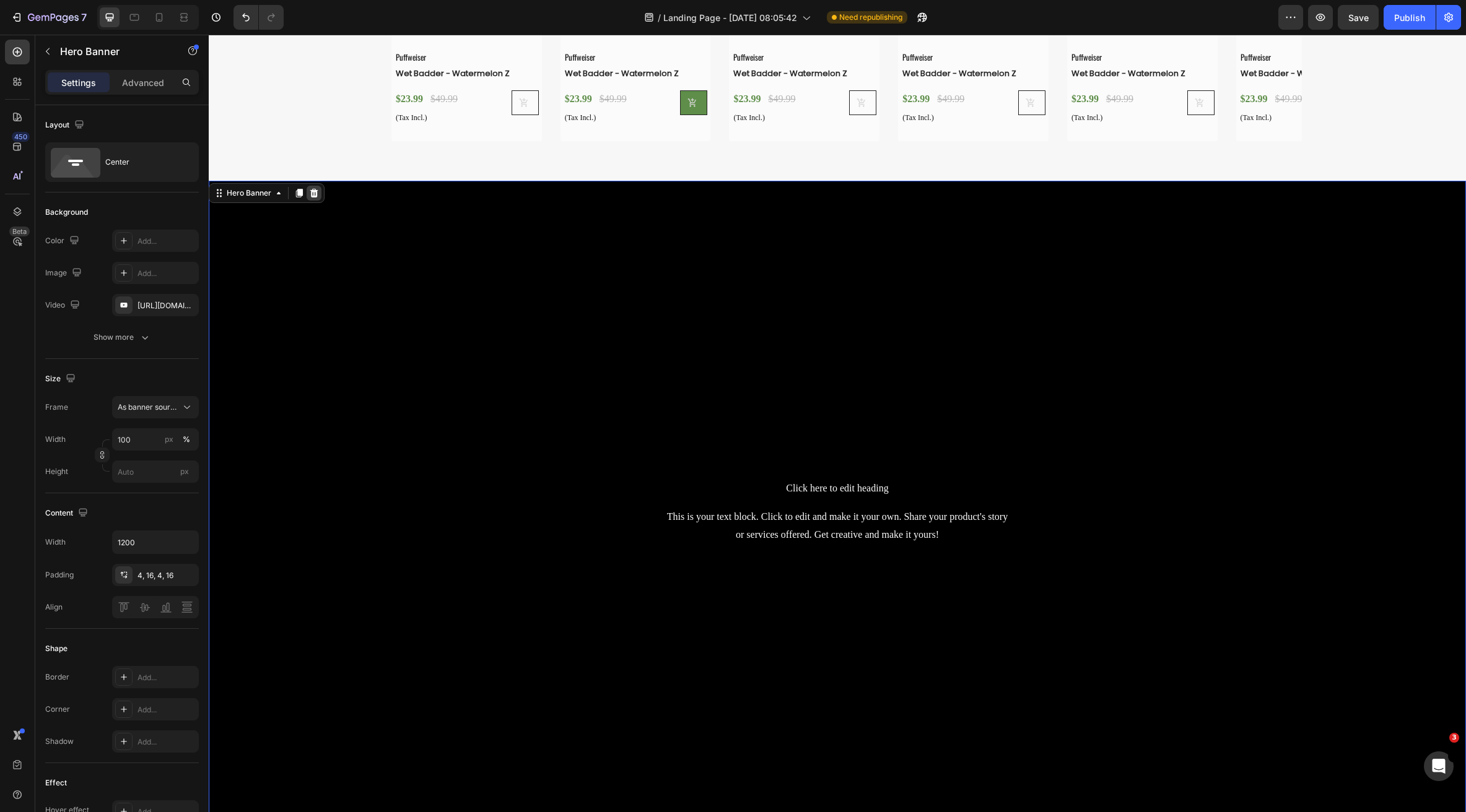
click at [311, 194] on icon at bounding box center [314, 193] width 8 height 8
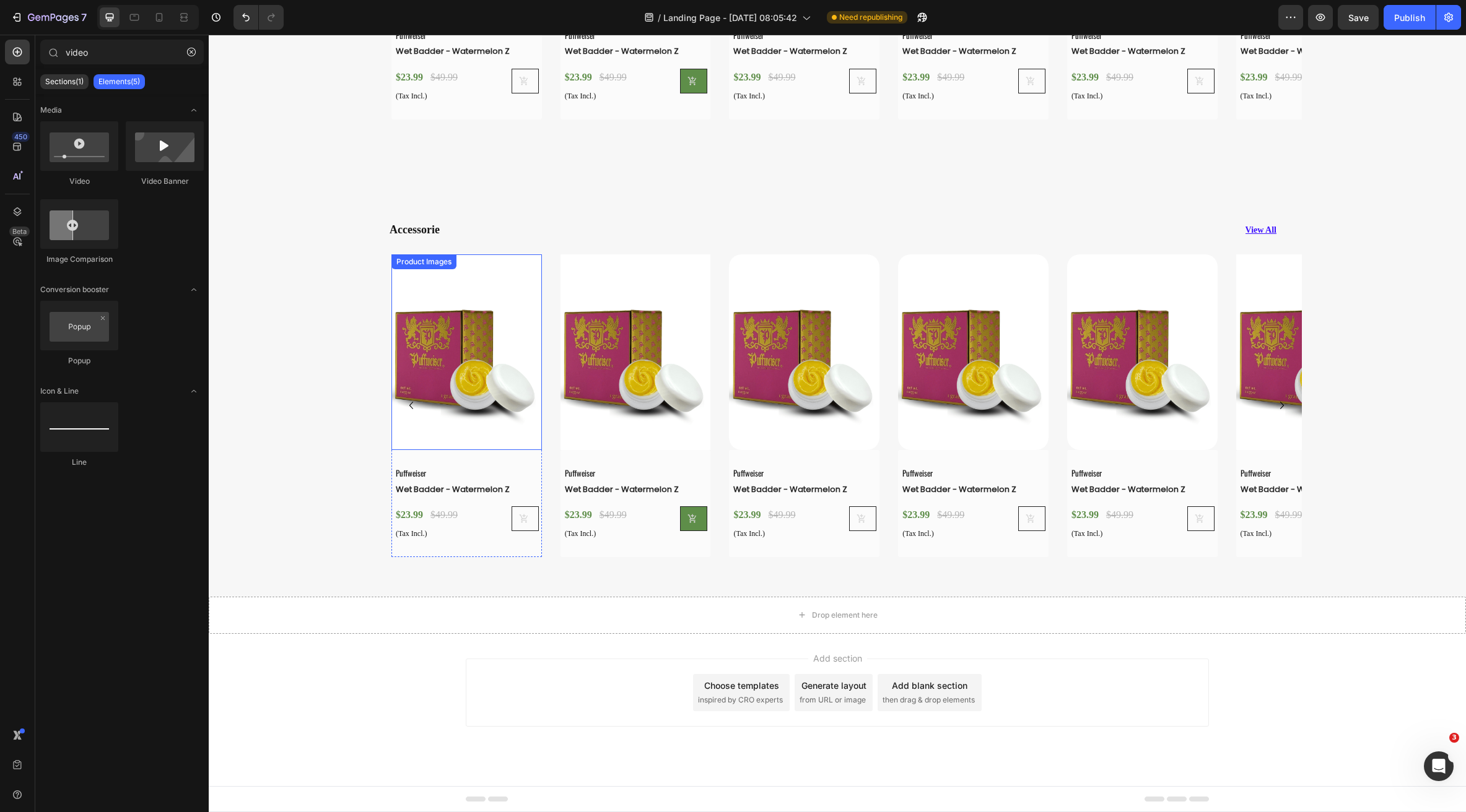
scroll to position [2863, 0]
click at [627, 619] on div "Drop element here" at bounding box center [837, 616] width 1257 height 38
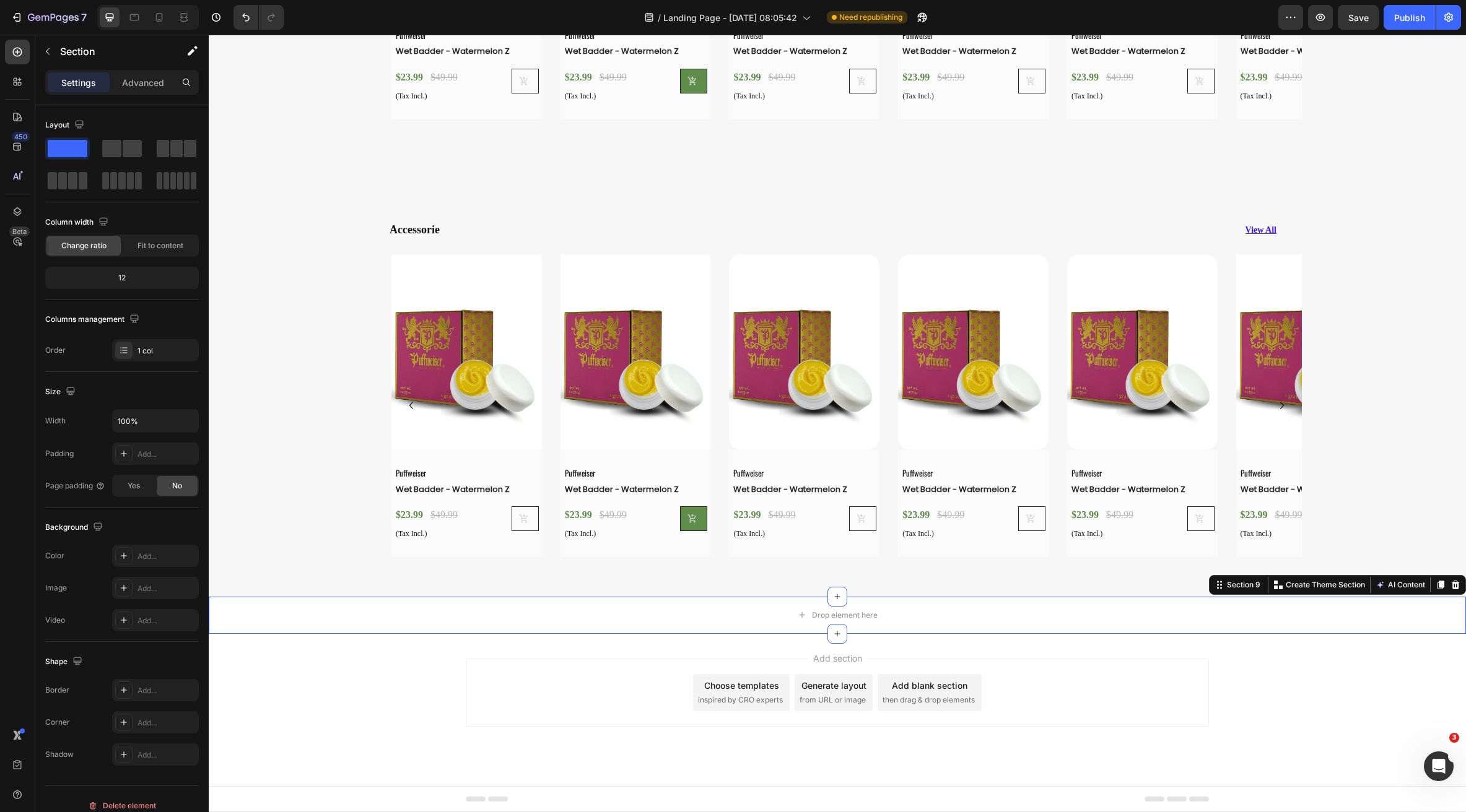
click at [1441, 575] on div "Section 9 Create Theme Section AI Content Write with GemAI What would you like …" at bounding box center [1337, 585] width 257 height 20
click at [1451, 586] on icon at bounding box center [1456, 585] width 10 height 10
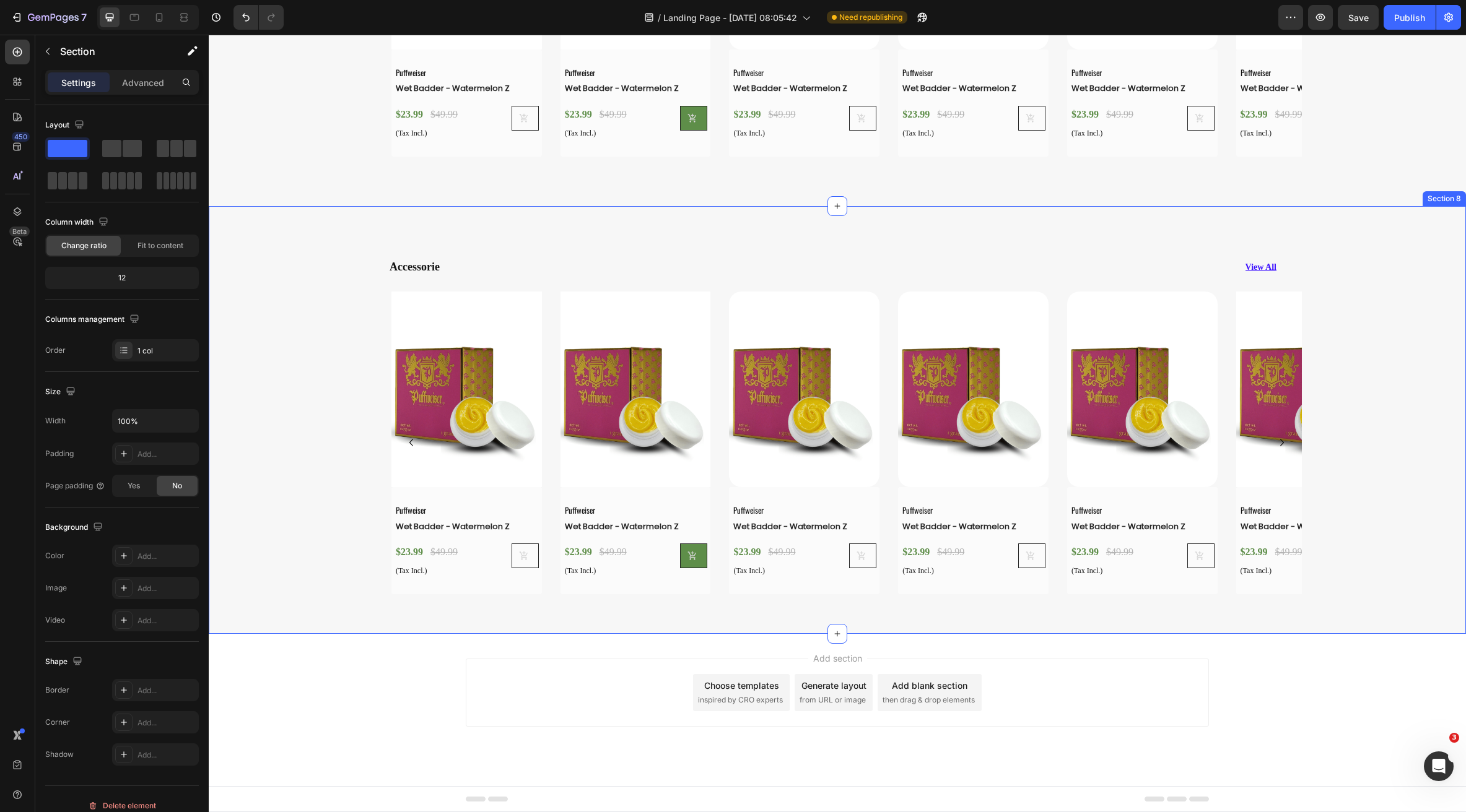
scroll to position [2826, 0]
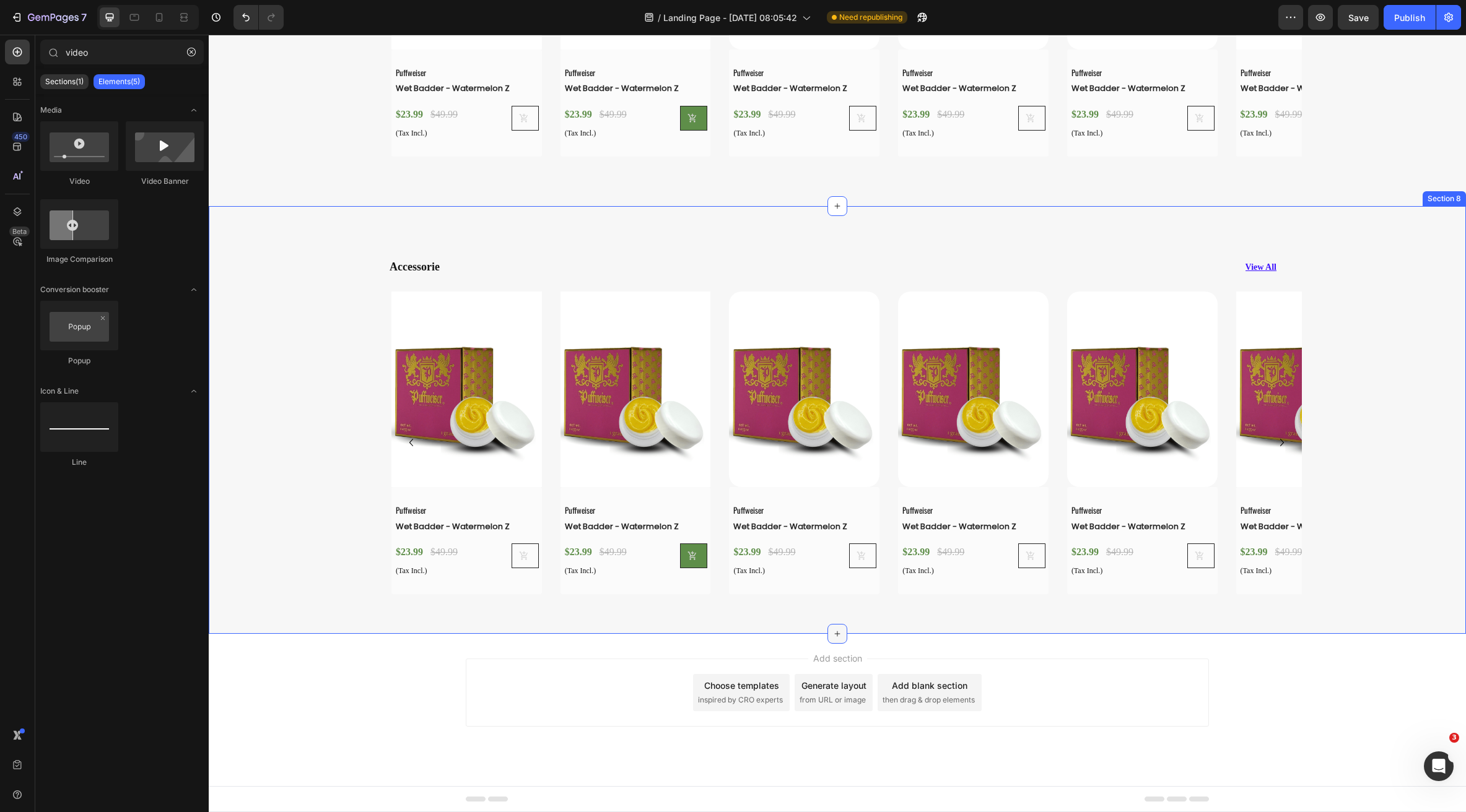
click at [832, 632] on icon at bounding box center [837, 633] width 10 height 10
click at [151, 50] on input "video" at bounding box center [122, 52] width 164 height 24
type input "v"
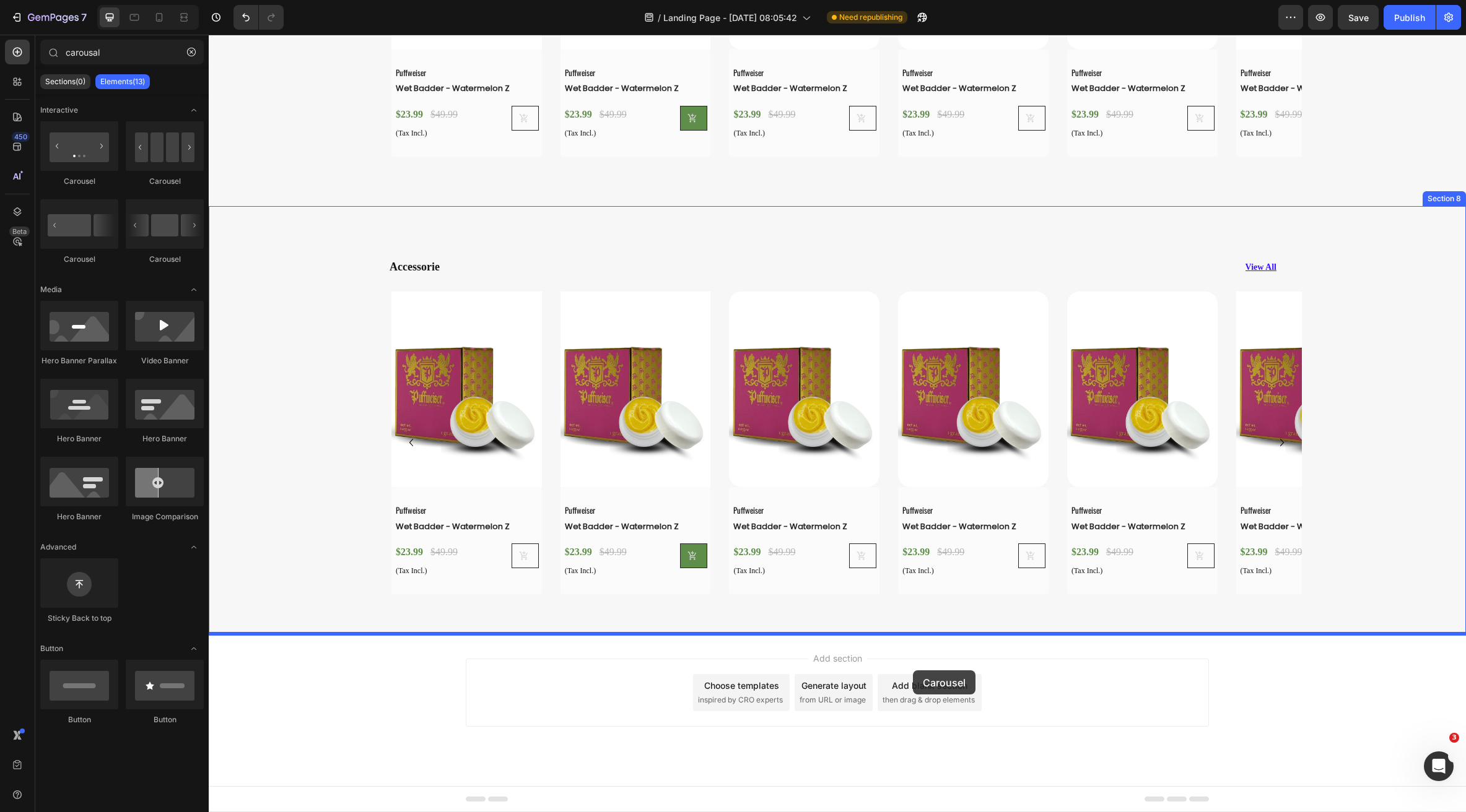
drag, startPoint x: 338, startPoint y: 223, endPoint x: 913, endPoint y: 670, distance: 728.3
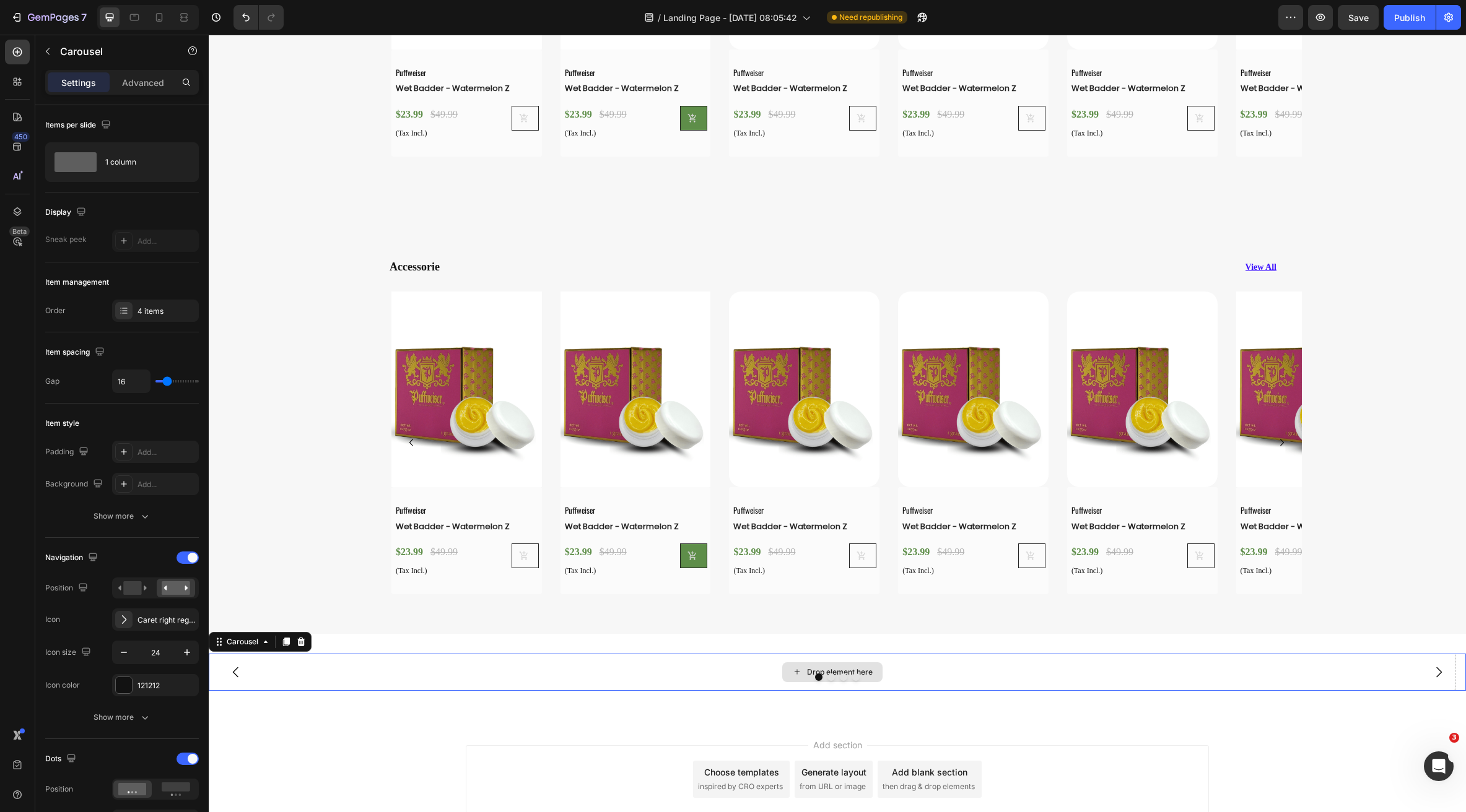
scroll to position [2863, 0]
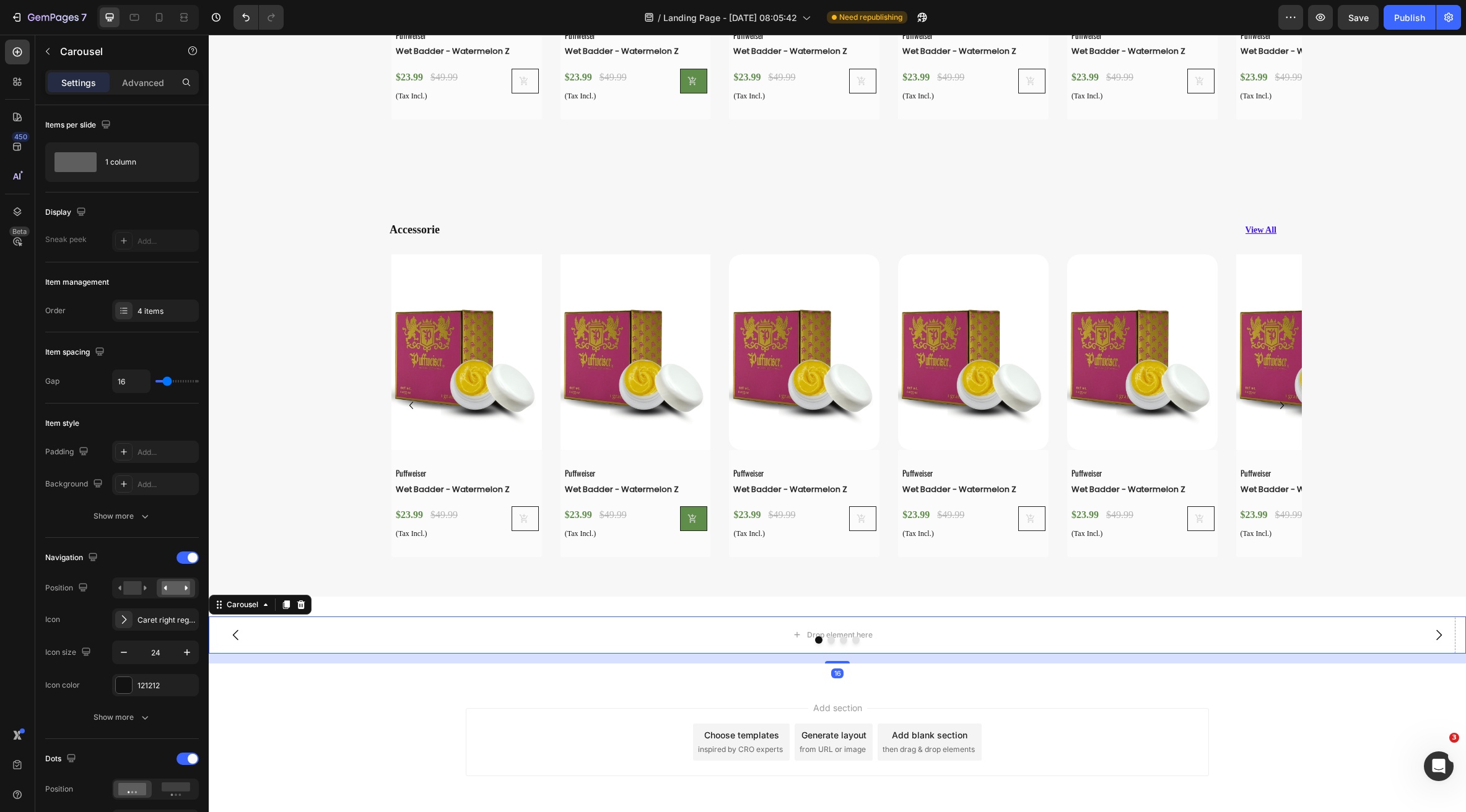
click at [548, 700] on div "Add section Choose templates inspired by CRO experts Generate layout from URL o…" at bounding box center [837, 759] width 1257 height 152
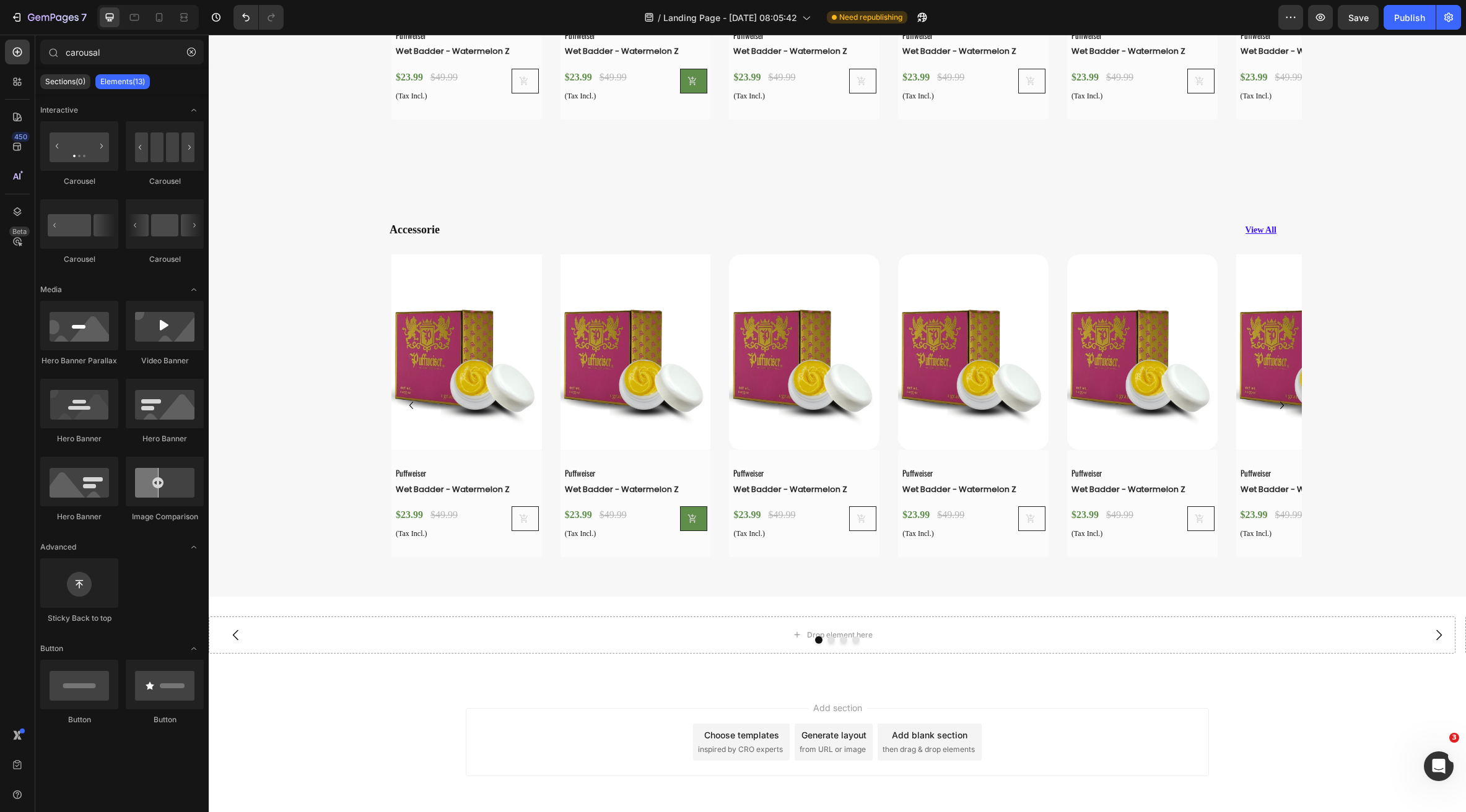
click at [647, 624] on div "Drop element here" at bounding box center [832, 635] width 1247 height 38
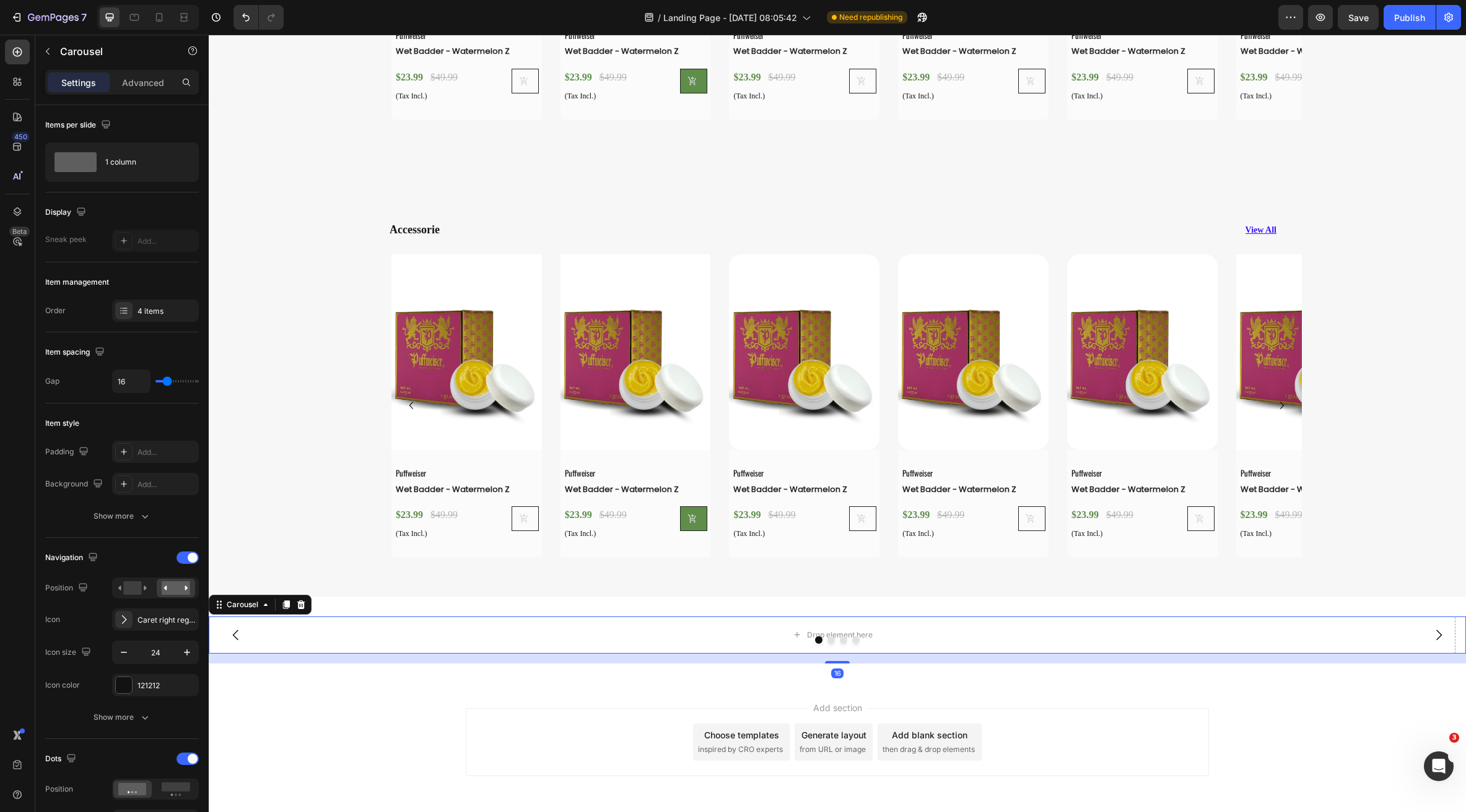
click at [85, 50] on p "Carousel" at bounding box center [113, 52] width 105 height 15
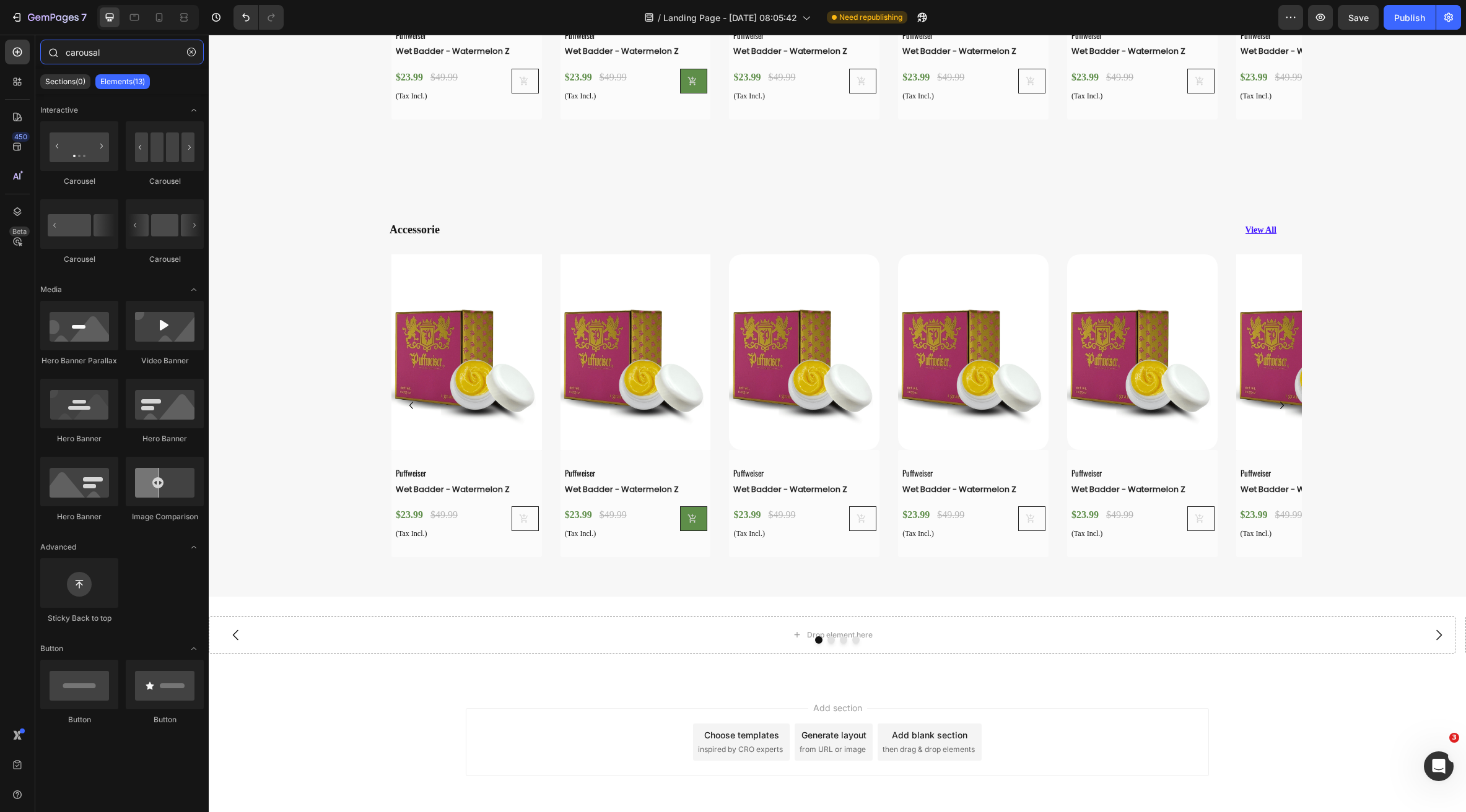
click at [108, 59] on input "carousal" at bounding box center [122, 52] width 164 height 24
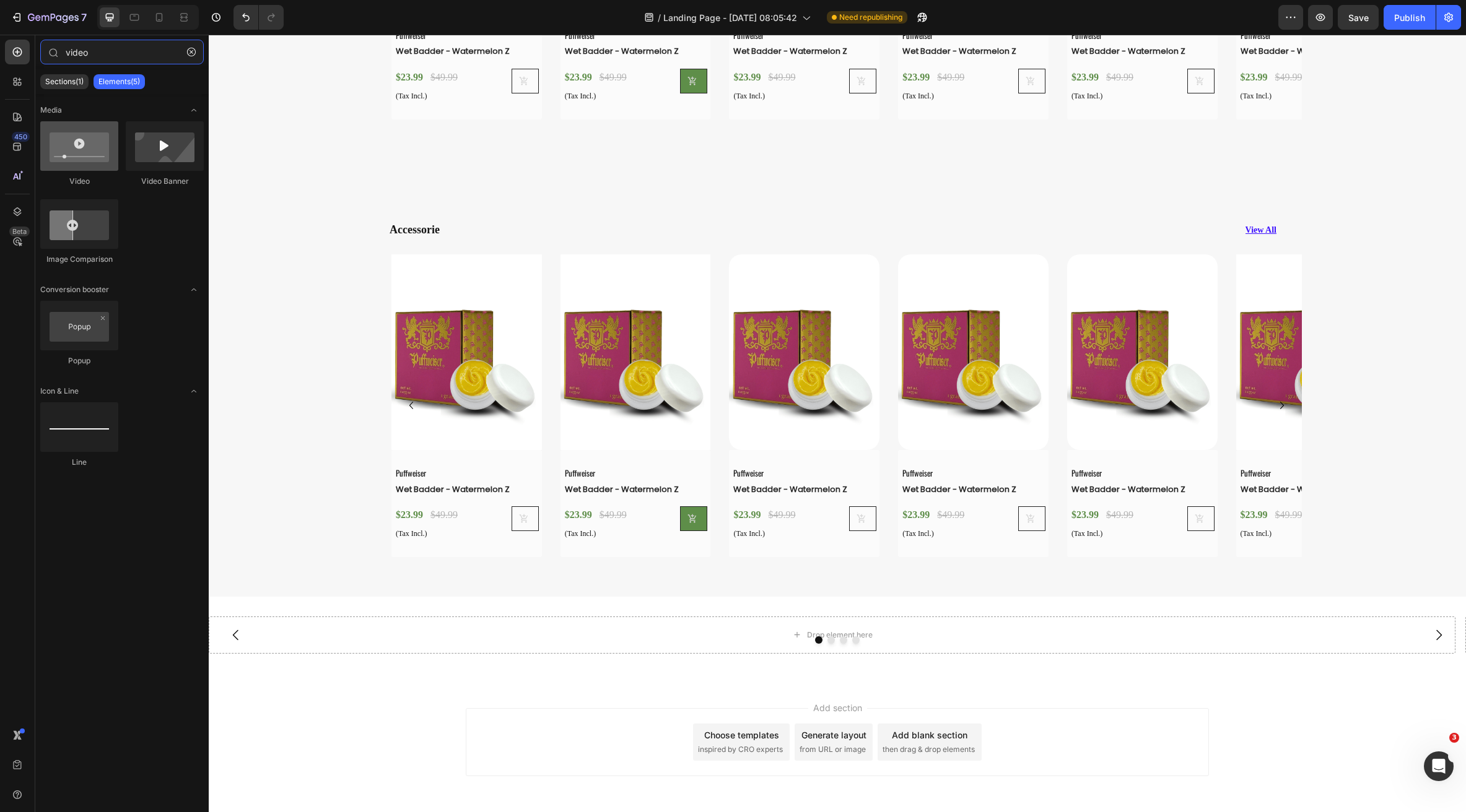
type input "video"
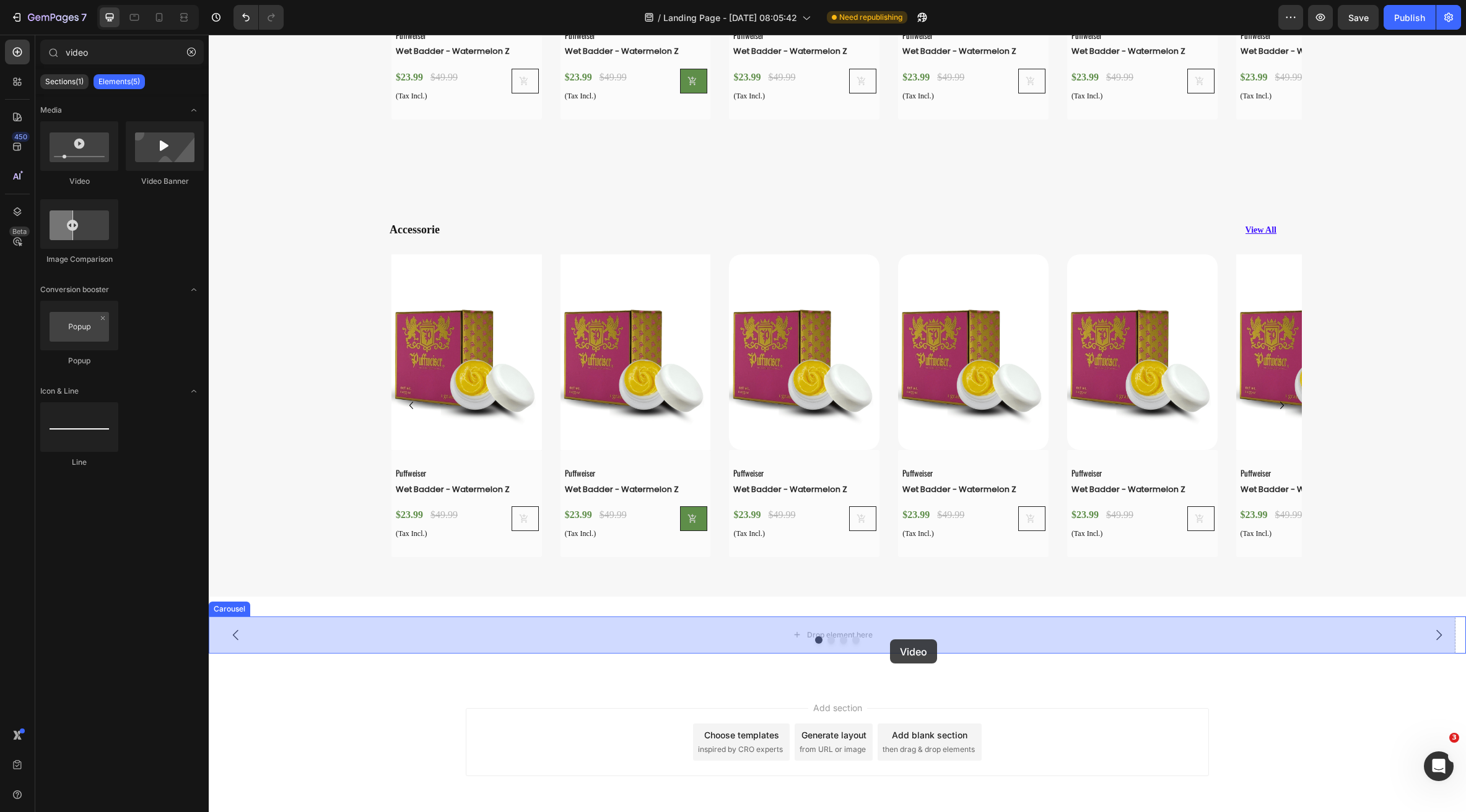
drag, startPoint x: 295, startPoint y: 177, endPoint x: 891, endPoint y: 639, distance: 754.1
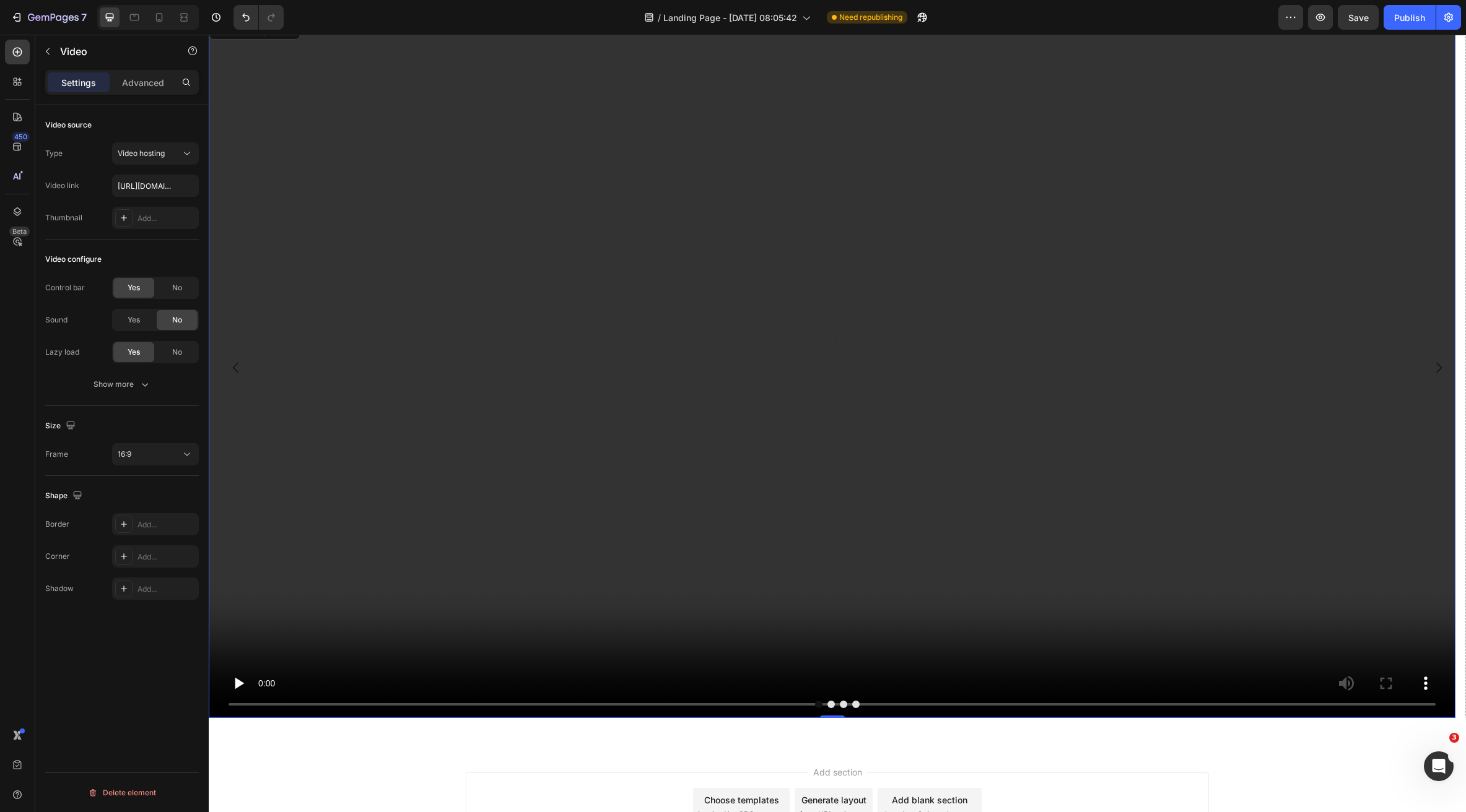
scroll to position [3482, 0]
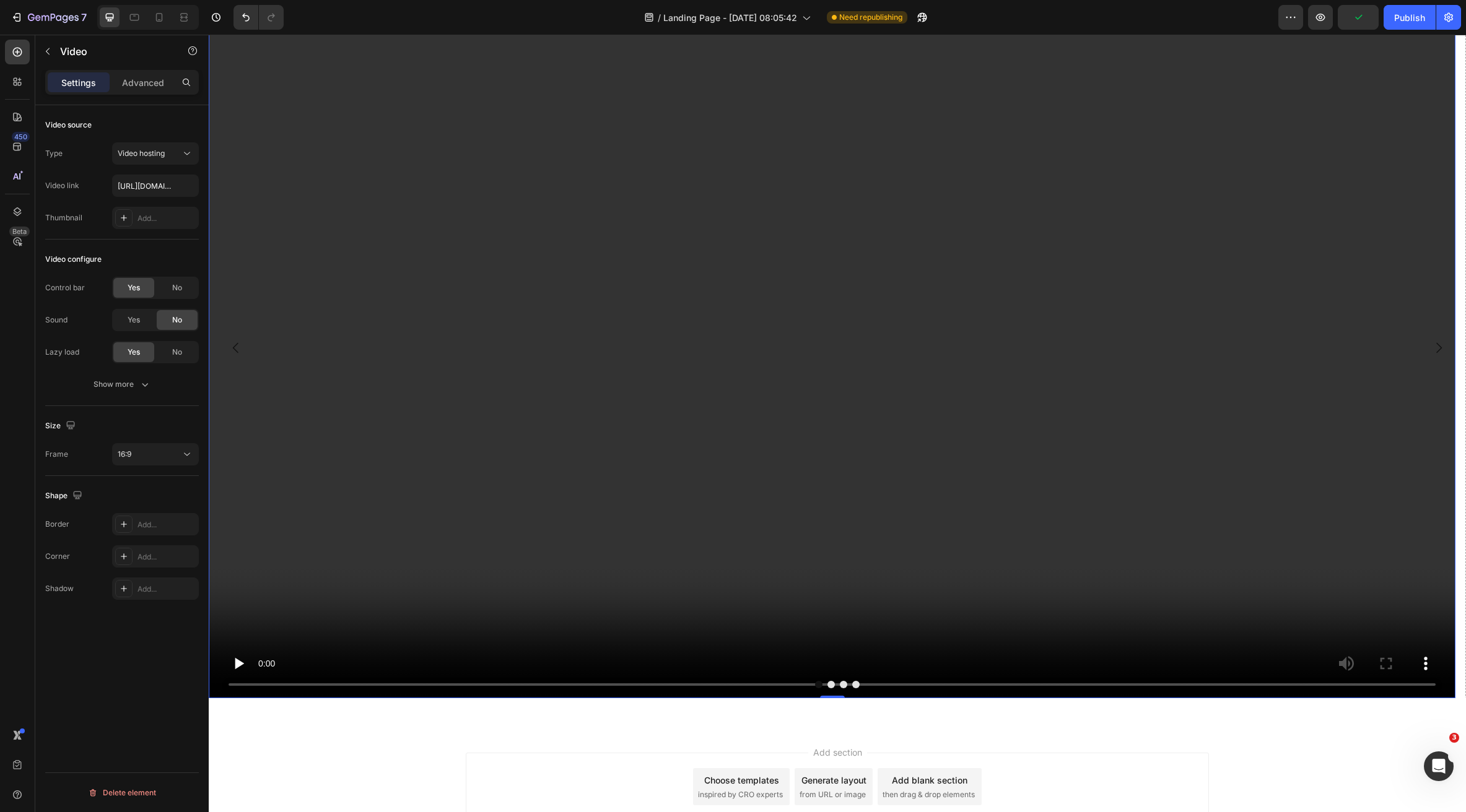
click at [723, 631] on video at bounding box center [832, 348] width 1247 height 701
click at [840, 687] on button "Dot" at bounding box center [843, 685] width 8 height 8
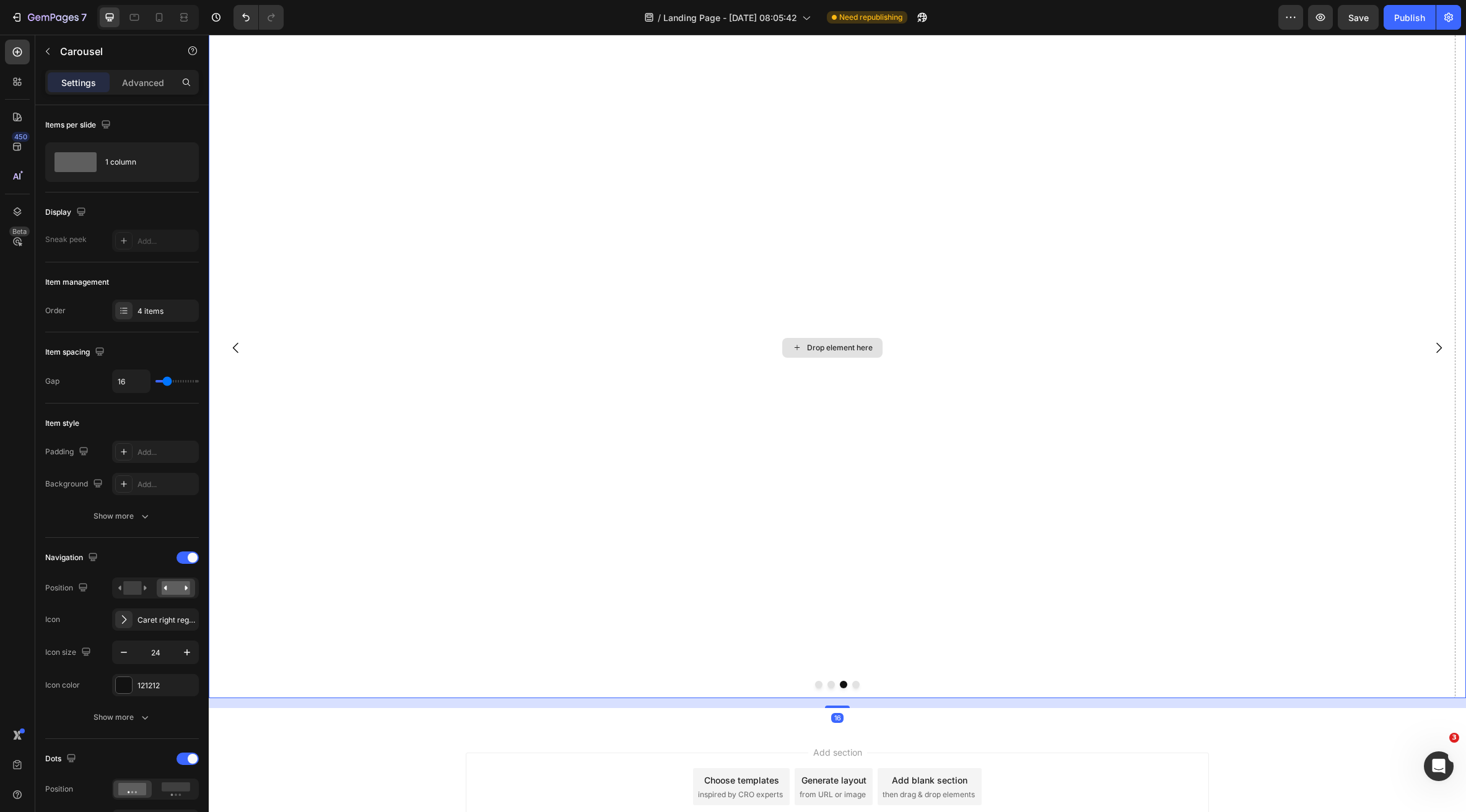
click at [696, 571] on div "Drop element here" at bounding box center [832, 348] width 1247 height 701
click at [69, 52] on p "Carousel" at bounding box center [113, 52] width 105 height 15
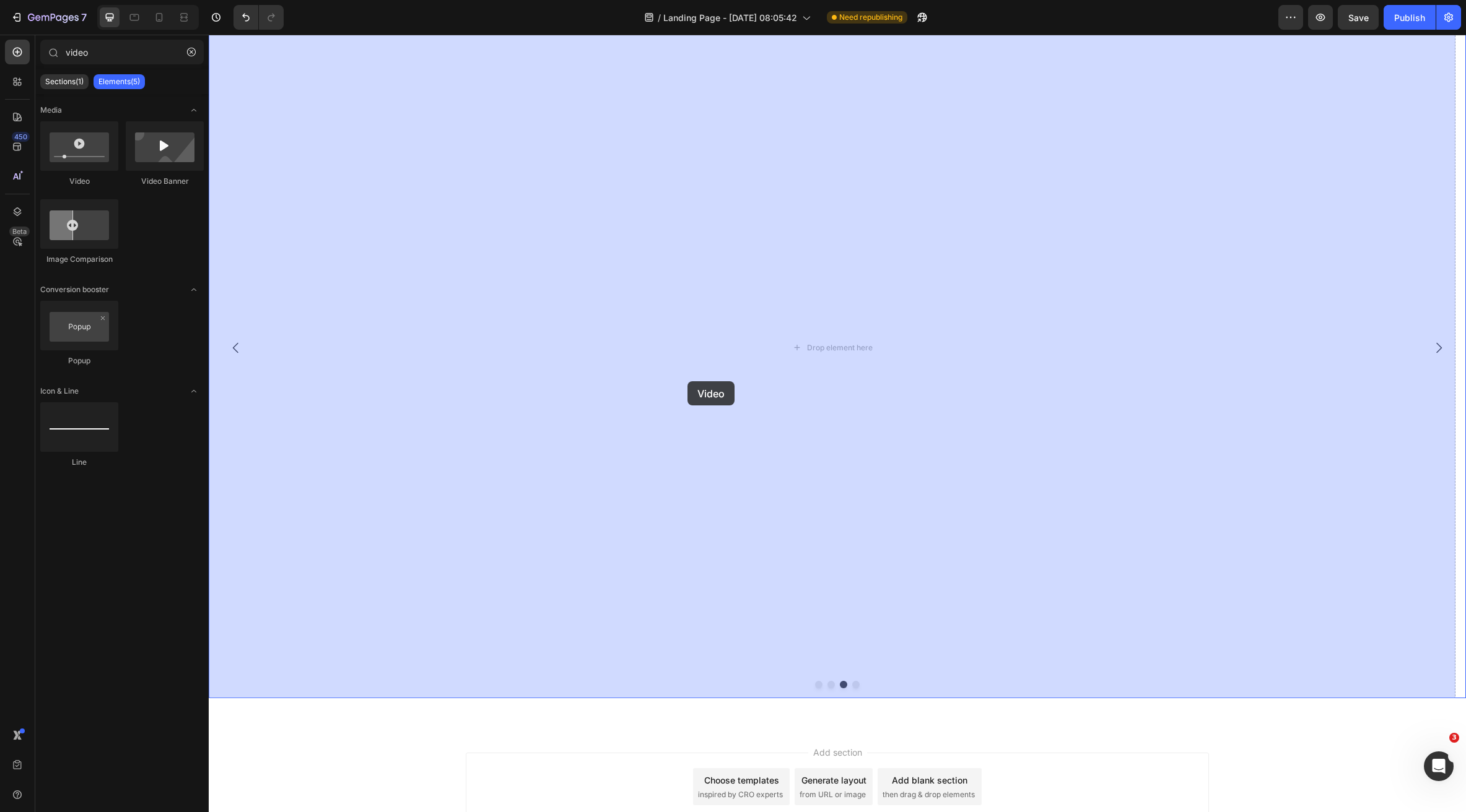
drag, startPoint x: 266, startPoint y: 245, endPoint x: 716, endPoint y: 385, distance: 471.3
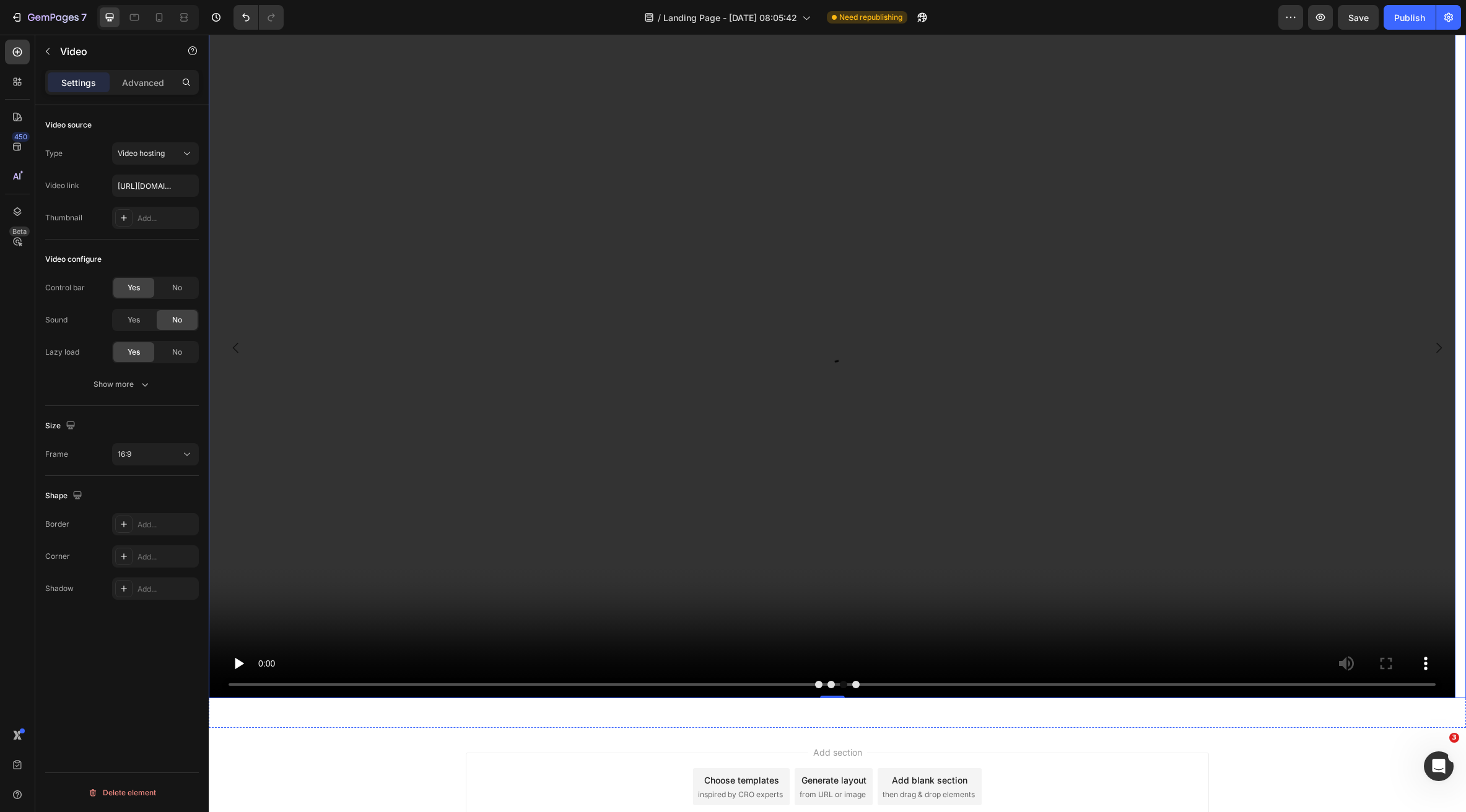
click at [828, 686] on button "Dot" at bounding box center [831, 685] width 8 height 8
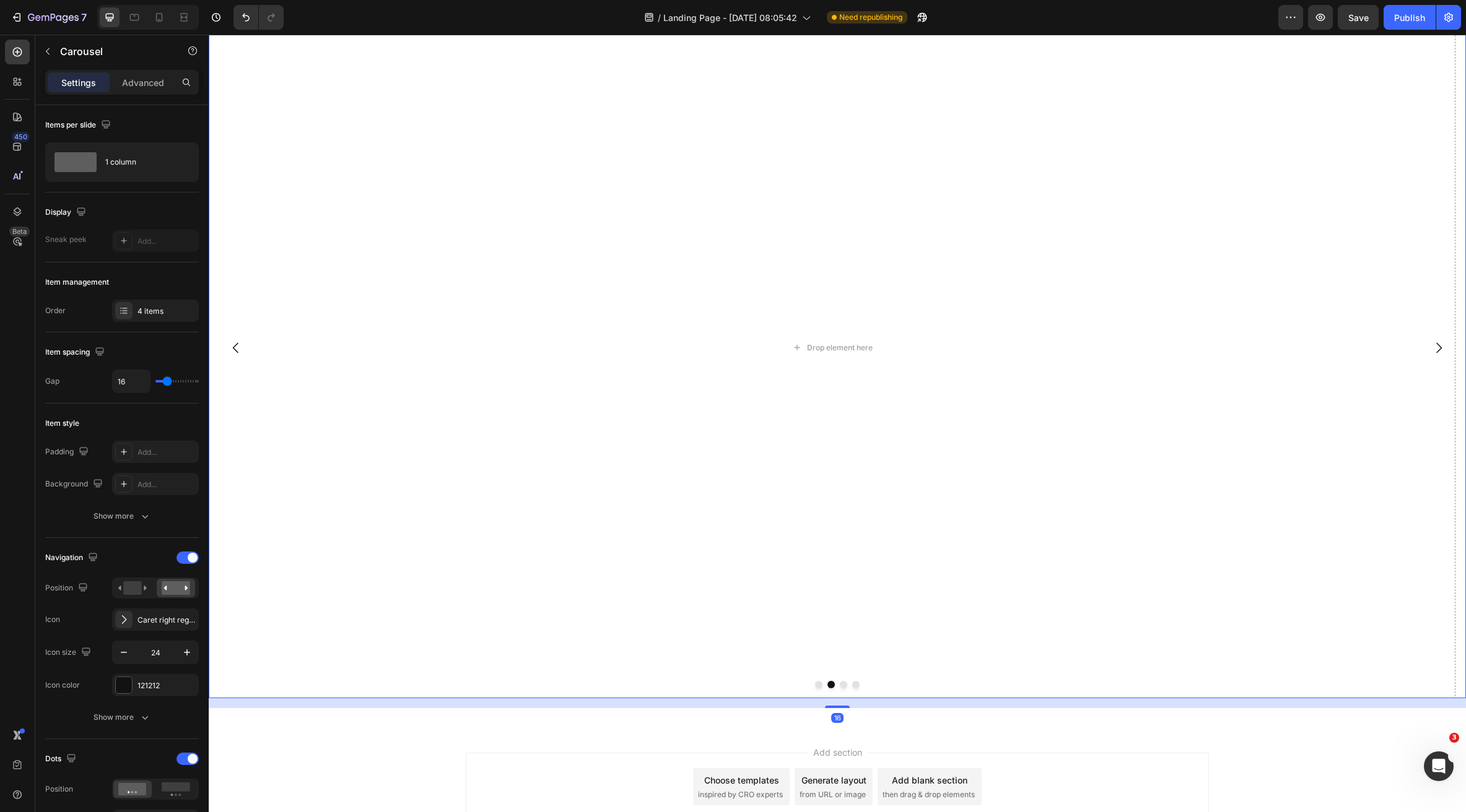
click at [852, 687] on button "Dot" at bounding box center [856, 685] width 8 height 8
click at [75, 48] on p "Carousel" at bounding box center [113, 52] width 105 height 15
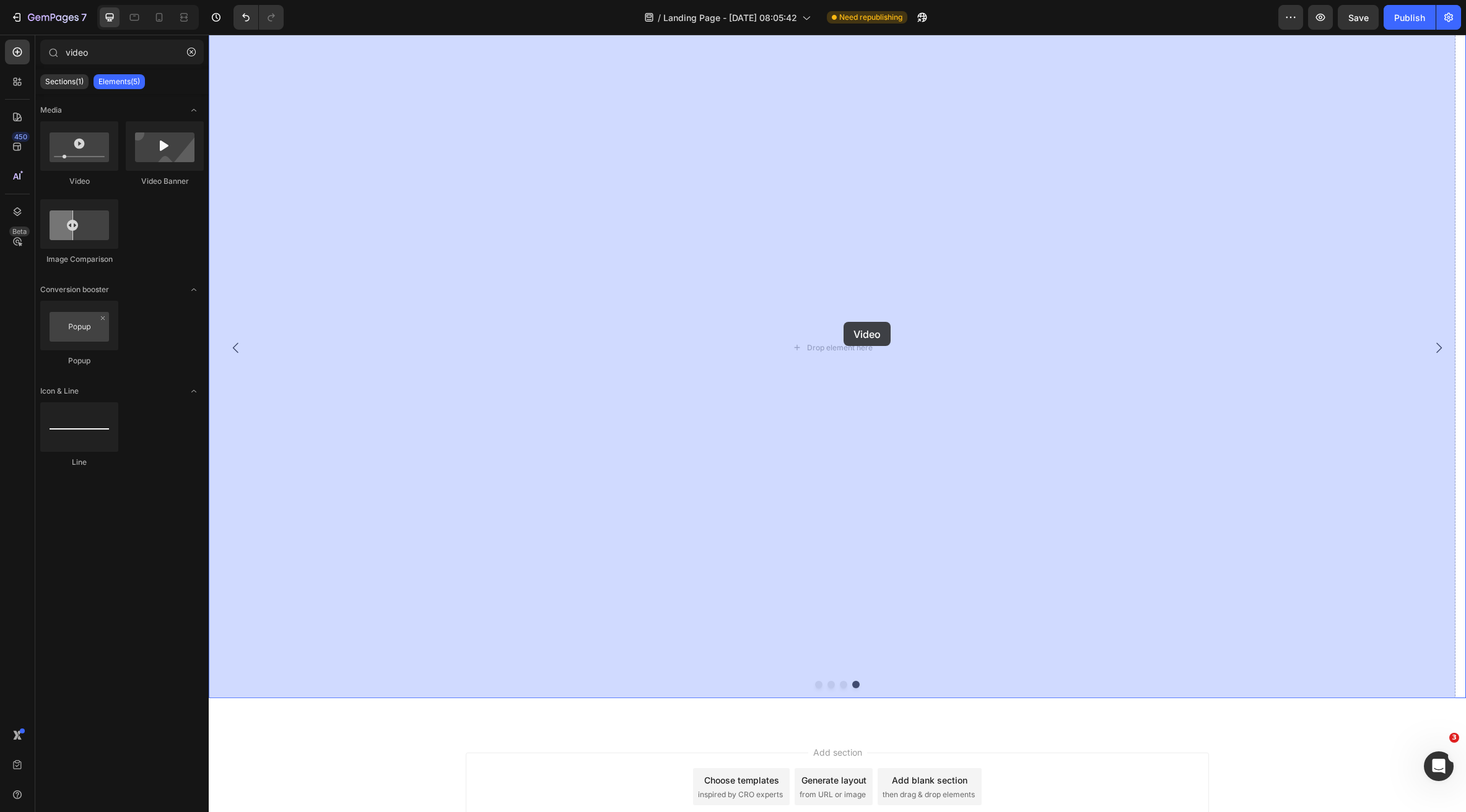
drag, startPoint x: 284, startPoint y: 184, endPoint x: 239, endPoint y: 188, distance: 45.2
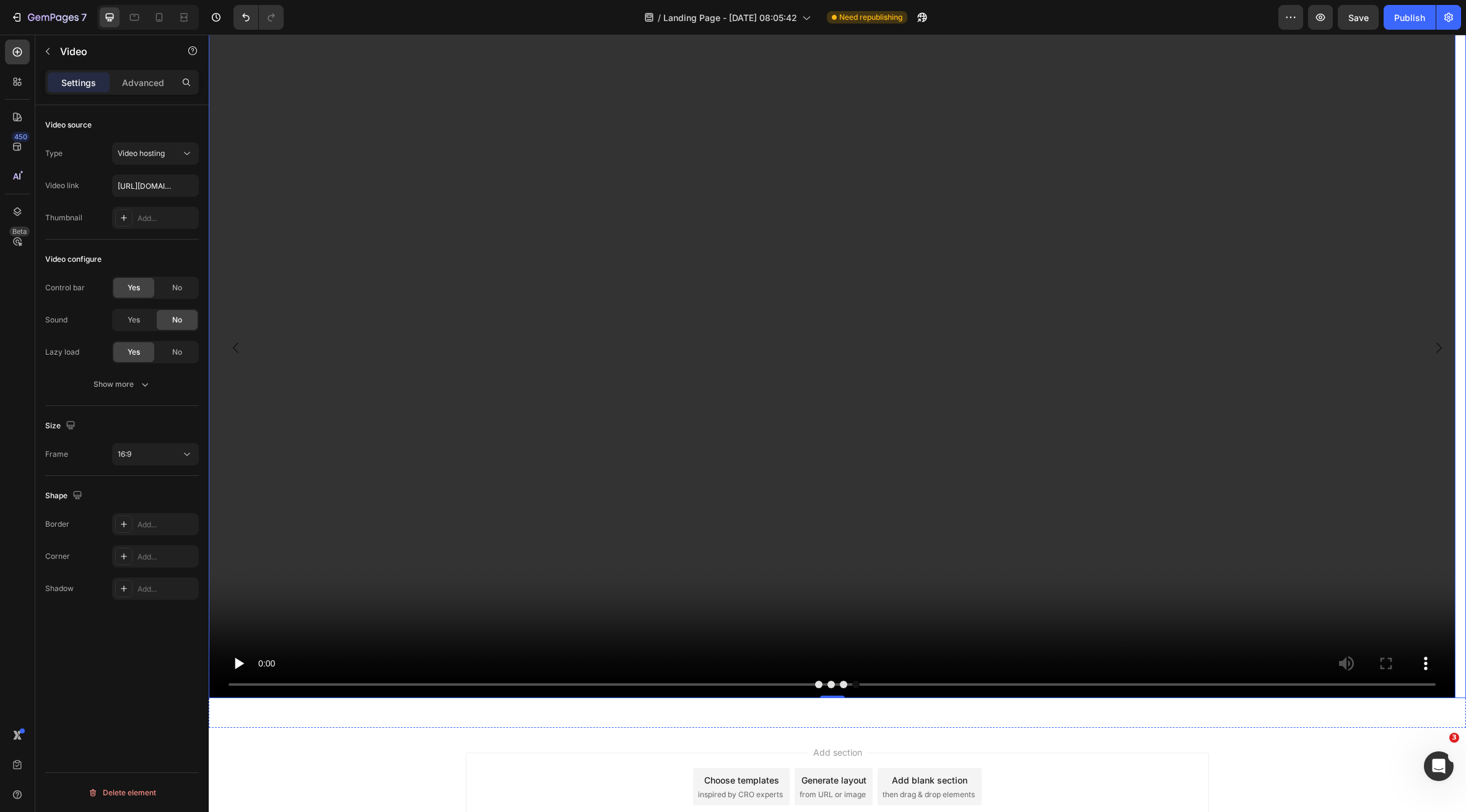
click at [829, 685] on button "Dot" at bounding box center [831, 685] width 8 height 8
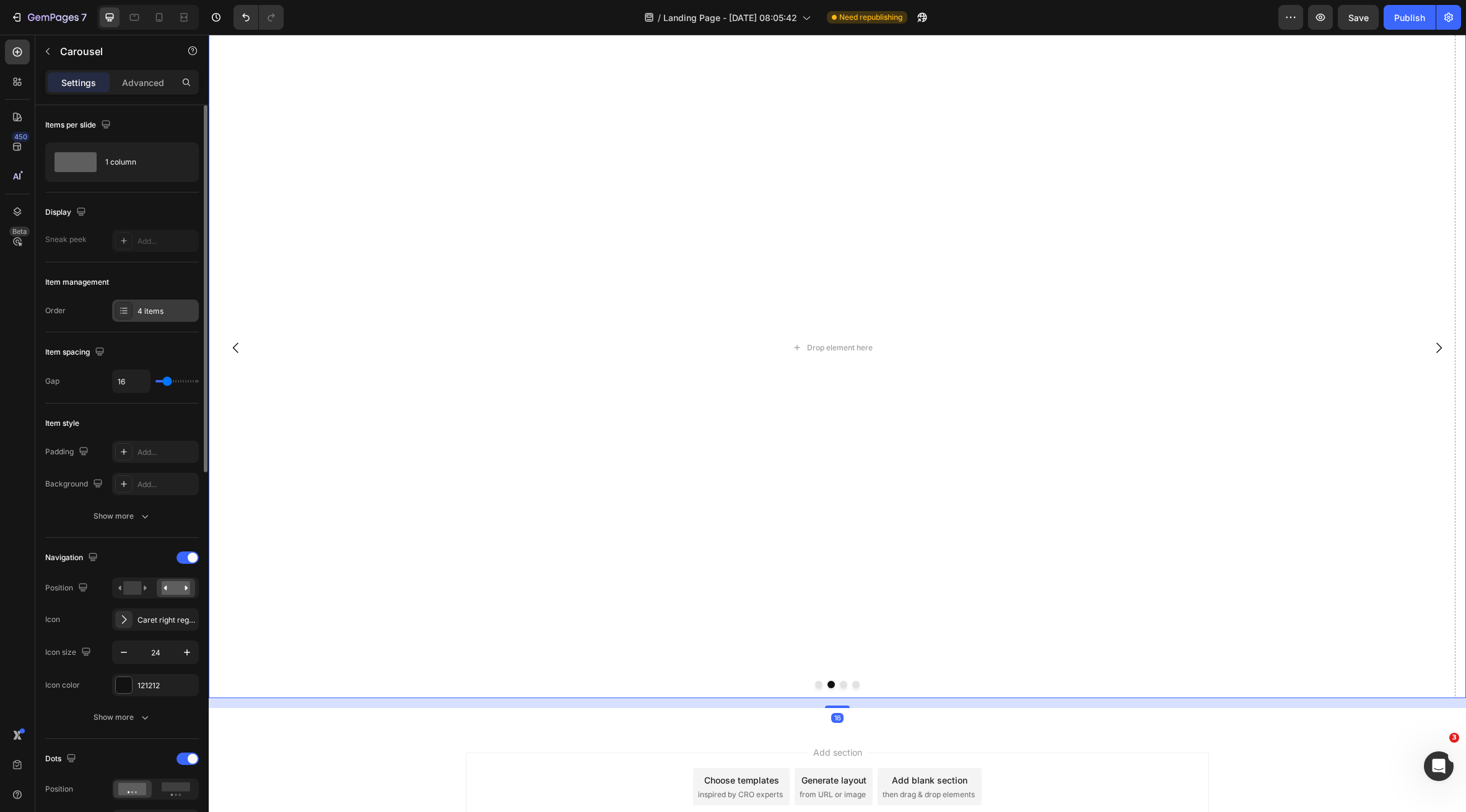
click at [141, 306] on div "4 items" at bounding box center [166, 311] width 58 height 11
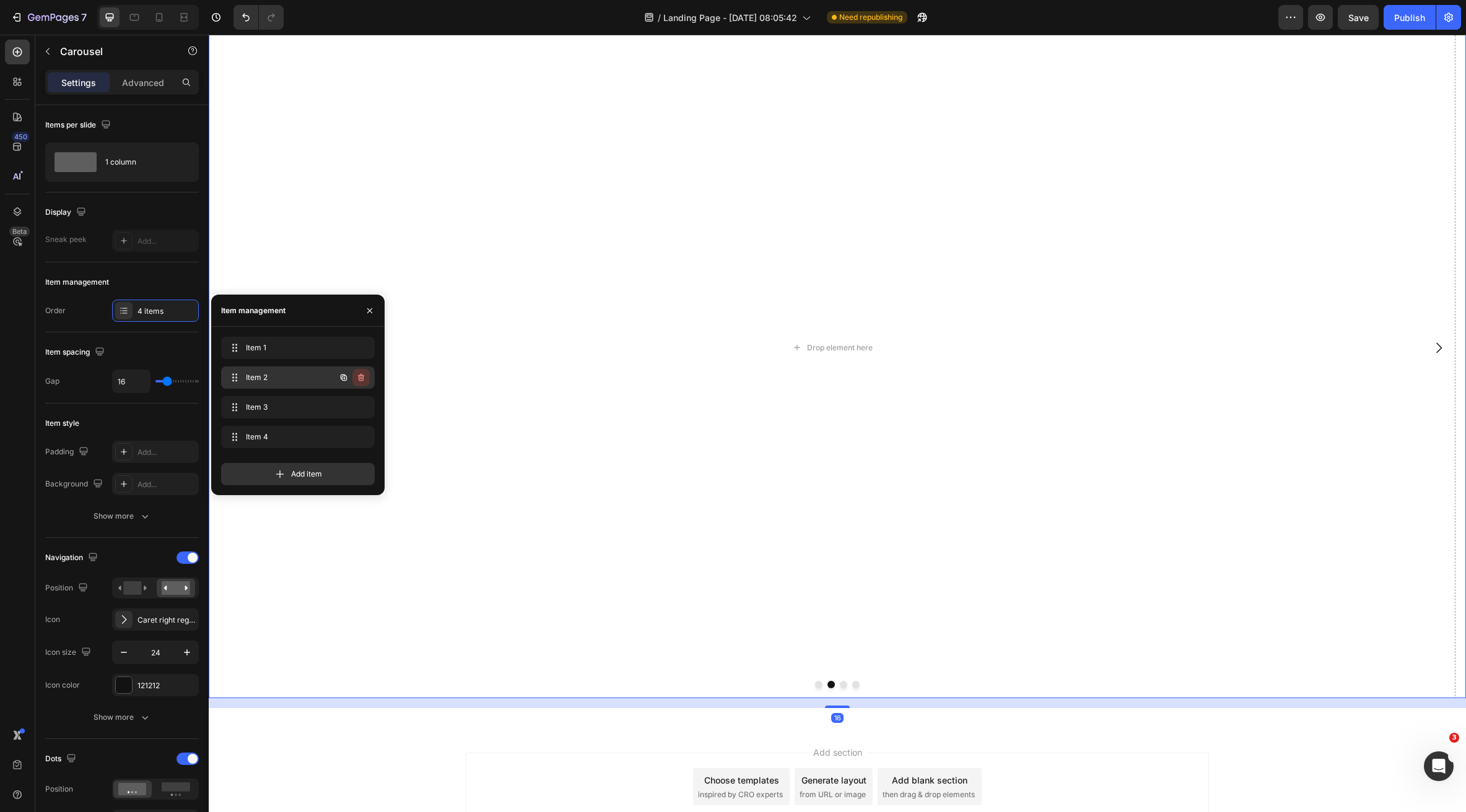
click at [364, 372] on button "button" at bounding box center [361, 378] width 17 height 17
click at [361, 378] on div "Delete" at bounding box center [353, 378] width 23 height 11
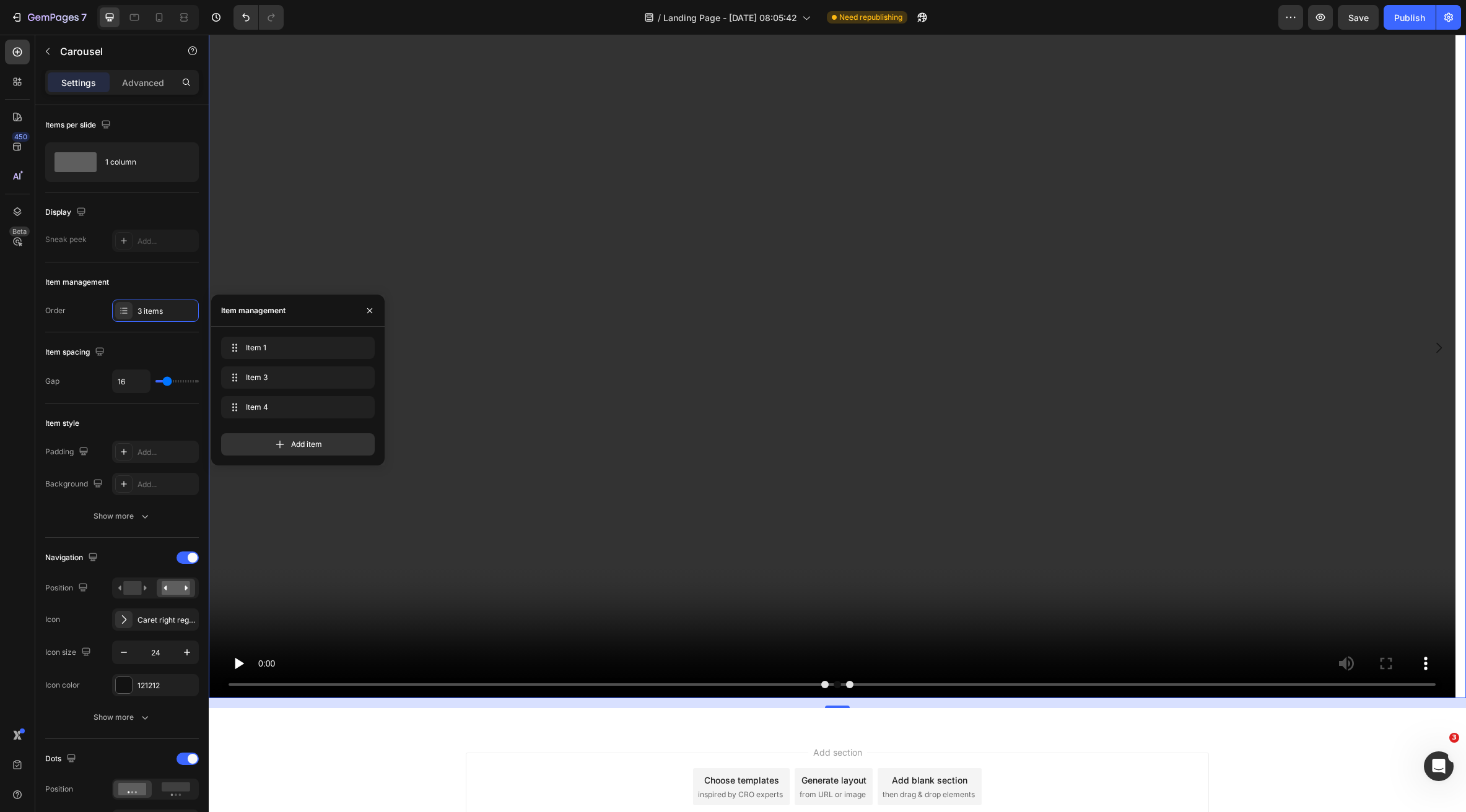
click at [823, 686] on button "Dot" at bounding box center [825, 685] width 8 height 8
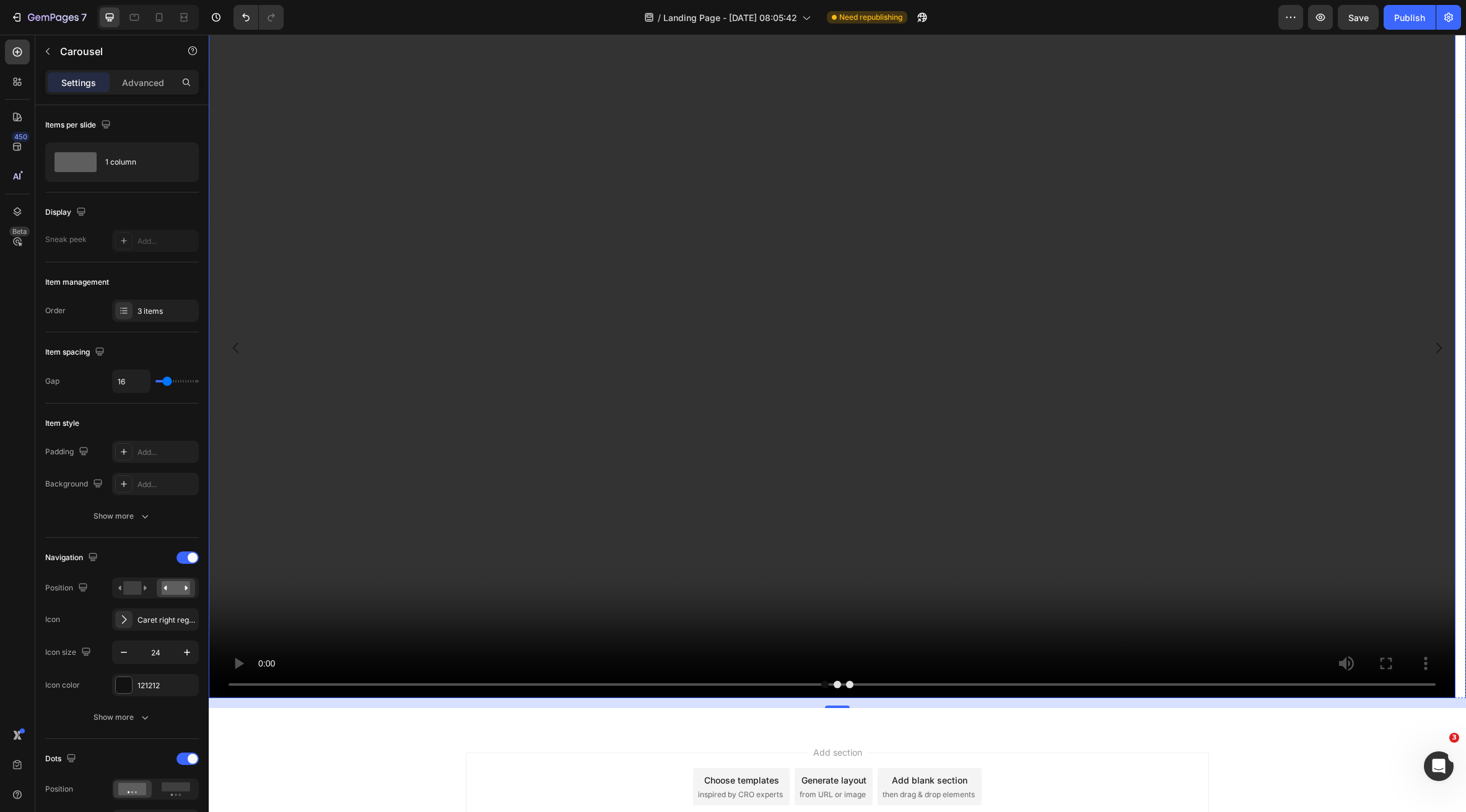
scroll to position [3235, 0]
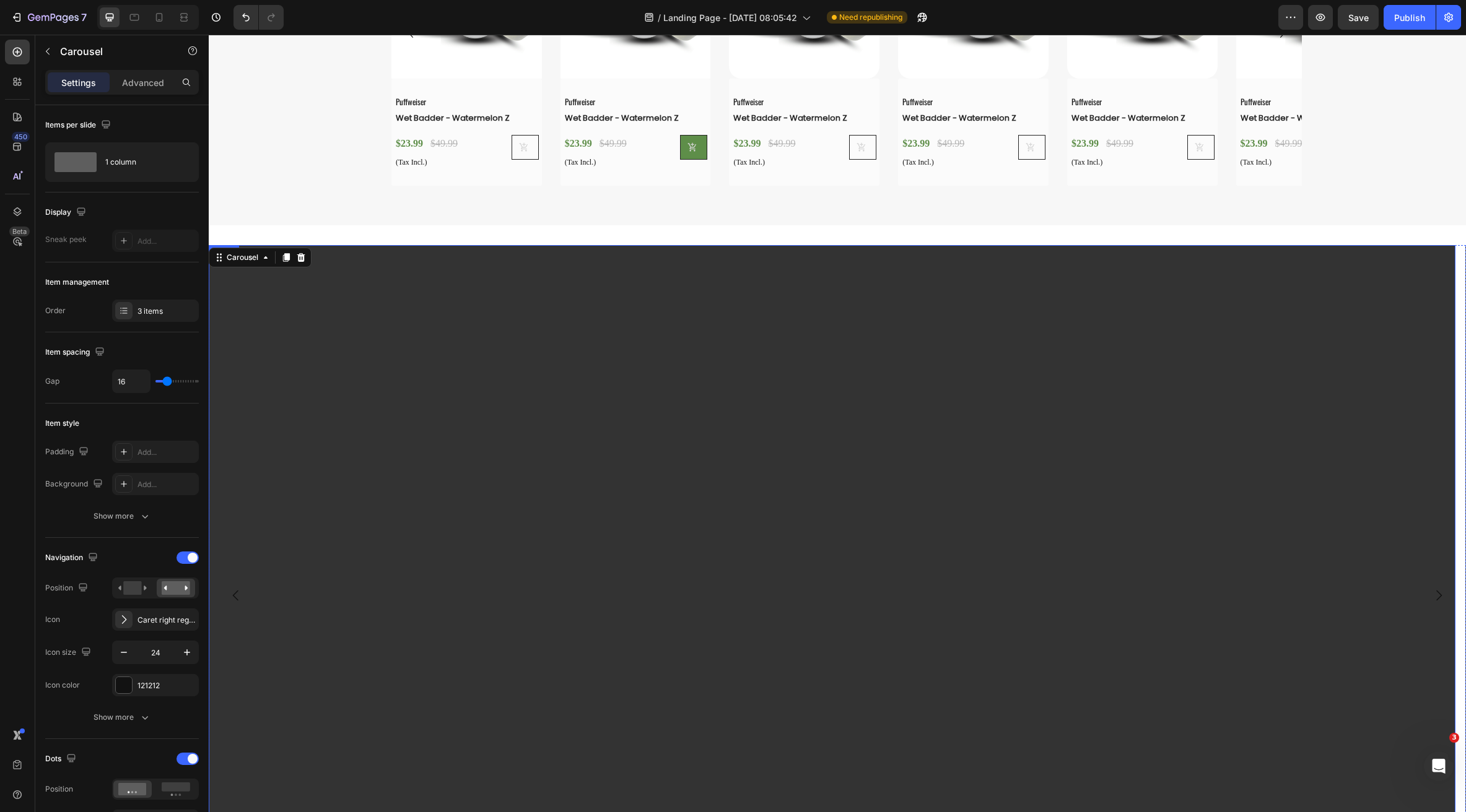
click at [553, 547] on video at bounding box center [832, 596] width 1247 height 701
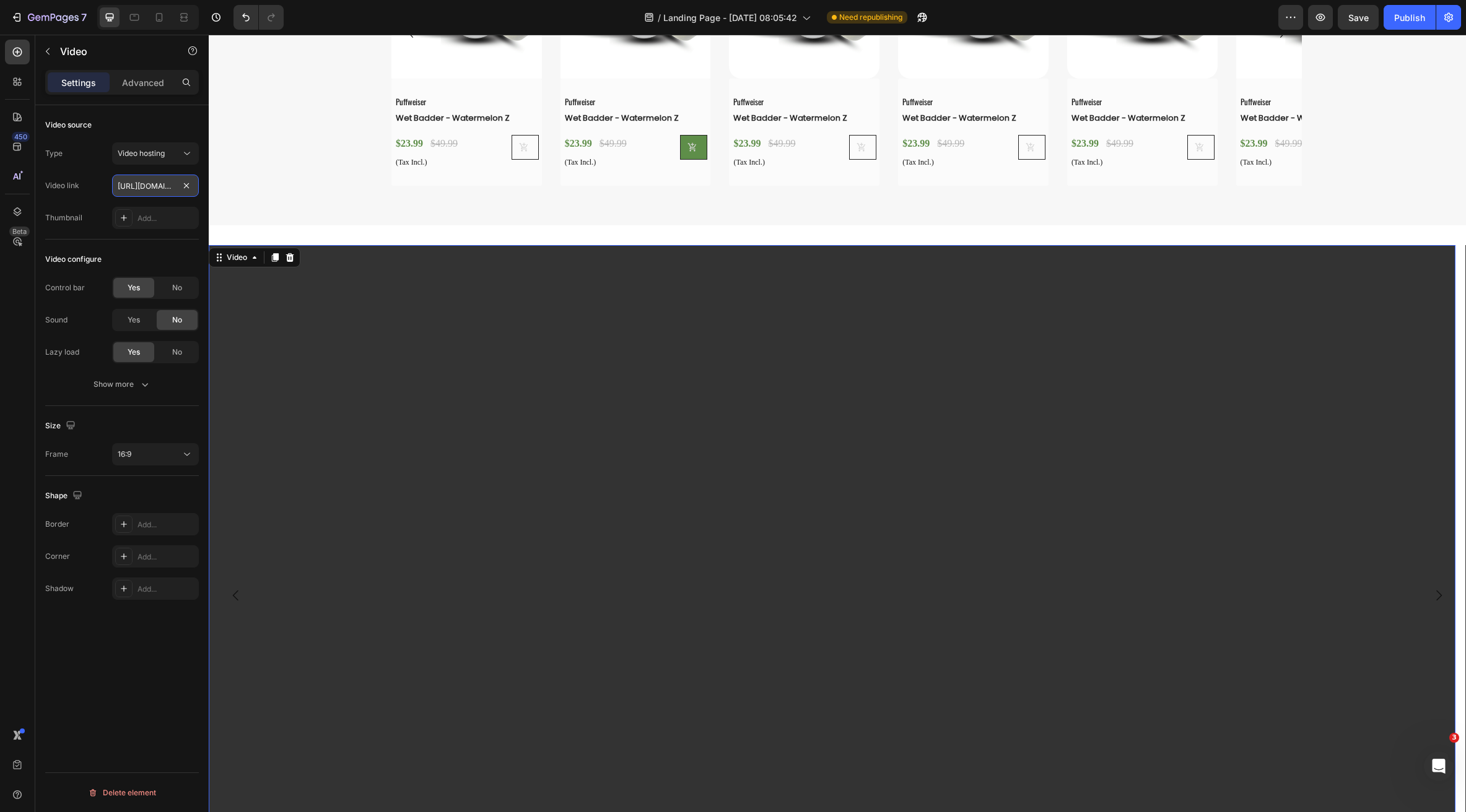
click at [152, 189] on input "https://cdn.shopify.com/videos/c/o/v/2cd3deb506b54b009063f7270ab5cf2e.mp4" at bounding box center [155, 186] width 87 height 23
paste input "9e1962a0fbfc46c5b206814bee474a2f"
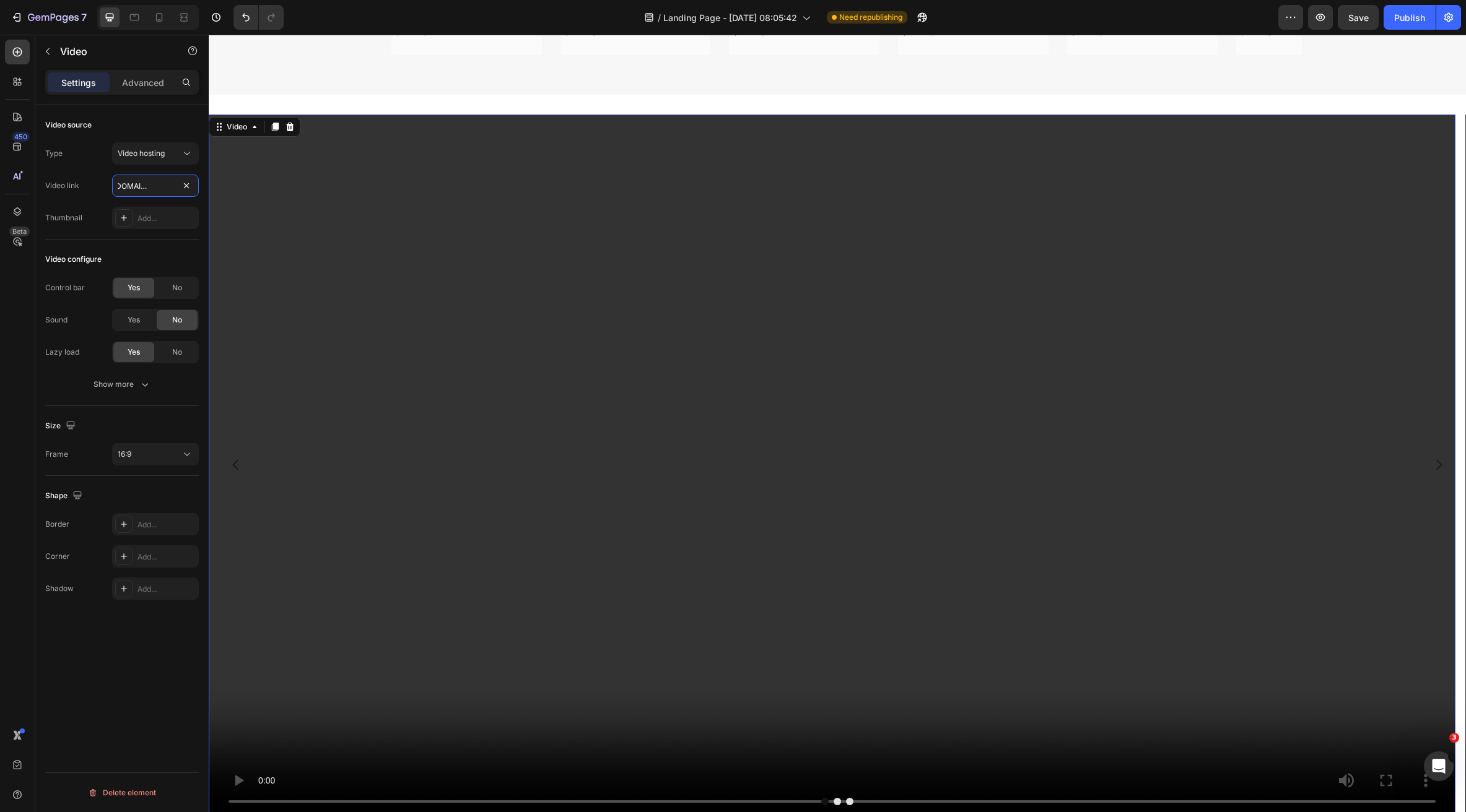
scroll to position [3482, 0]
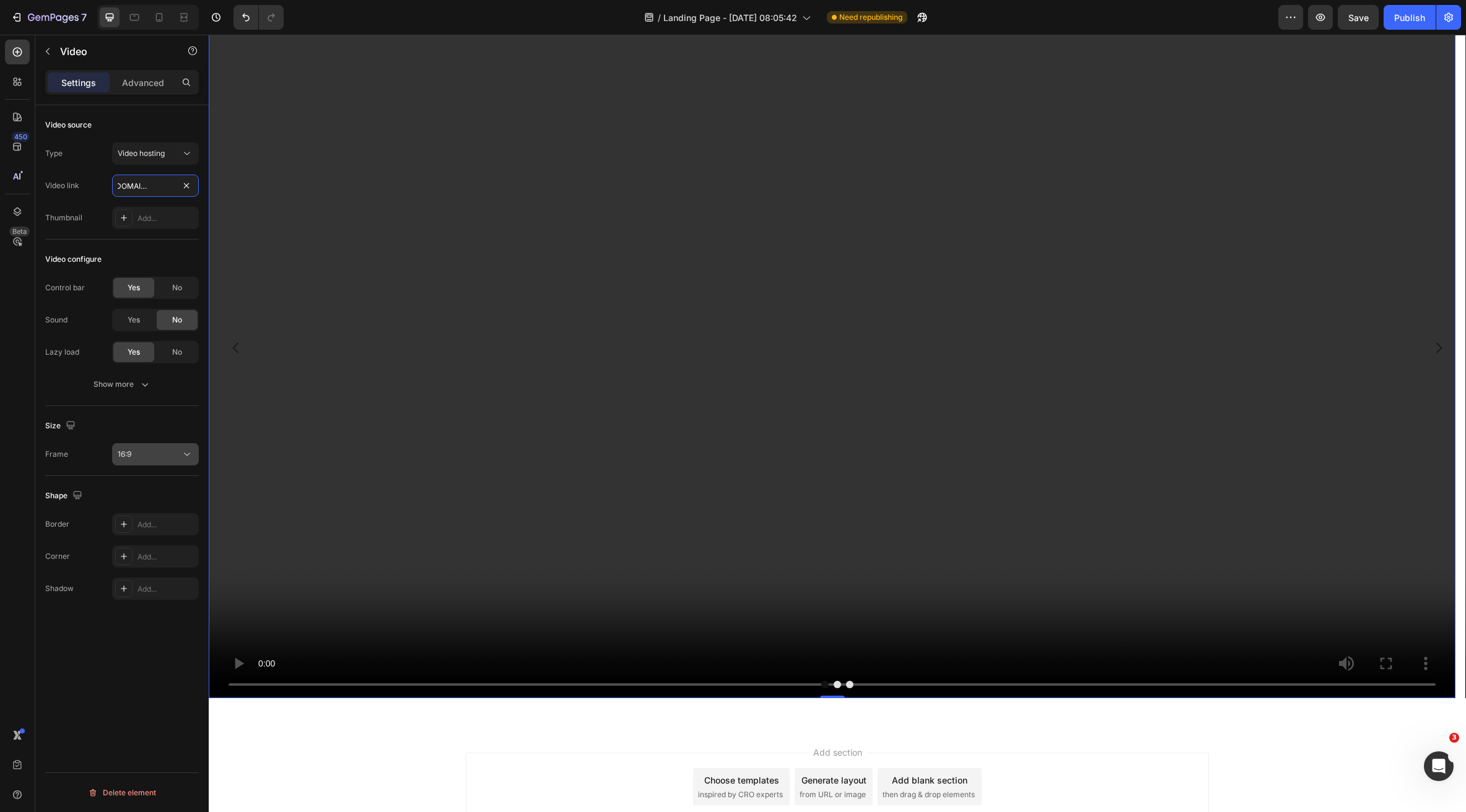
type input "https://cdn.shopify.com/videos/c/o/v/9e1962a0fbfc46c5b206814bee474a2f.mp4"
click at [156, 460] on div "16:9" at bounding box center [155, 454] width 75 height 12
click at [144, 485] on span "Original" at bounding box center [131, 485] width 27 height 11
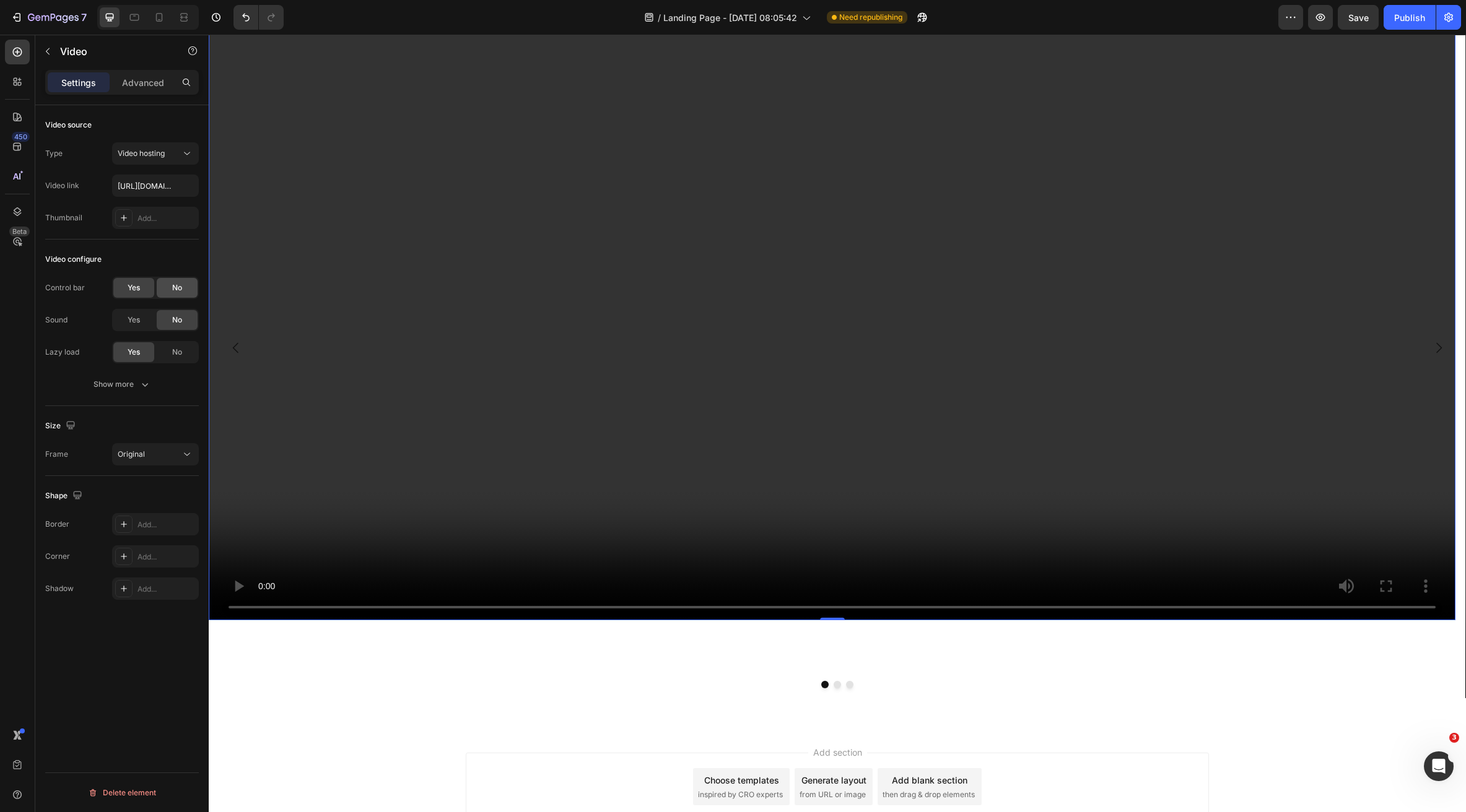
click at [166, 289] on div "No" at bounding box center [177, 288] width 40 height 20
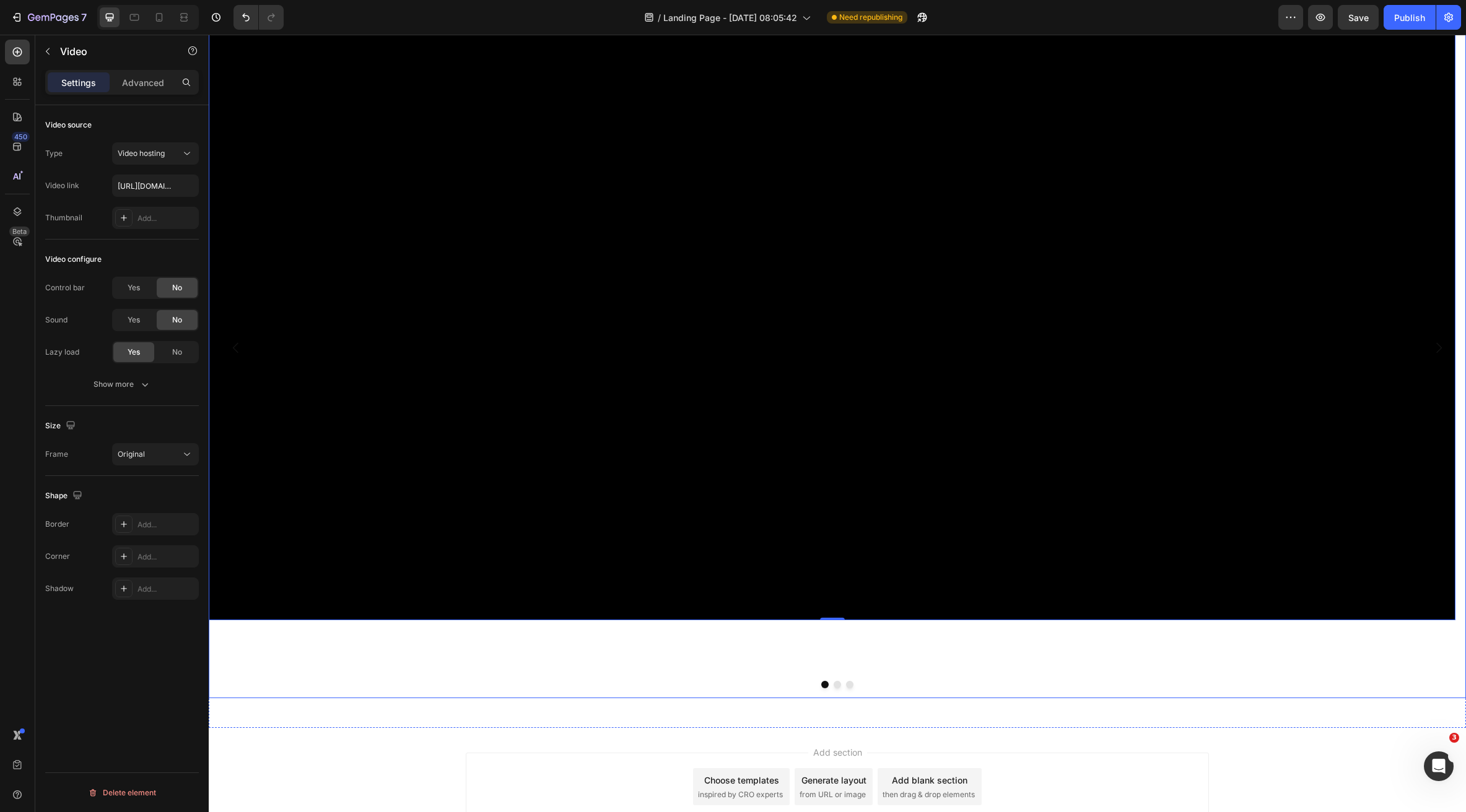
click at [831, 690] on div "Video 0" at bounding box center [832, 348] width 1247 height 701
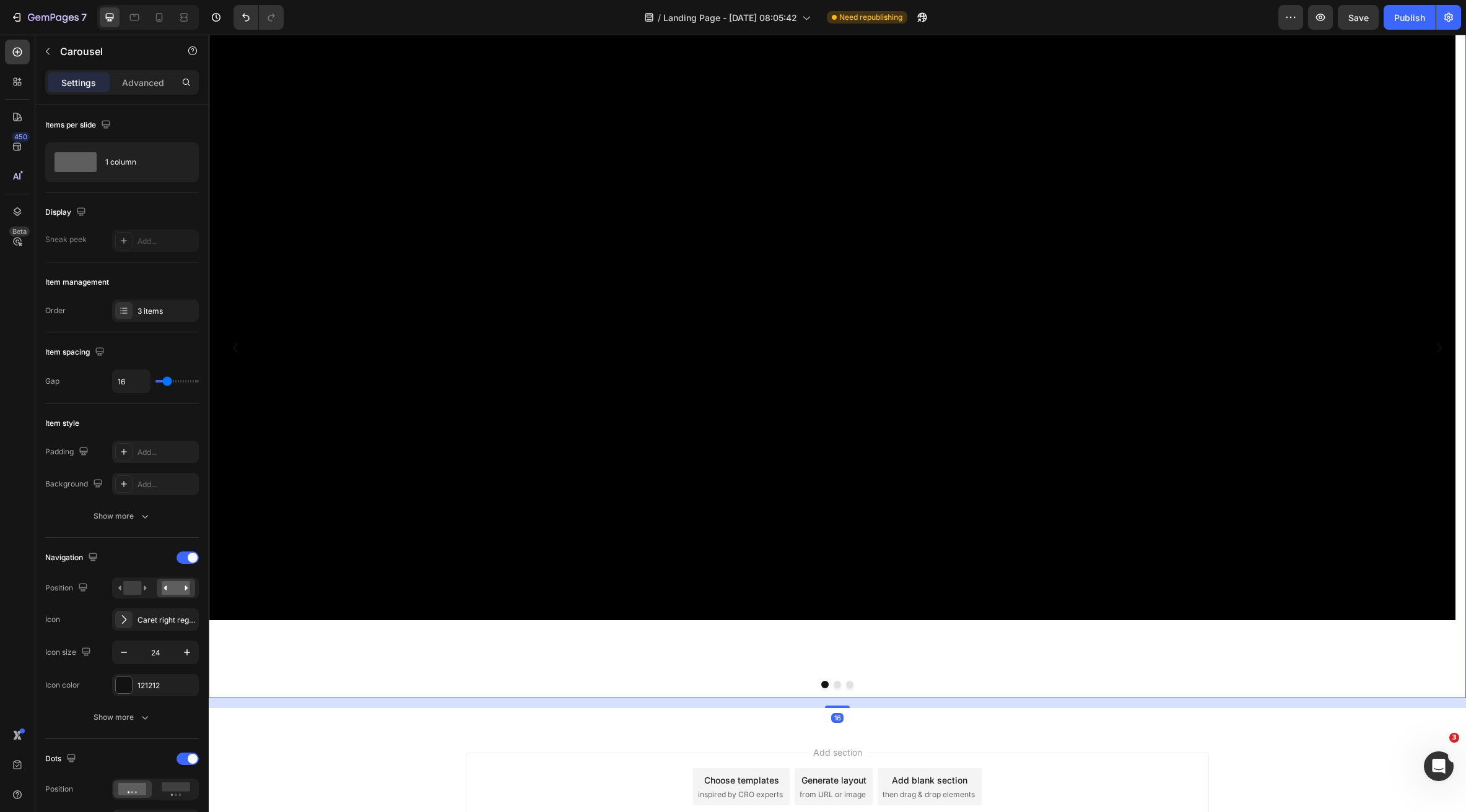
click at [834, 687] on button "Dot" at bounding box center [838, 685] width 8 height 8
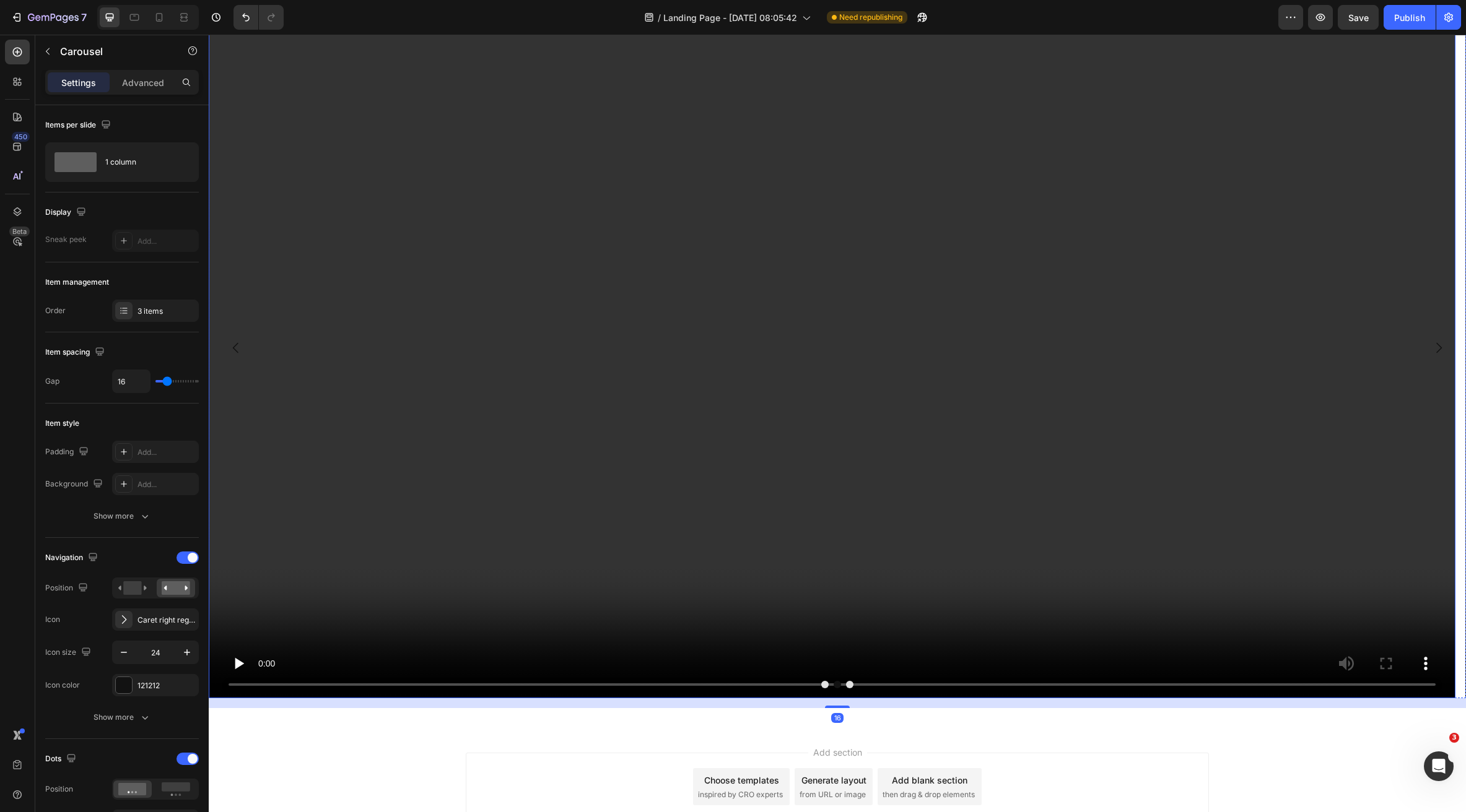
click at [670, 569] on video at bounding box center [832, 348] width 1247 height 701
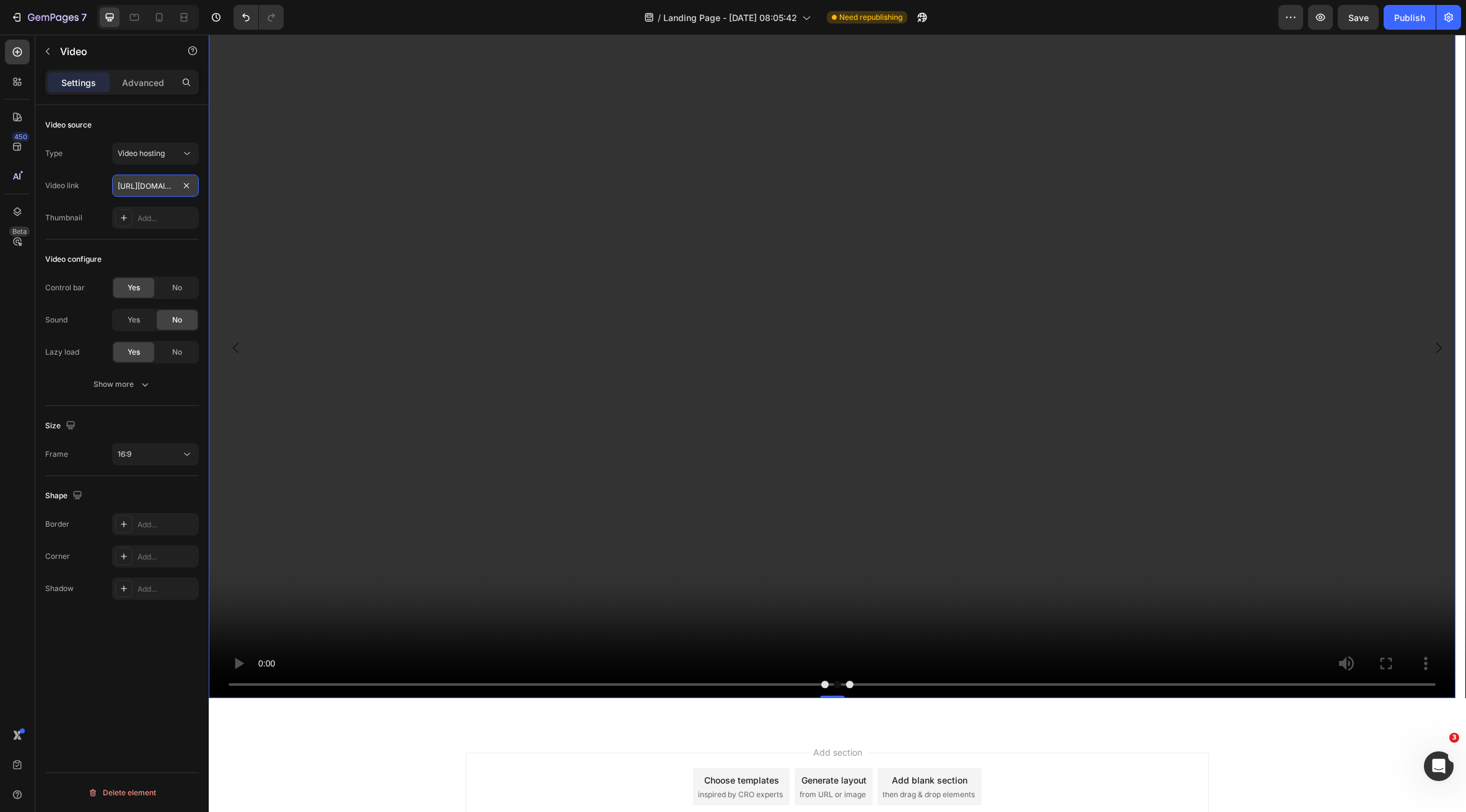
click at [122, 187] on input "https://cdn.shopify.com/videos/c/o/v/2cd3deb506b54b009063f7270ab5cf2e.mp4" at bounding box center [155, 186] width 87 height 23
paste input "f6eb637f92aa44ab8d08fa795ff4c49b"
type input "https://cdn.shopify.com/videos/c/o/v/f6eb637f92aa44ab8d08fa795ff4c49b.mp4"
drag, startPoint x: 168, startPoint y: 291, endPoint x: 173, endPoint y: 303, distance: 13.0
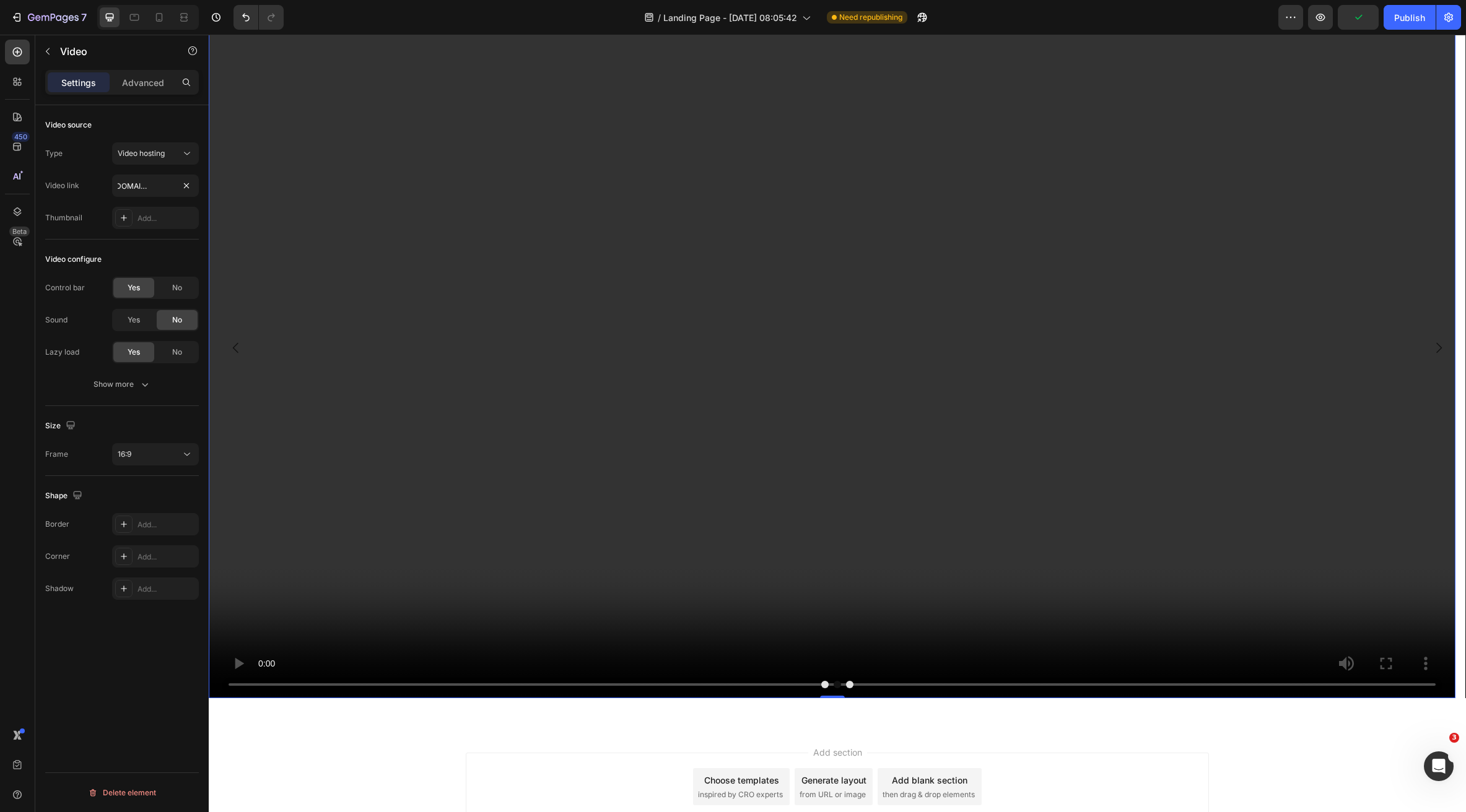
click at [168, 291] on div "No" at bounding box center [177, 288] width 40 height 20
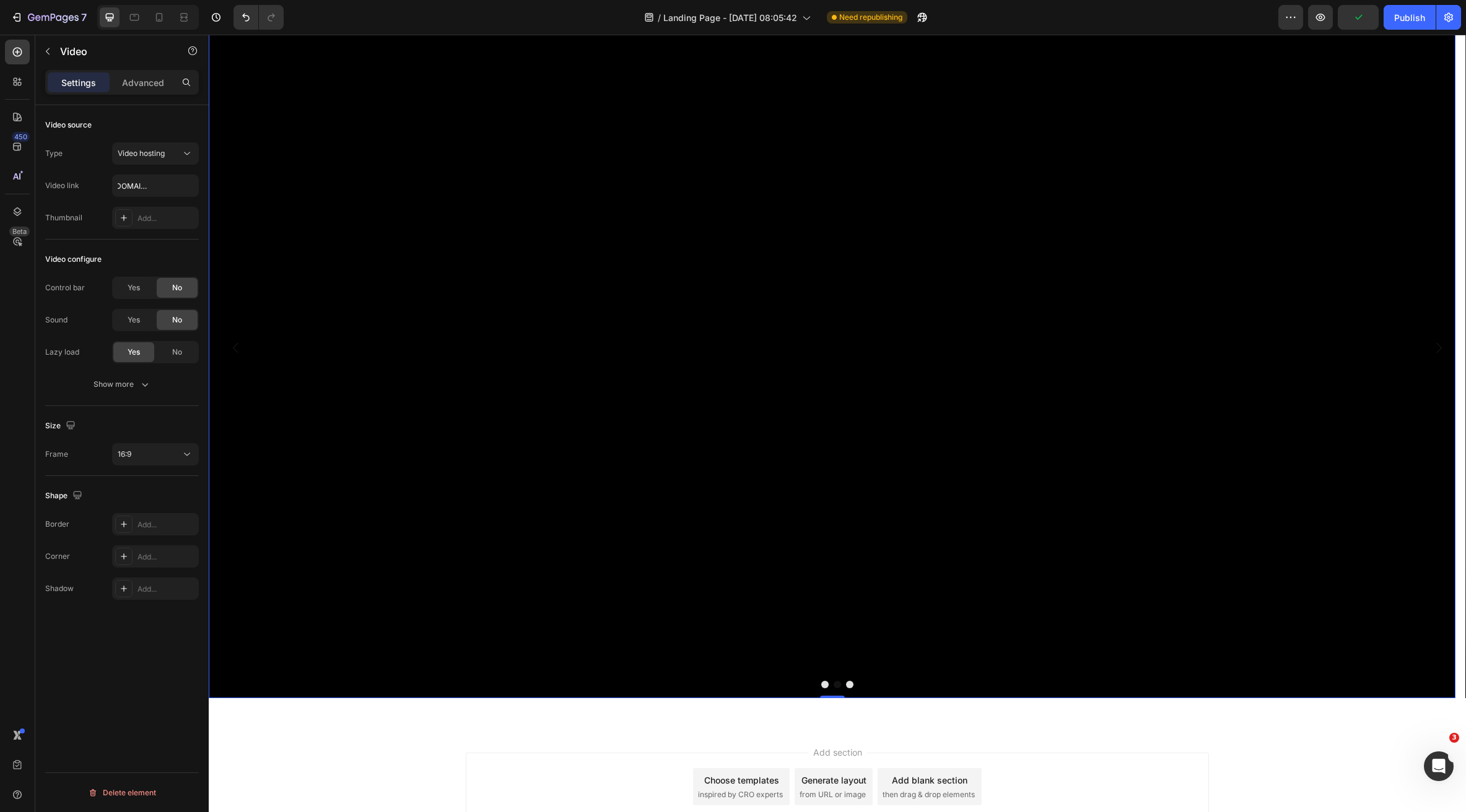
scroll to position [0, 0]
click at [150, 454] on div "16:9" at bounding box center [149, 455] width 63 height 11
click at [161, 491] on p "Square" at bounding box center [150, 486] width 66 height 11
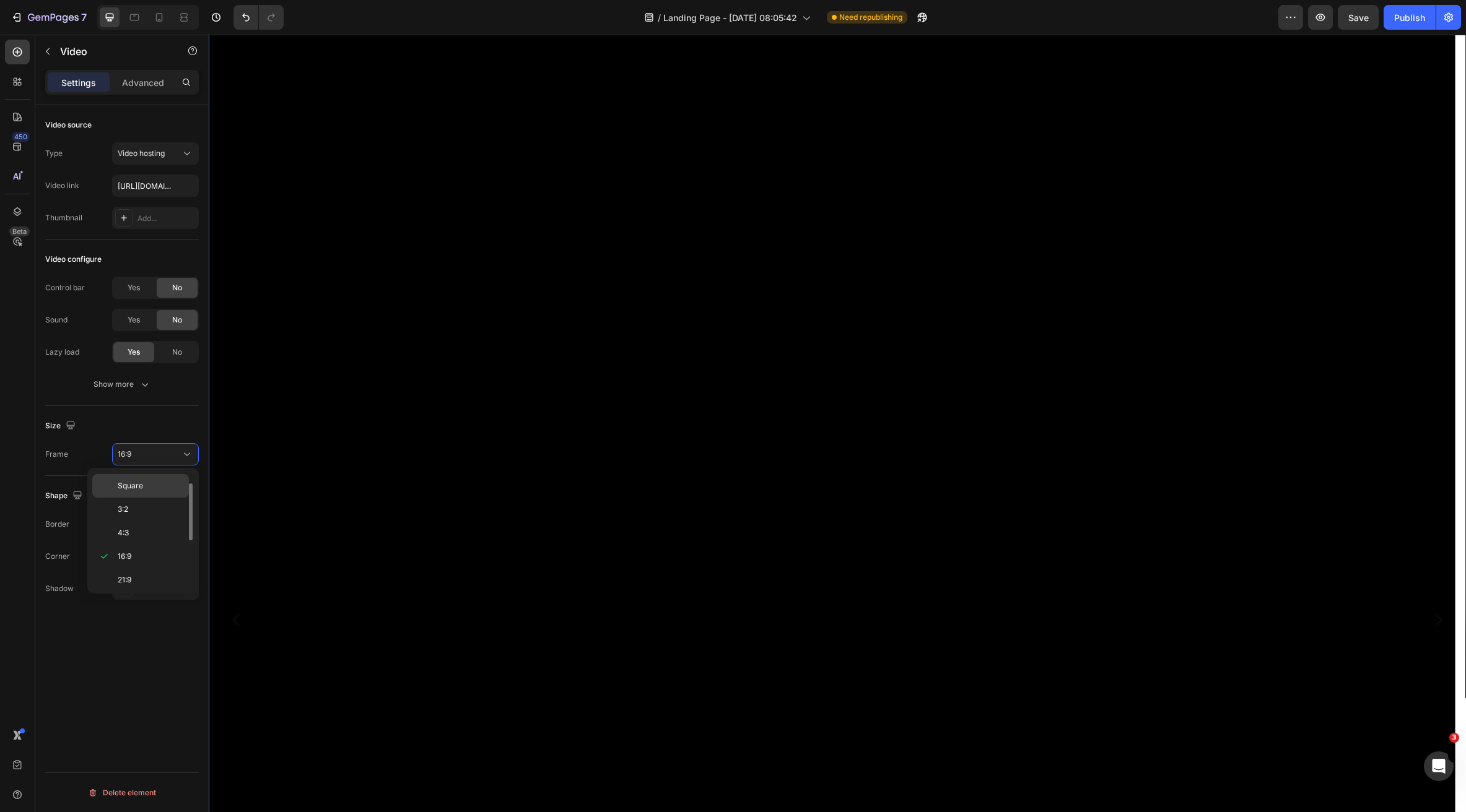
scroll to position [3755, 0]
click at [166, 452] on div "Square" at bounding box center [149, 455] width 63 height 11
drag, startPoint x: 151, startPoint y: 488, endPoint x: 192, endPoint y: 518, distance: 50.8
click at [151, 488] on p "Original" at bounding box center [150, 485] width 66 height 11
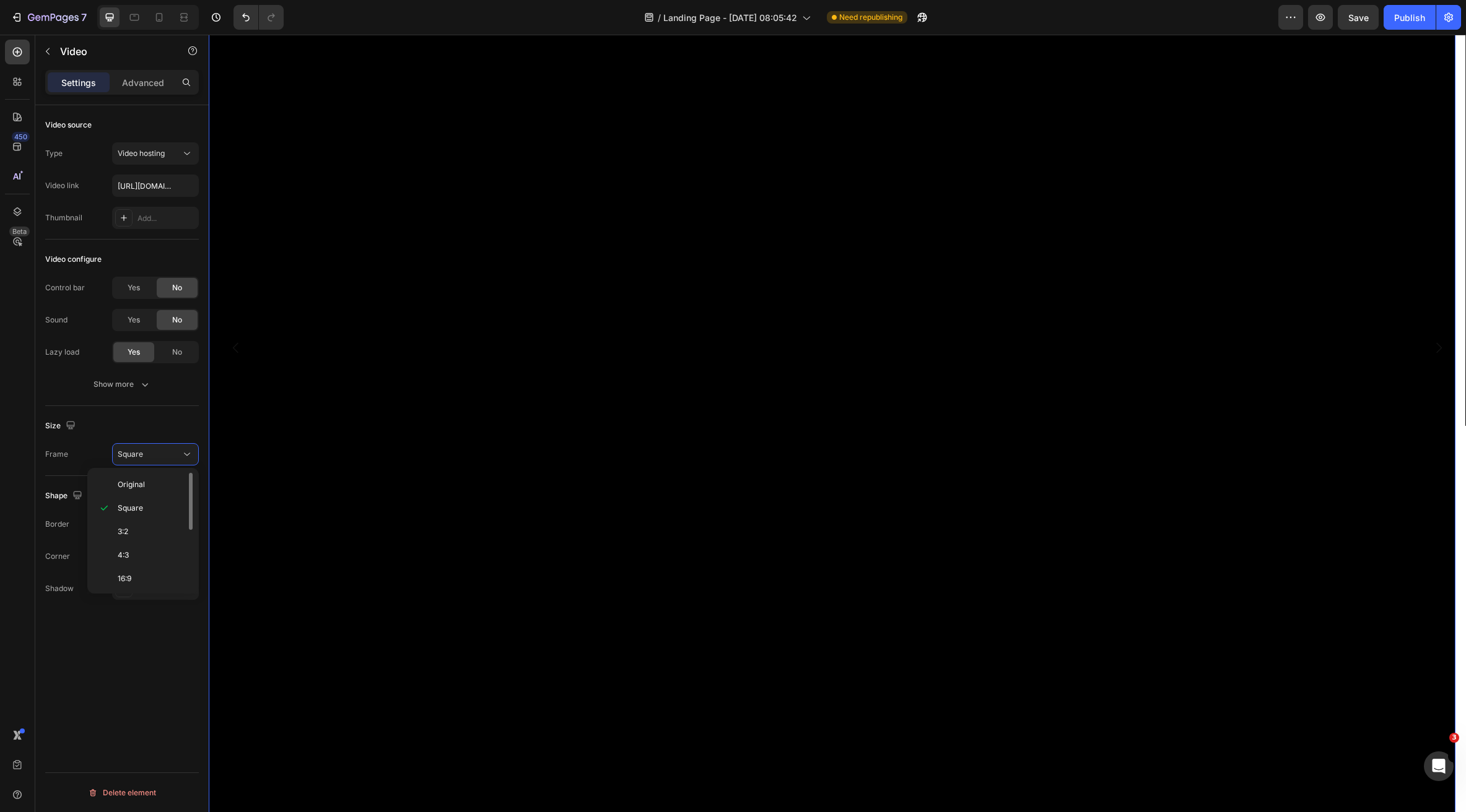
scroll to position [3482, 0]
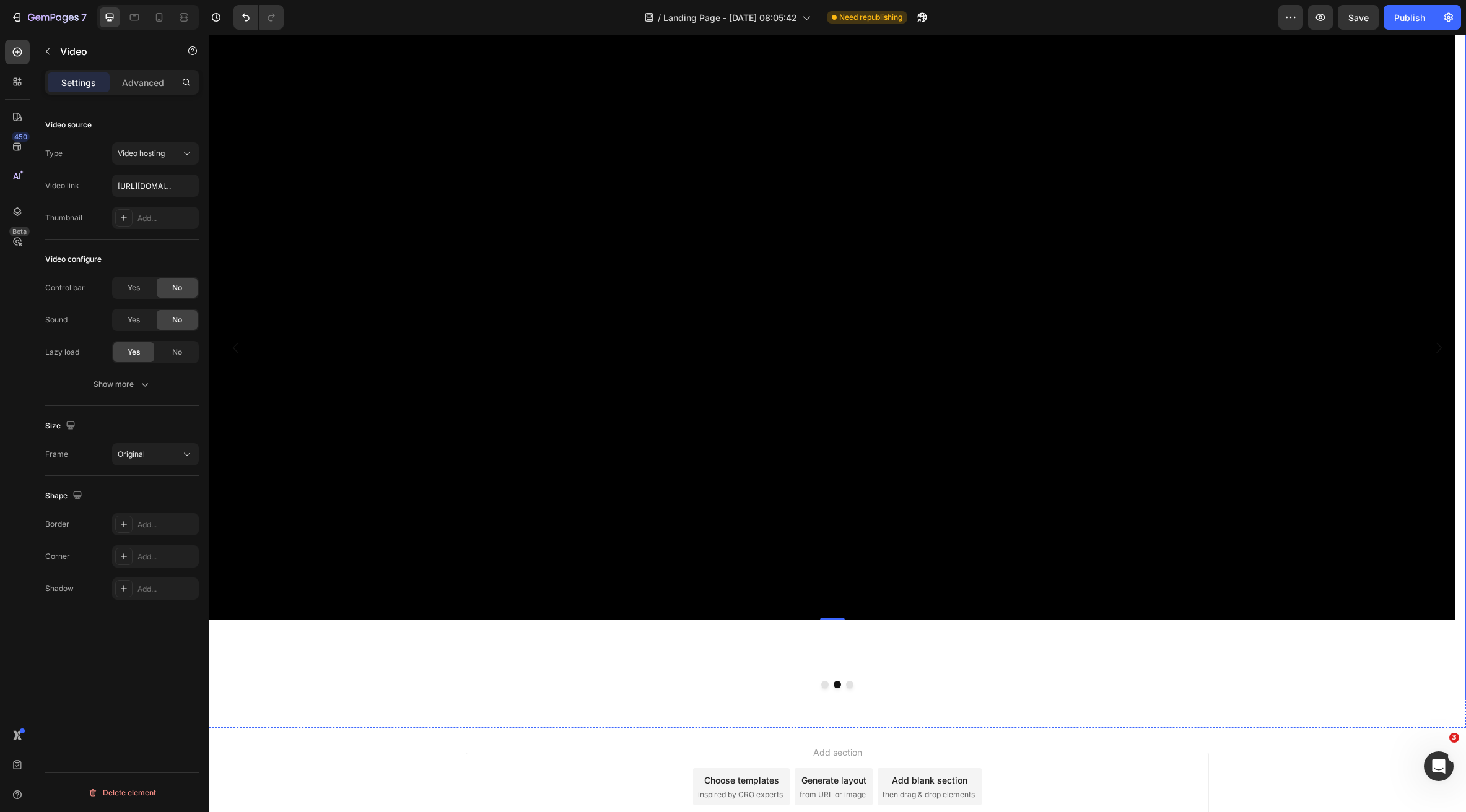
click at [846, 685] on button "Dot" at bounding box center [850, 685] width 8 height 8
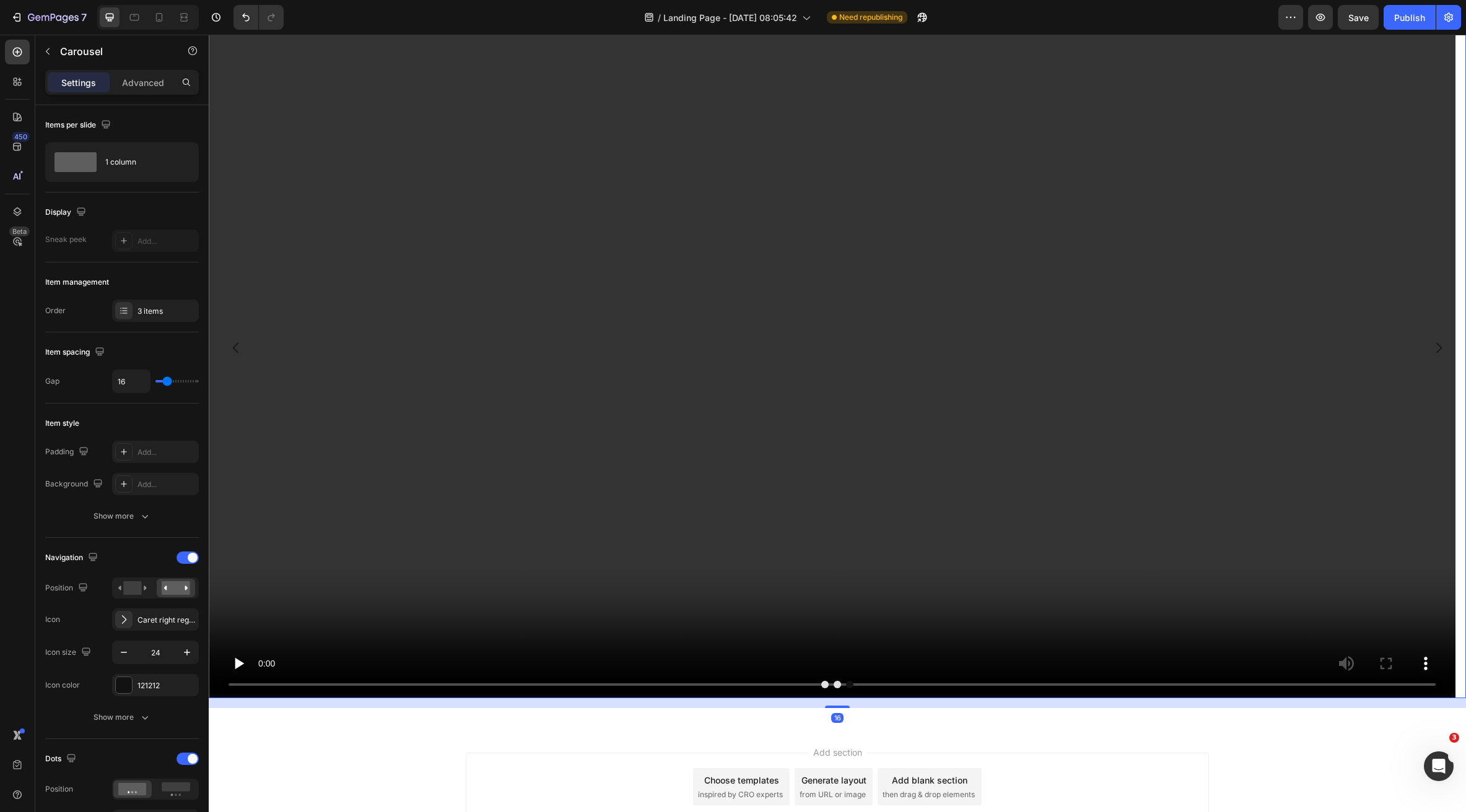
click at [441, 411] on video at bounding box center [832, 348] width 1247 height 701
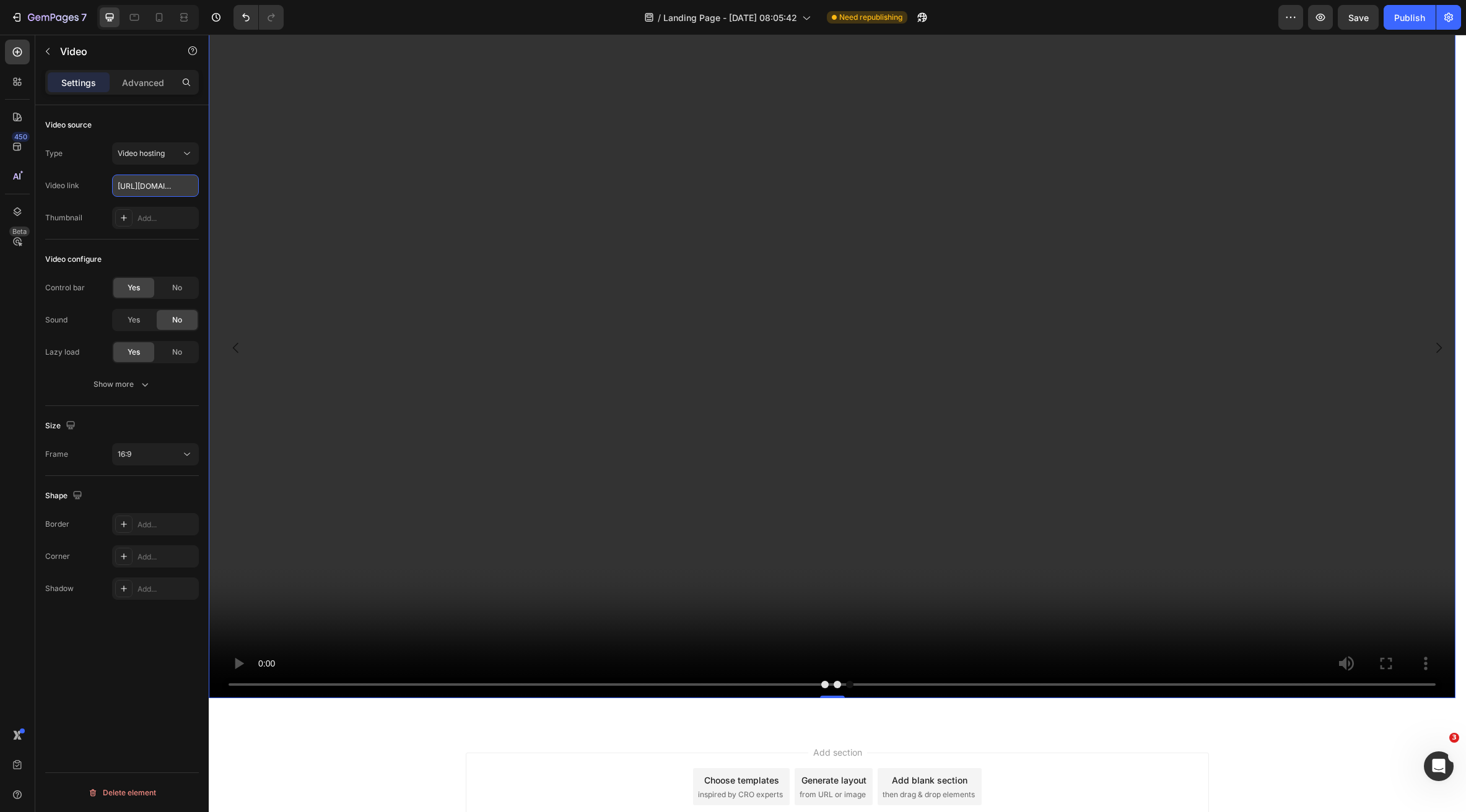
click at [132, 188] on input "https://cdn.shopify.com/videos/c/o/v/2cd3deb506b54b009063f7270ab5cf2e.mp4" at bounding box center [155, 186] width 87 height 23
paste input "4f29bbb7e50542a7b2f50a07db2bcee7"
type input "https://cdn.shopify.com/videos/c/o/v/4f29bbb7e50542a7b2f50a07db2bcee7.mp4"
click at [135, 453] on div "16:9" at bounding box center [149, 455] width 63 height 11
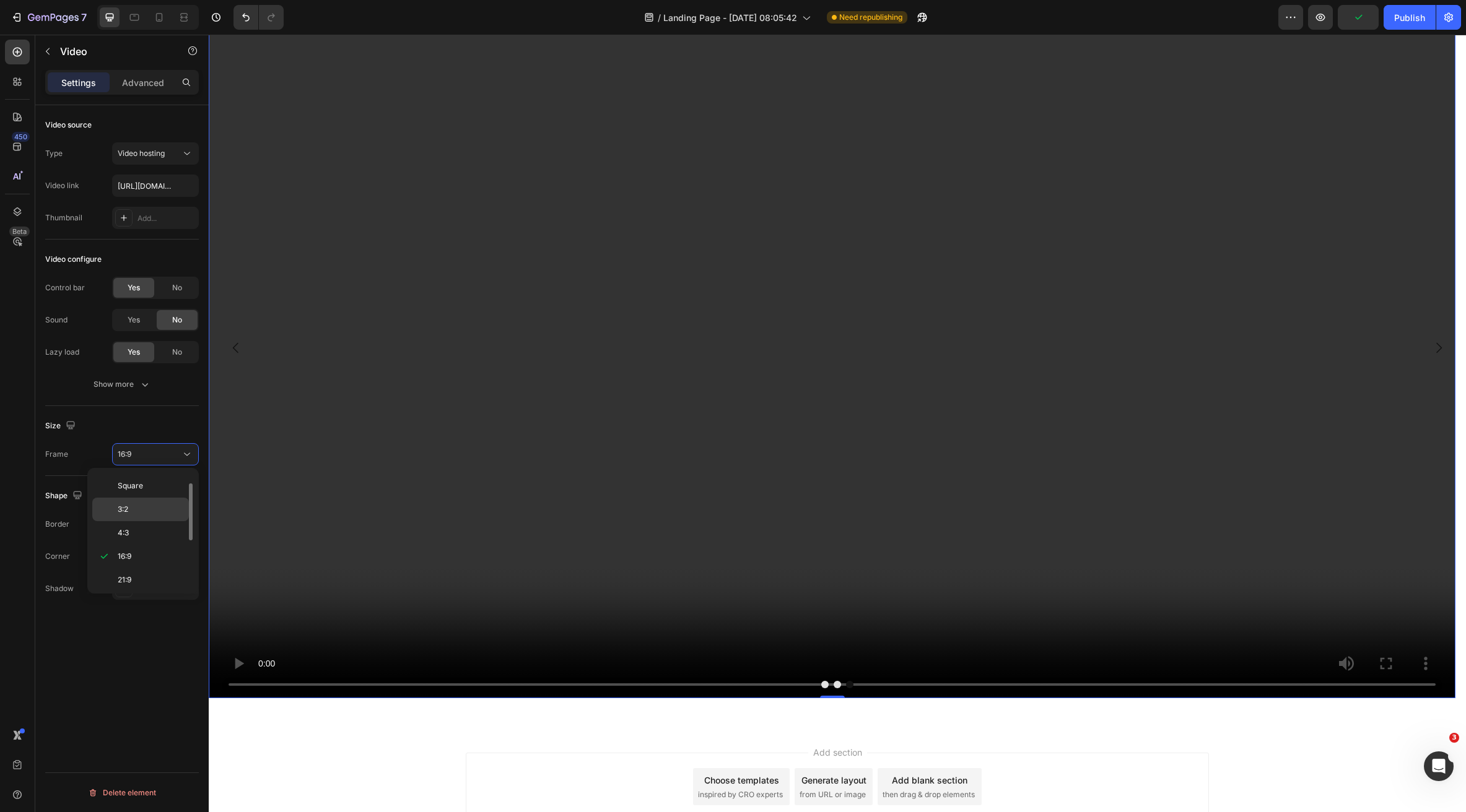
scroll to position [0, 0]
click at [146, 481] on p "Original" at bounding box center [150, 485] width 66 height 11
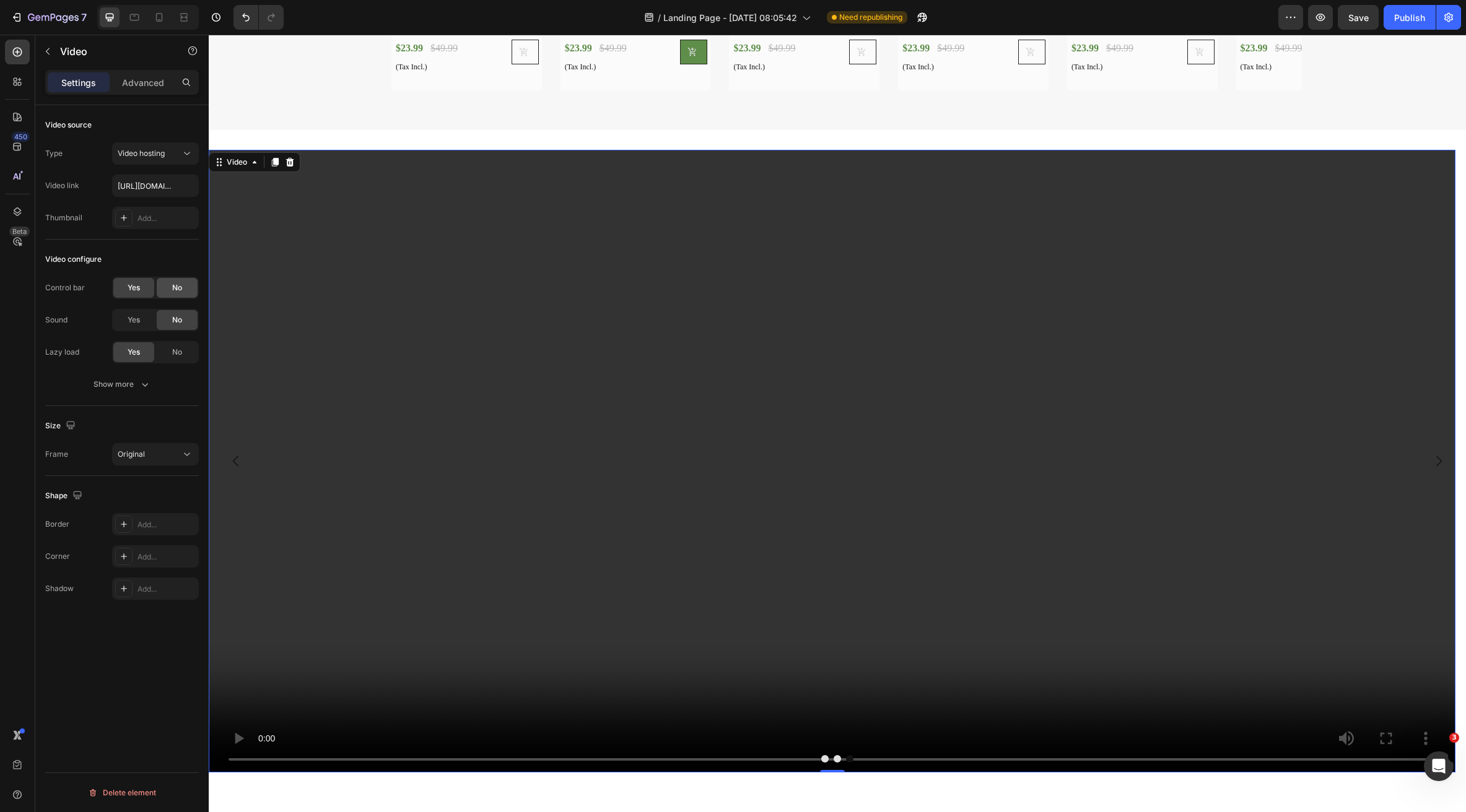
click at [178, 295] on div "No" at bounding box center [177, 288] width 40 height 20
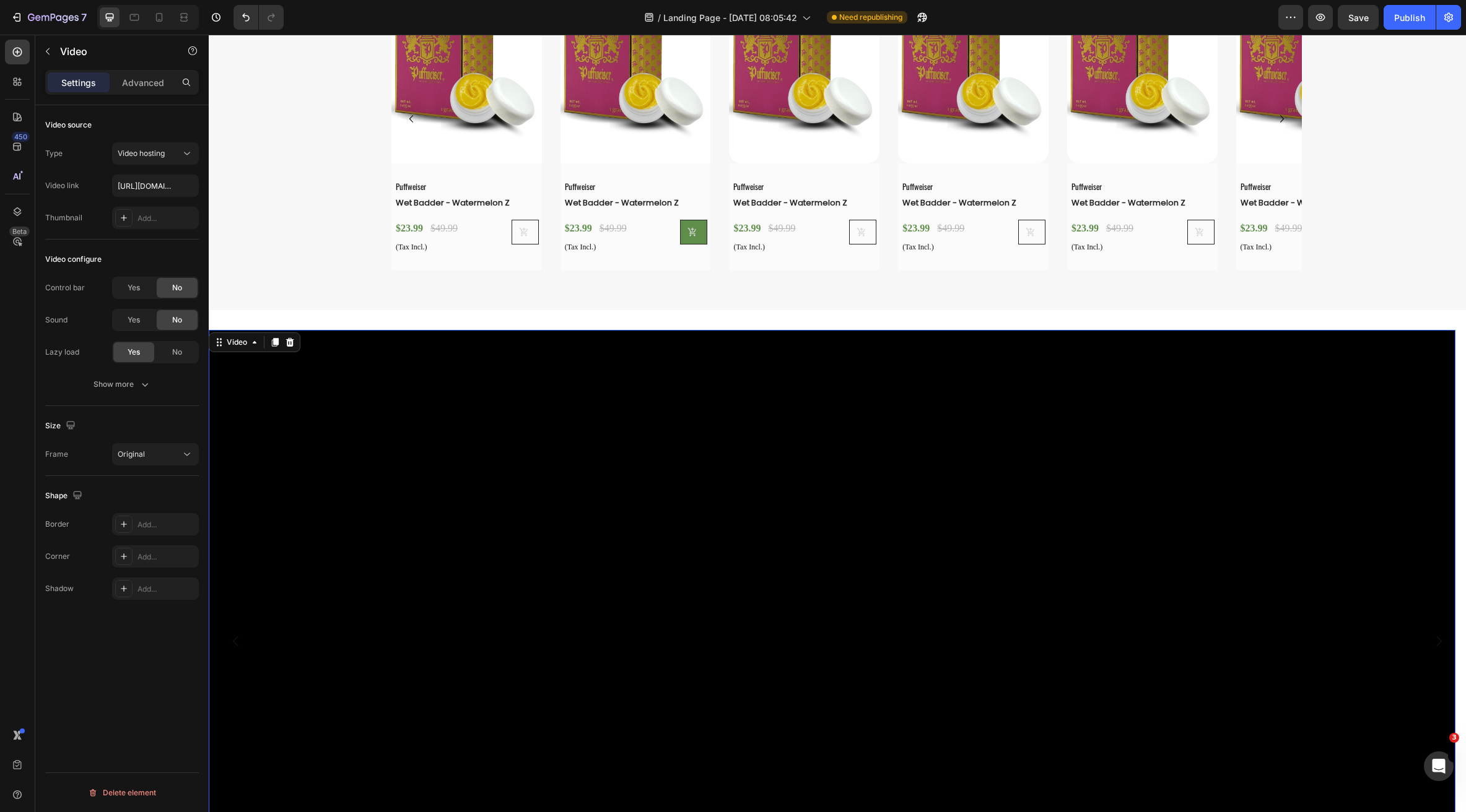
scroll to position [3144, 0]
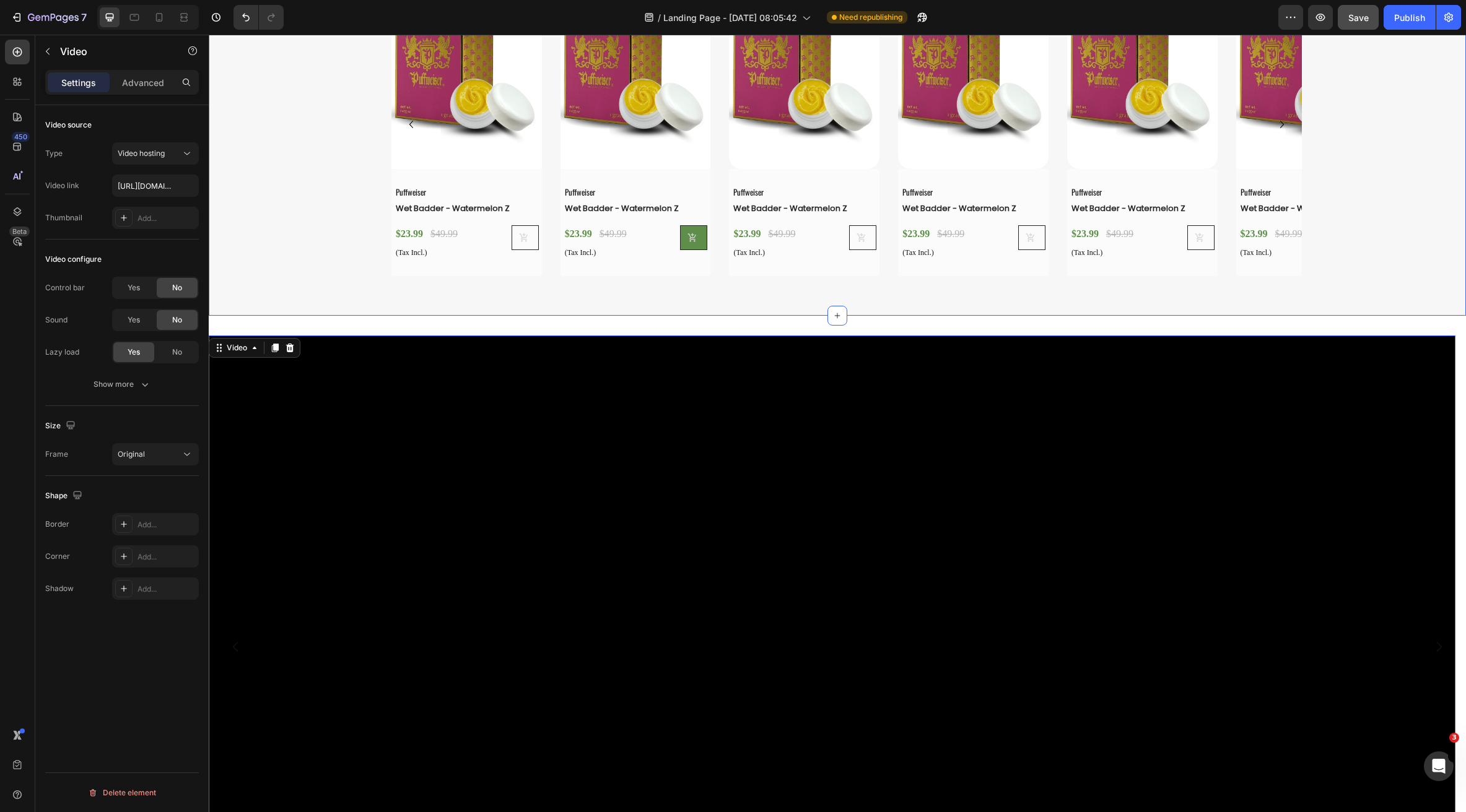
click at [1366, 21] on span "Save" at bounding box center [1359, 17] width 21 height 10
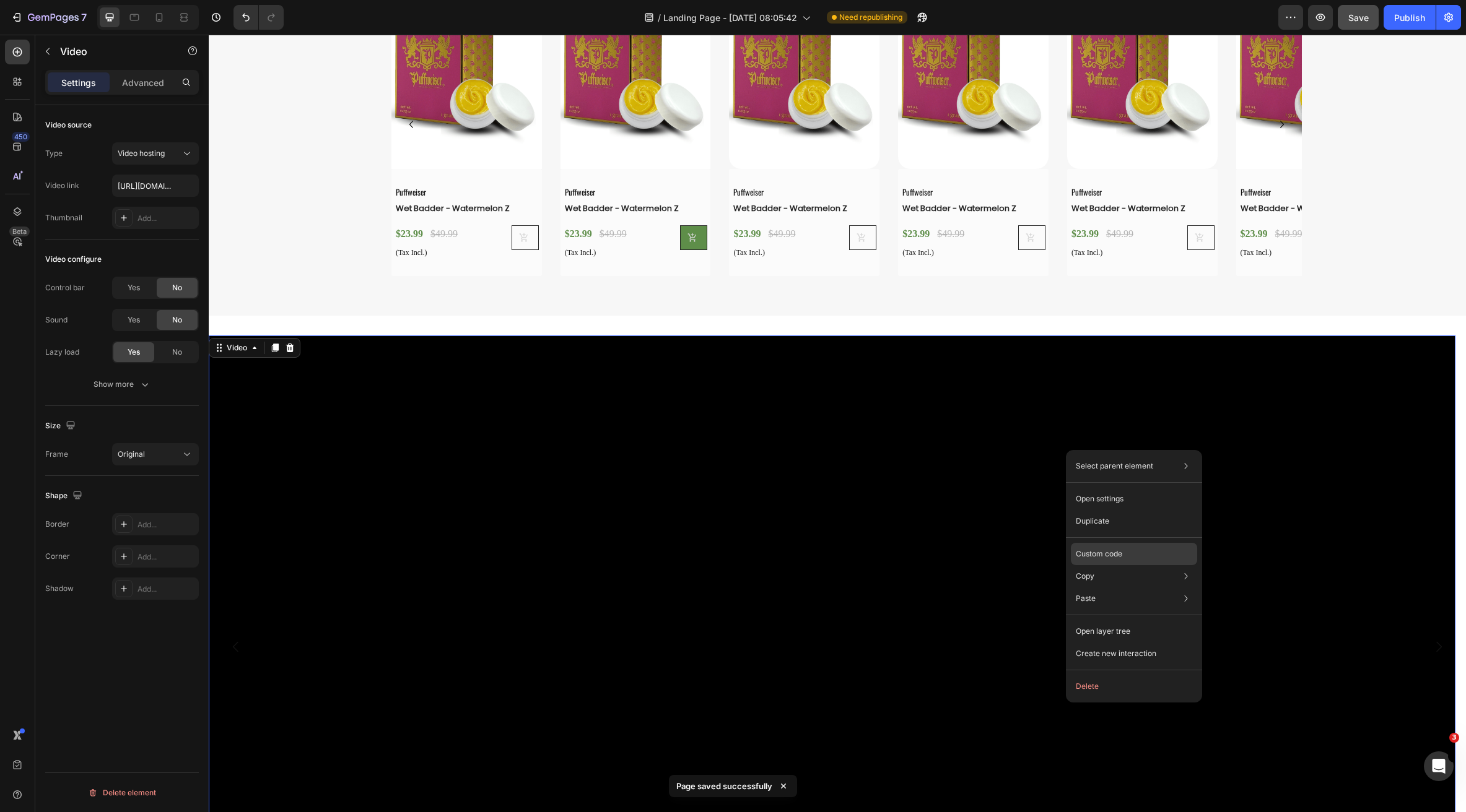
click at [1159, 553] on div "Custom code" at bounding box center [1134, 554] width 126 height 23
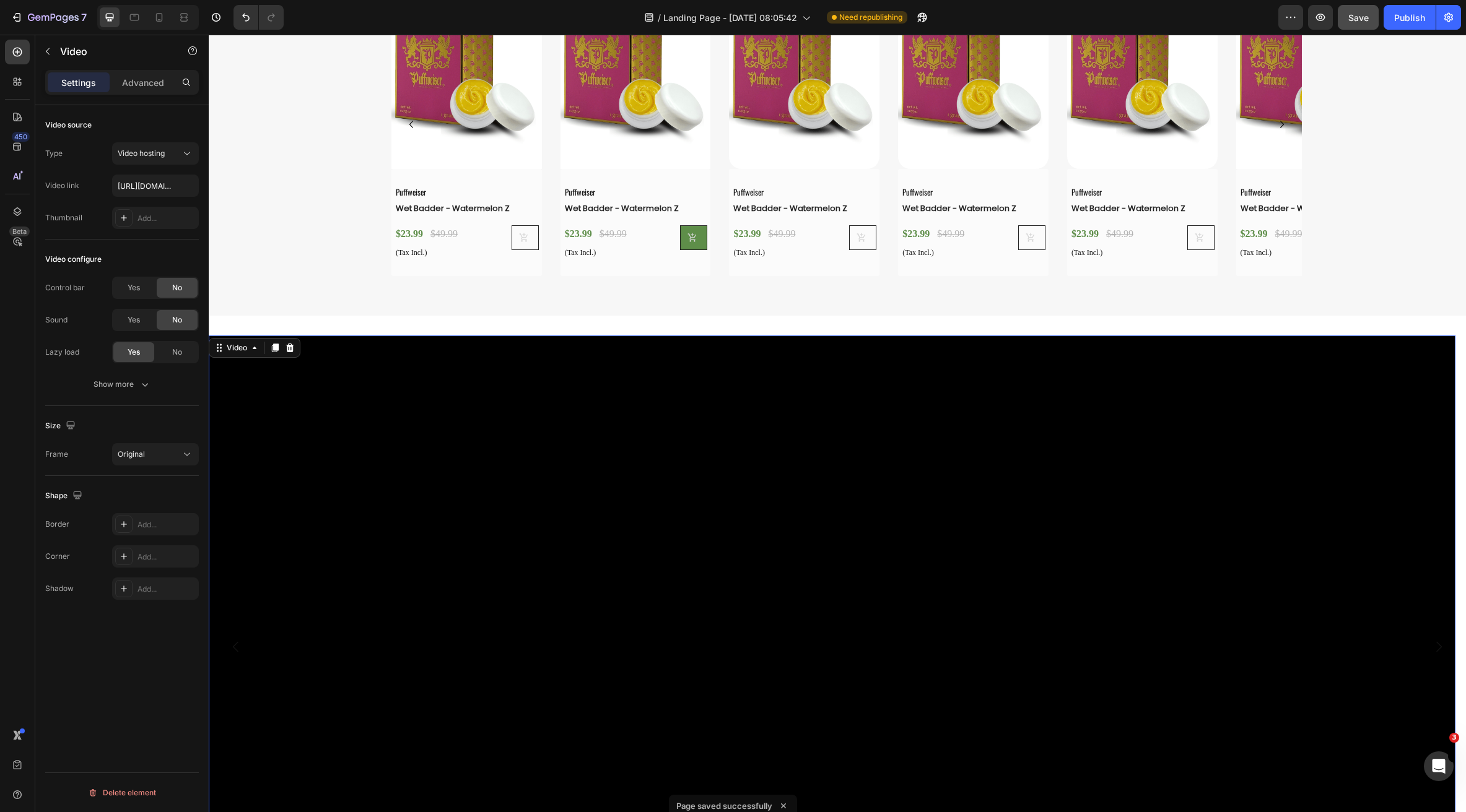
click at [955, 565] on video at bounding box center [832, 647] width 1247 height 623
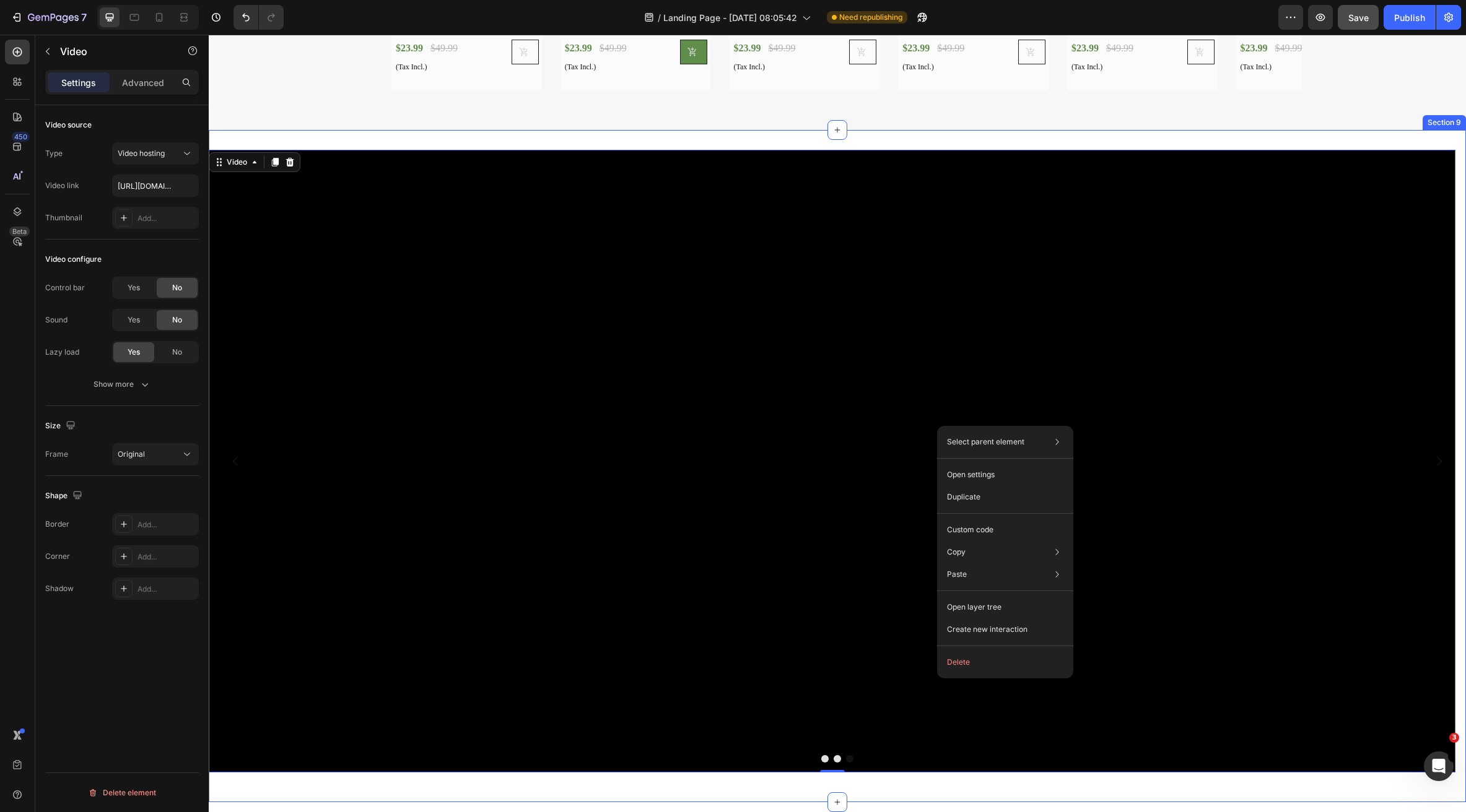
click at [692, 628] on div "Video Video Video 0 Carousel Section 9" at bounding box center [837, 466] width 1257 height 673
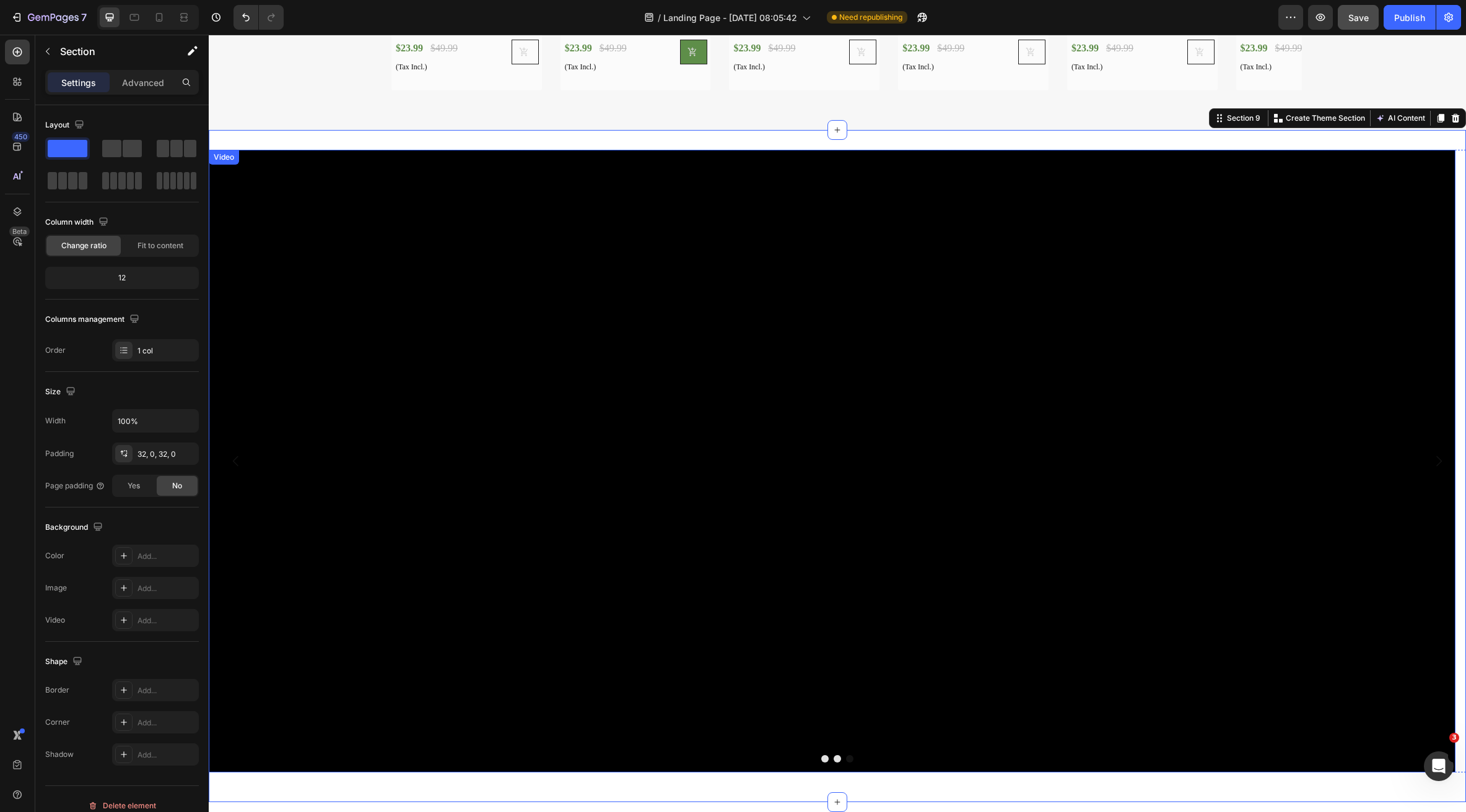
click at [755, 538] on video at bounding box center [832, 461] width 1247 height 623
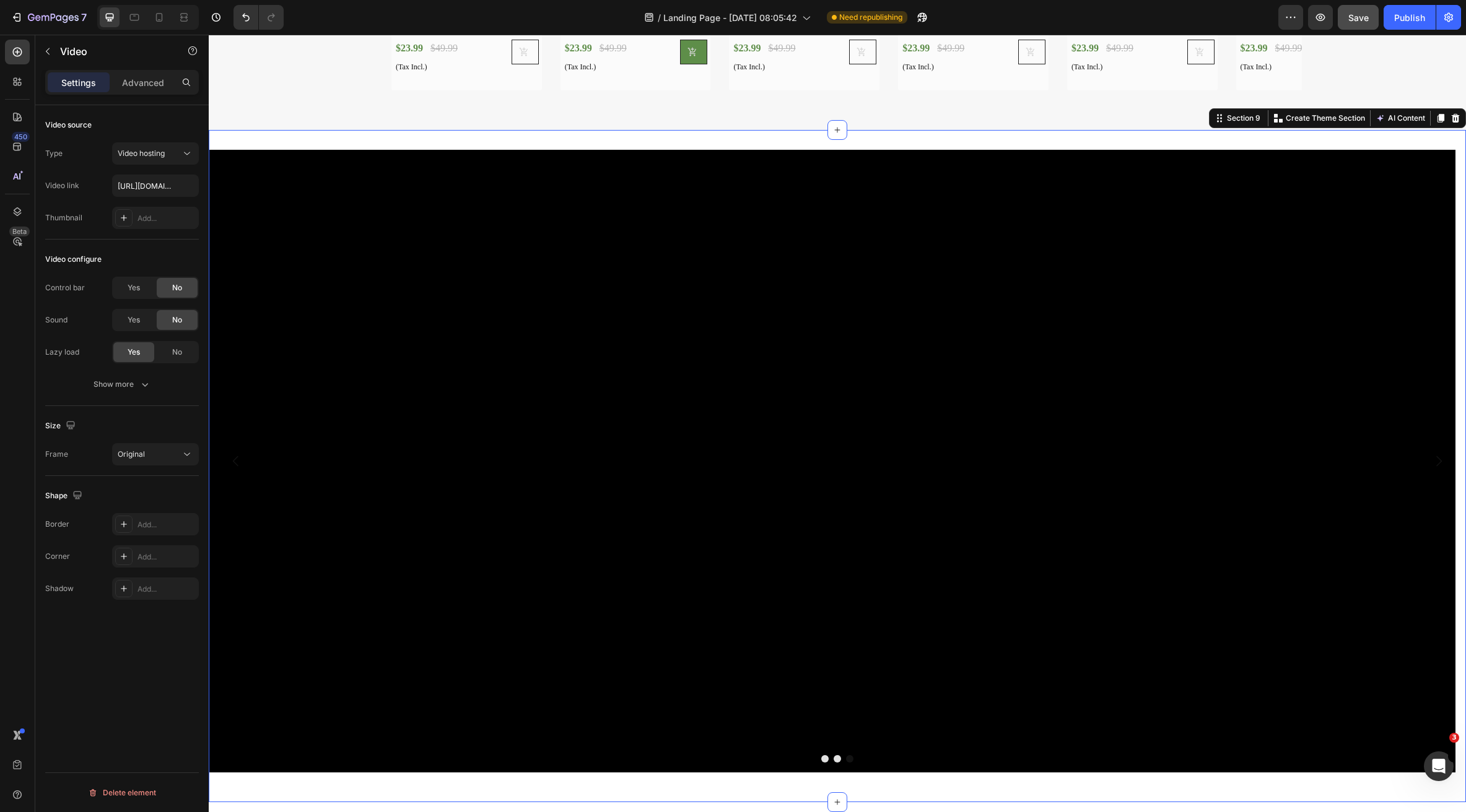
click at [449, 135] on div "Video Video Video Carousel Section 9 Create Theme Section AI Content Write with…" at bounding box center [837, 466] width 1257 height 673
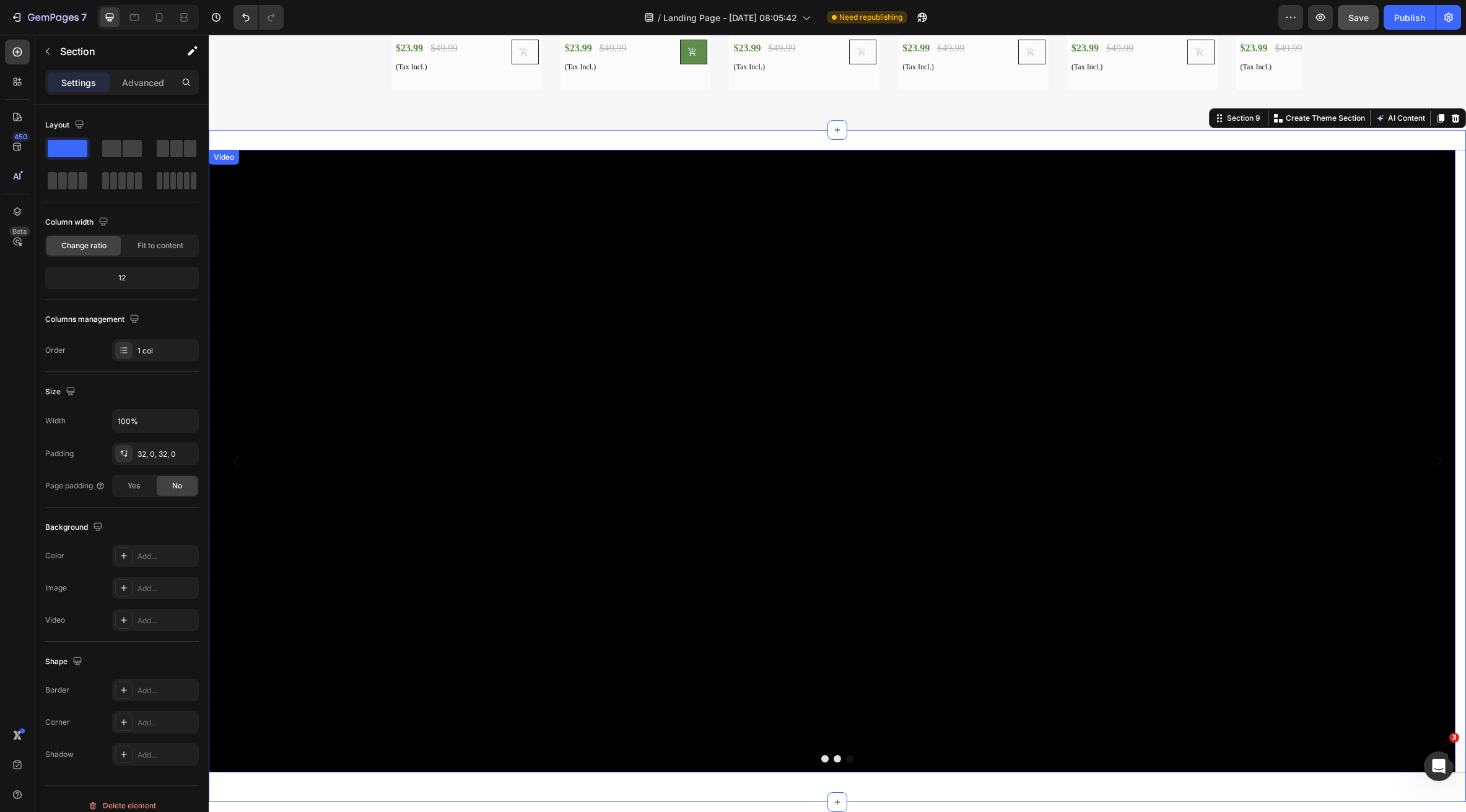
click at [408, 217] on video at bounding box center [832, 461] width 1247 height 623
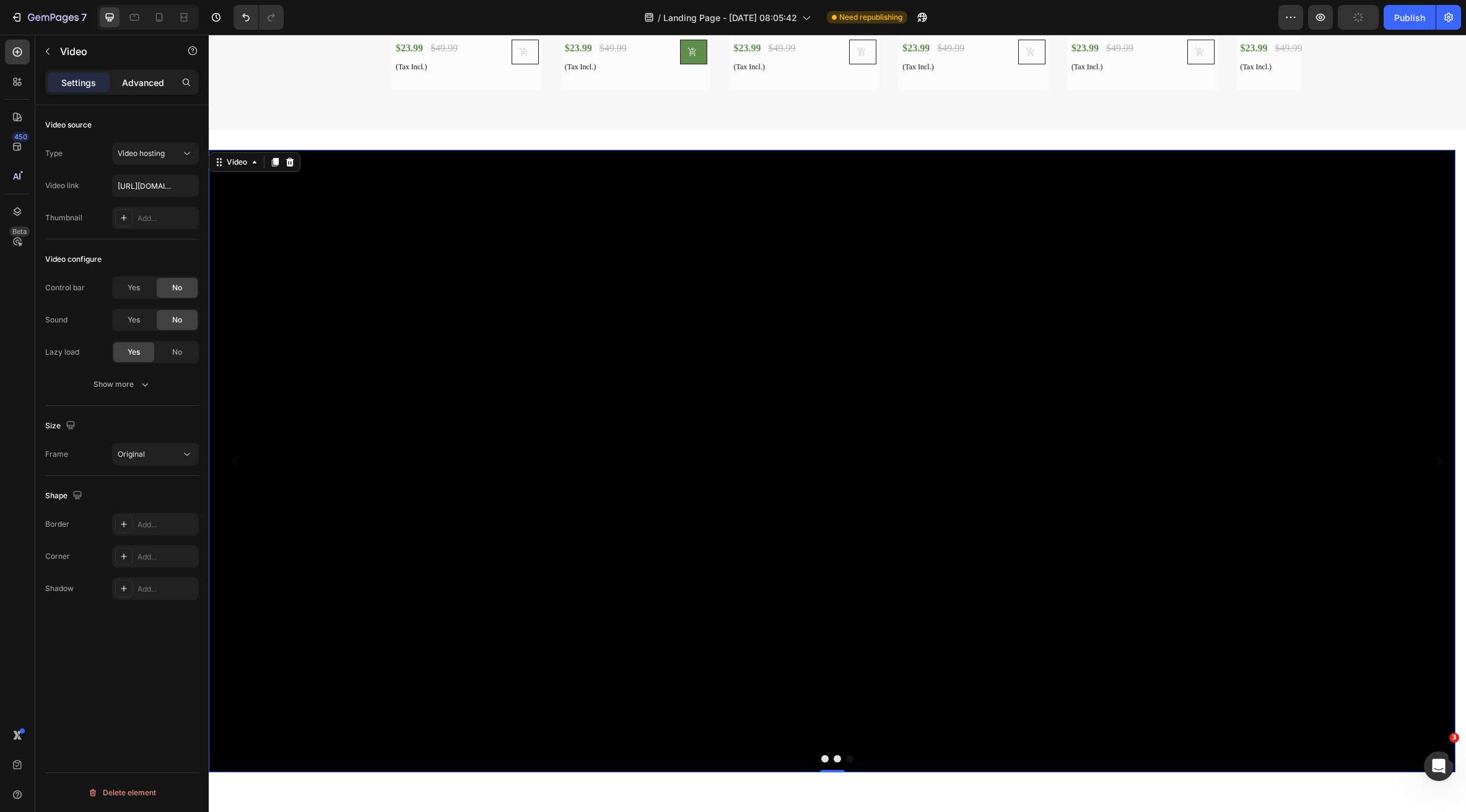
click at [140, 90] on div "Advanced" at bounding box center [143, 82] width 62 height 20
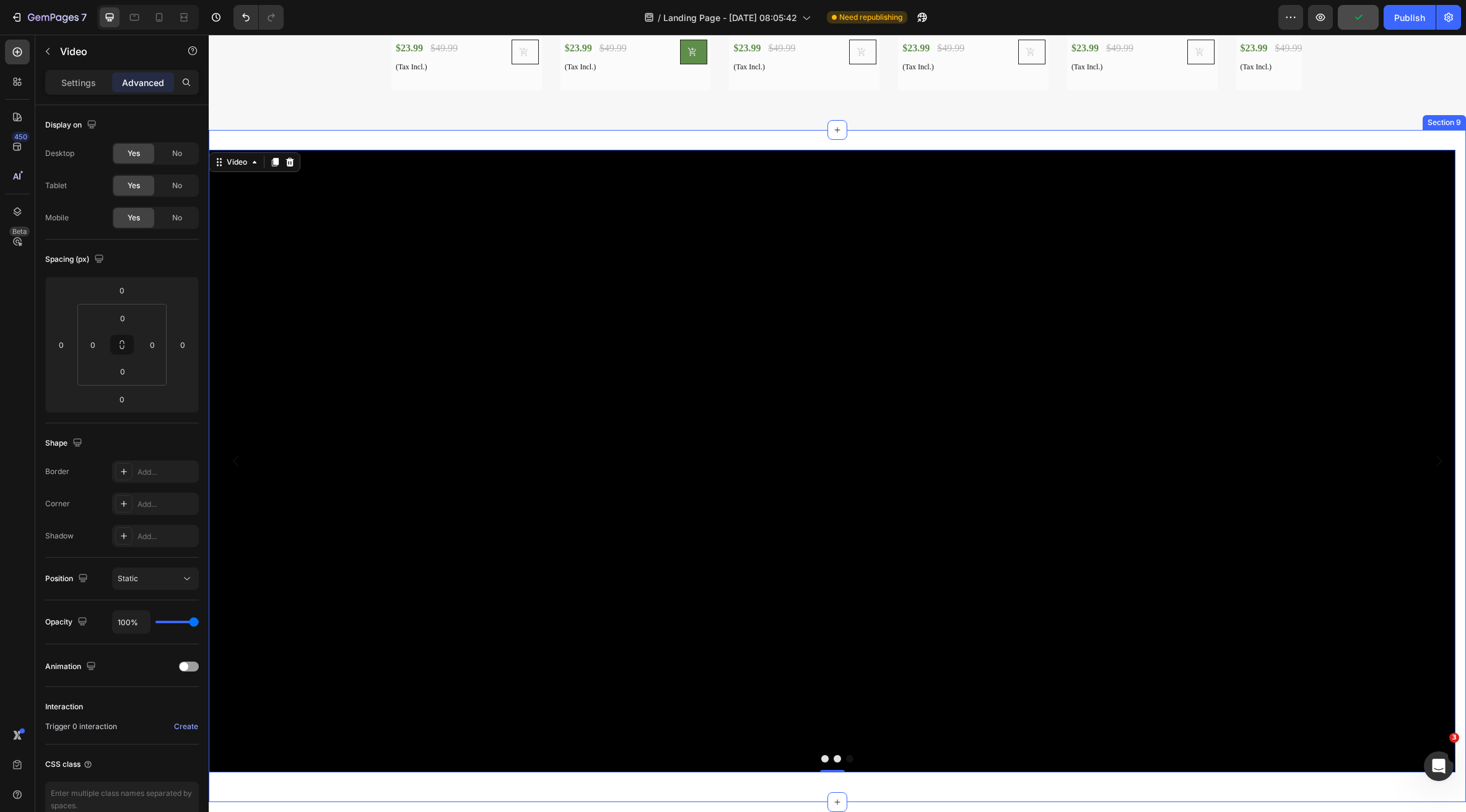
click at [376, 144] on div "Video Video Video 0 Carousel Section 9" at bounding box center [837, 466] width 1257 height 673
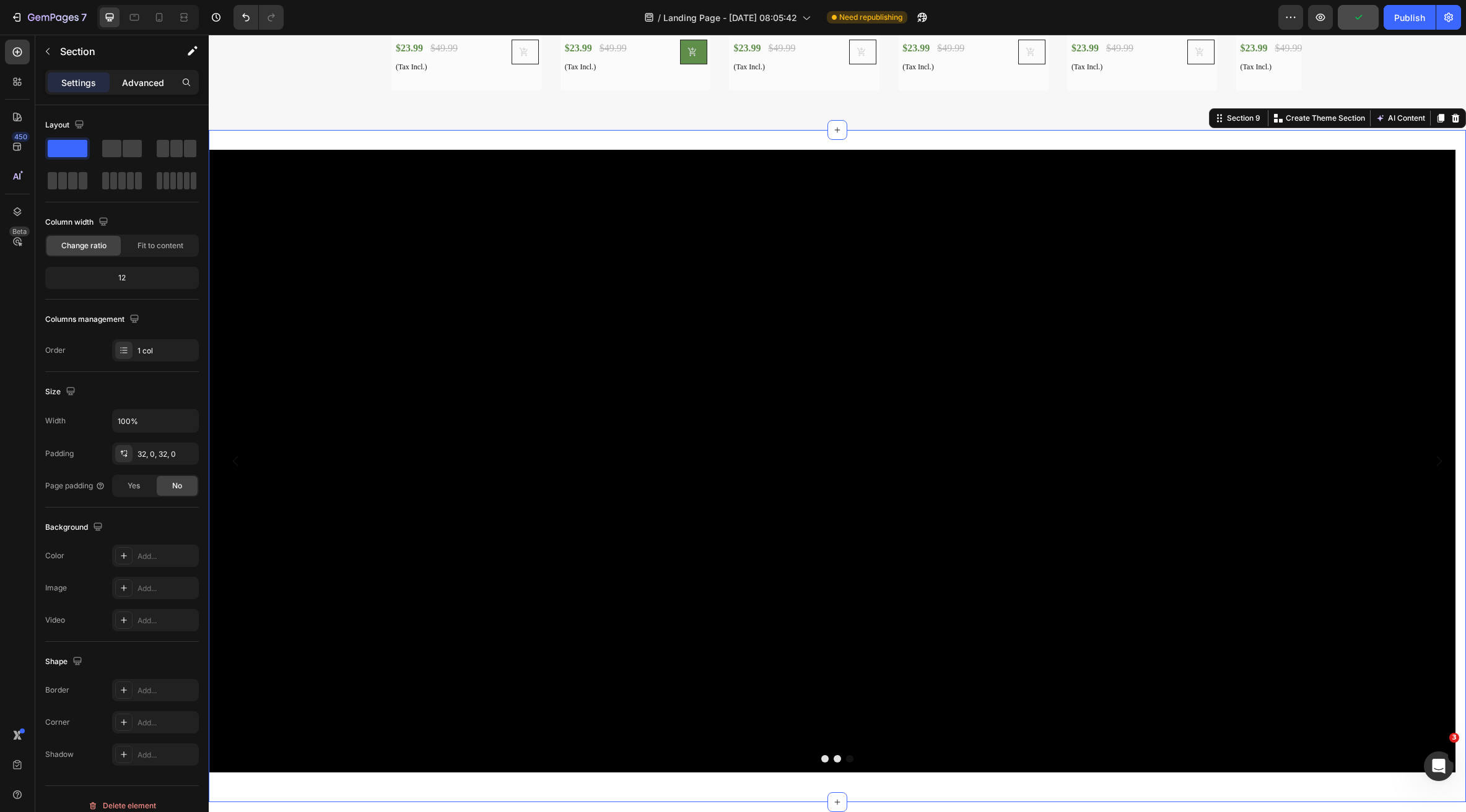
click at [141, 86] on p "Advanced" at bounding box center [143, 83] width 42 height 13
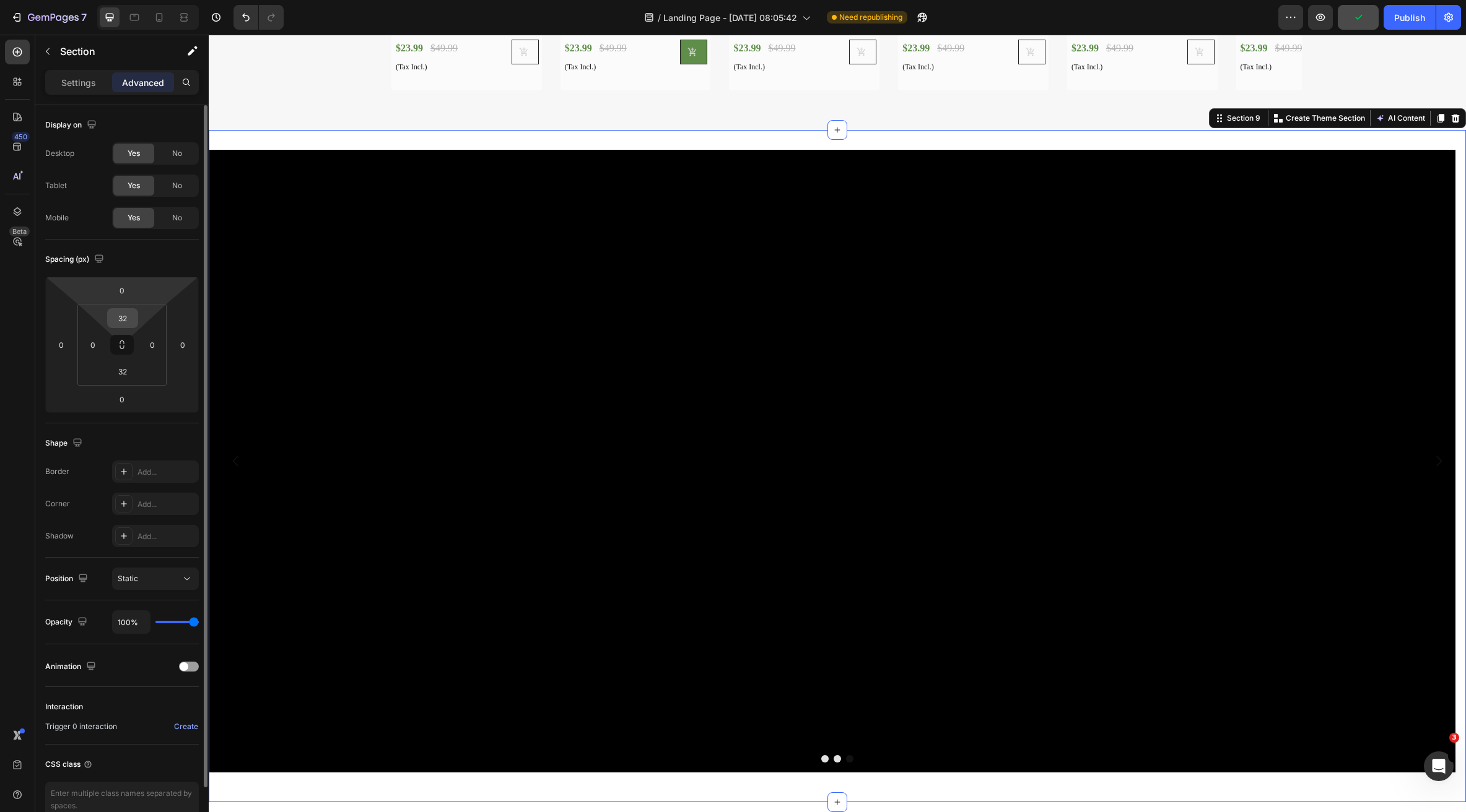
click at [126, 316] on input "32" at bounding box center [122, 319] width 24 height 19
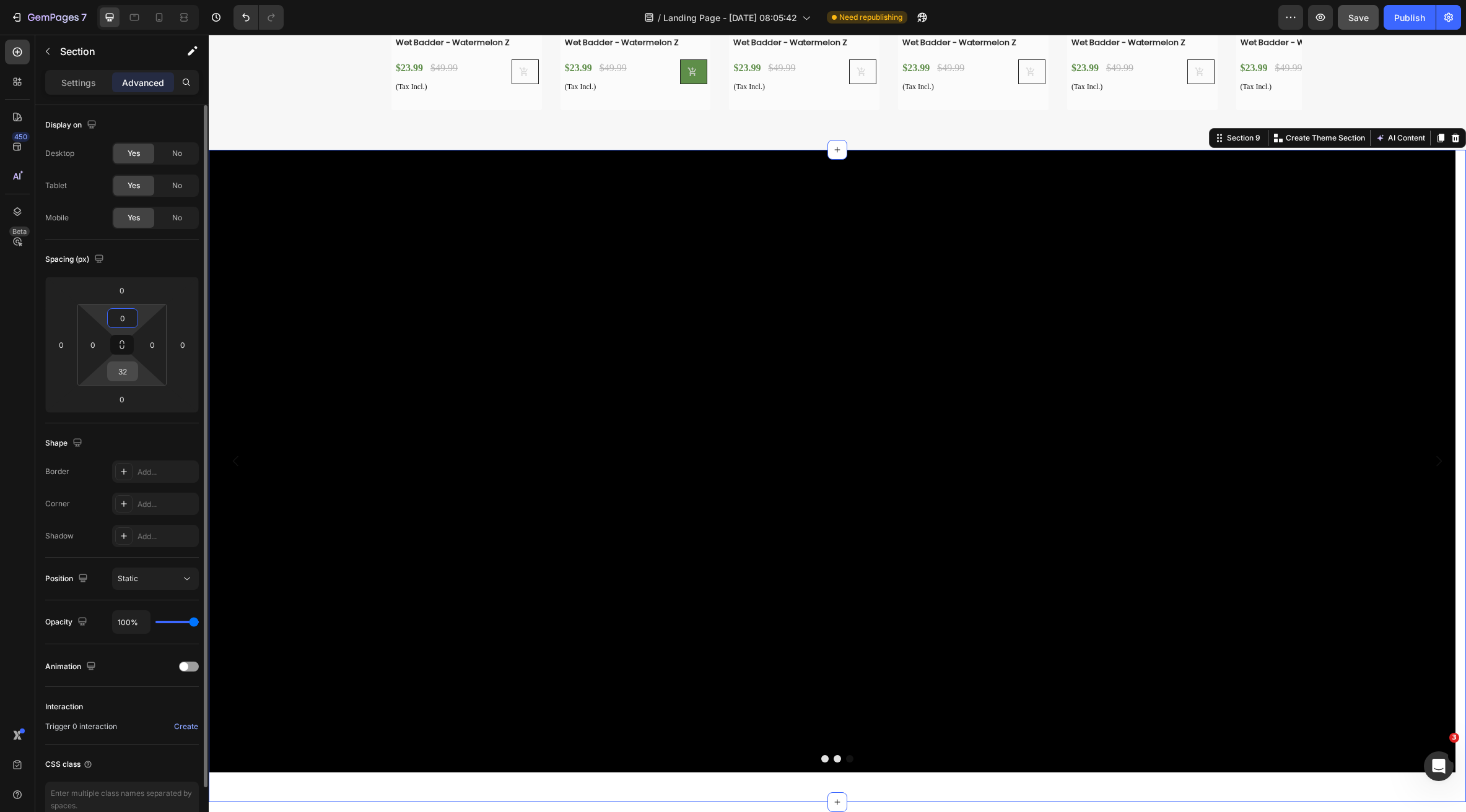
type input "0"
click at [118, 374] on input "32" at bounding box center [122, 371] width 24 height 19
type input "0"
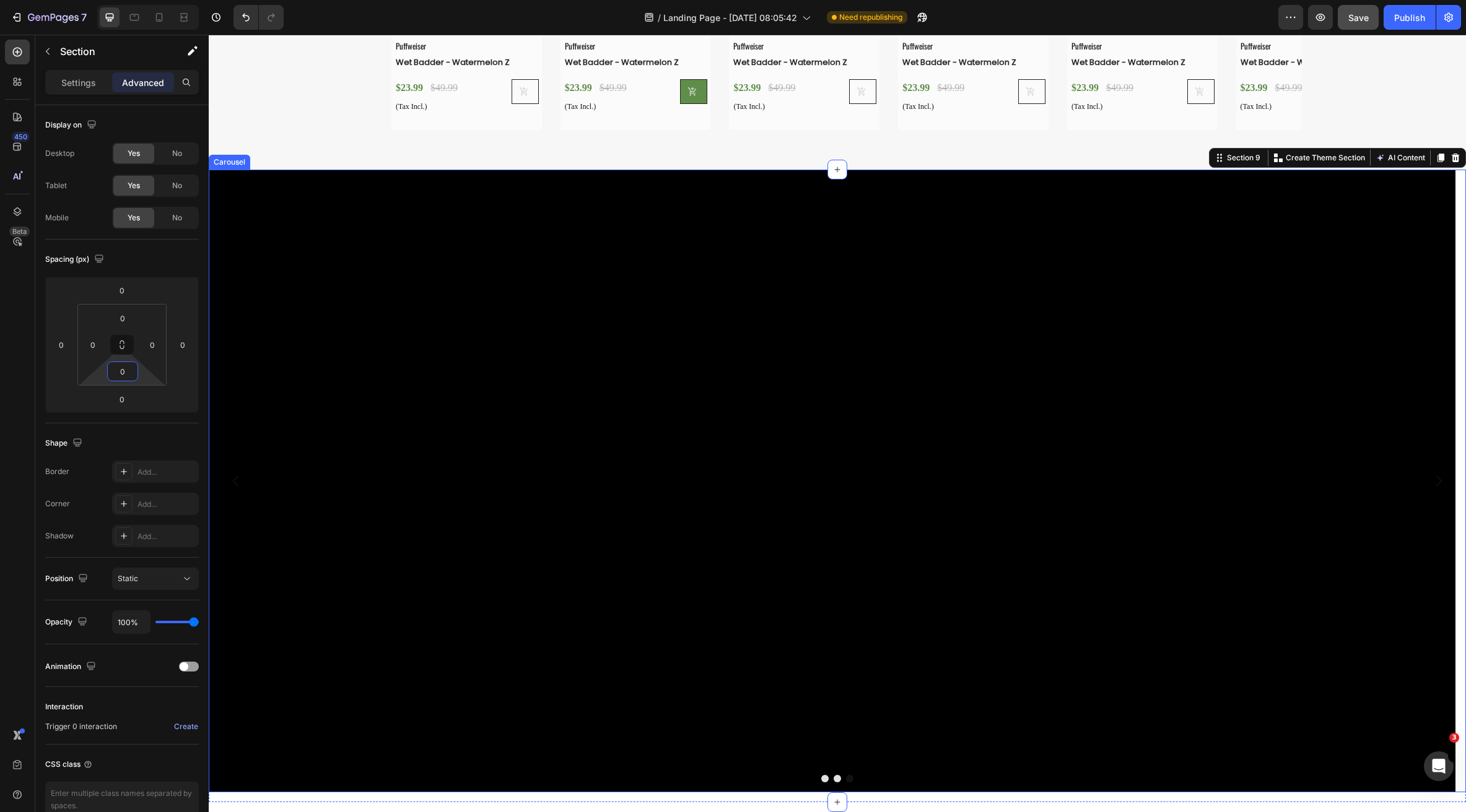
click at [436, 447] on video at bounding box center [832, 480] width 1247 height 623
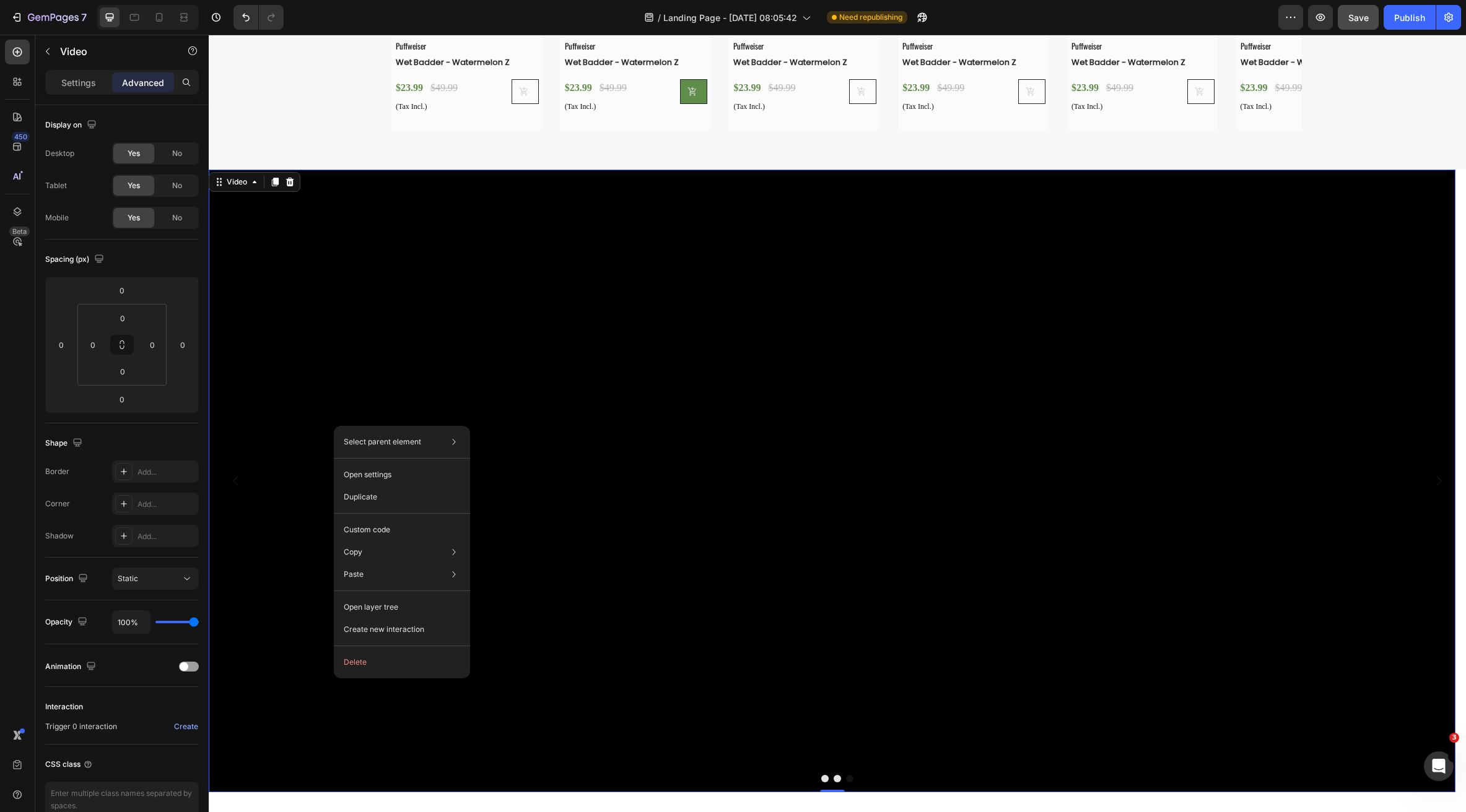
drag, startPoint x: 246, startPoint y: 179, endPoint x: 246, endPoint y: 192, distance: 13.0
click at [246, 192] on div "Video 0" at bounding box center [832, 480] width 1247 height 623
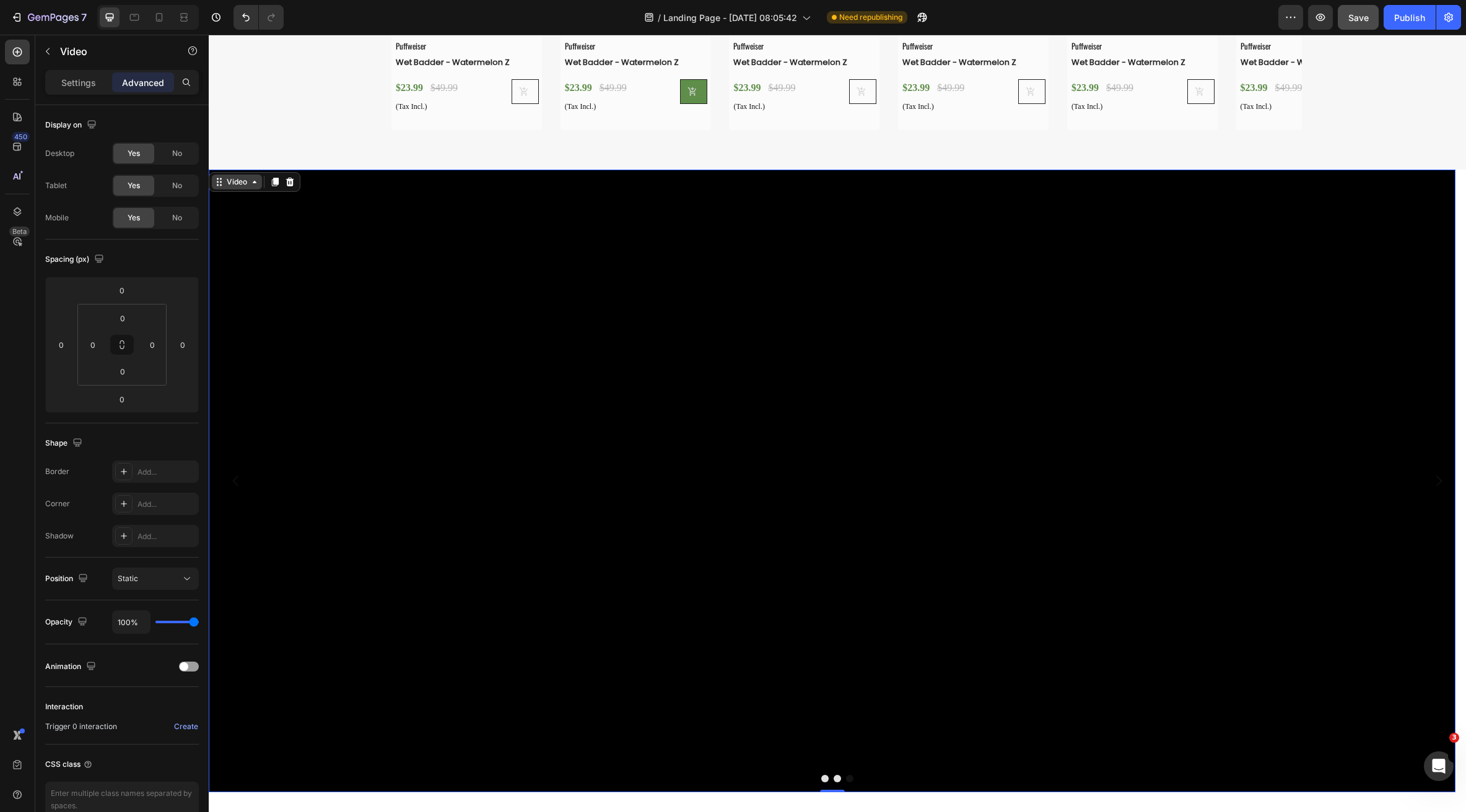
click at [243, 189] on div "Video" at bounding box center [236, 182] width 50 height 15
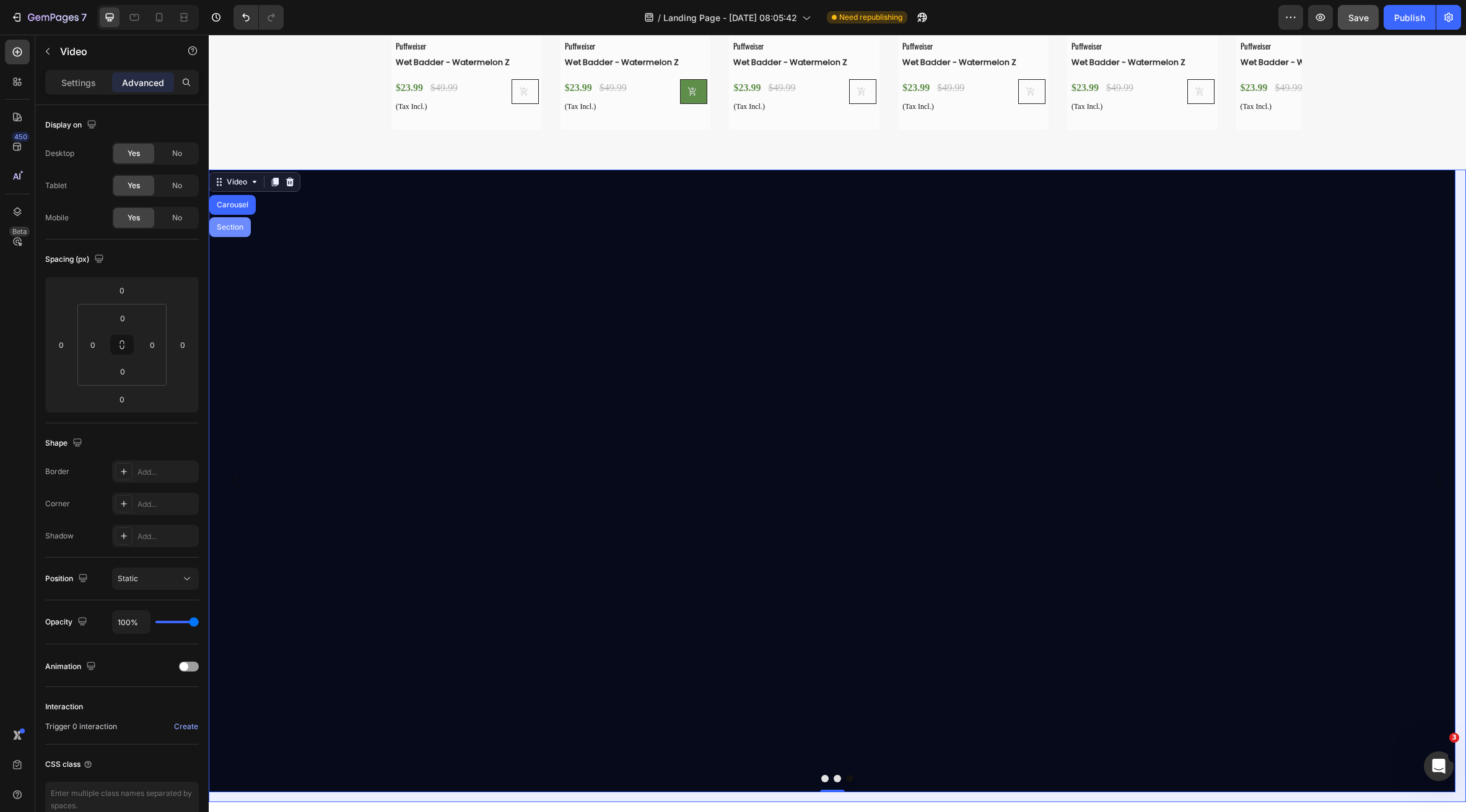
click at [230, 226] on div "Section" at bounding box center [230, 227] width 32 height 8
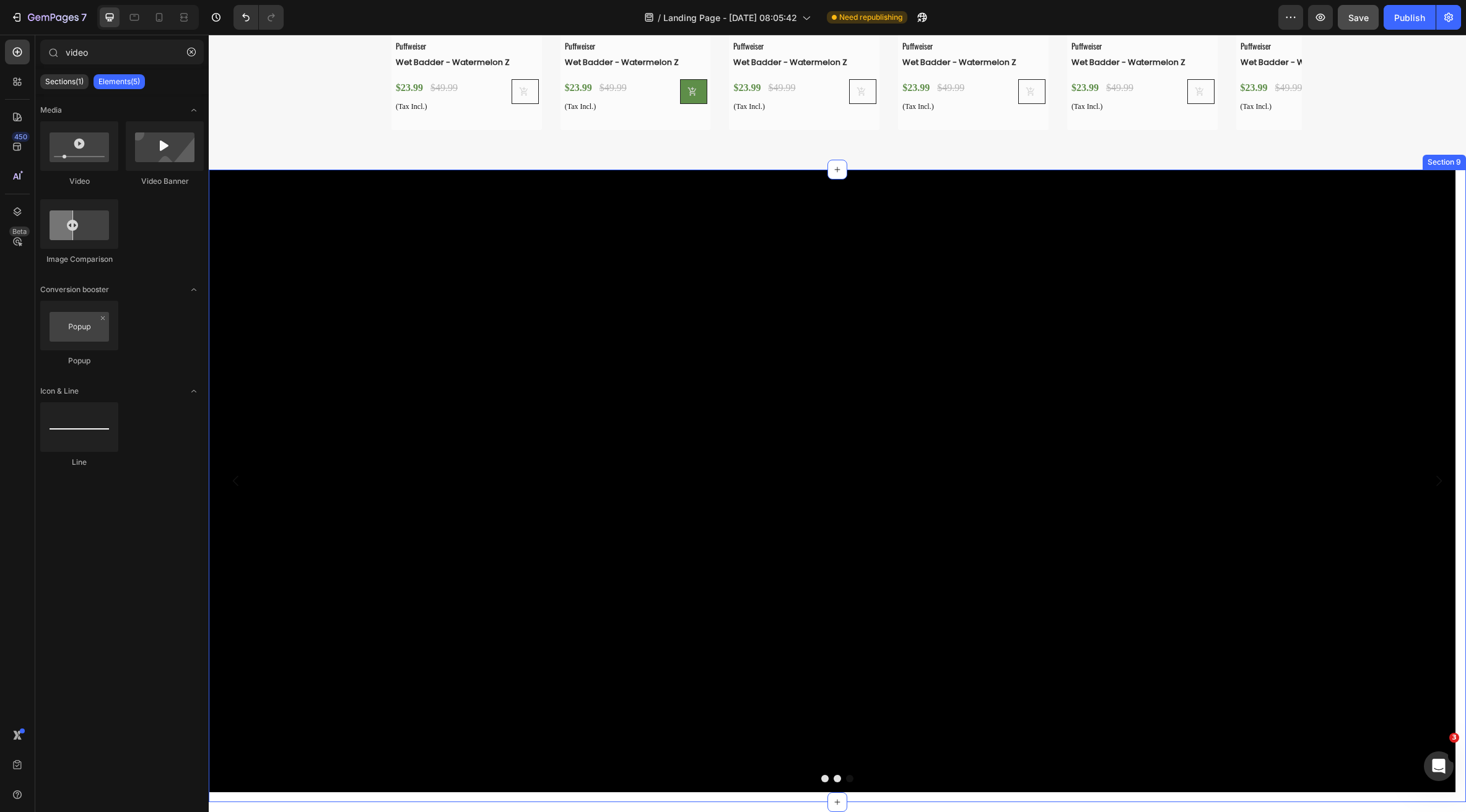
click at [434, 627] on div "Video Video Video Carousel" at bounding box center [837, 486] width 1257 height 633
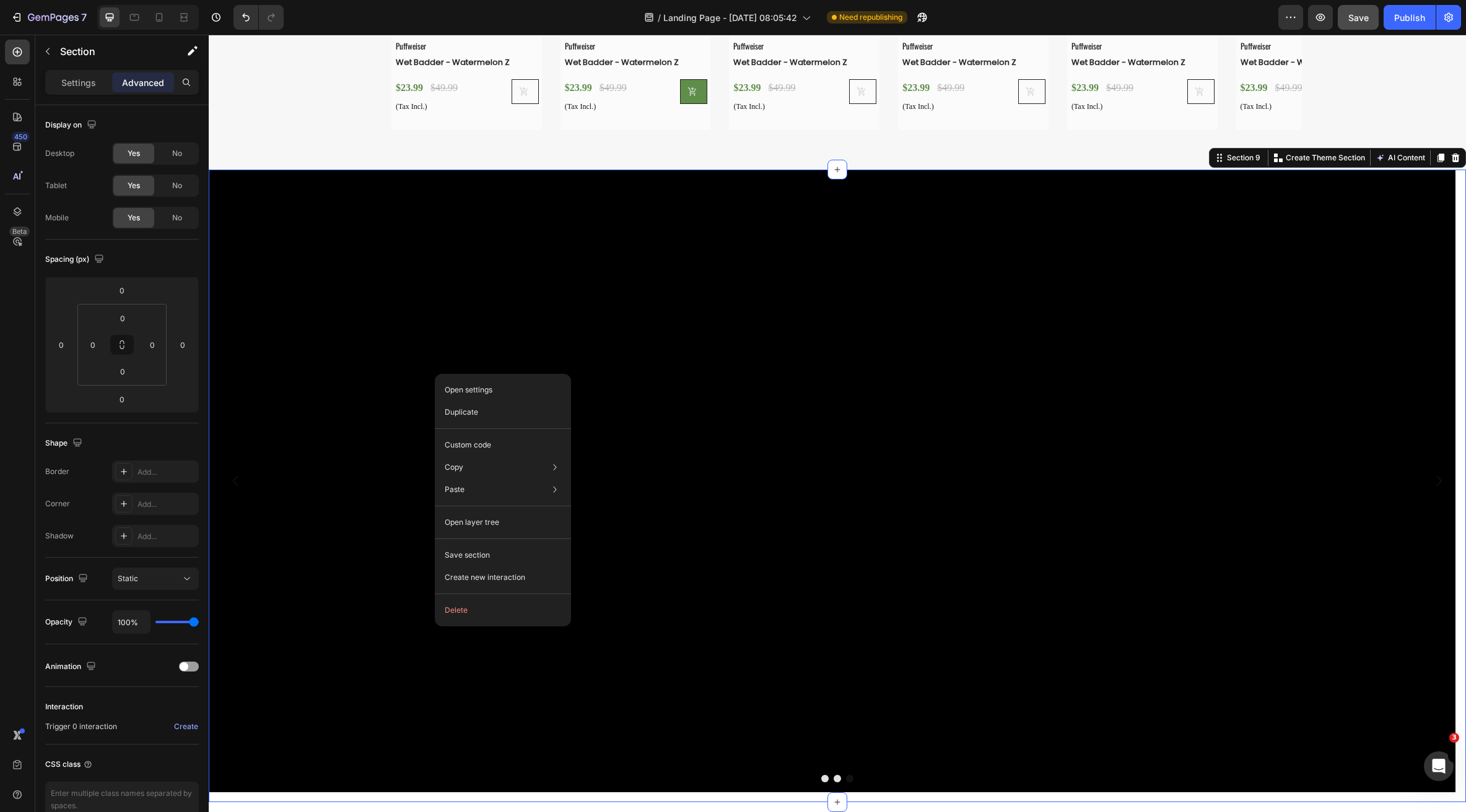
click at [427, 628] on div "Video Video Video Carousel" at bounding box center [837, 486] width 1257 height 633
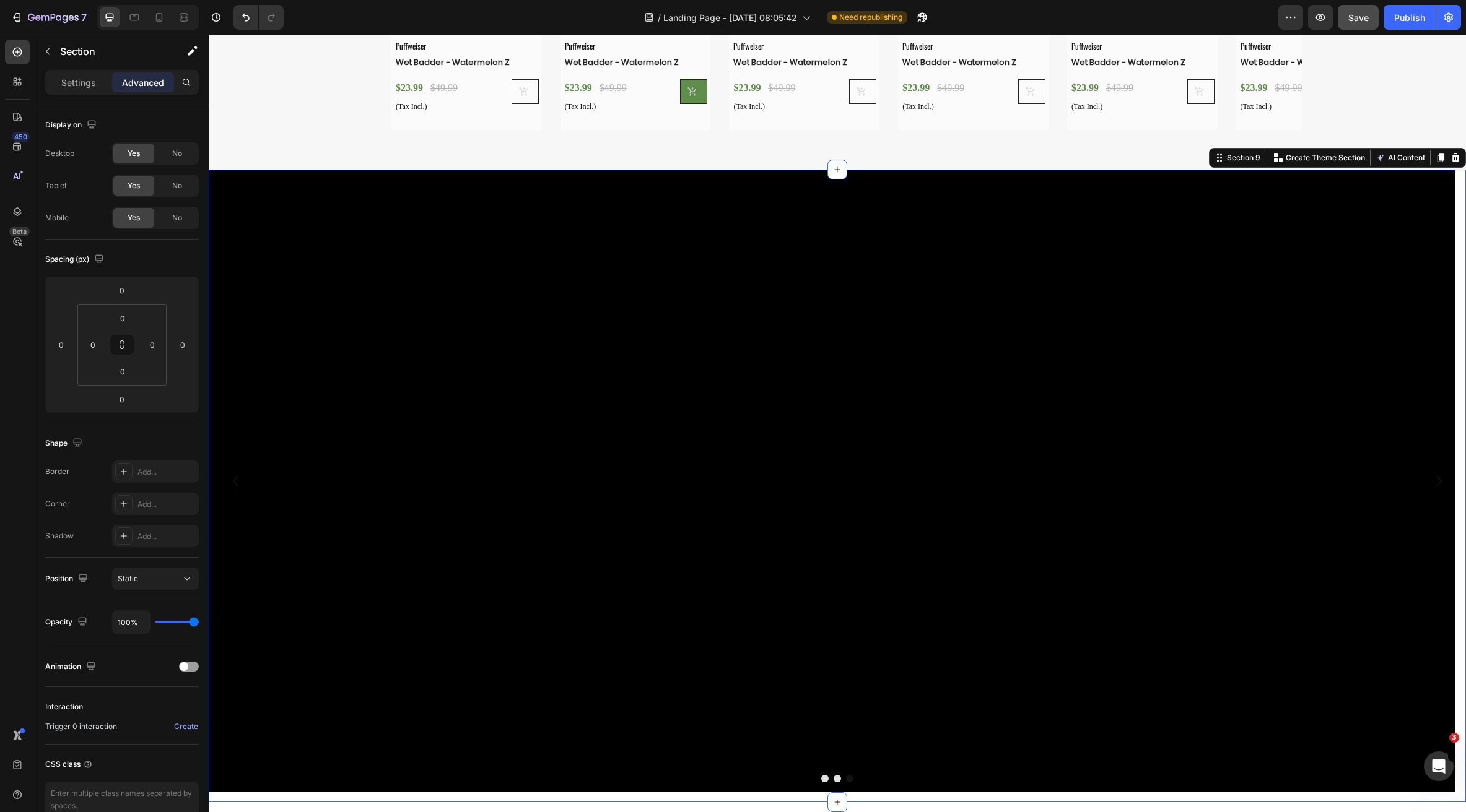
click at [370, 565] on video at bounding box center [832, 480] width 1247 height 623
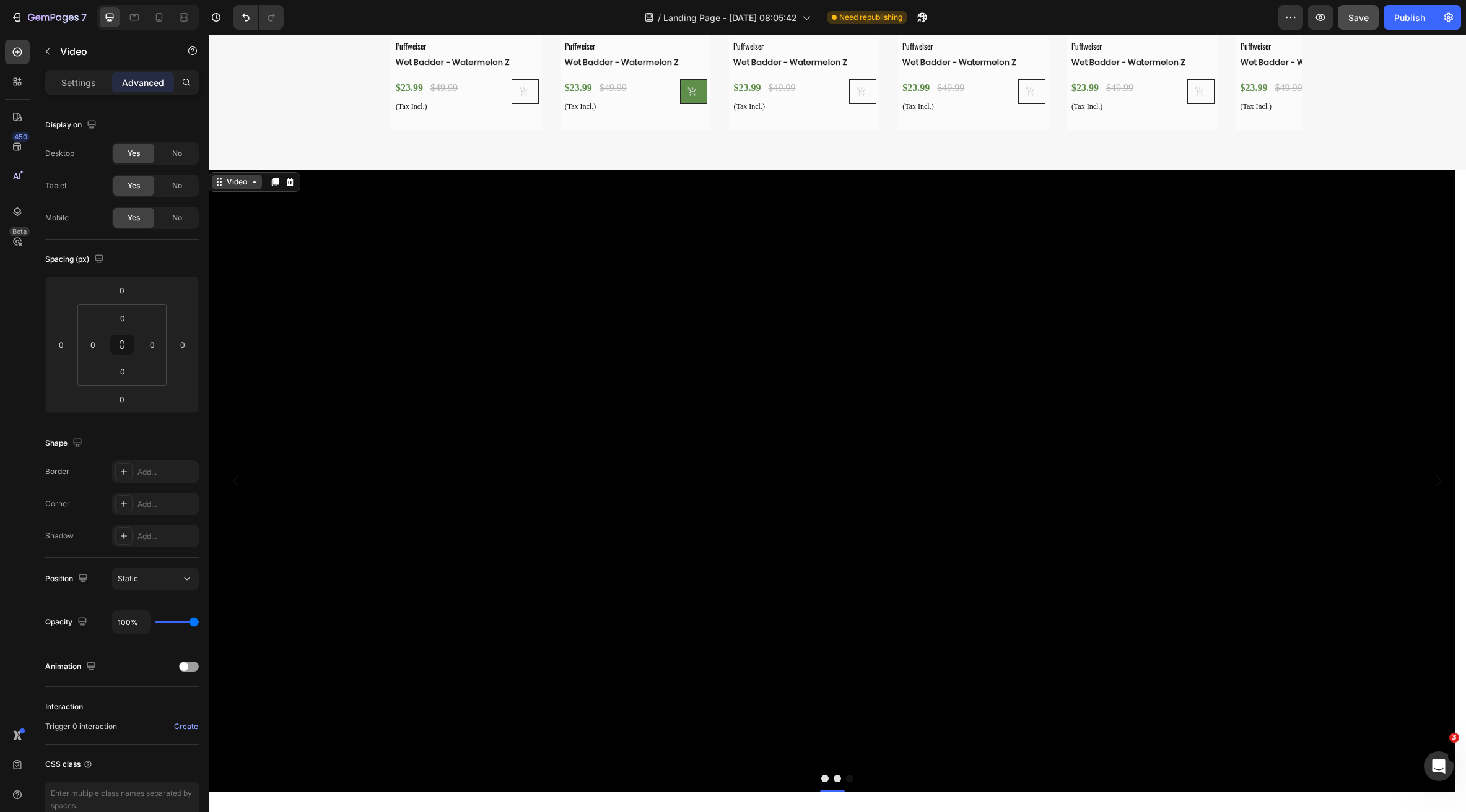
click at [241, 187] on div "Video" at bounding box center [236, 182] width 50 height 15
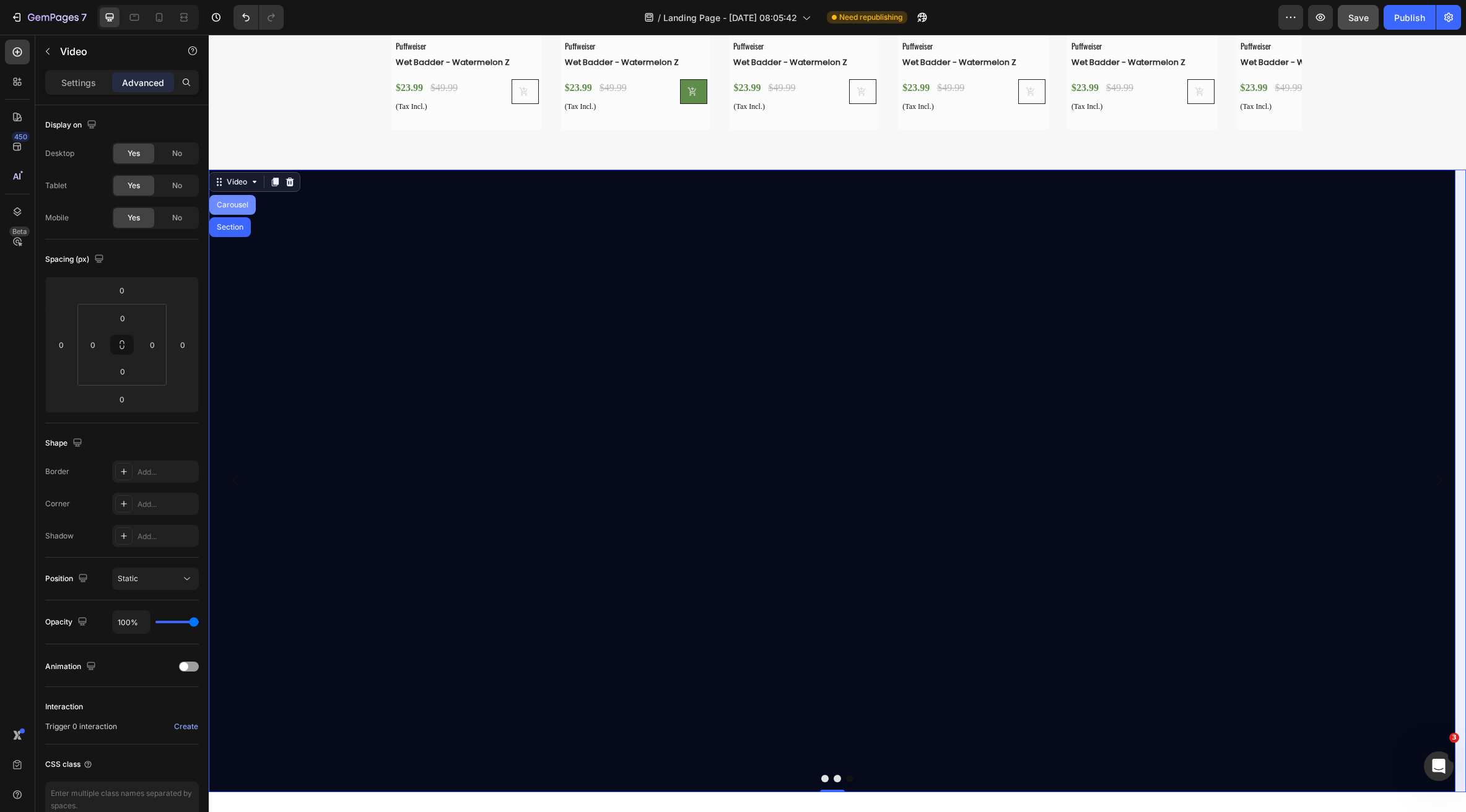
click at [237, 196] on div "Carousel" at bounding box center [232, 204] width 46 height 20
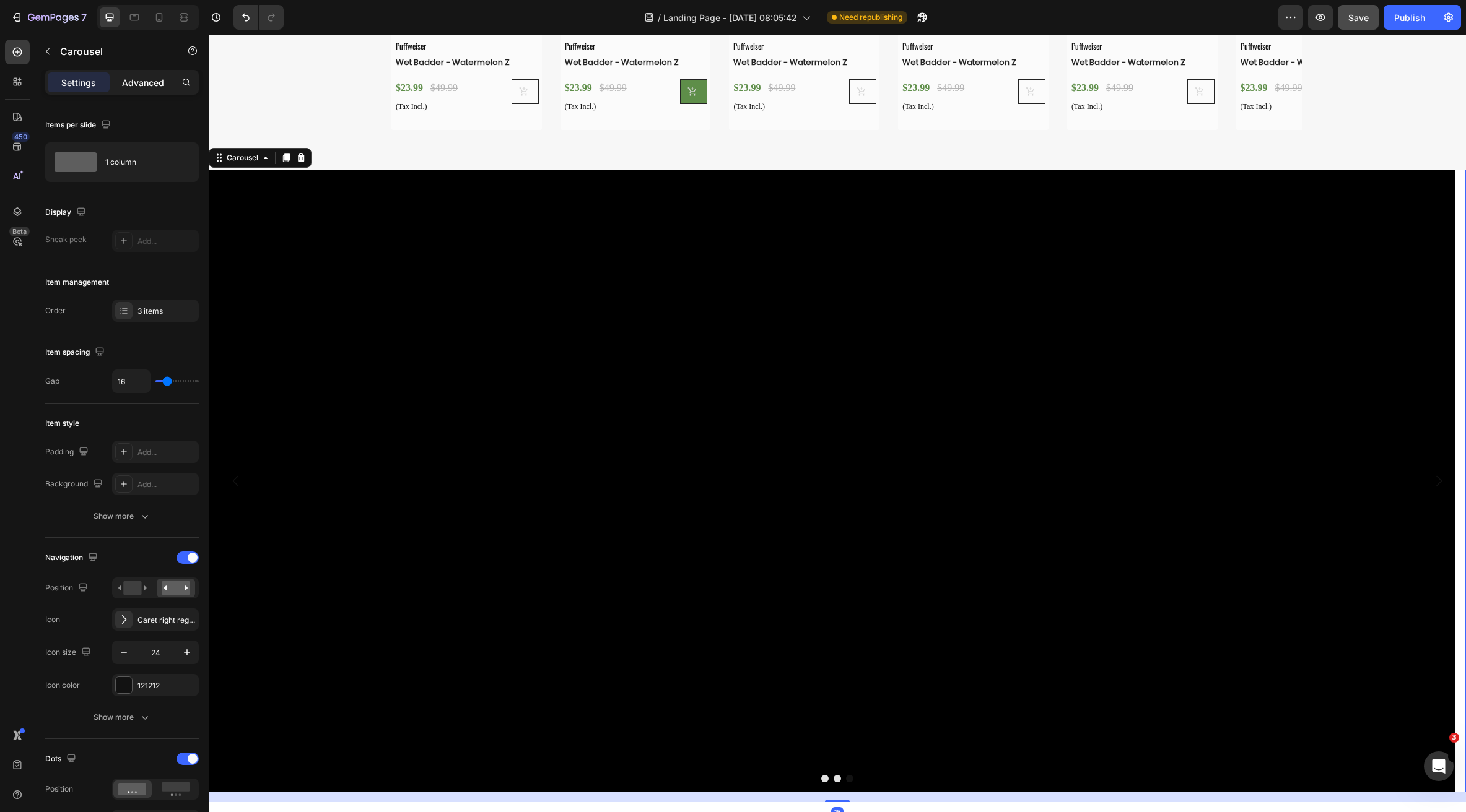
click at [129, 80] on p "Advanced" at bounding box center [143, 83] width 42 height 13
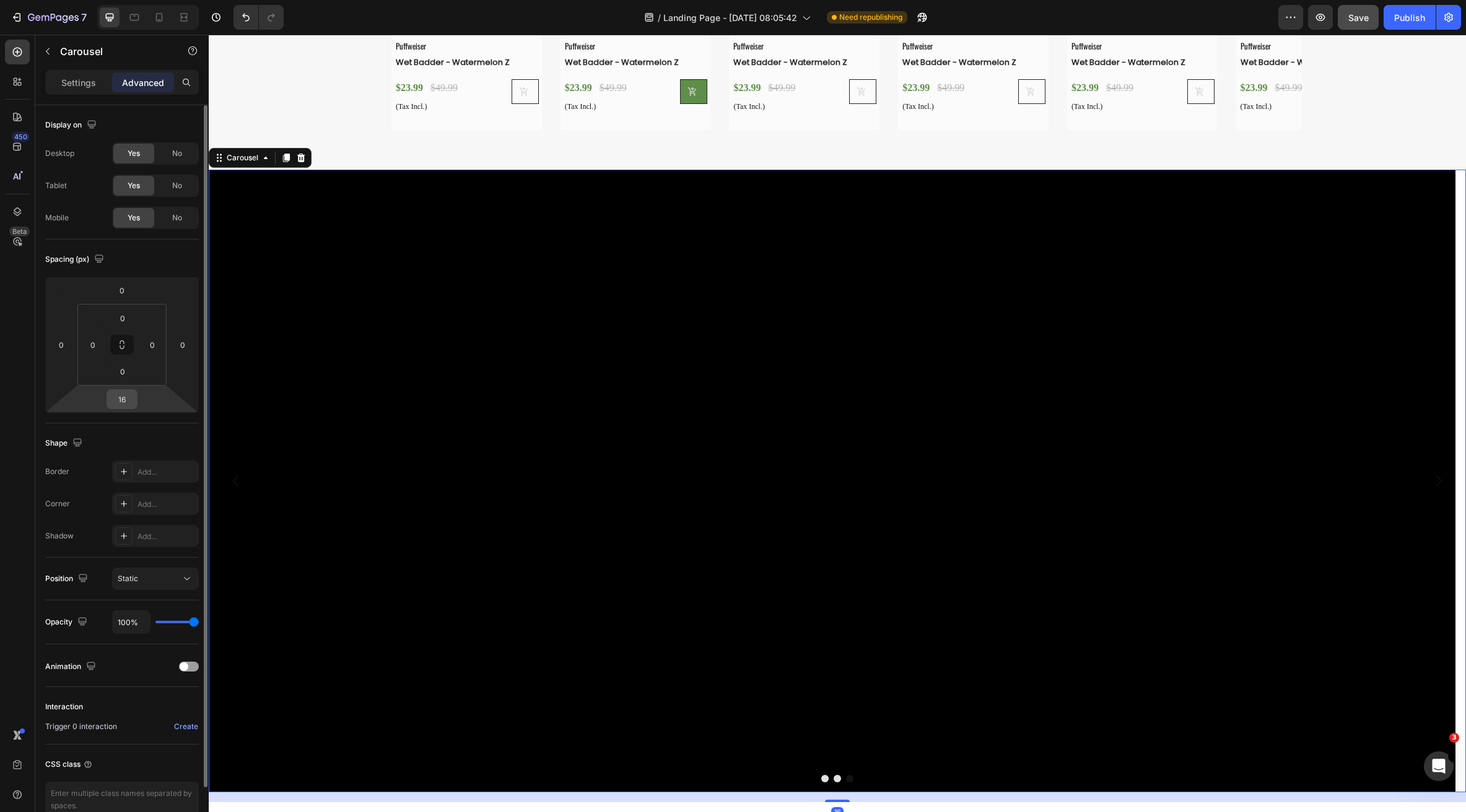
click at [125, 405] on input "16" at bounding box center [122, 399] width 24 height 19
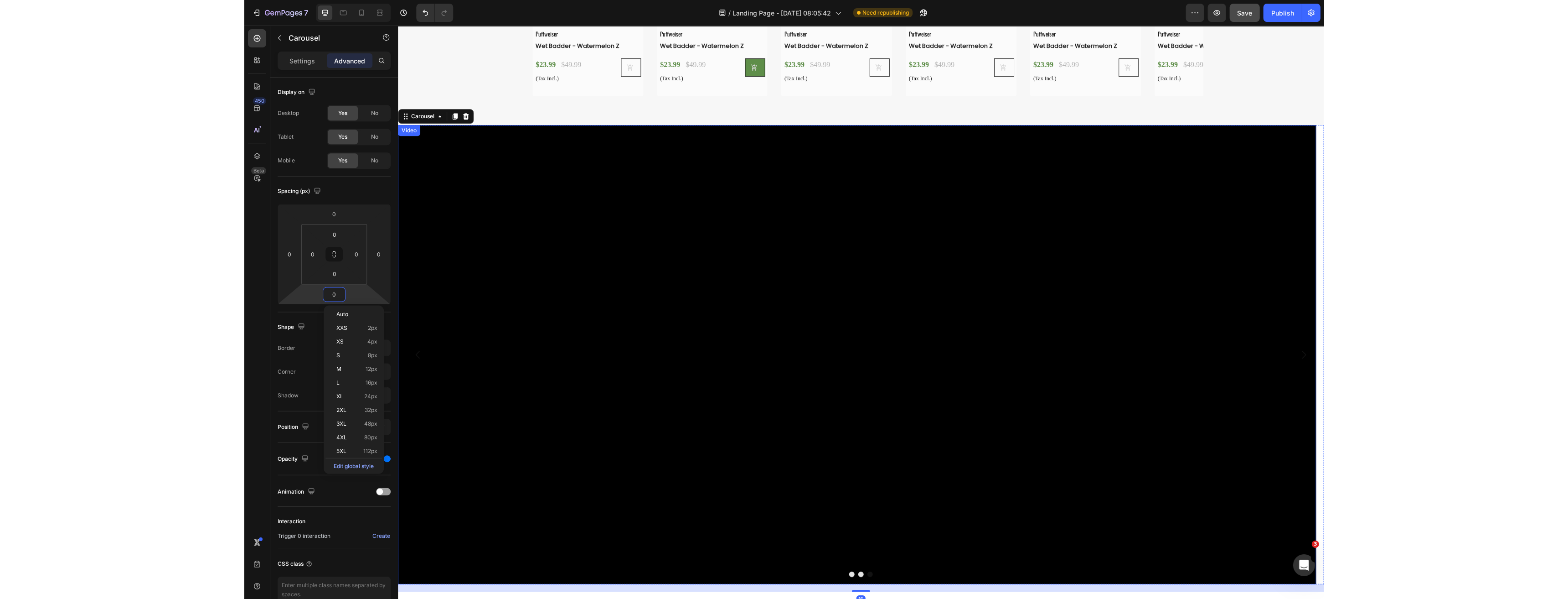
scroll to position [2417, 0]
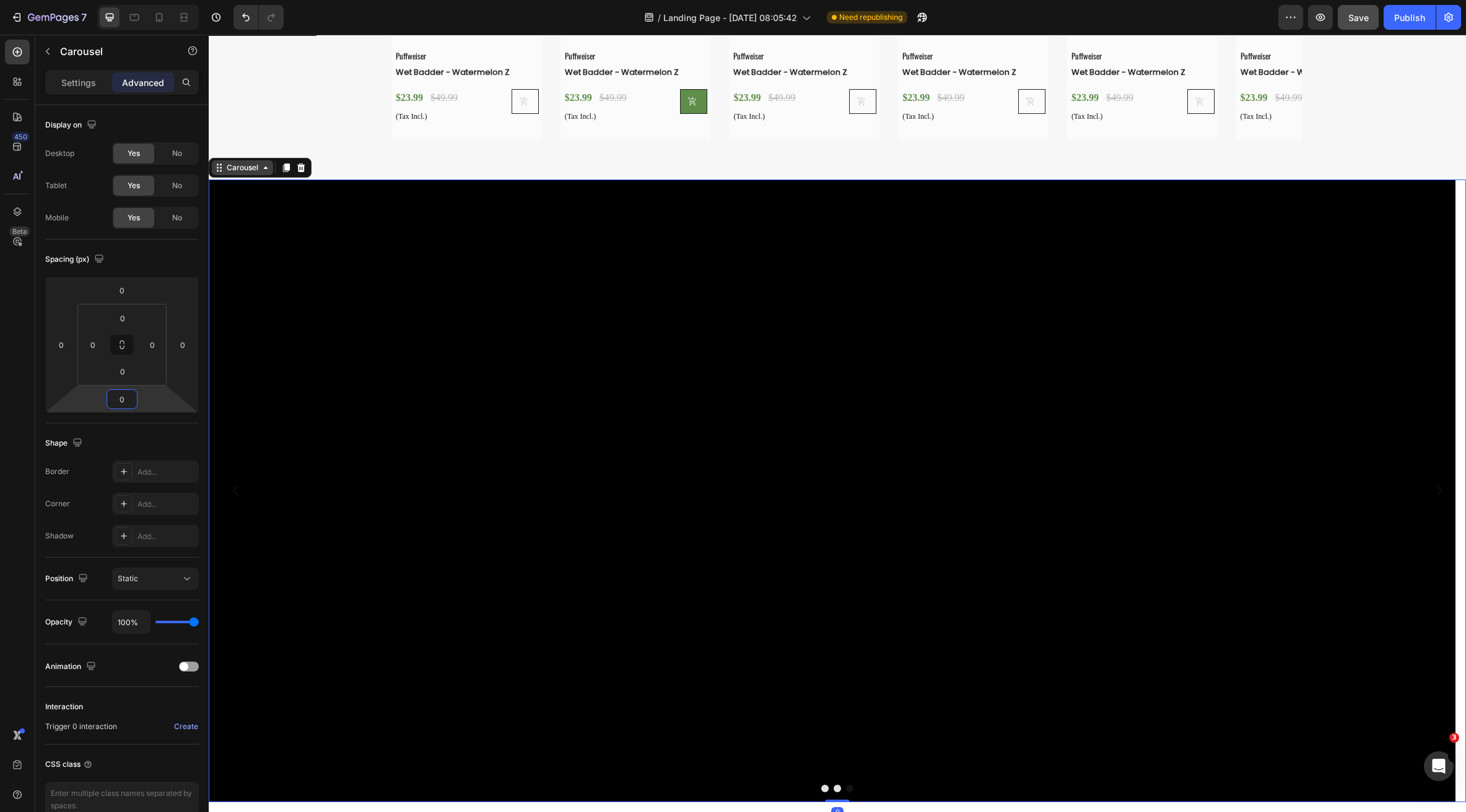
type input "0"
click at [252, 163] on div "Carousel" at bounding box center [242, 168] width 37 height 11
click at [251, 168] on div "Carousel" at bounding box center [242, 168] width 37 height 11
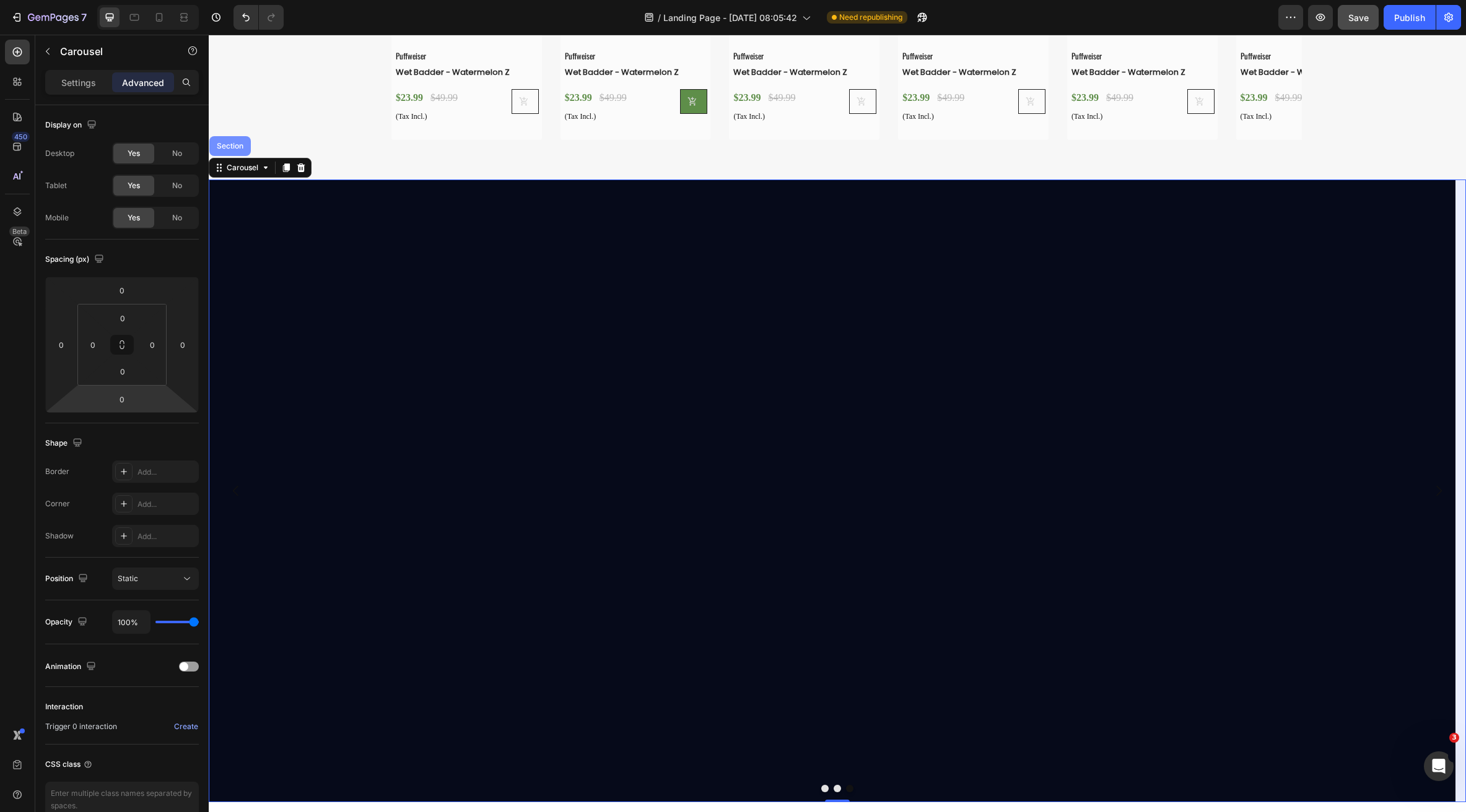
click at [230, 142] on div "Section" at bounding box center [230, 146] width 32 height 8
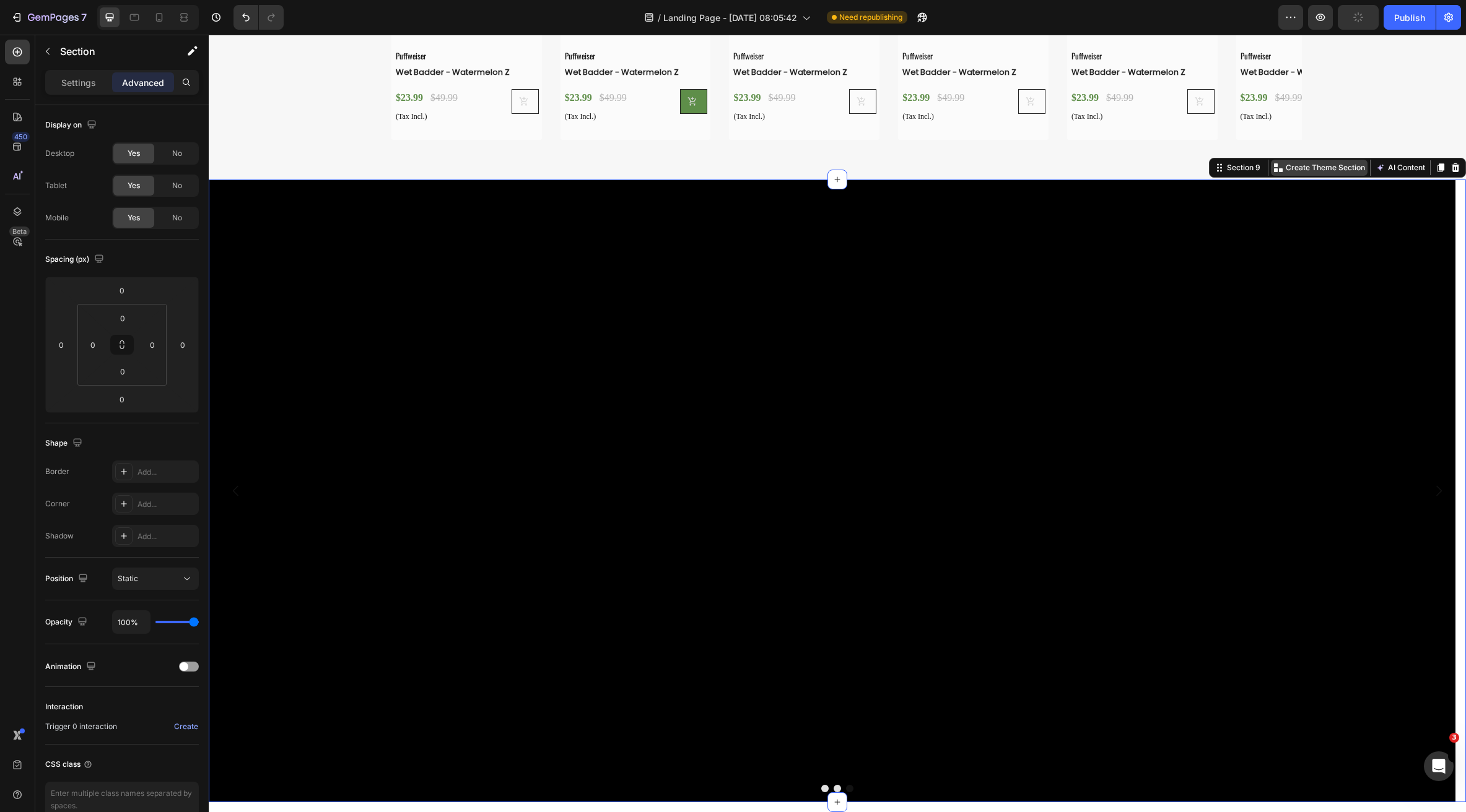
click at [1285, 169] on p "Create Theme Section" at bounding box center [1325, 168] width 79 height 11
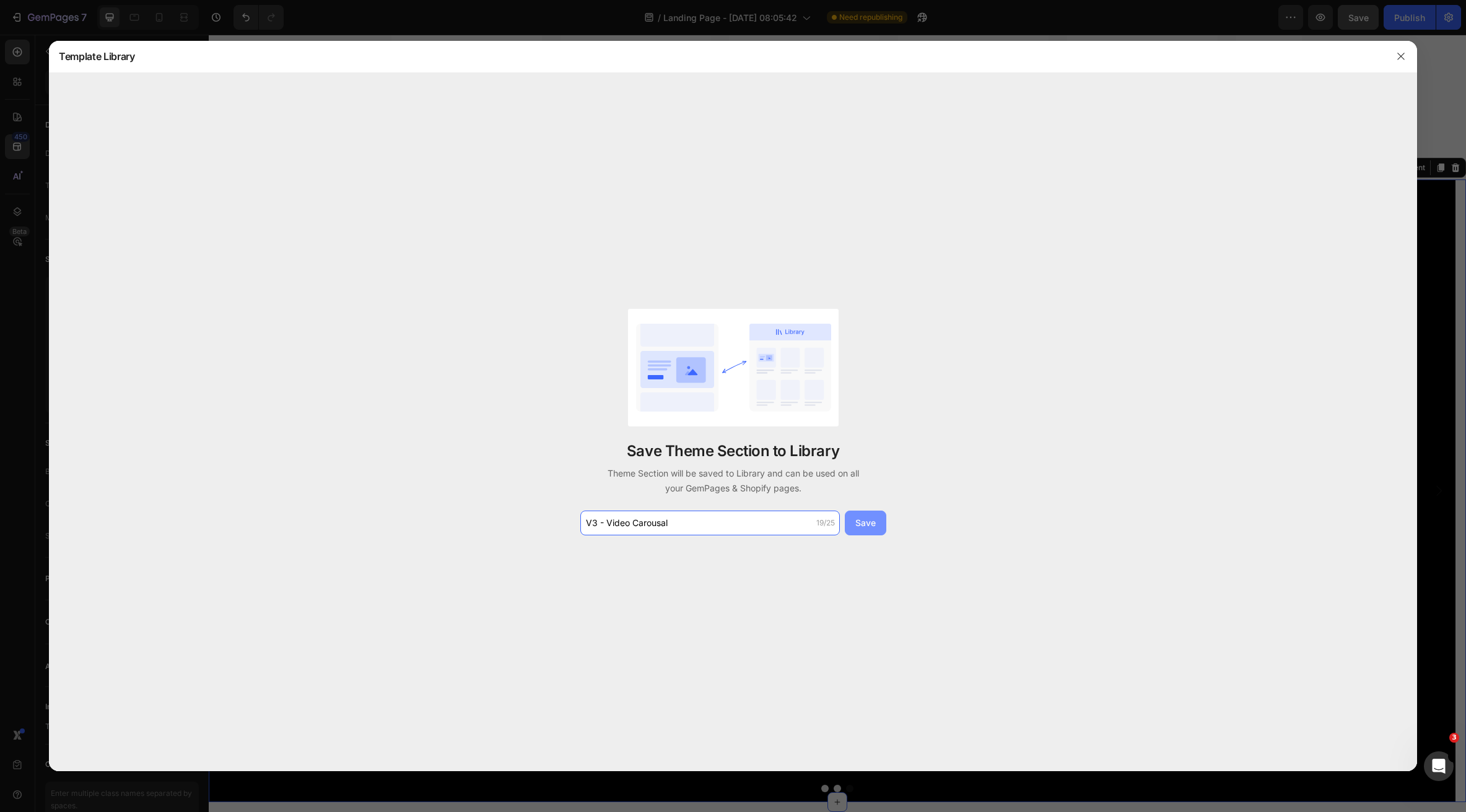
type input "V3 - Video Carousal"
click at [867, 524] on div "Save" at bounding box center [866, 523] width 21 height 13
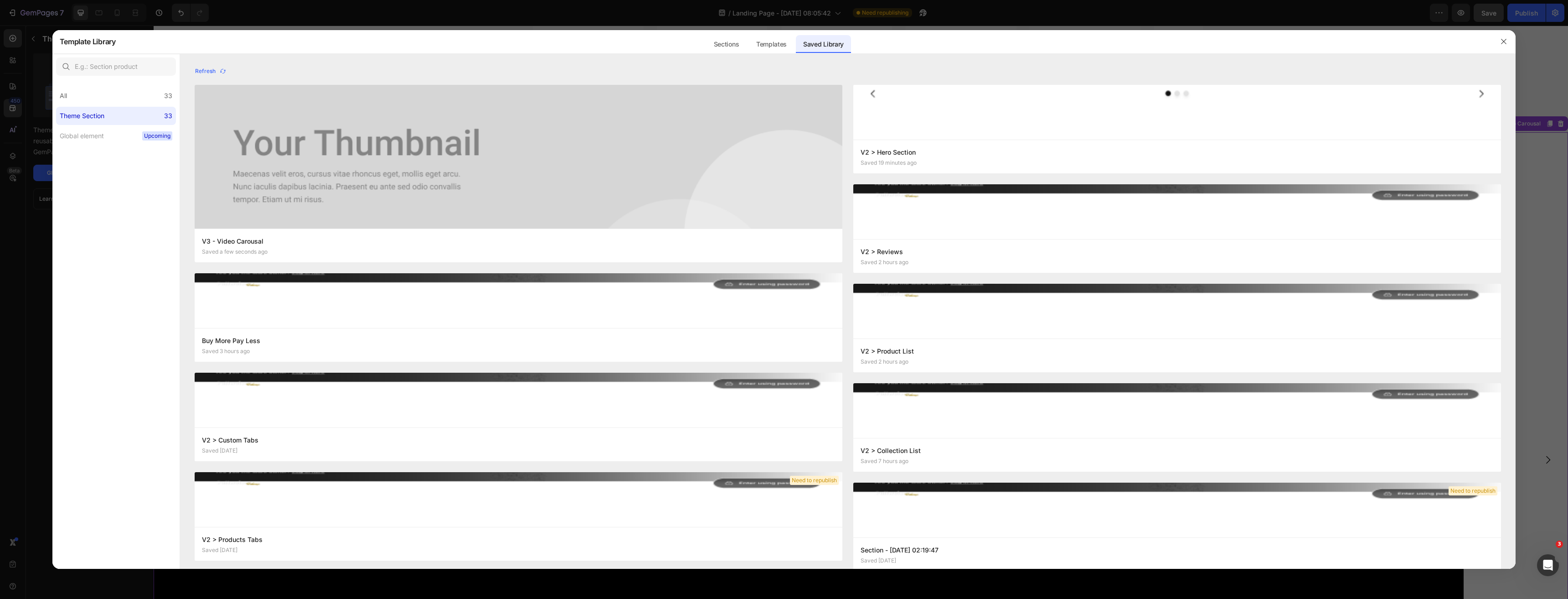
scroll to position [2417, 0]
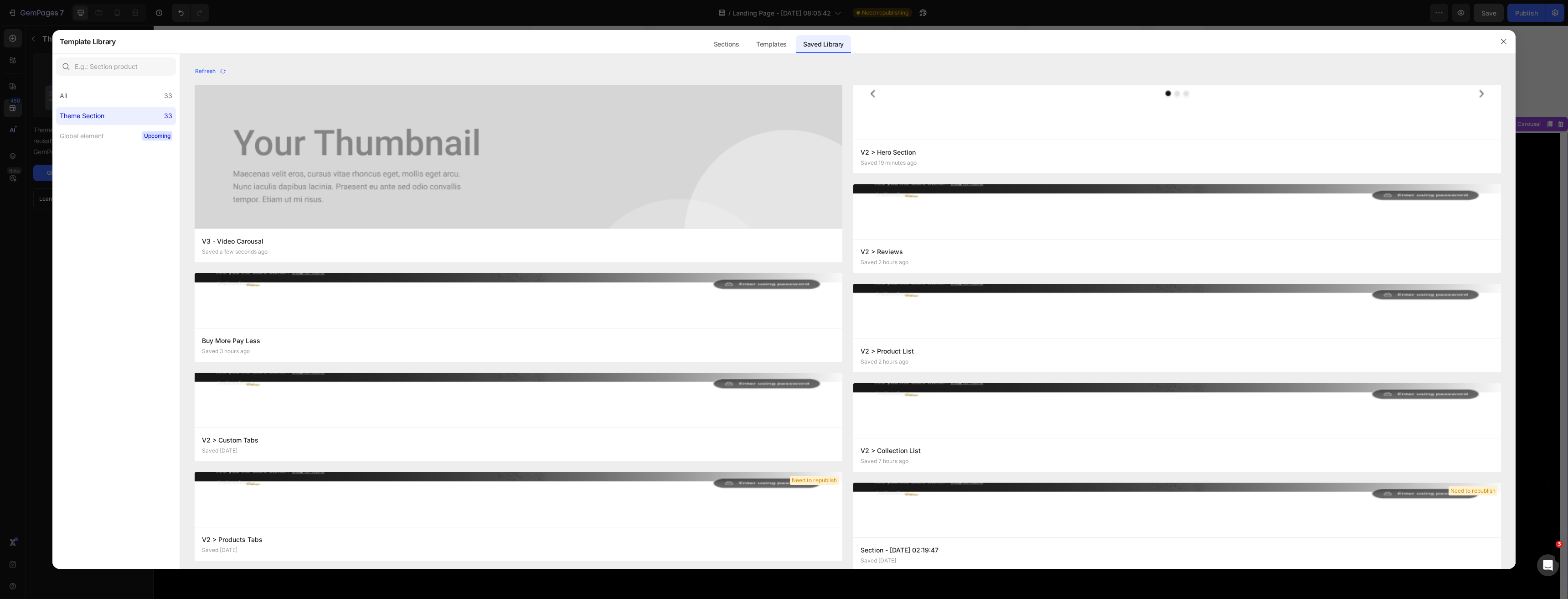
click at [516, 14] on div at bounding box center [784, 299] width 1568 height 599
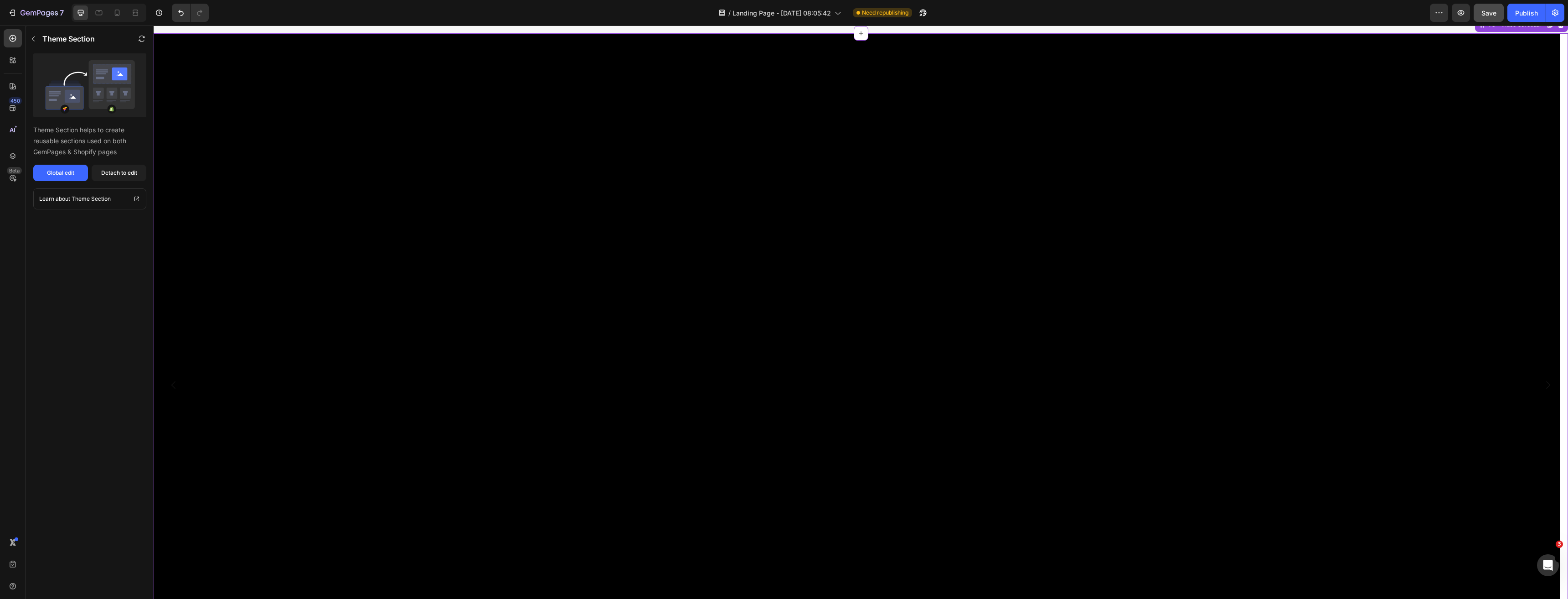
scroll to position [2595, 0]
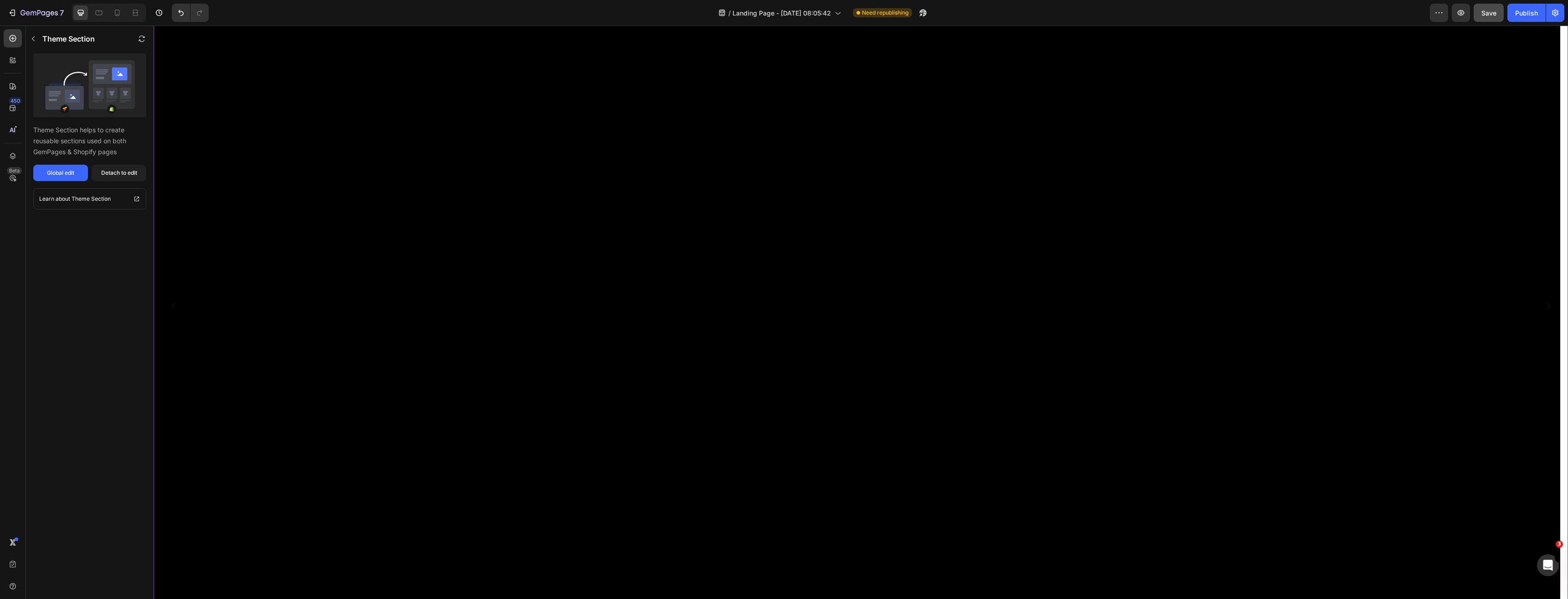
drag, startPoint x: 588, startPoint y: 536, endPoint x: 581, endPoint y: 535, distance: 7.1
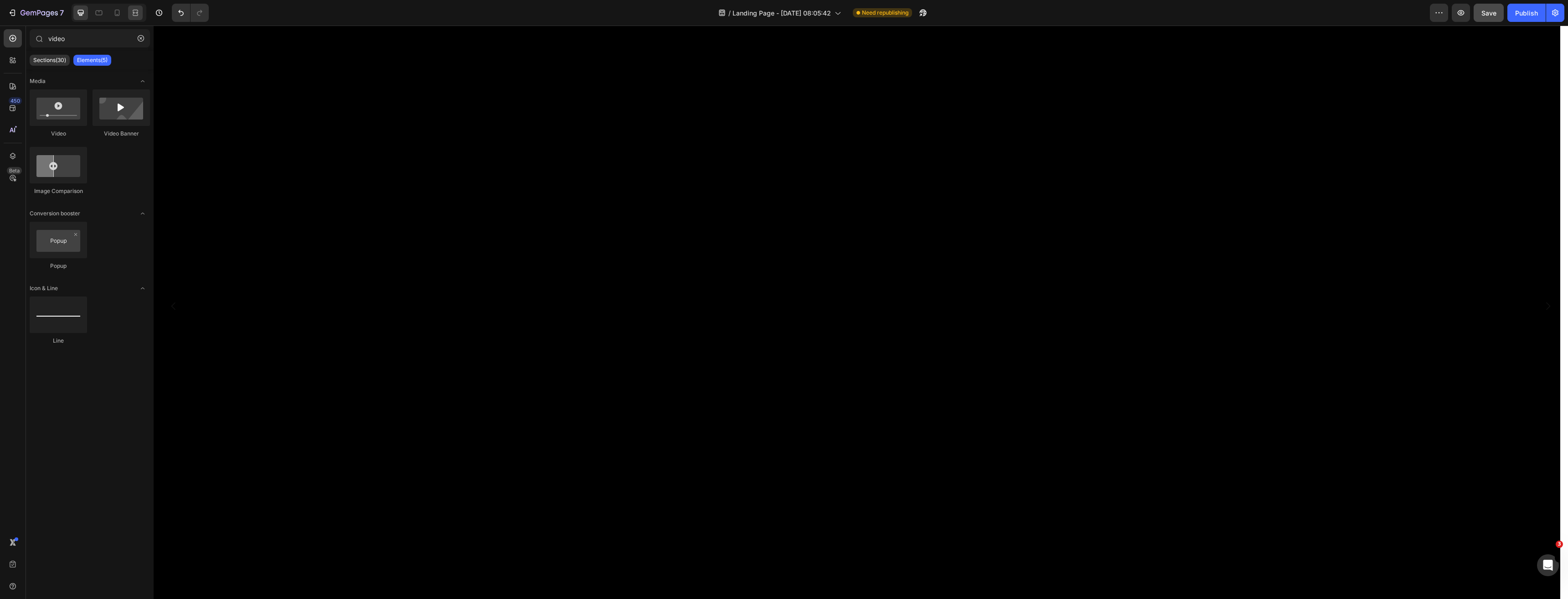
click at [130, 17] on div at bounding box center [135, 12] width 15 height 15
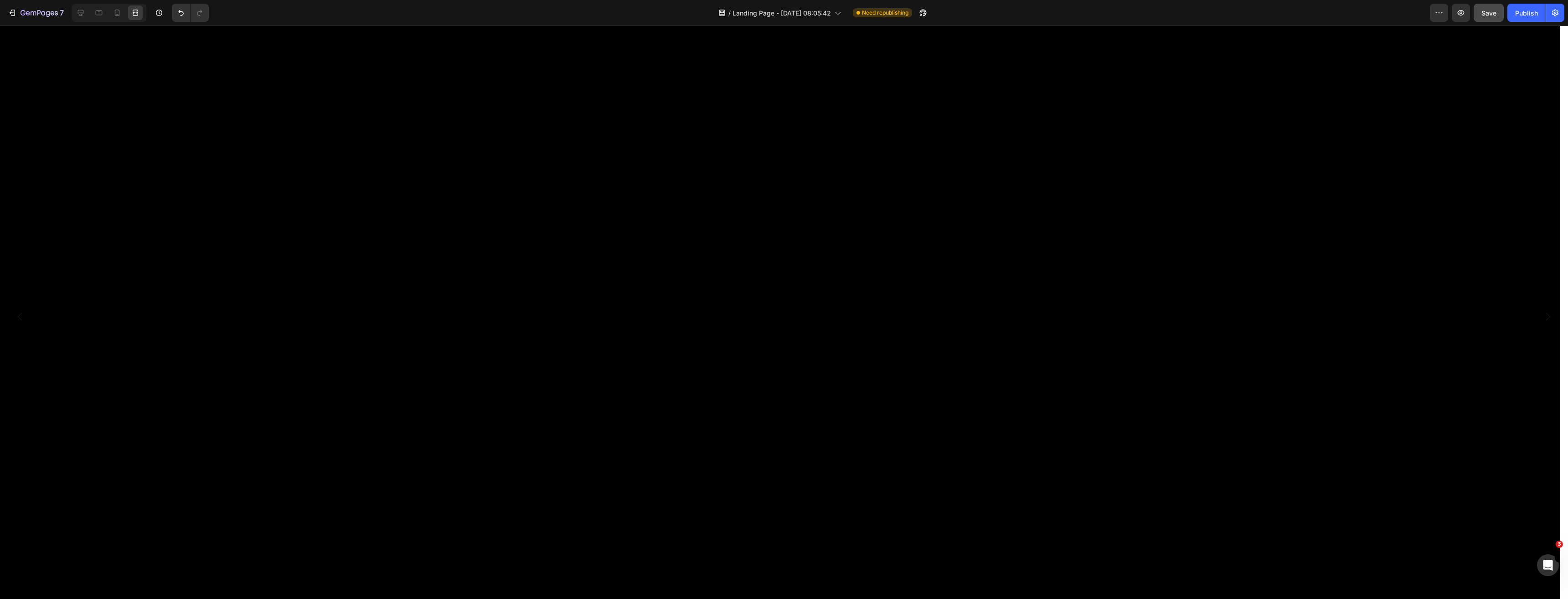
scroll to position [2623, 0]
click at [573, 429] on video at bounding box center [780, 316] width 1560 height 781
click at [82, 12] on icon at bounding box center [81, 12] width 6 height 6
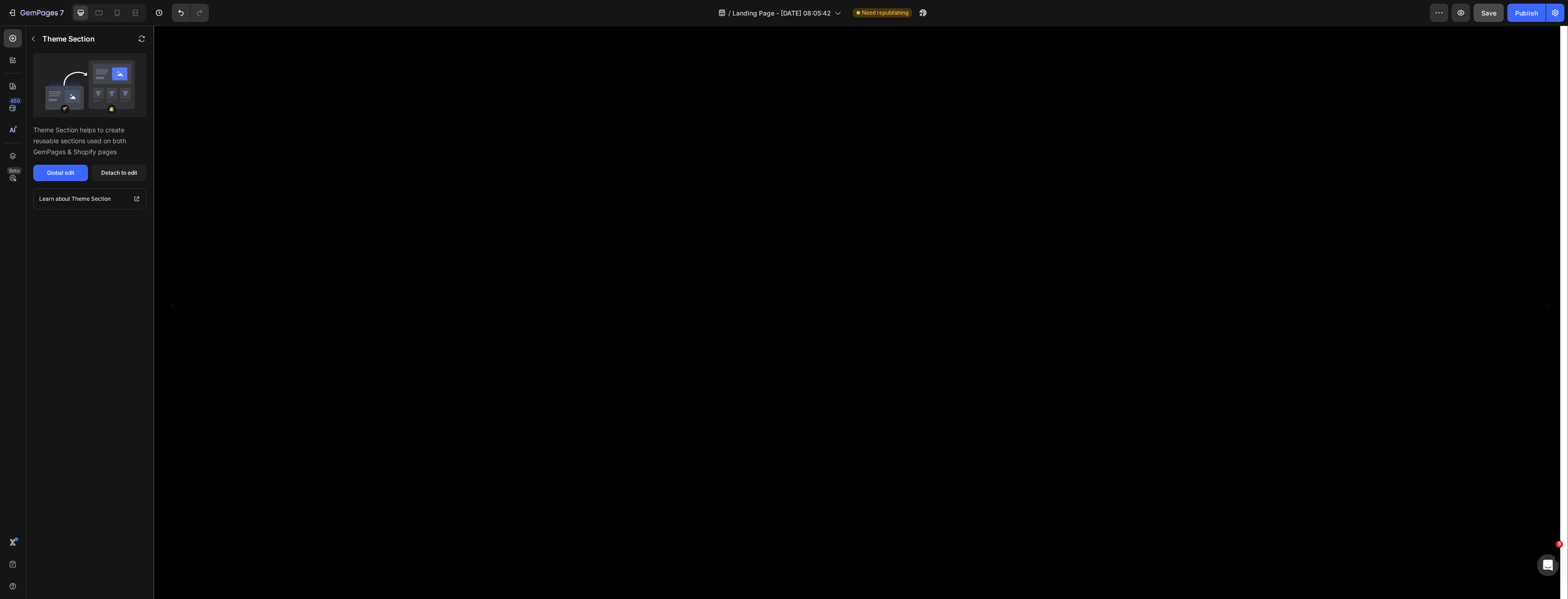
scroll to position [2413, 0]
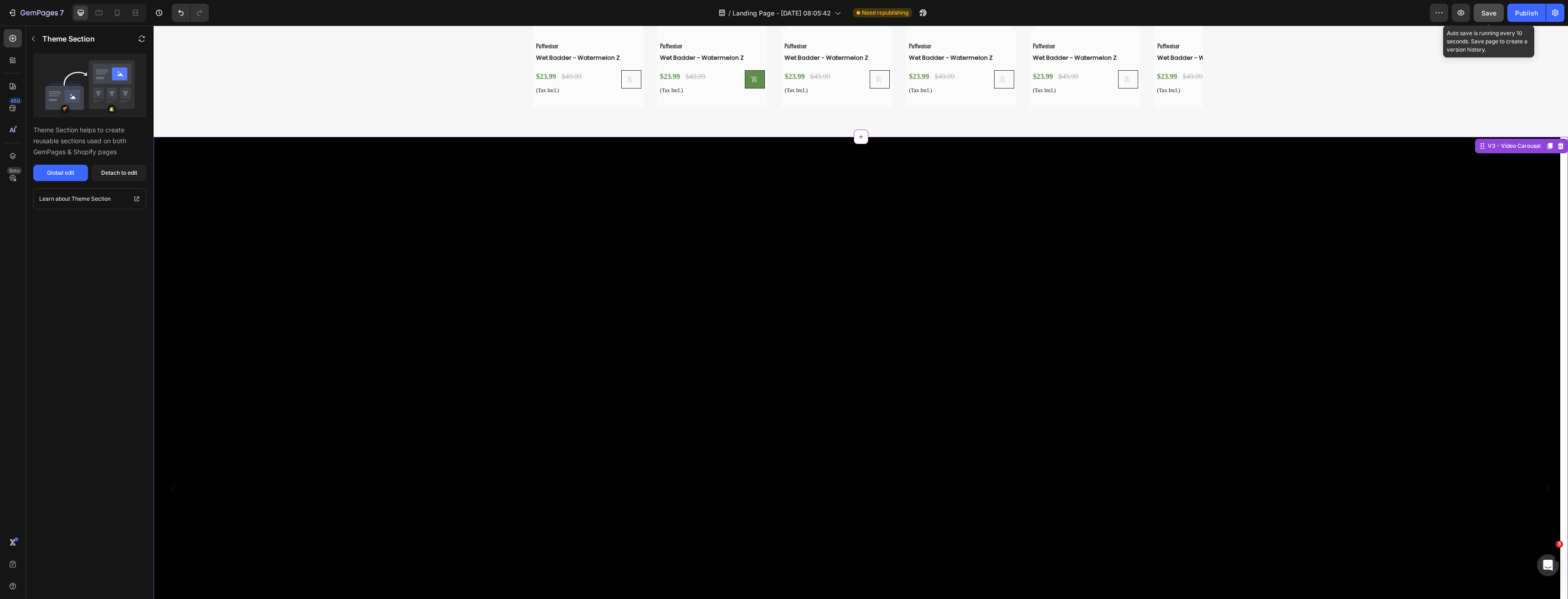
click at [1078, 14] on span "Save" at bounding box center [1489, 12] width 15 height 8
click at [1078, 12] on div "Publish" at bounding box center [1526, 13] width 23 height 10
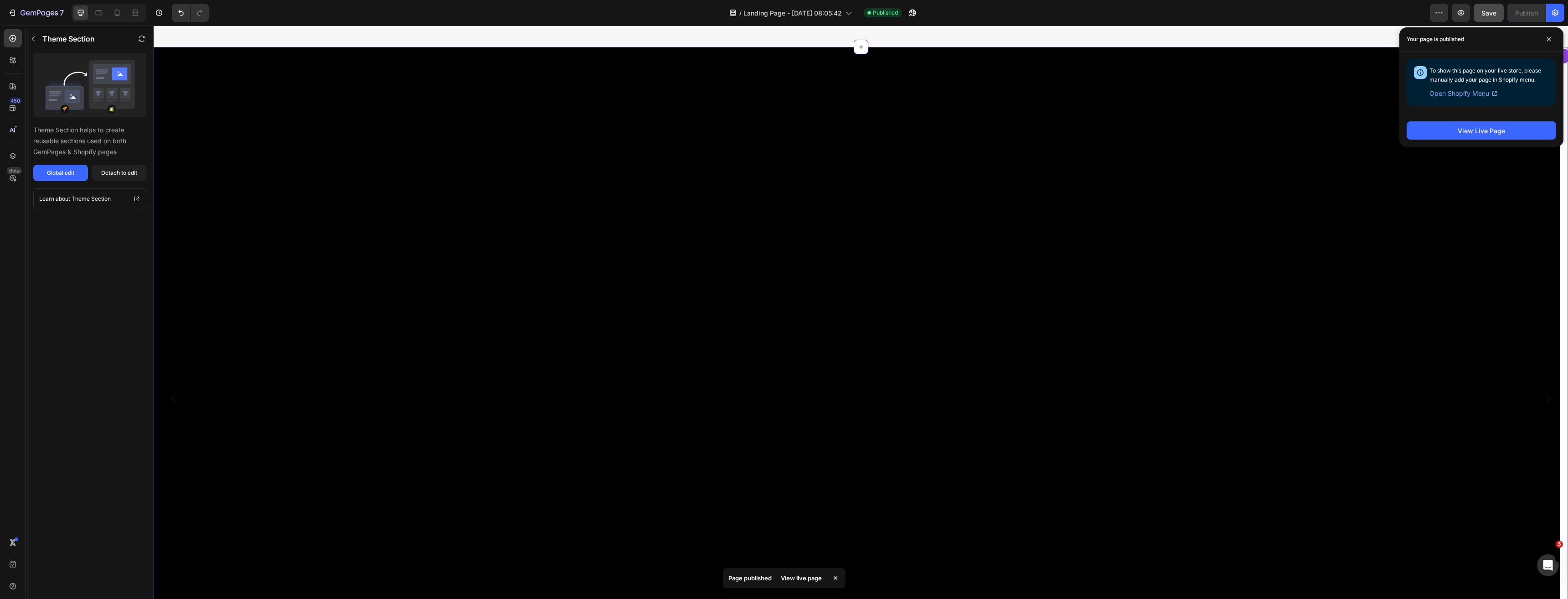
scroll to position [2595, 0]
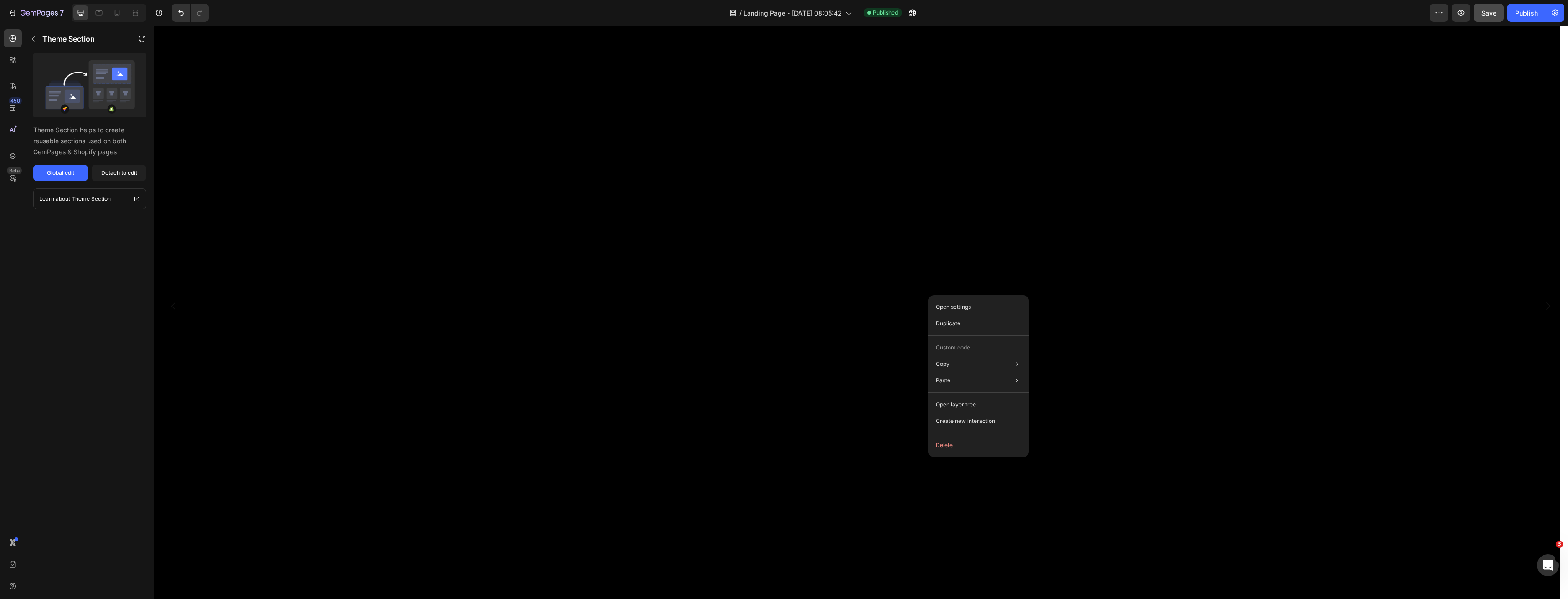
click at [850, 412] on video at bounding box center [857, 306] width 1407 height 704
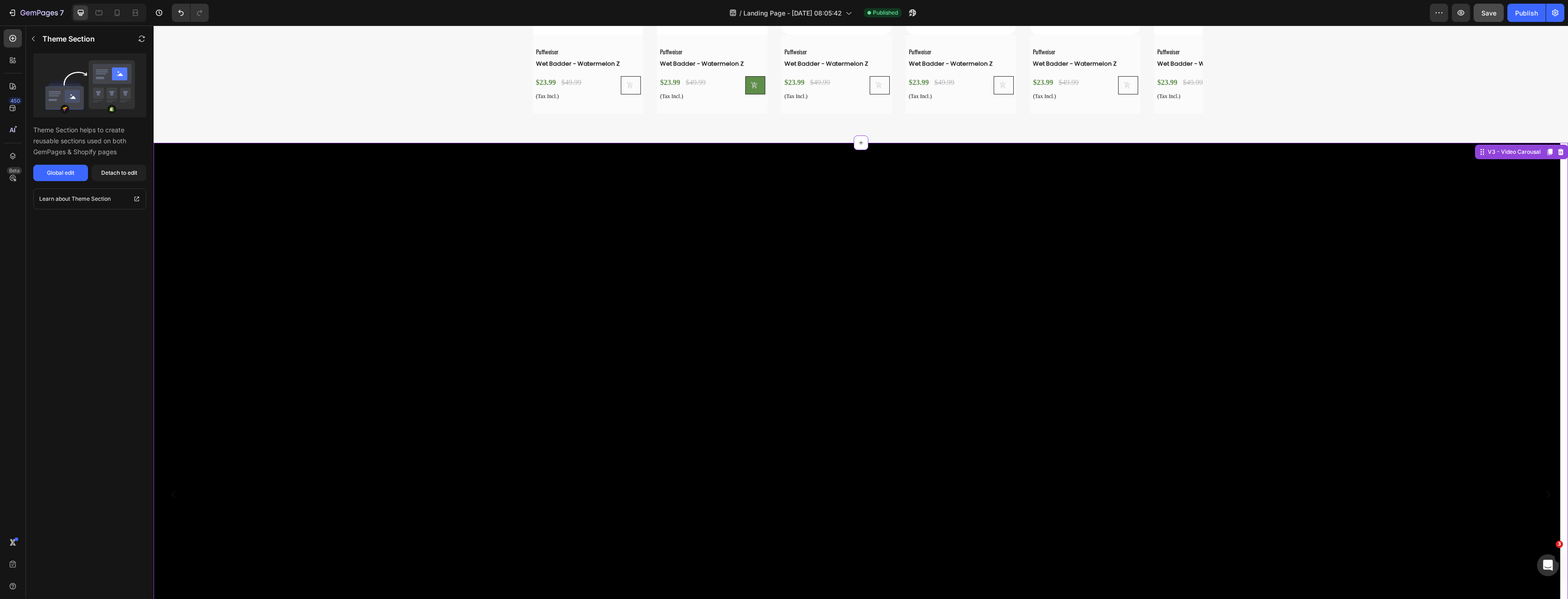
scroll to position [2413, 0]
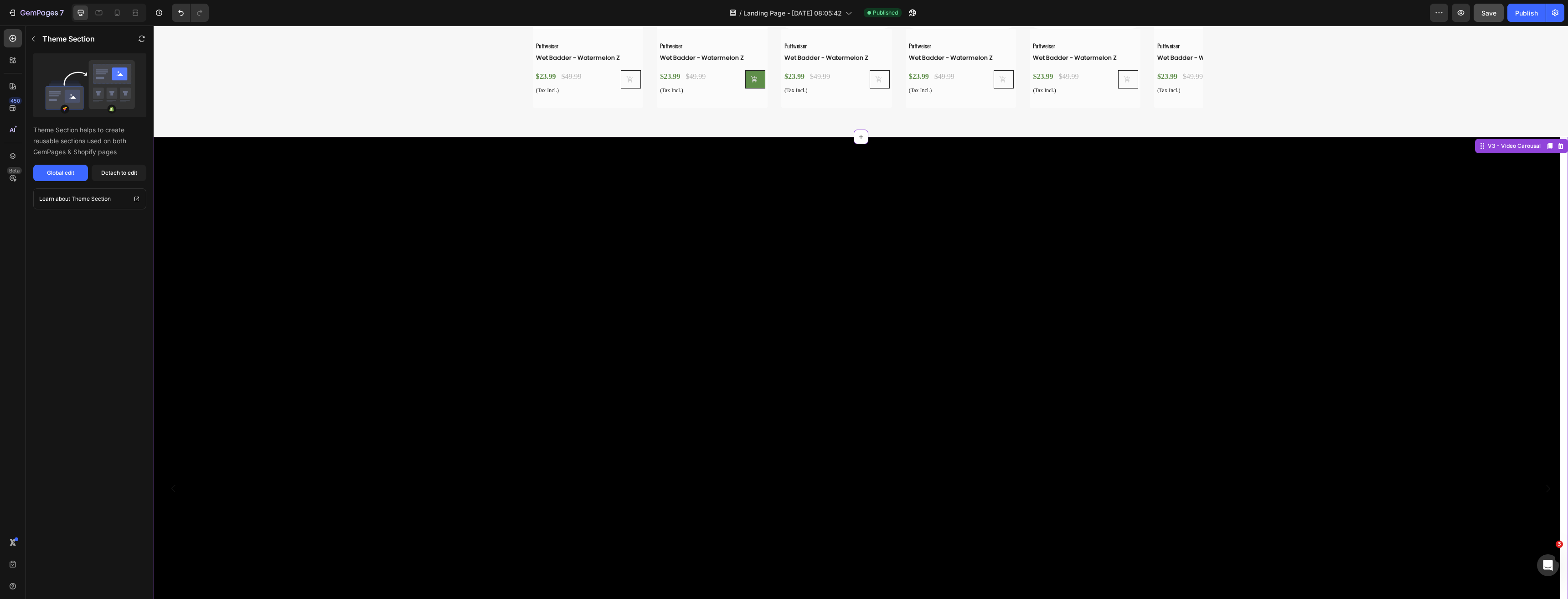
click at [397, 264] on video at bounding box center [857, 489] width 1407 height 704
click at [1078, 149] on div "V3 - Video Carousal" at bounding box center [1514, 146] width 57 height 8
click at [1078, 148] on div "V3 - Video Carousal" at bounding box center [1514, 146] width 57 height 8
click at [482, 210] on video at bounding box center [857, 489] width 1407 height 704
click at [50, 178] on button "Global edit" at bounding box center [60, 173] width 55 height 17
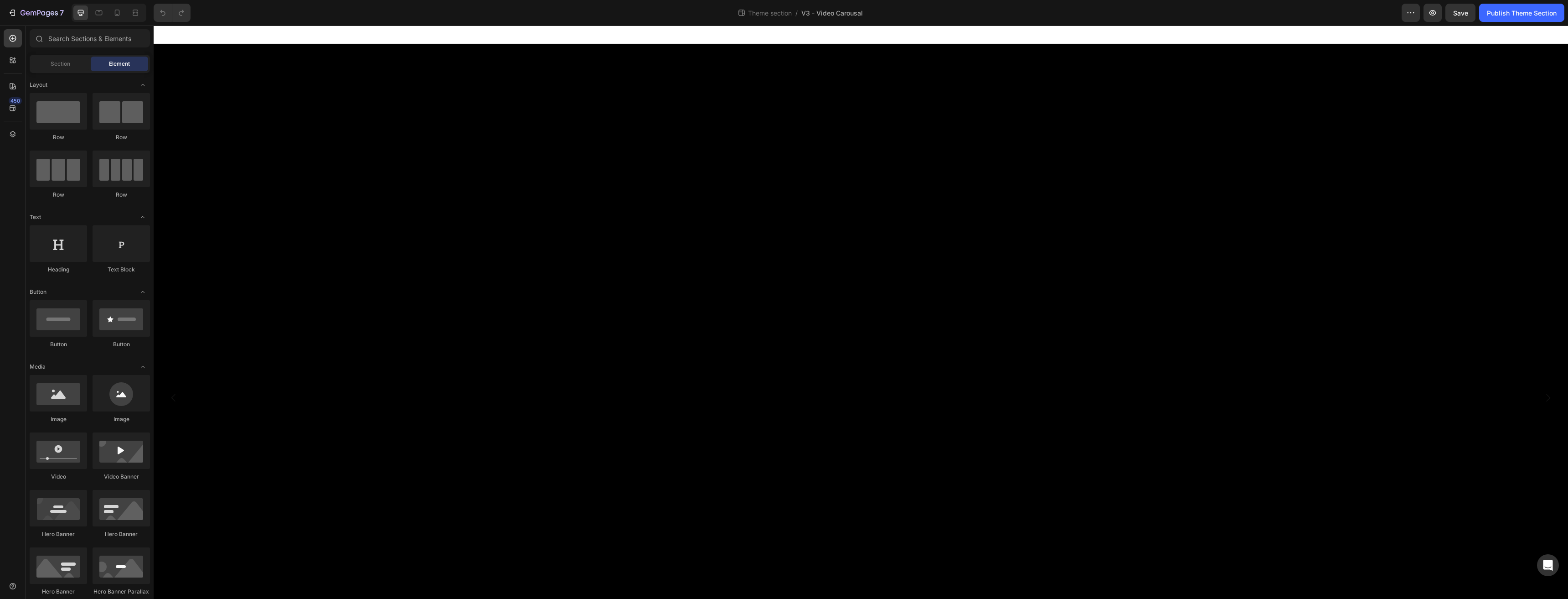
click at [752, 505] on video at bounding box center [861, 397] width 1414 height 708
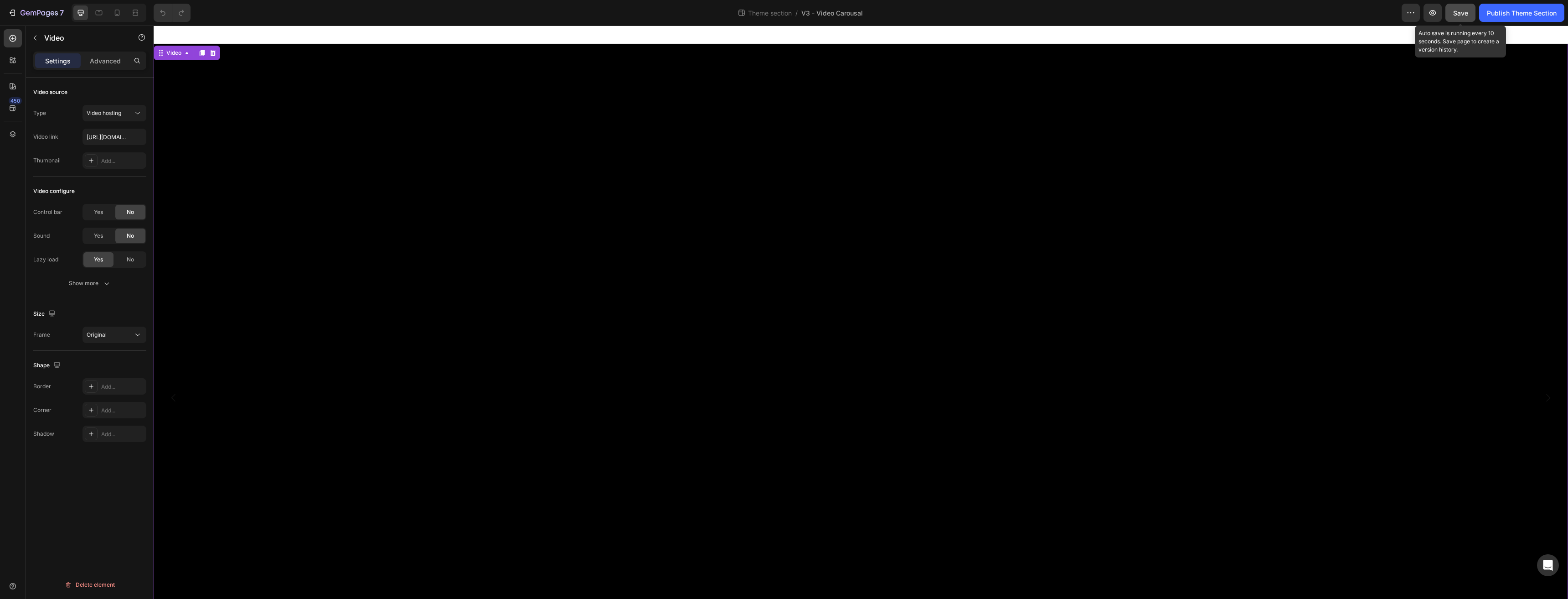
click at [1463, 13] on span "Save" at bounding box center [1461, 12] width 15 height 8
click at [1500, 15] on div "Publish Theme Section" at bounding box center [1522, 13] width 70 height 10
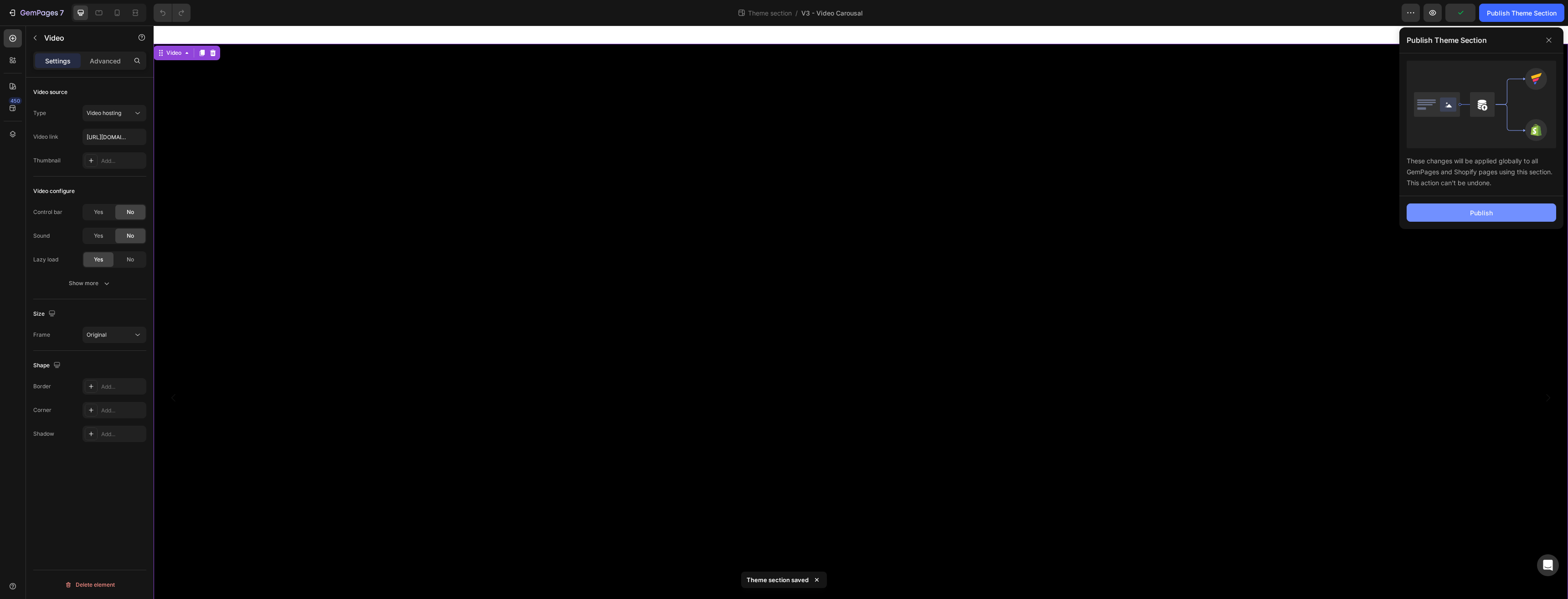
click at [1499, 213] on button "Publish" at bounding box center [1482, 213] width 149 height 18
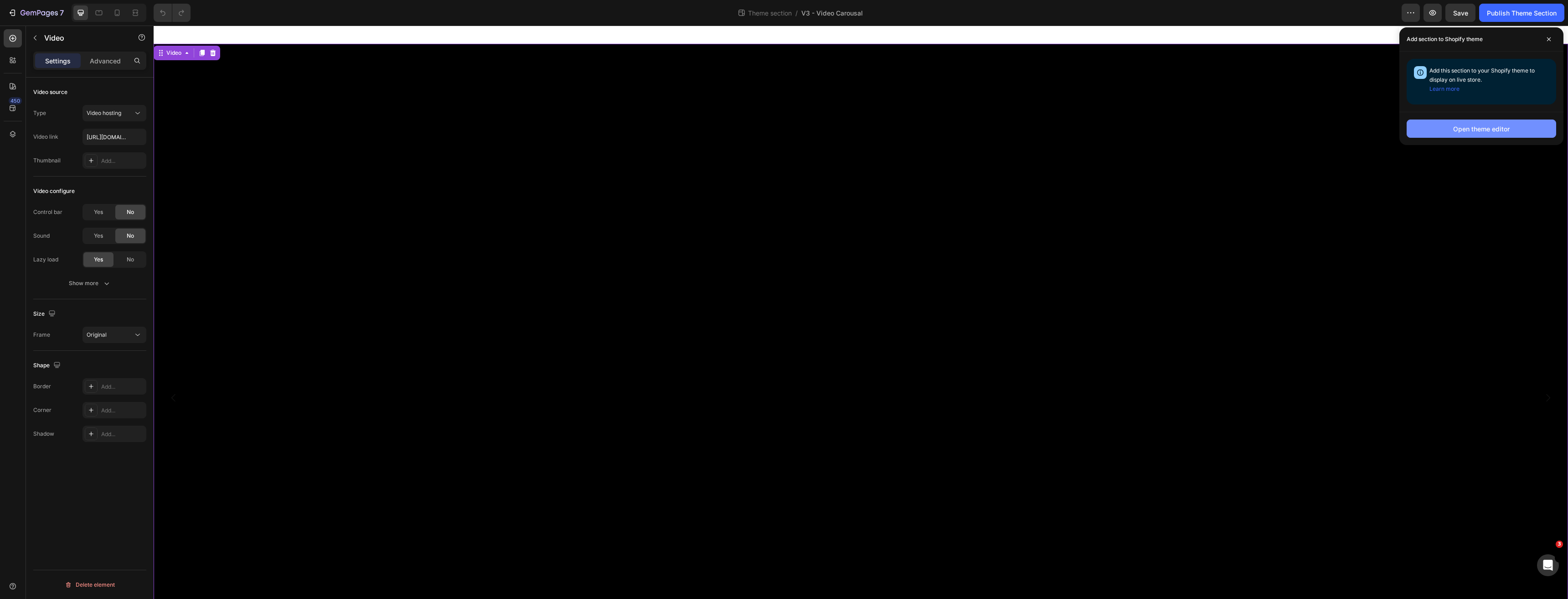
click at [1507, 130] on div "Open theme editor" at bounding box center [1482, 129] width 57 height 10
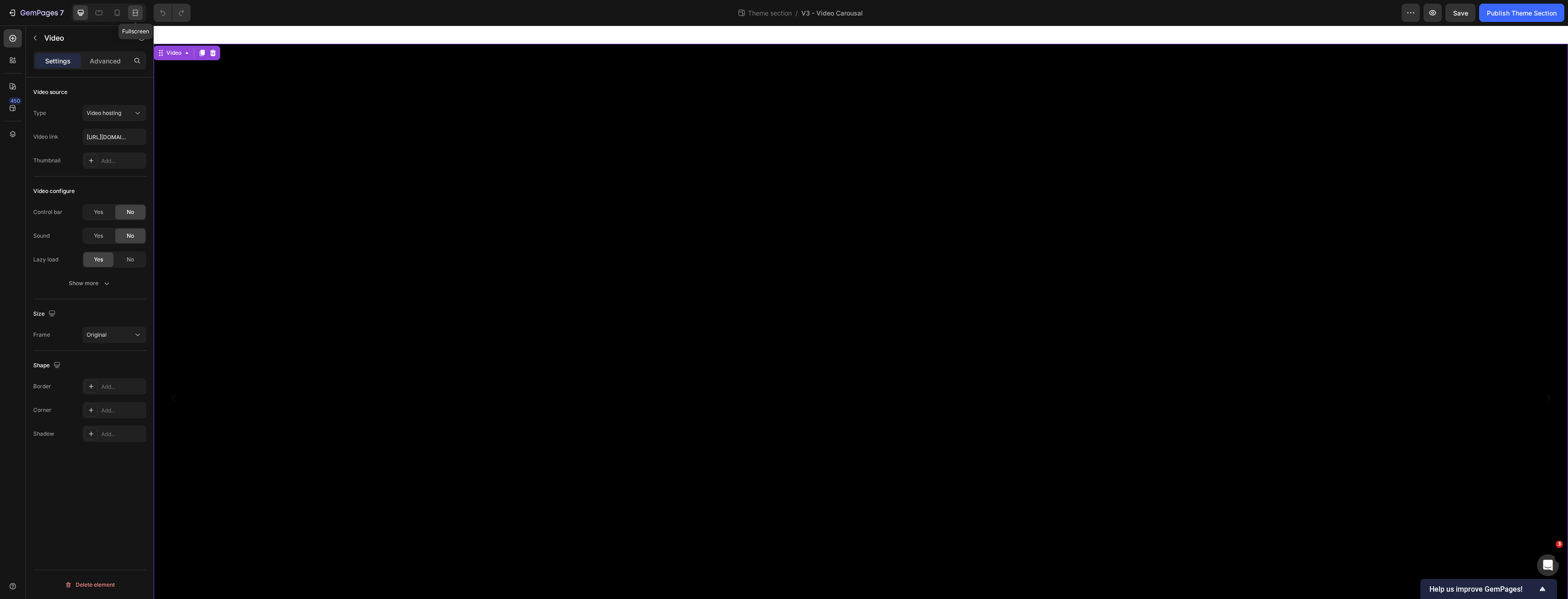
click at [132, 13] on icon at bounding box center [135, 12] width 9 height 9
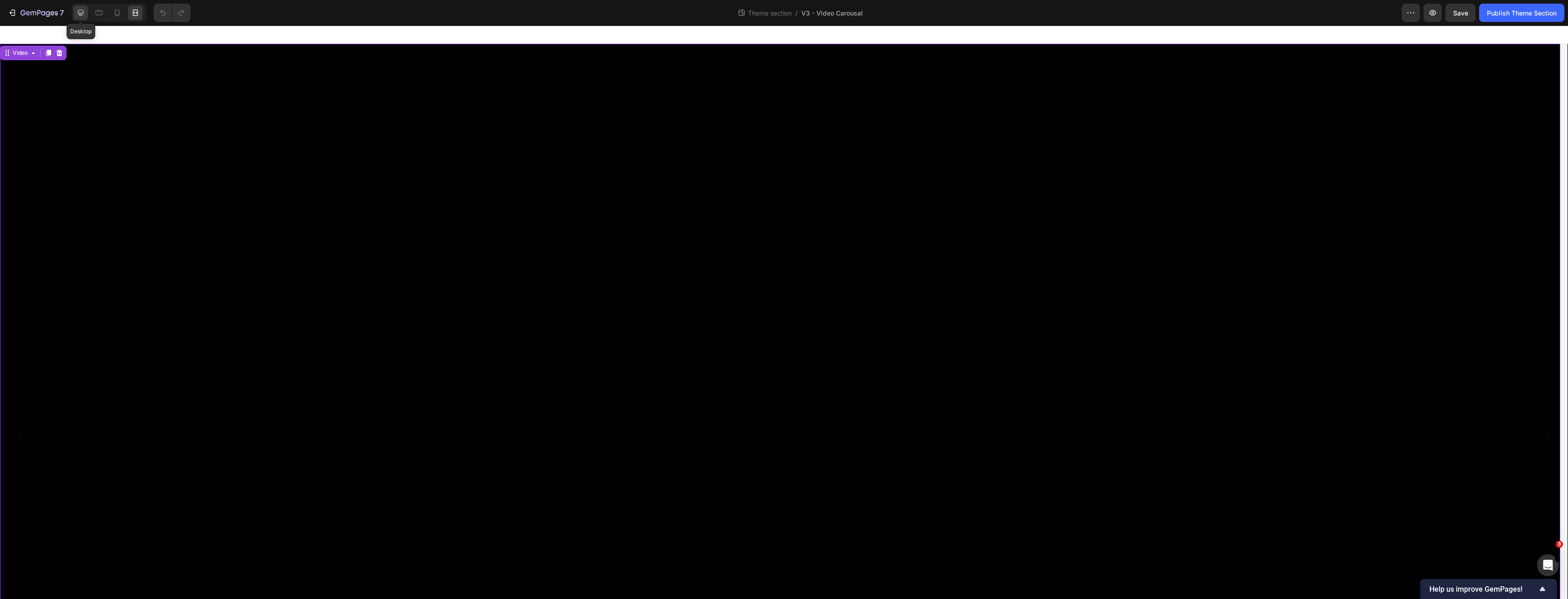
click at [84, 10] on icon at bounding box center [80, 12] width 9 height 9
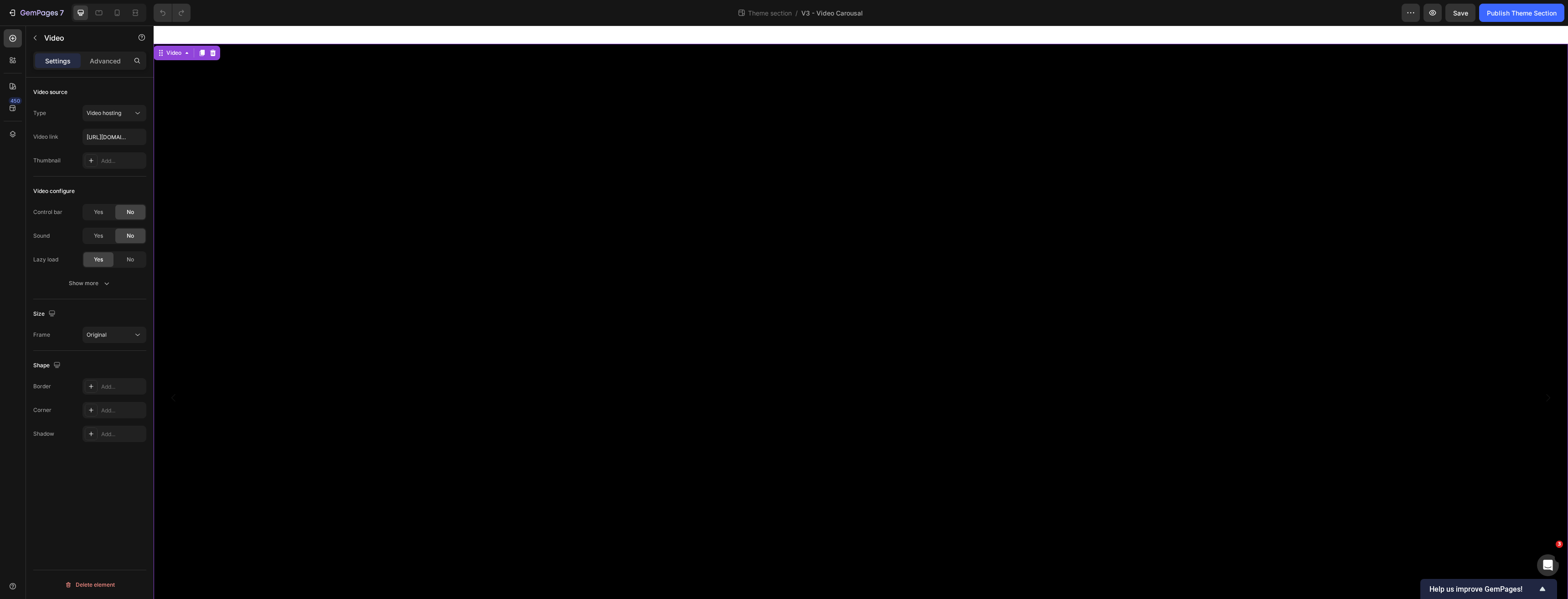
click at [310, 263] on video at bounding box center [861, 397] width 1414 height 708
click at [183, 53] on icon at bounding box center [187, 53] width 8 height 8
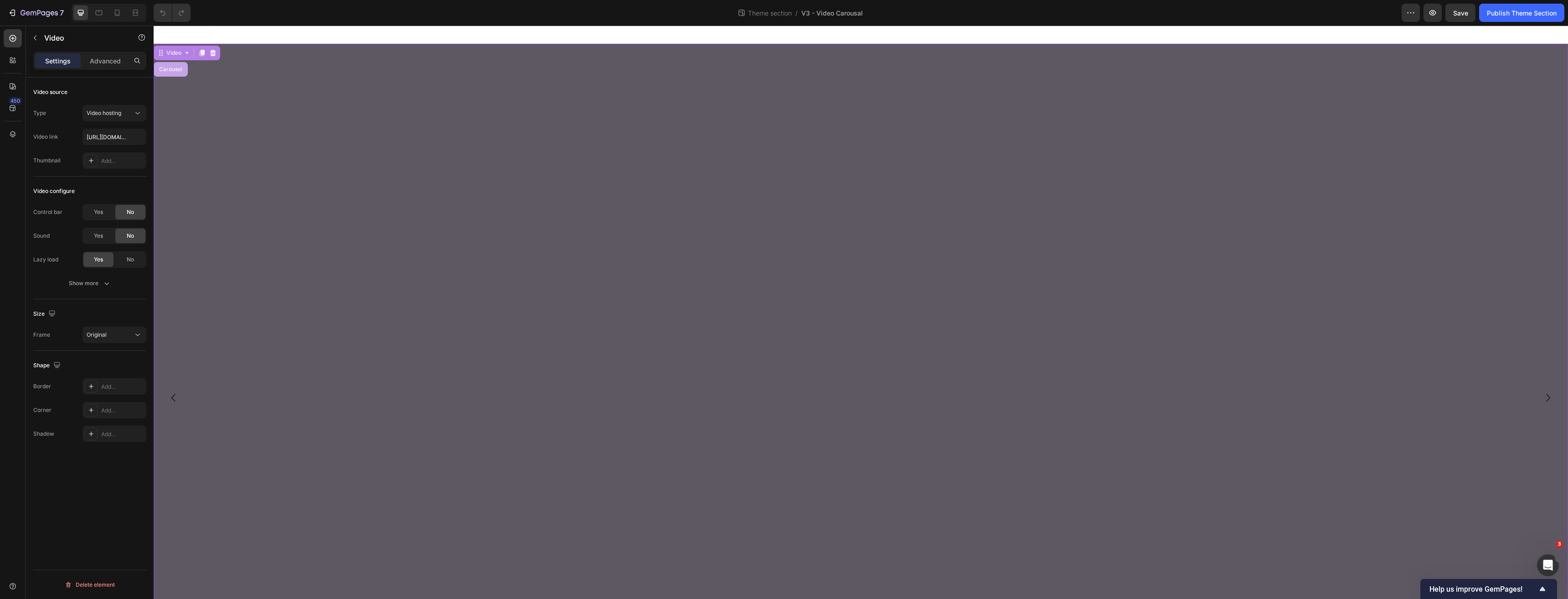
click at [162, 74] on div "Carousel" at bounding box center [170, 69] width 34 height 15
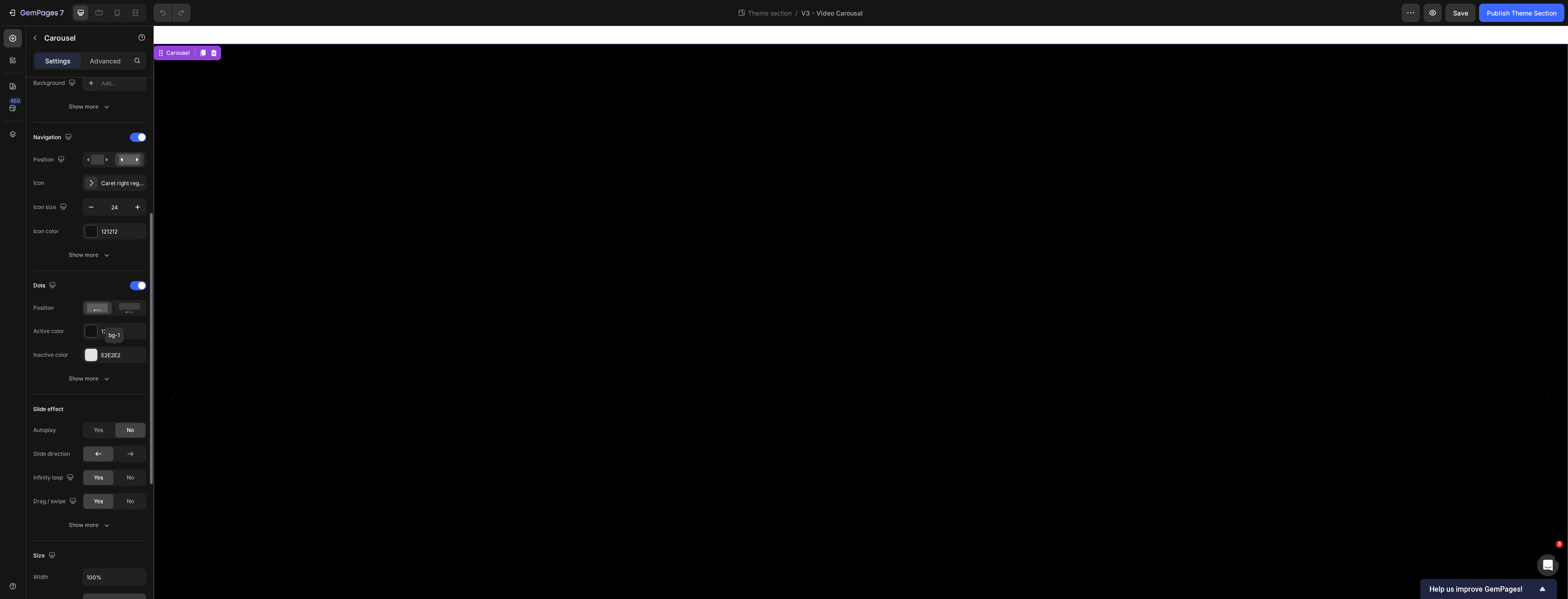
scroll to position [502, 0]
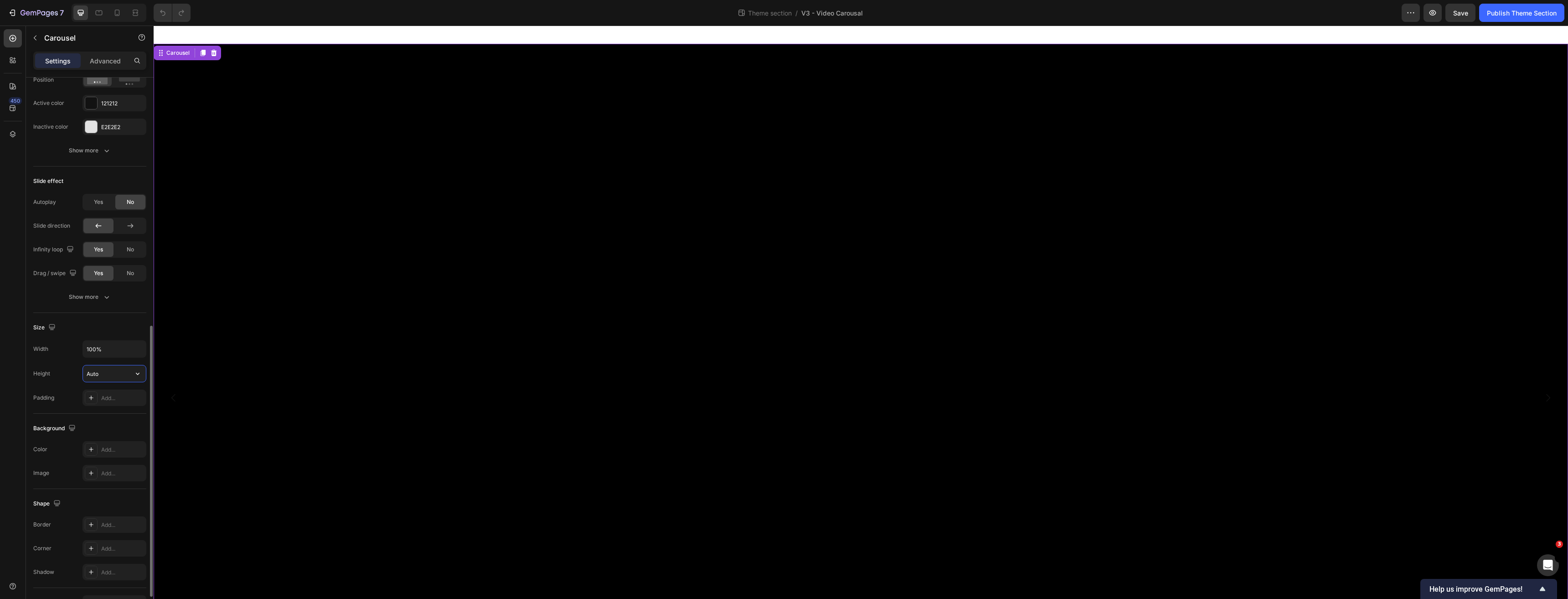
click at [127, 380] on input "Auto" at bounding box center [114, 374] width 63 height 17
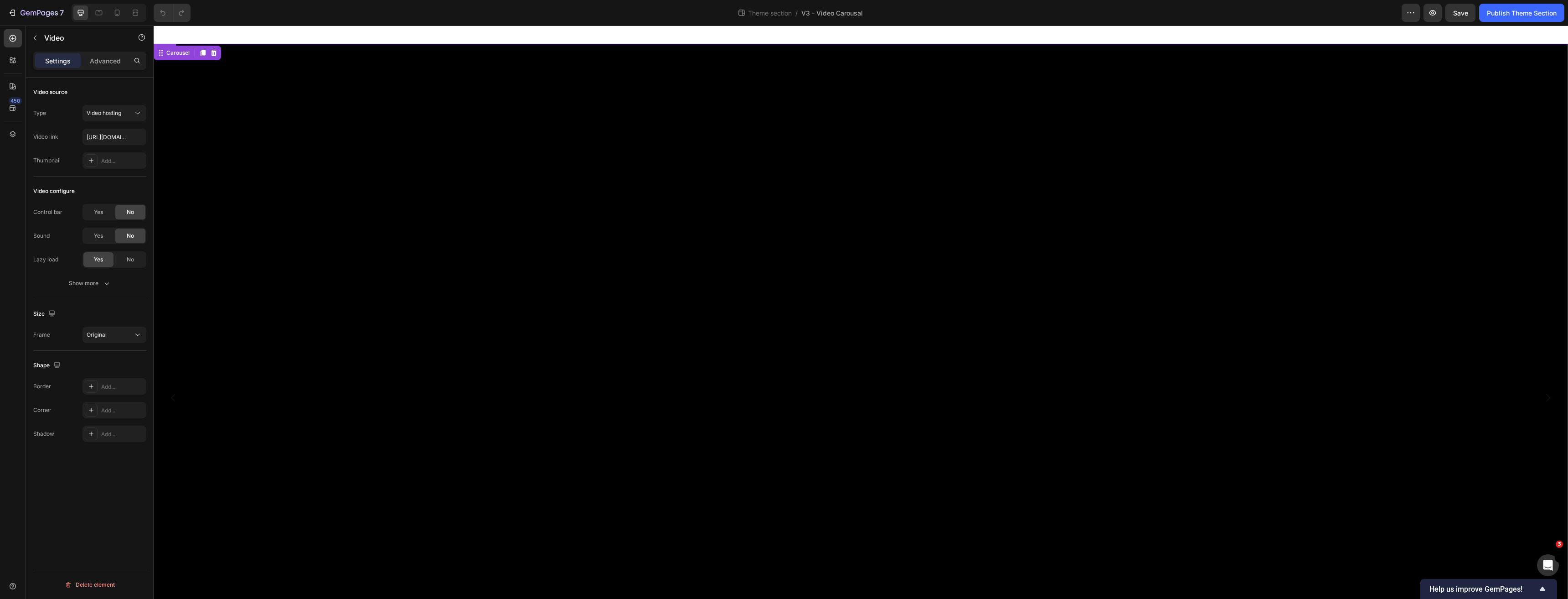
click at [276, 162] on video at bounding box center [861, 397] width 1414 height 708
click at [261, 192] on video at bounding box center [861, 397] width 1414 height 708
click at [176, 57] on div "Video" at bounding box center [174, 53] width 19 height 8
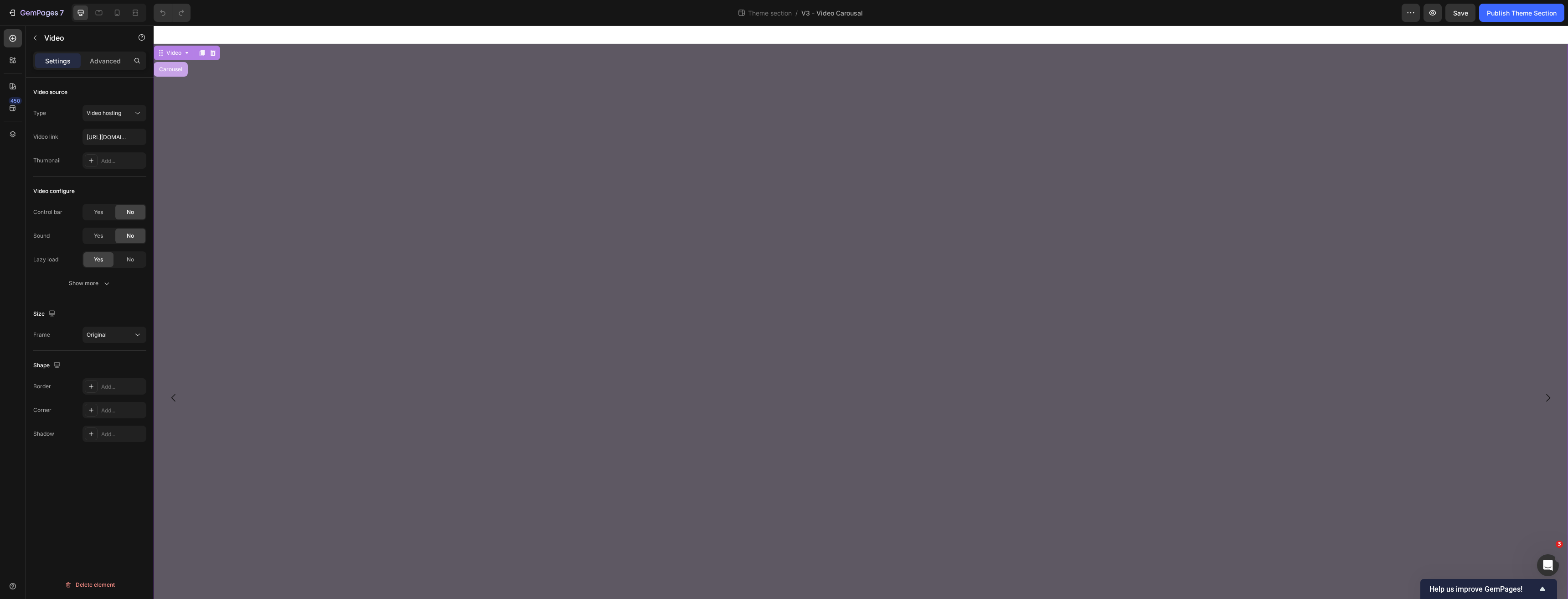
click at [174, 70] on div "Carousel" at bounding box center [170, 69] width 27 height 6
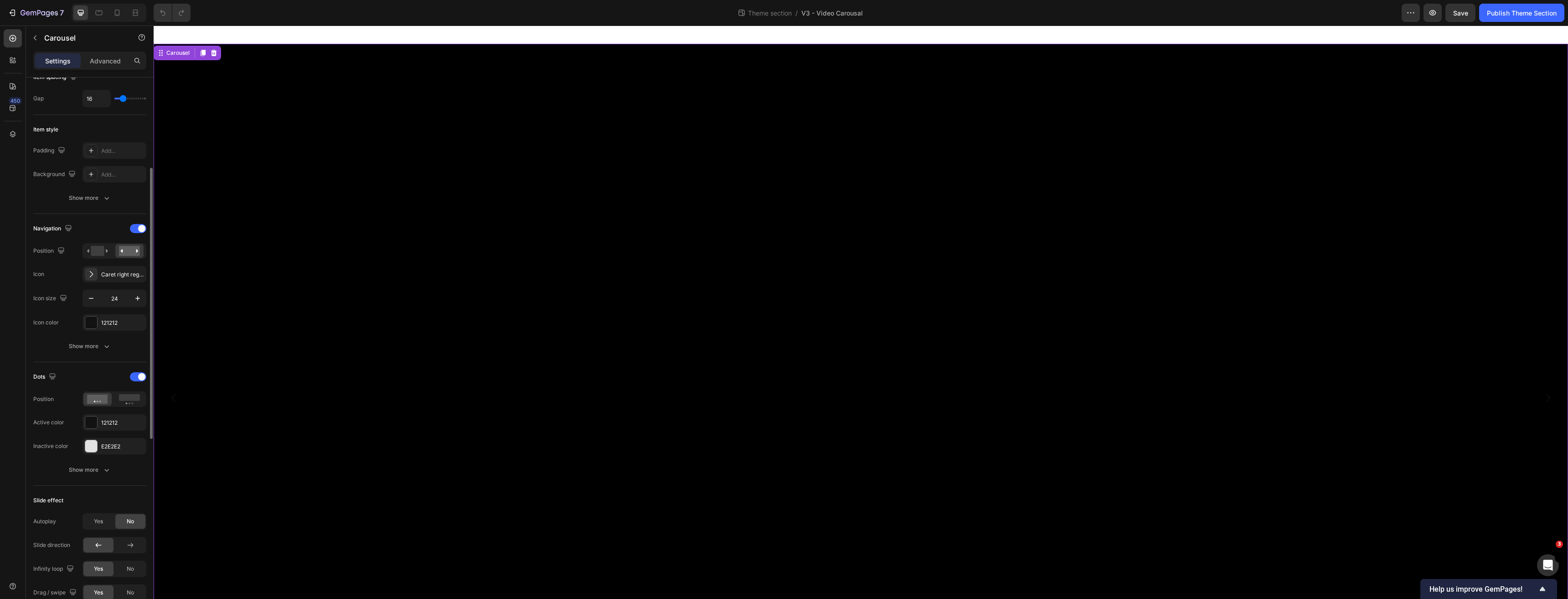
scroll to position [228, 0]
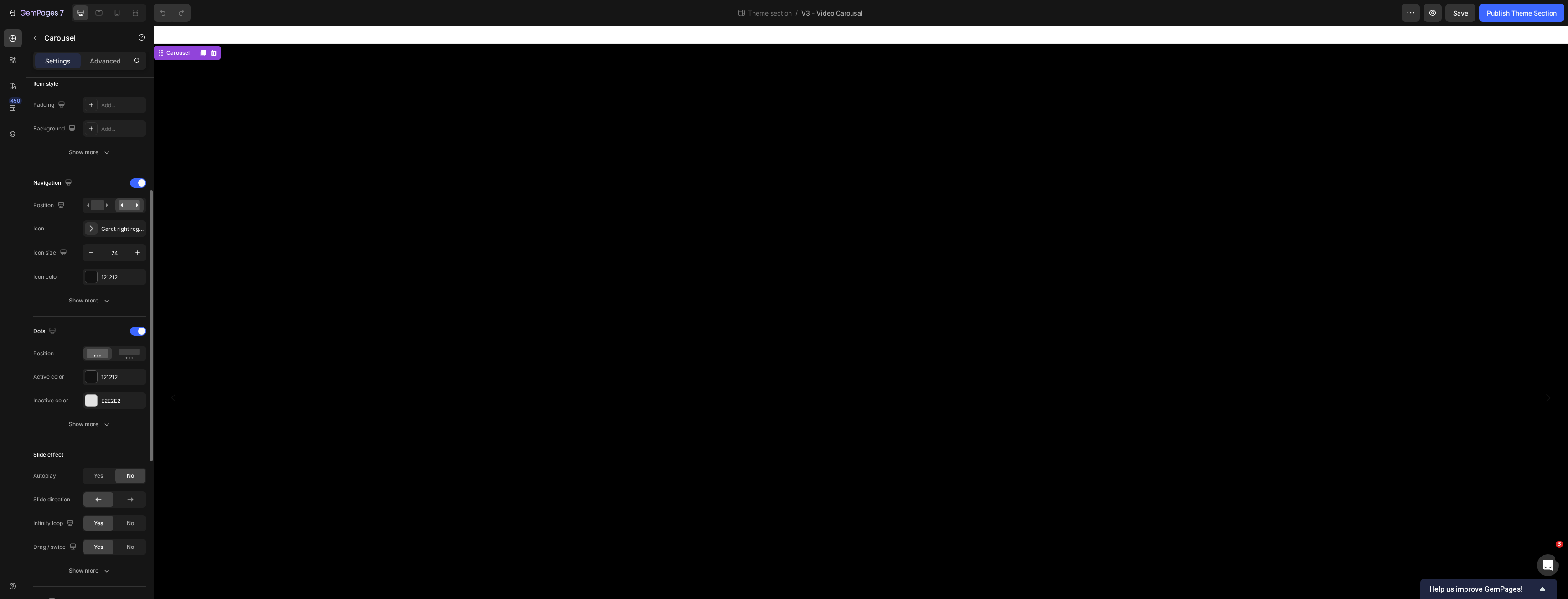
click at [98, 414] on div "Dots Position Active color 121212 Inactive color E2E2E2 Show more" at bounding box center [89, 378] width 113 height 109
click at [98, 415] on div "Dots Position Active color 121212 Inactive color E2E2E2 Show more" at bounding box center [89, 378] width 113 height 109
click at [103, 422] on icon "button" at bounding box center [107, 424] width 9 height 9
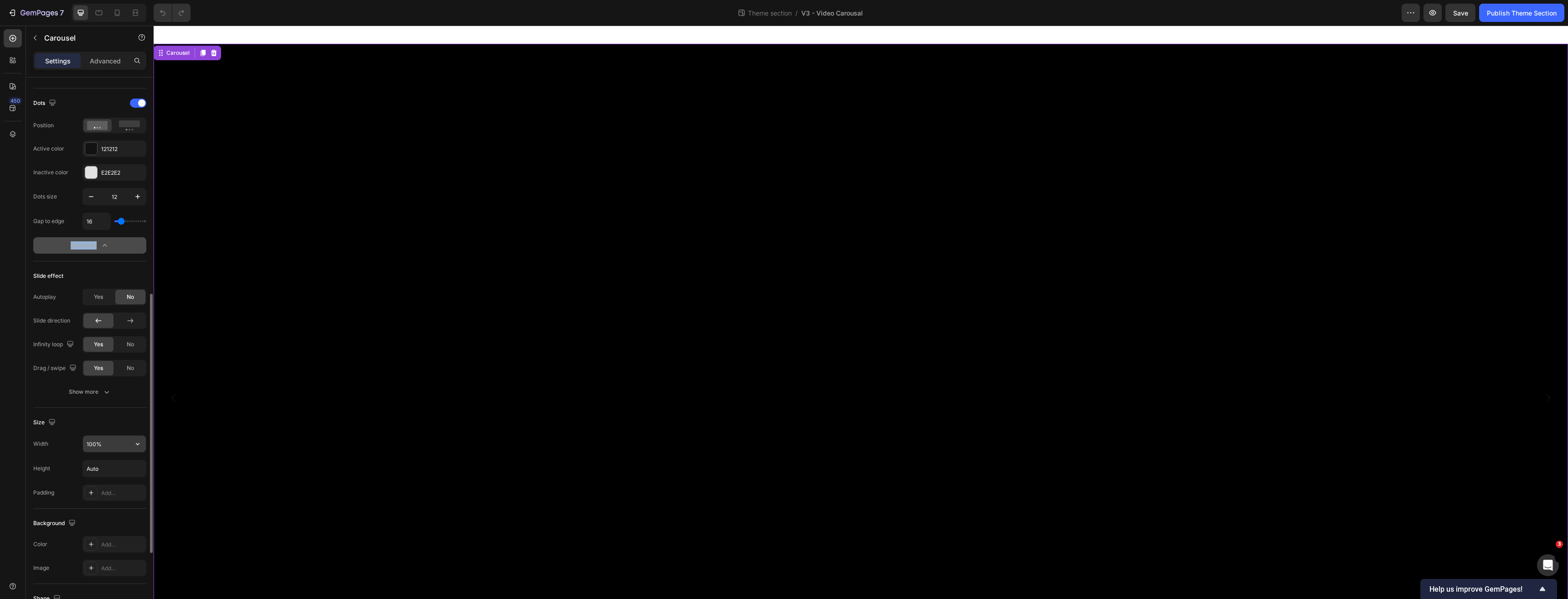
scroll to position [607, 0]
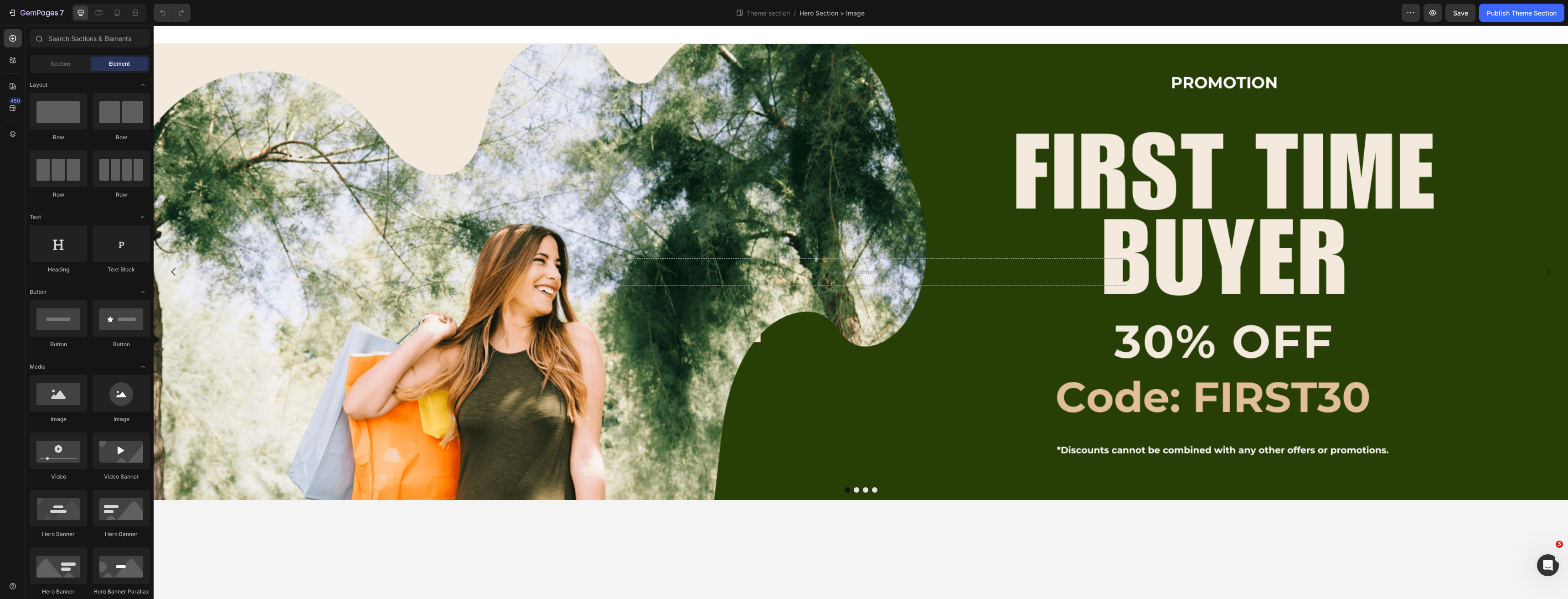
click at [812, 526] on body "Drop element here Hero Banner Drop element here Hero Banner Drop element here H…" at bounding box center [861, 312] width 1414 height 573
click at [776, 448] on div "Background Image" at bounding box center [861, 271] width 1414 height 456
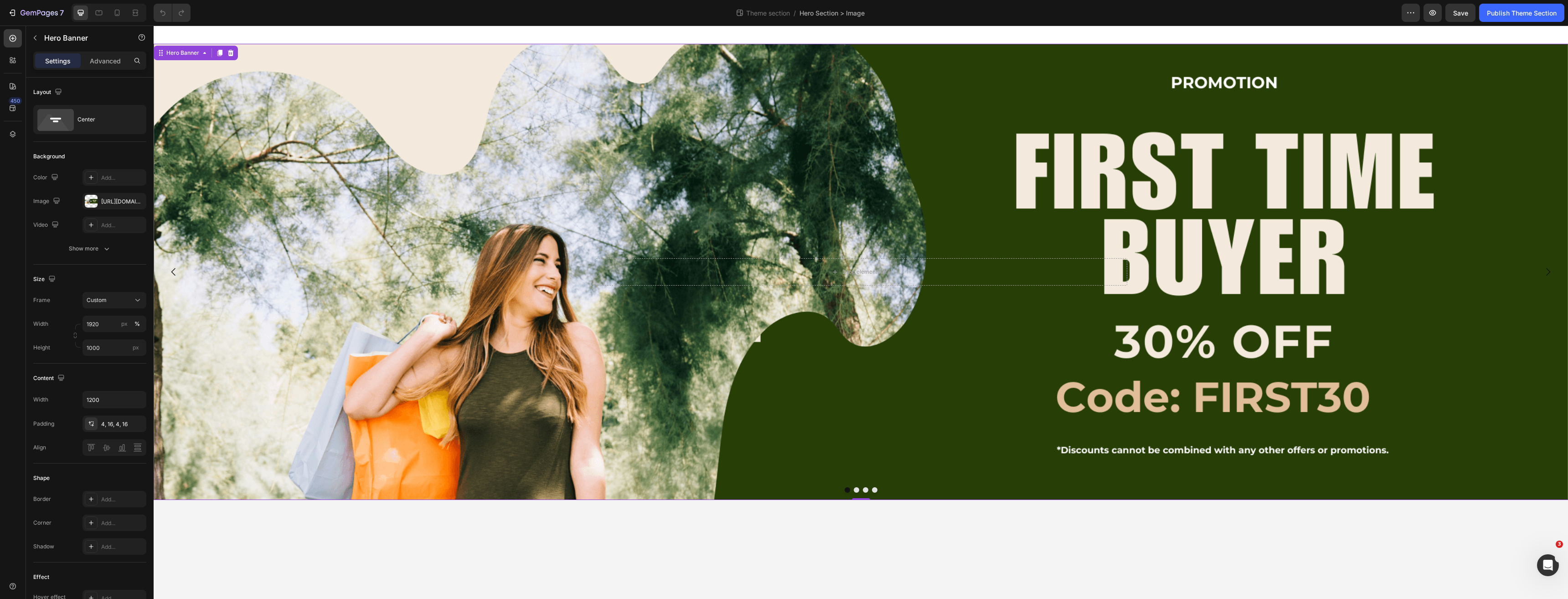
click at [854, 492] on div "Background Image" at bounding box center [861, 271] width 1414 height 456
click at [855, 492] on button "Dot" at bounding box center [857, 490] width 6 height 6
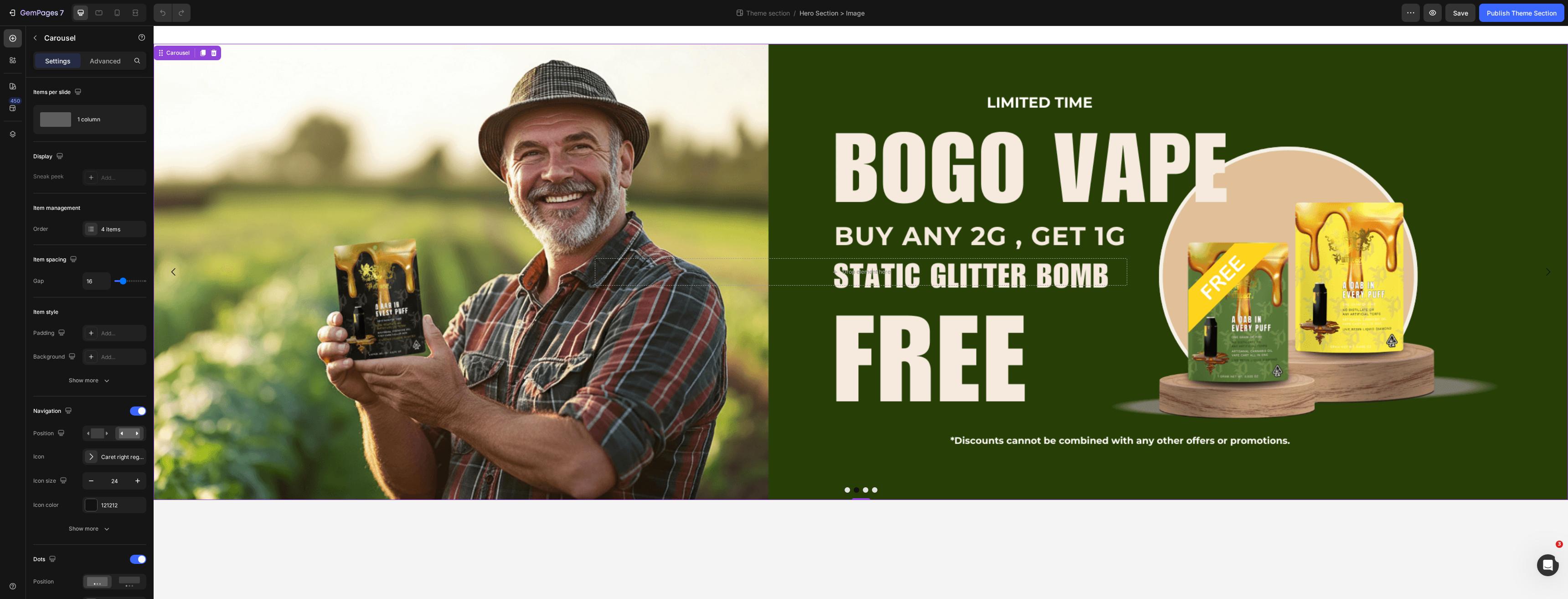
click at [866, 490] on button "Dot" at bounding box center [866, 490] width 6 height 6
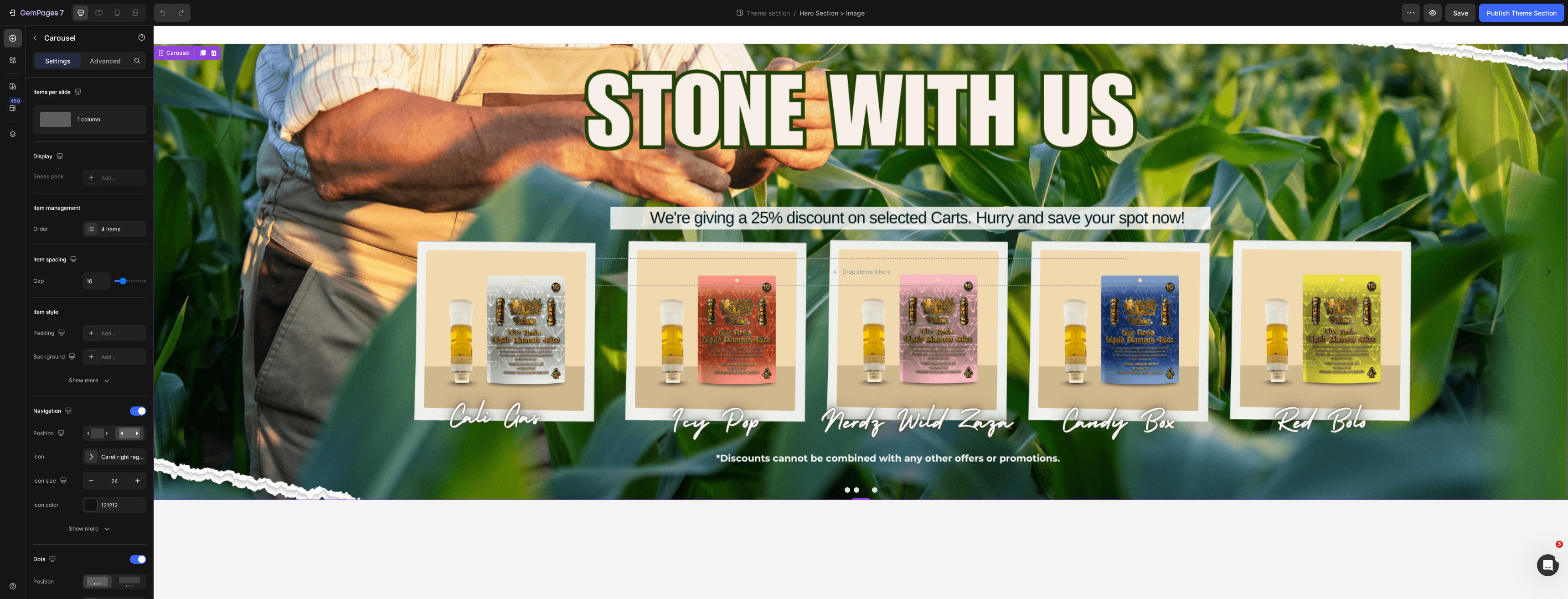
click at [877, 488] on div at bounding box center [861, 490] width 1414 height 6
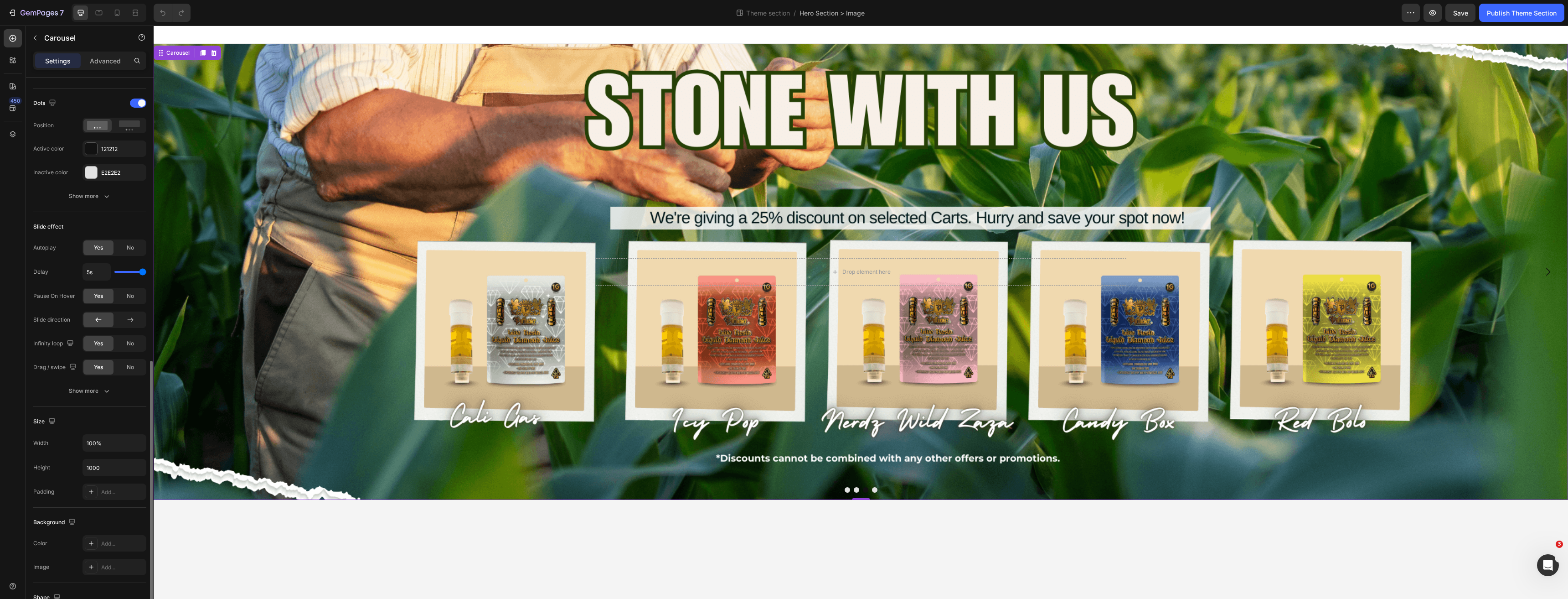
scroll to position [502, 0]
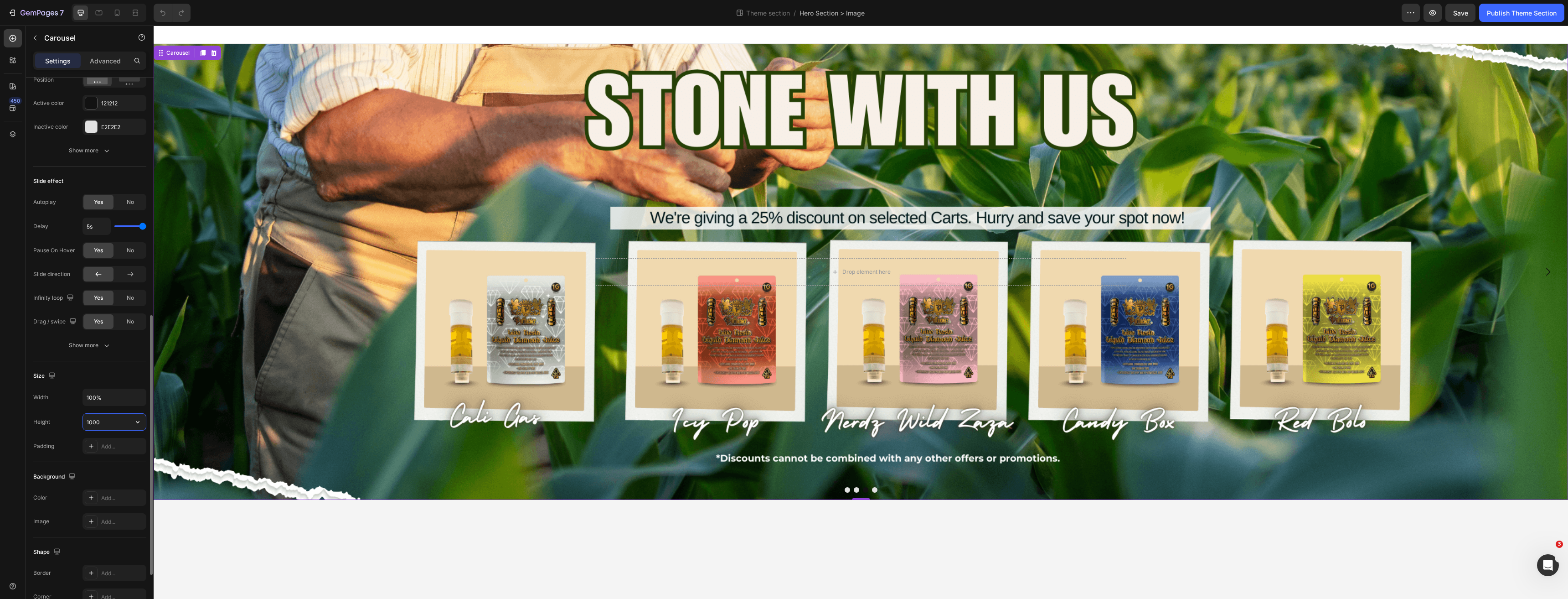
click at [113, 418] on input "1000" at bounding box center [114, 422] width 63 height 17
click at [135, 424] on icon "button" at bounding box center [137, 422] width 9 height 9
click at [112, 447] on span "Fit content" at bounding box center [100, 445] width 28 height 8
type input "Auto"
click at [873, 491] on button "Dot" at bounding box center [875, 490] width 6 height 6
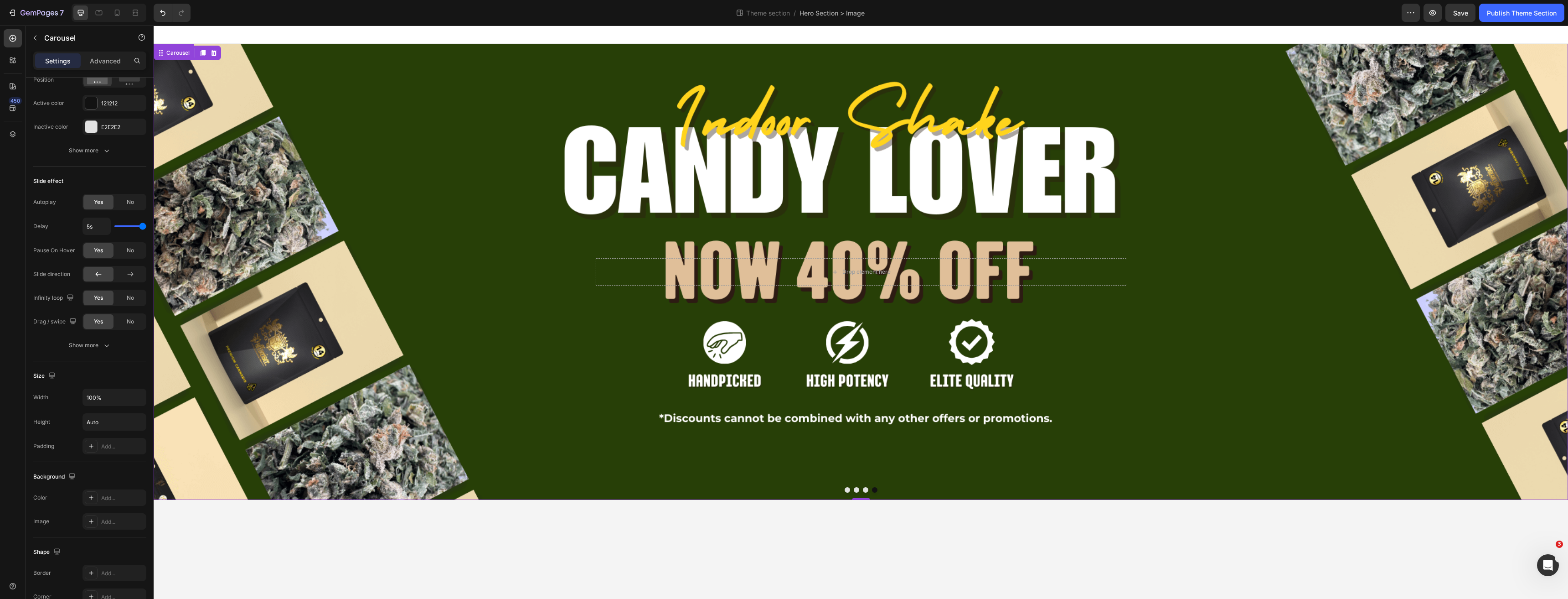
click at [587, 405] on div "Background Image" at bounding box center [861, 271] width 1414 height 456
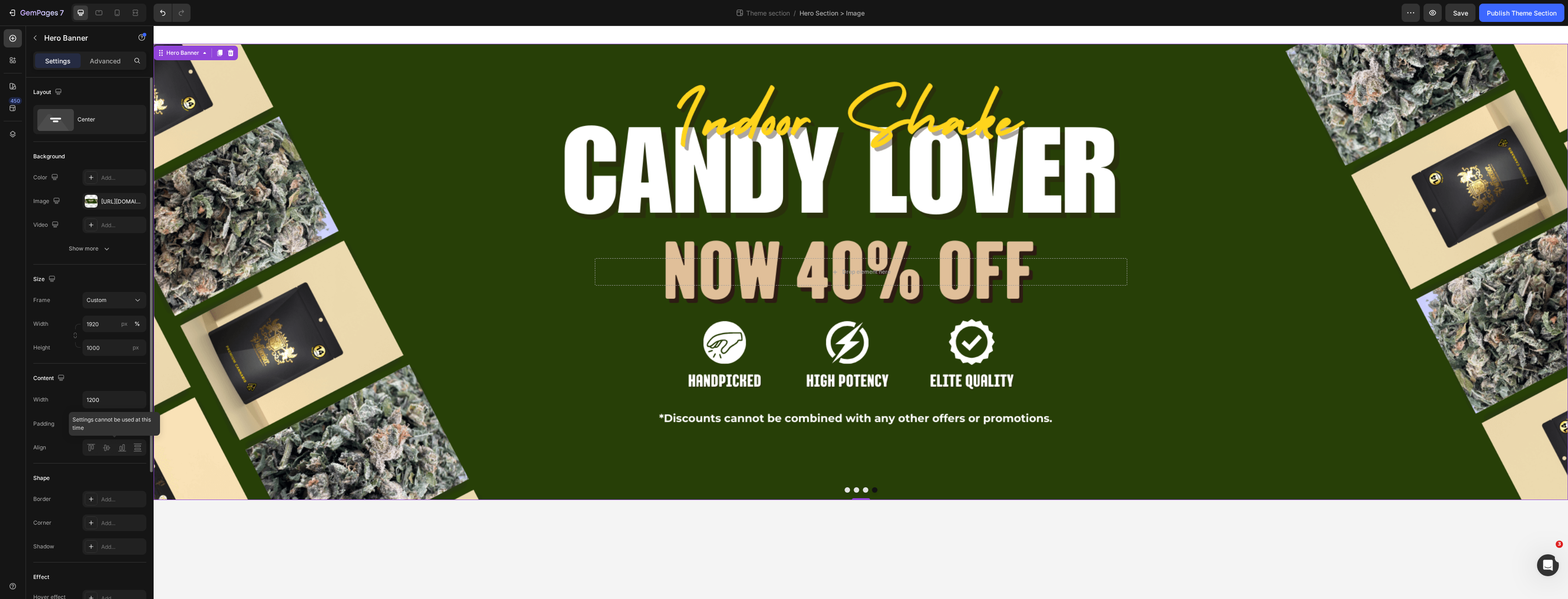
scroll to position [211, 0]
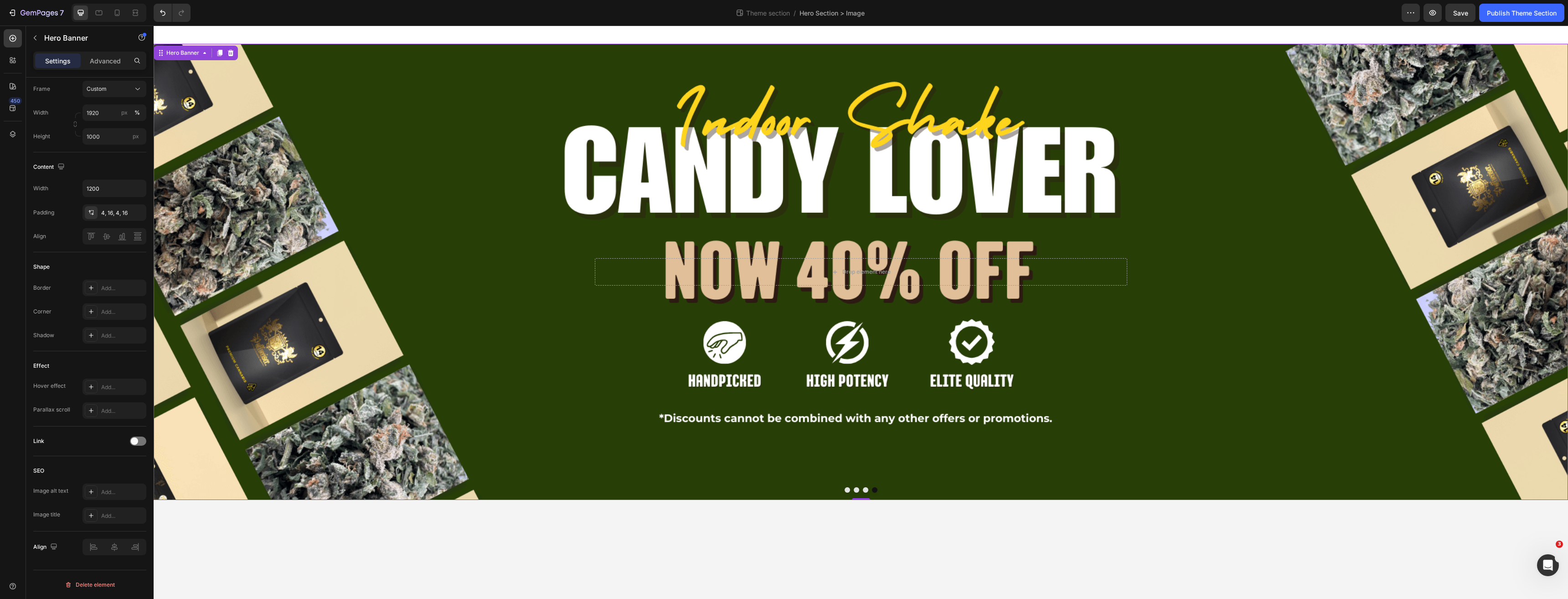
click at [785, 432] on div "Background Image" at bounding box center [861, 271] width 1414 height 456
click at [718, 362] on div "Background Image" at bounding box center [861, 271] width 1414 height 456
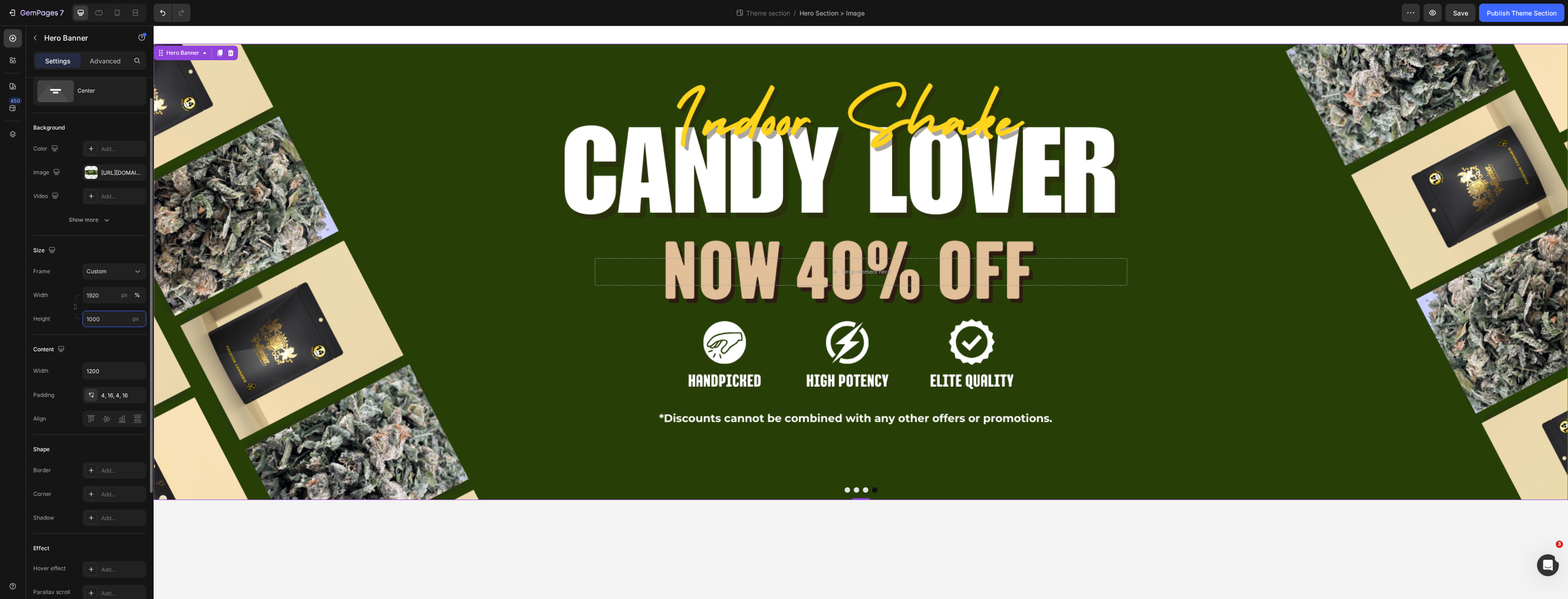
click at [108, 316] on input "1000" at bounding box center [114, 319] width 64 height 17
click at [118, 355] on p "Fit screen 100vh" at bounding box center [112, 357] width 53 height 8
type input "100 vh"
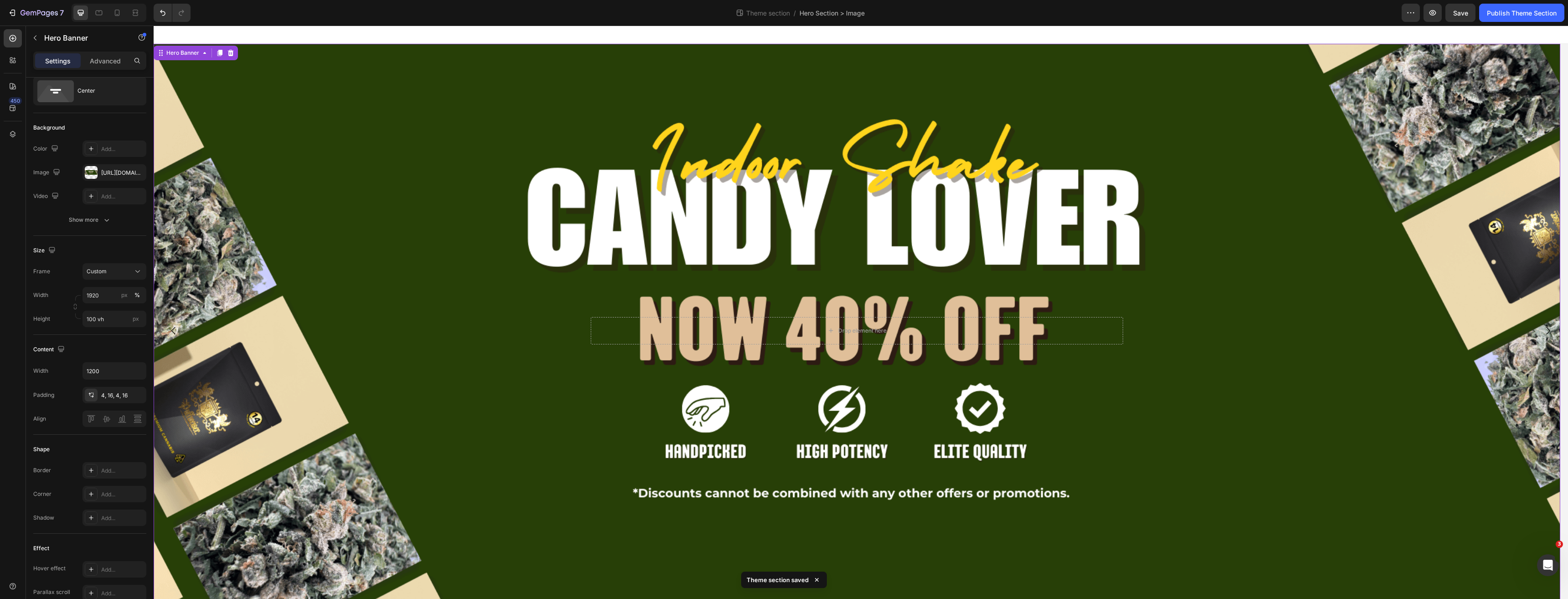
scroll to position [18, 0]
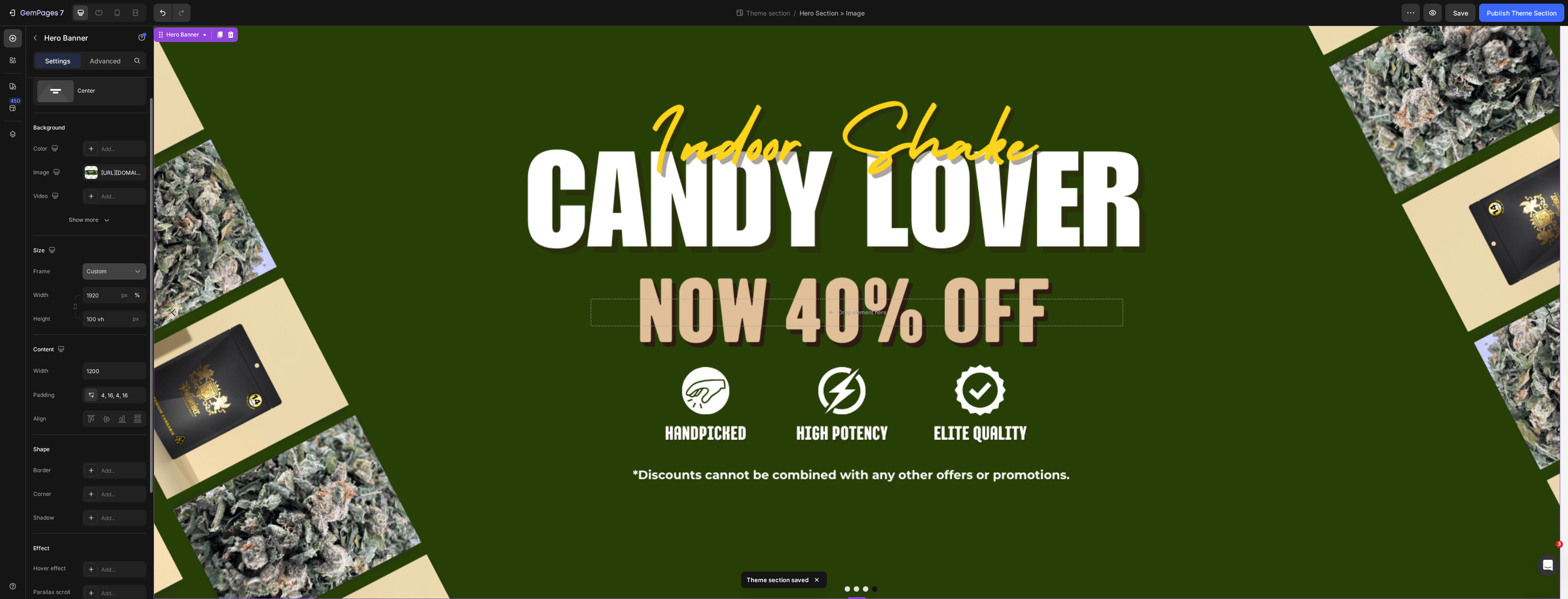
click at [128, 276] on button "Custom" at bounding box center [114, 271] width 64 height 17
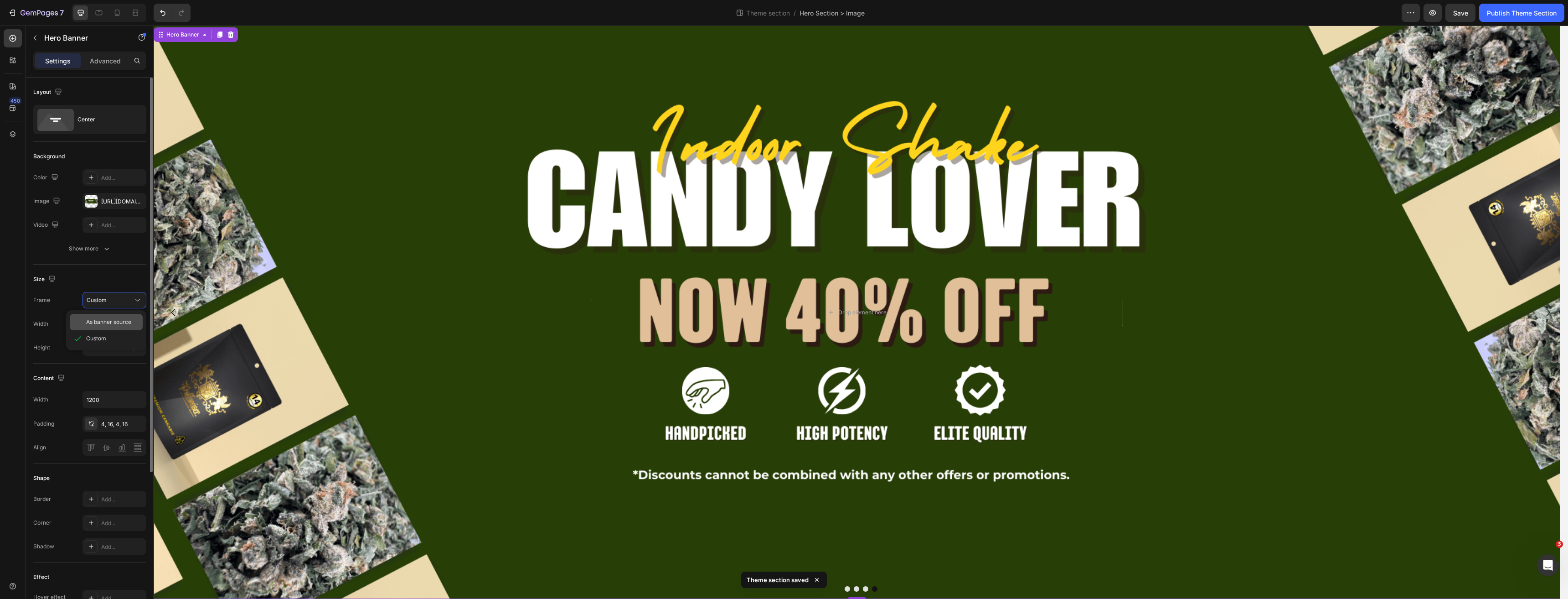
click at [121, 321] on span "As banner source" at bounding box center [108, 322] width 45 height 8
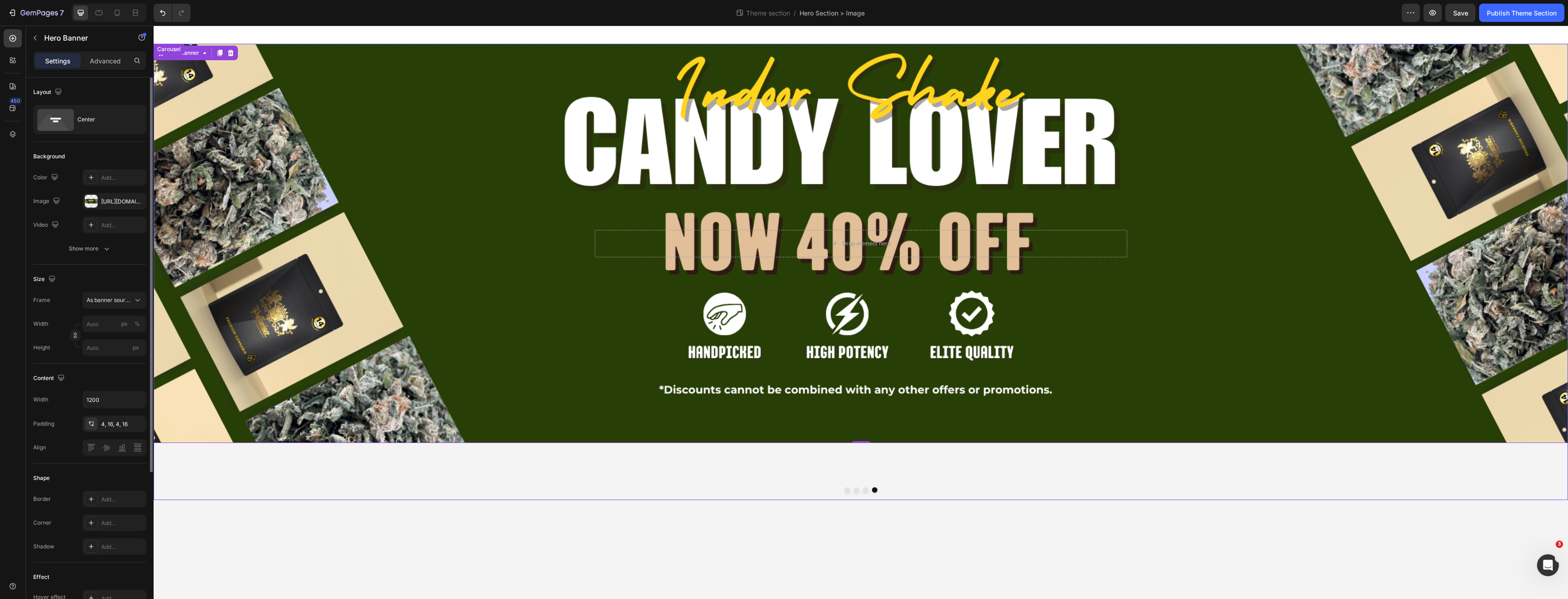
click at [866, 492] on button "Dot" at bounding box center [866, 490] width 6 height 6
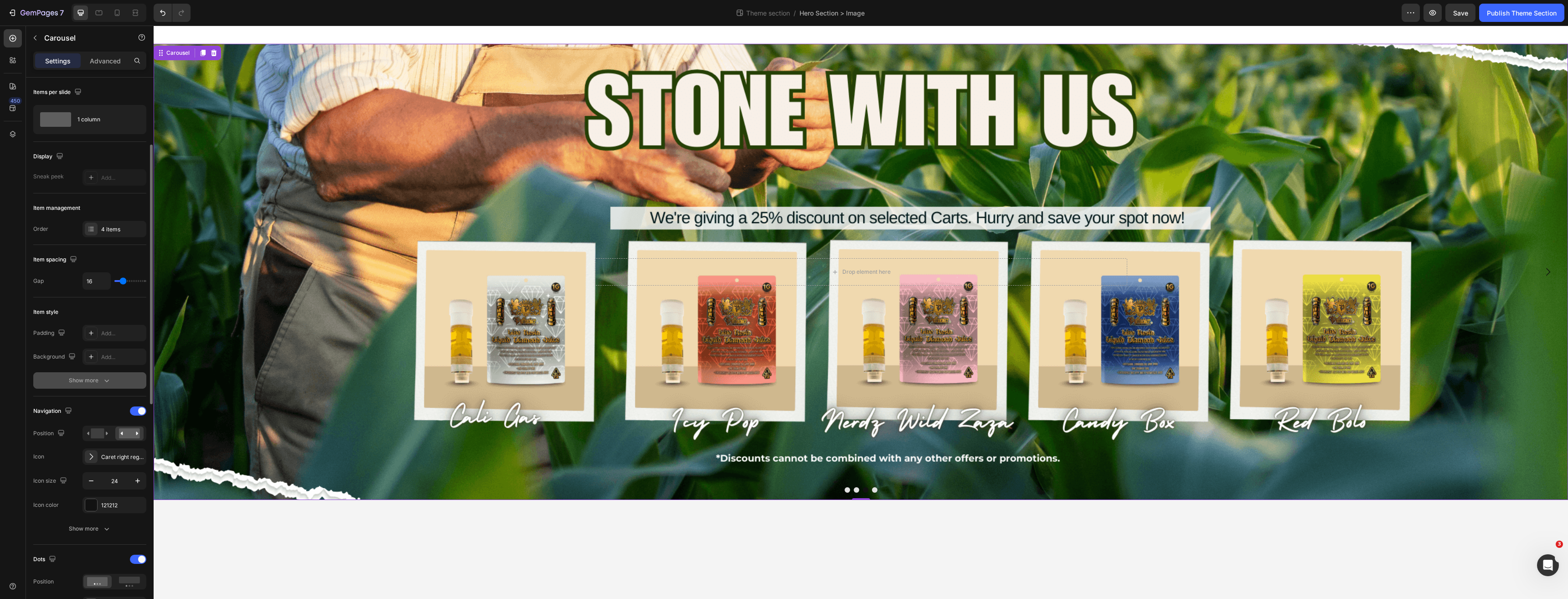
scroll to position [91, 0]
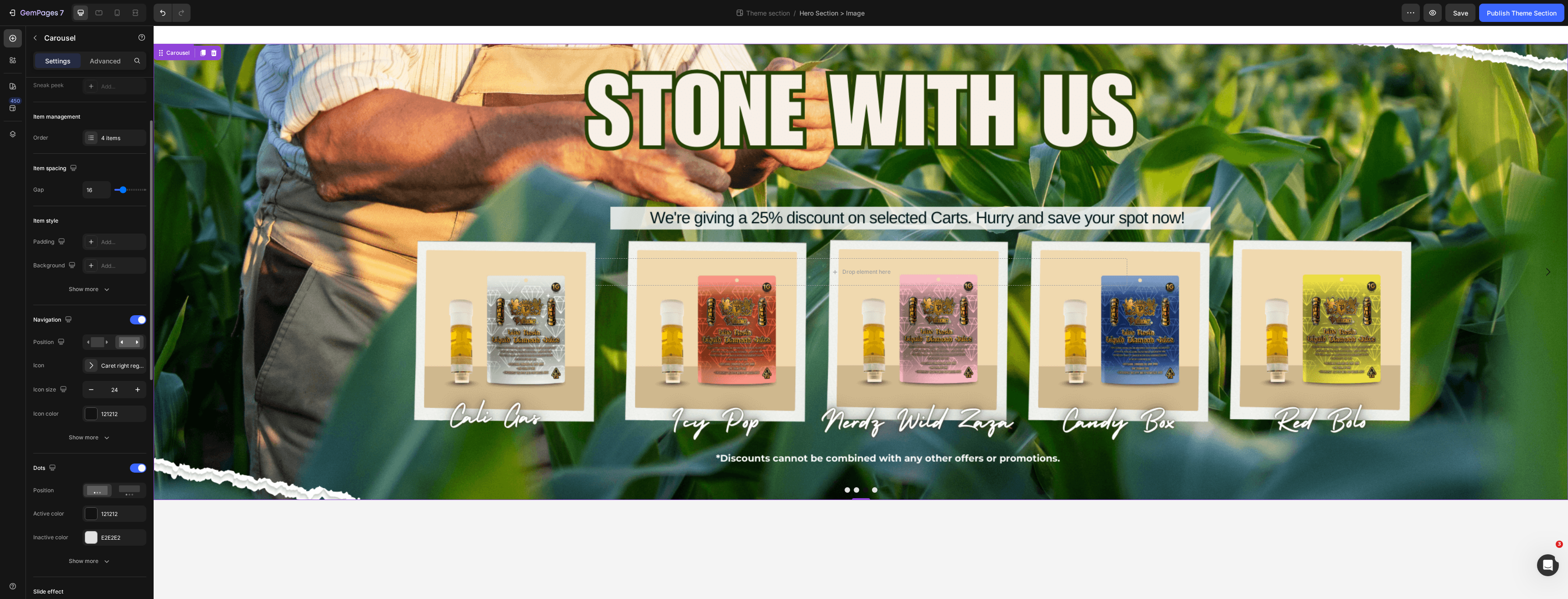
click at [574, 321] on div "Background Image" at bounding box center [861, 271] width 1414 height 456
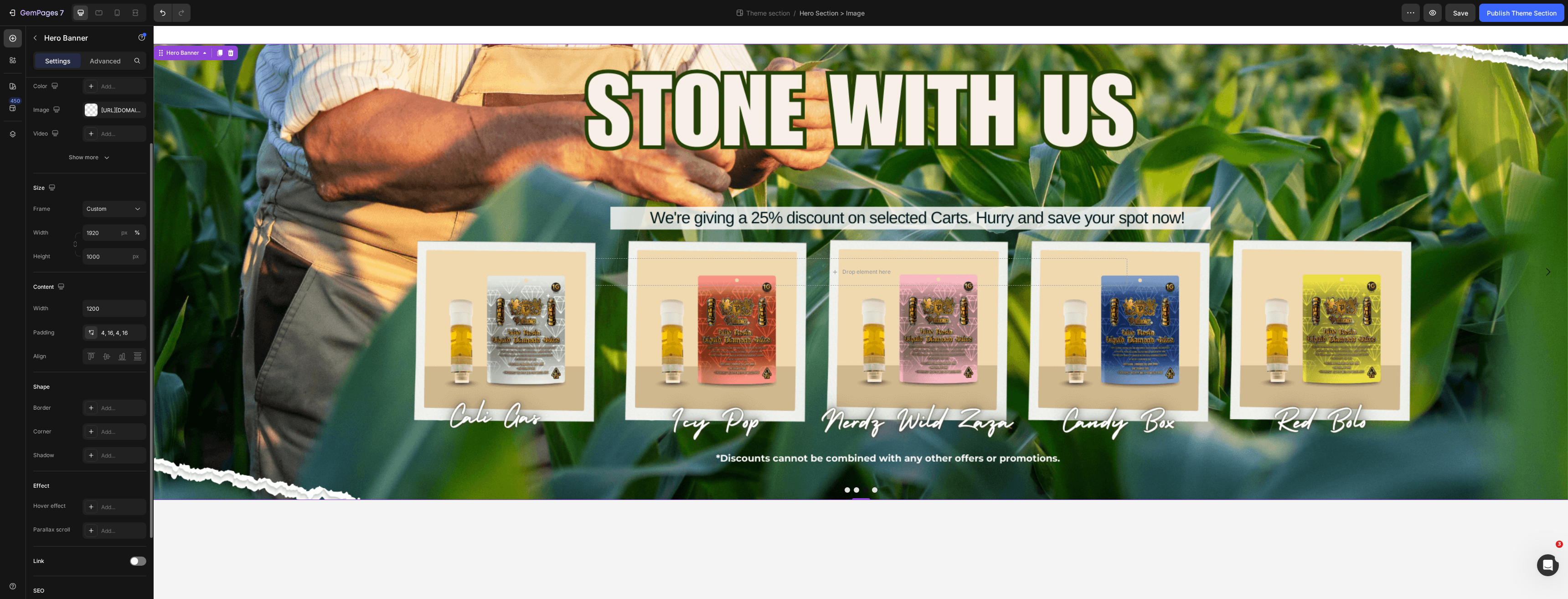
scroll to position [0, 0]
click at [111, 301] on div "Custom" at bounding box center [109, 300] width 45 height 8
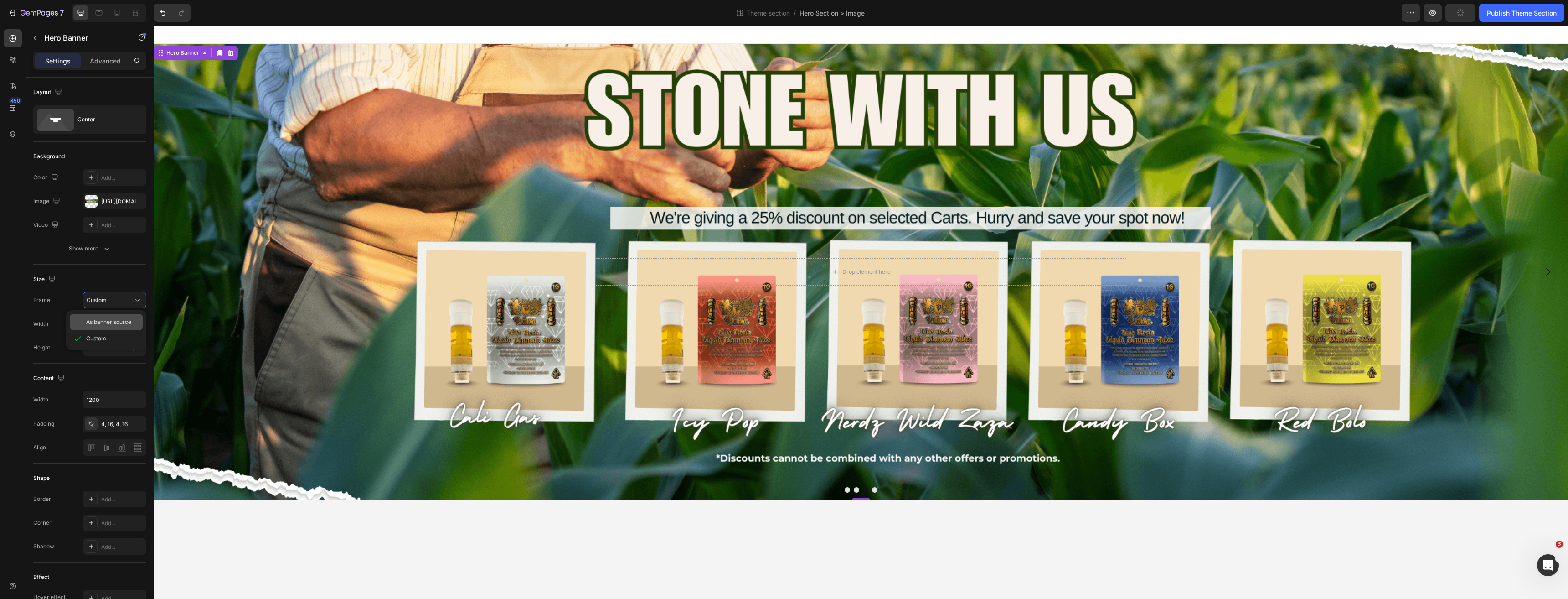
click at [109, 319] on span "As banner source" at bounding box center [108, 322] width 45 height 8
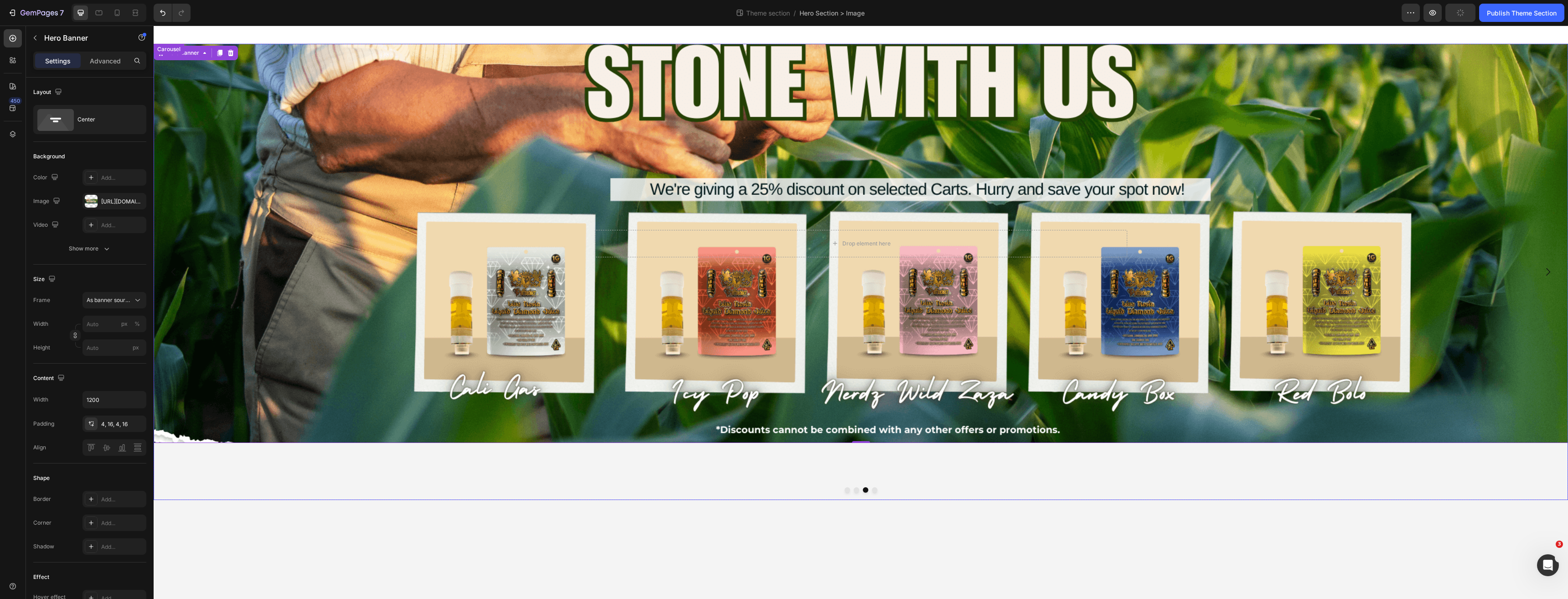
click at [857, 490] on button "Dot" at bounding box center [857, 490] width 6 height 6
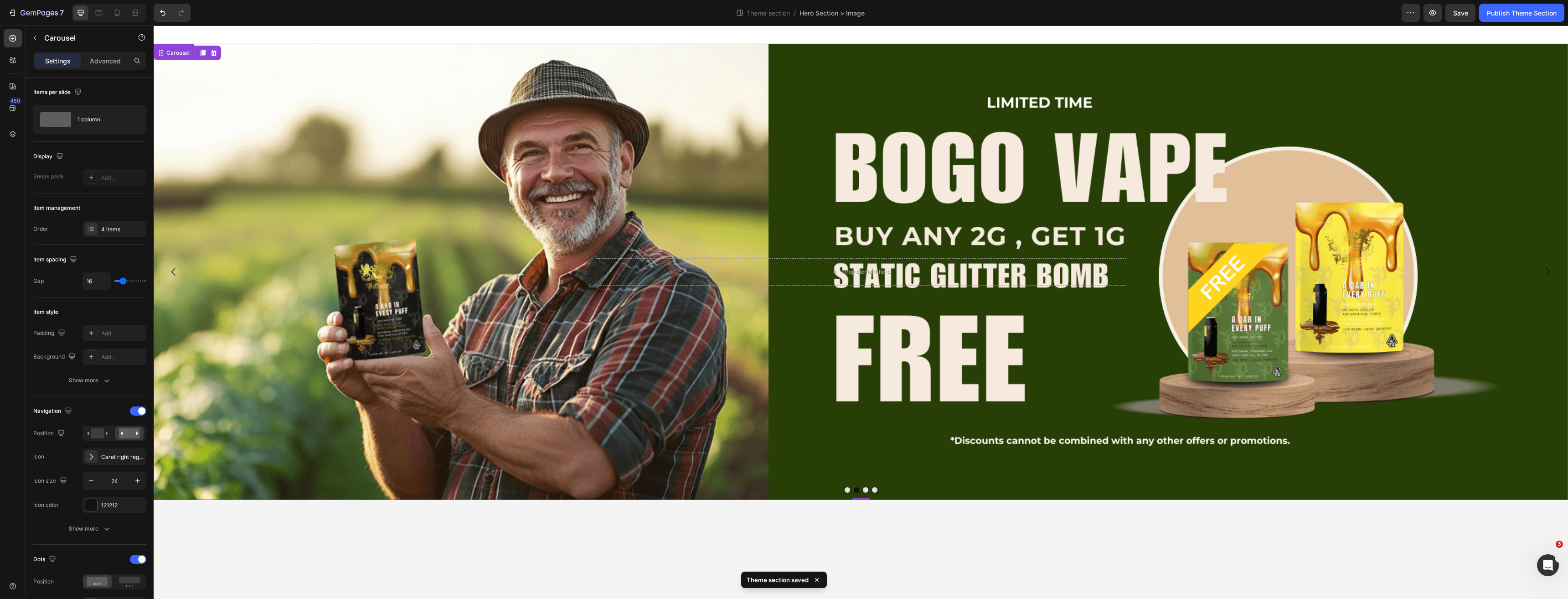
click at [312, 377] on div "Background Image" at bounding box center [861, 271] width 1414 height 456
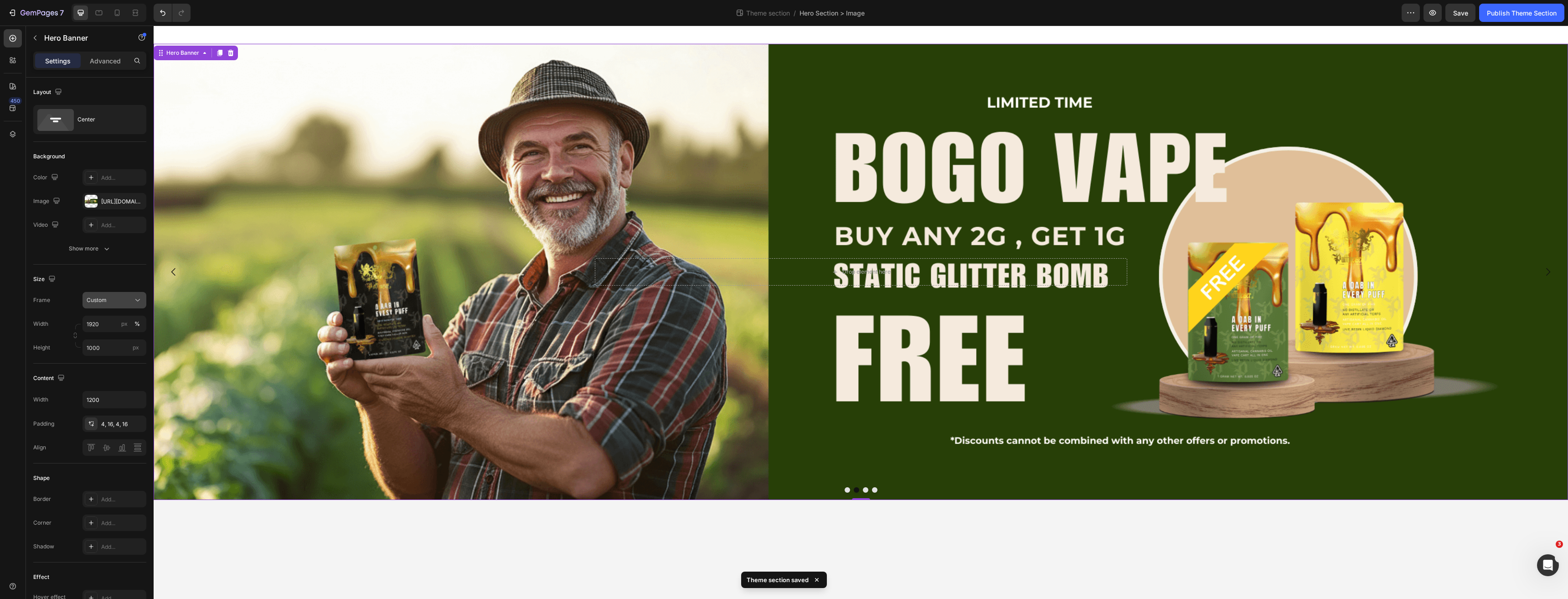
click at [111, 307] on button "Custom" at bounding box center [114, 301] width 64 height 17
click at [115, 322] on span "As banner source" at bounding box center [108, 322] width 45 height 8
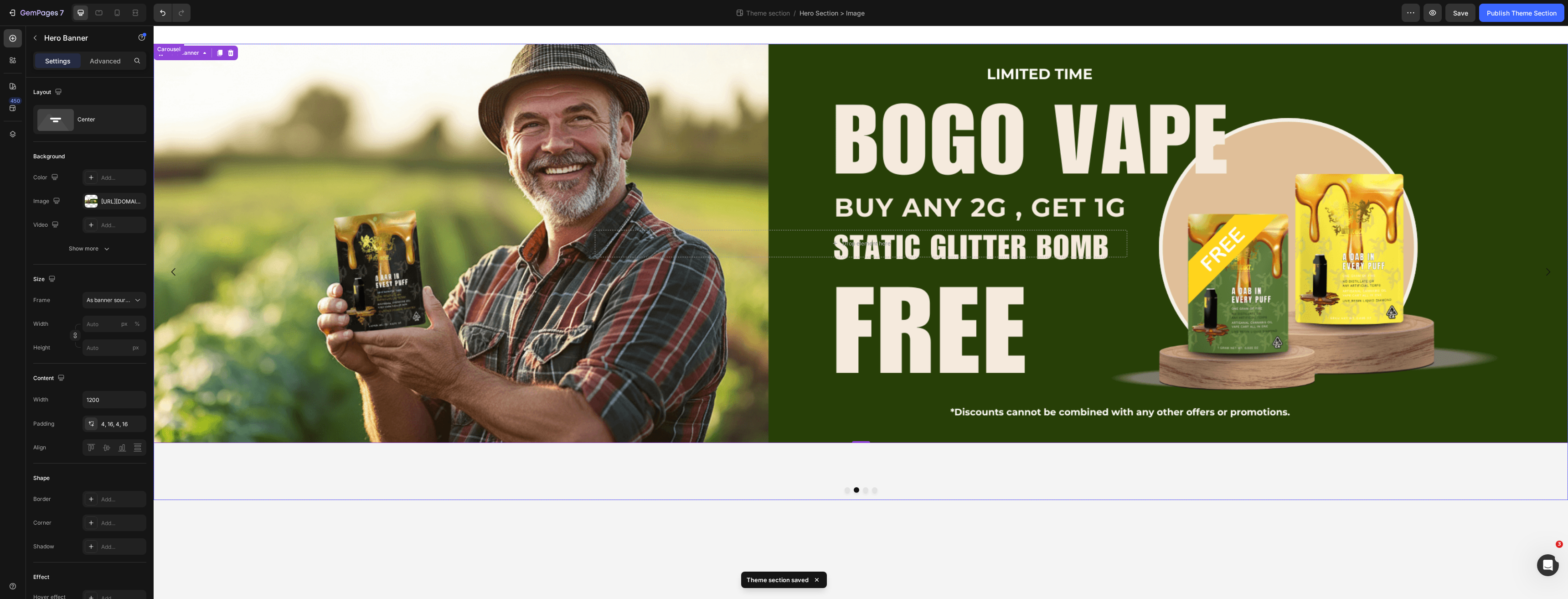
click at [845, 491] on button "Dot" at bounding box center [848, 490] width 6 height 6
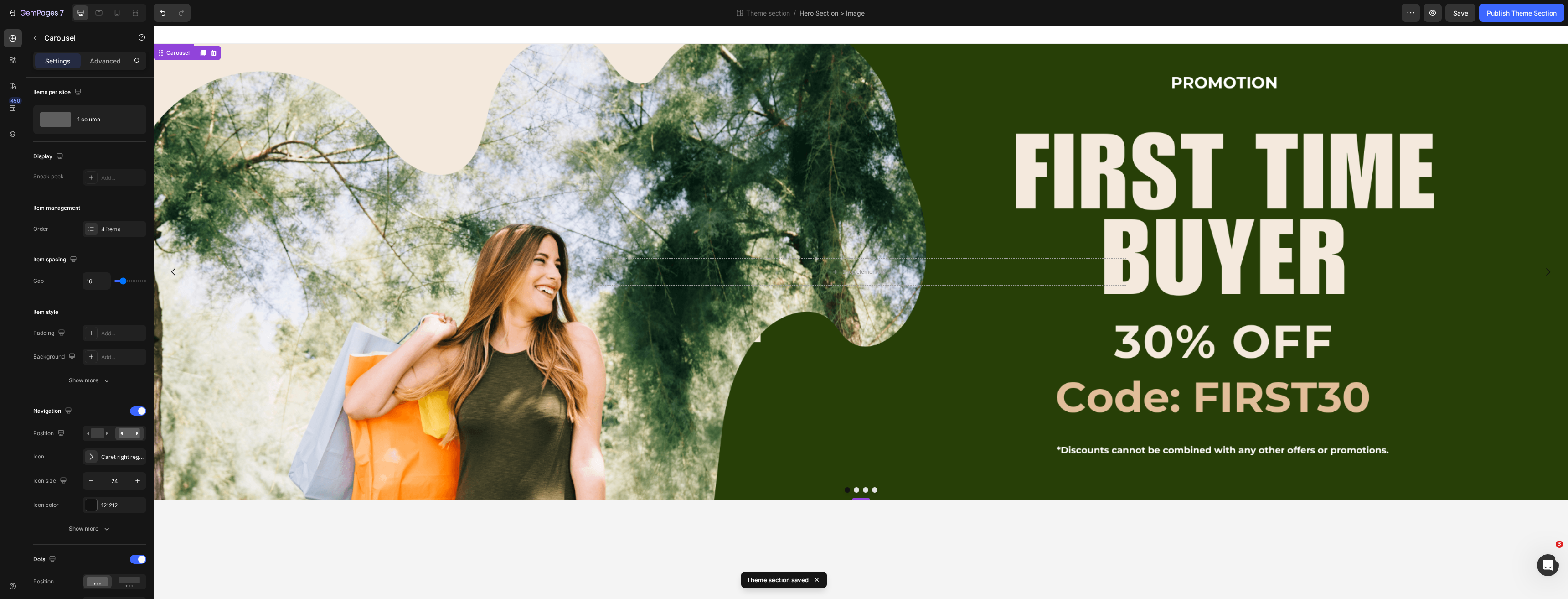
click at [403, 343] on div "Background Image" at bounding box center [861, 271] width 1414 height 456
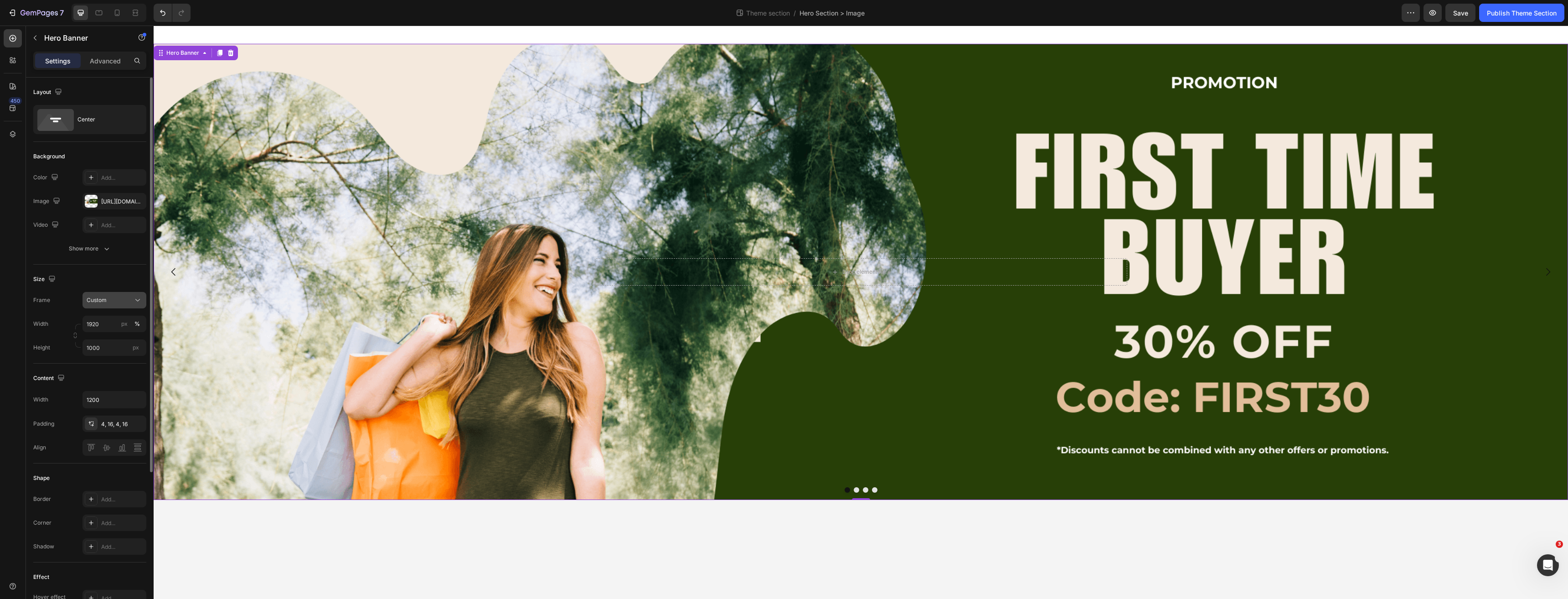
click at [124, 305] on button "Custom" at bounding box center [114, 301] width 64 height 17
click at [111, 316] on div "As banner source" at bounding box center [106, 322] width 73 height 17
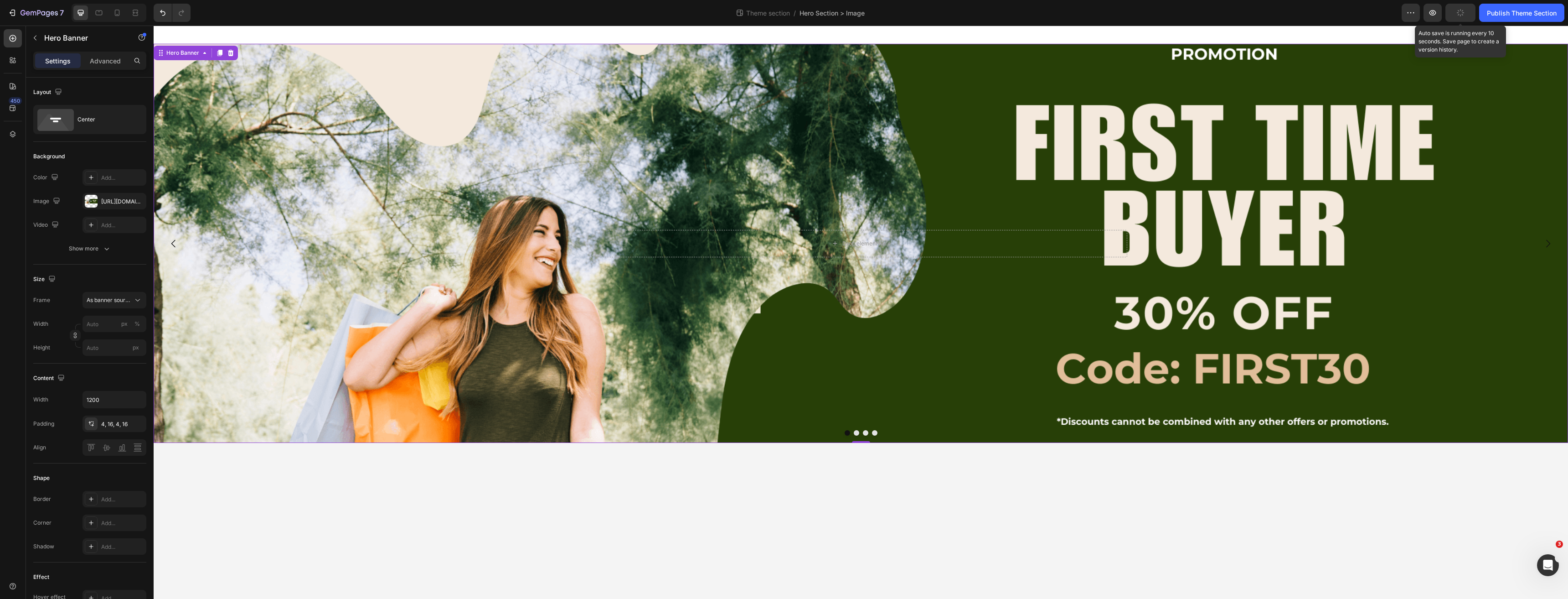
click at [1462, 11] on icon "button" at bounding box center [1461, 13] width 9 height 9
click at [1501, 13] on div "Publish Theme Section" at bounding box center [1522, 13] width 70 height 10
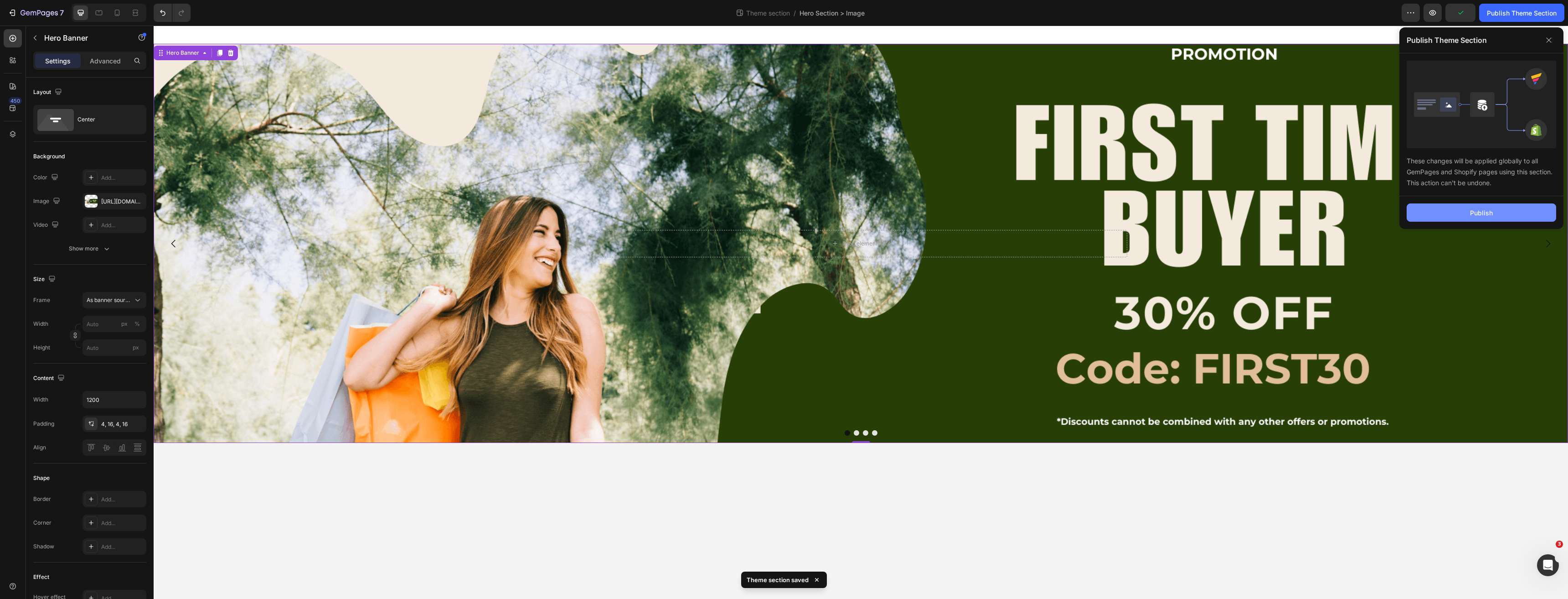
click at [1457, 208] on button "Publish" at bounding box center [1482, 213] width 149 height 18
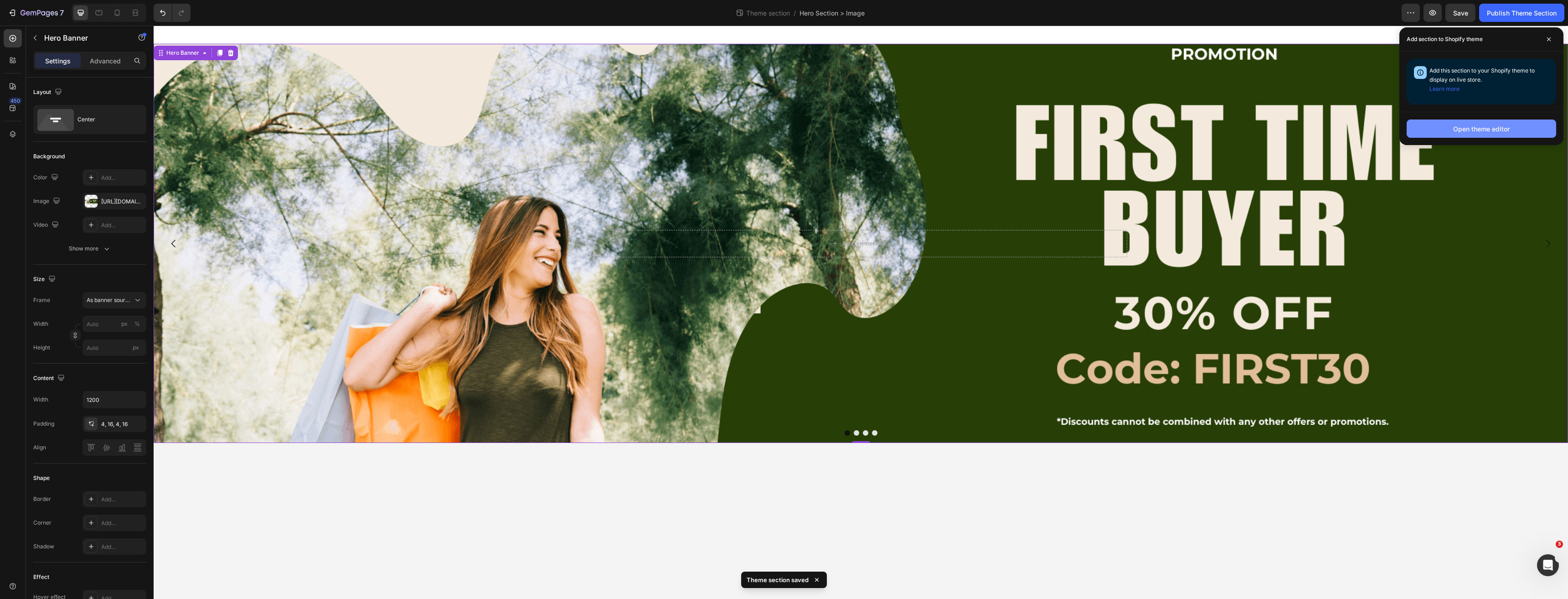
click at [1475, 132] on div "Open theme editor" at bounding box center [1482, 129] width 57 height 10
